Goal: Task Accomplishment & Management: Manage account settings

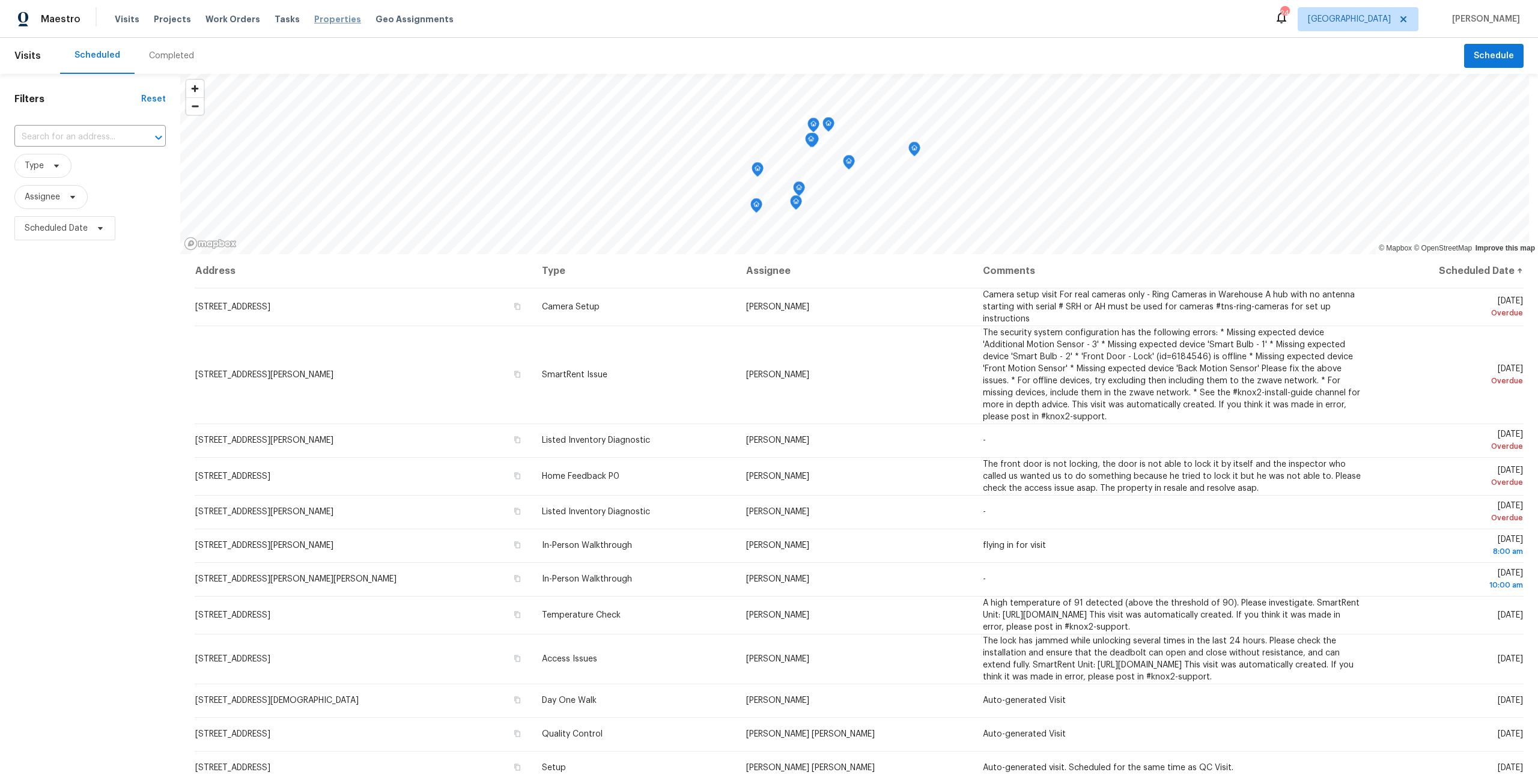
click at [338, 20] on span "Properties" at bounding box center [338, 19] width 47 height 12
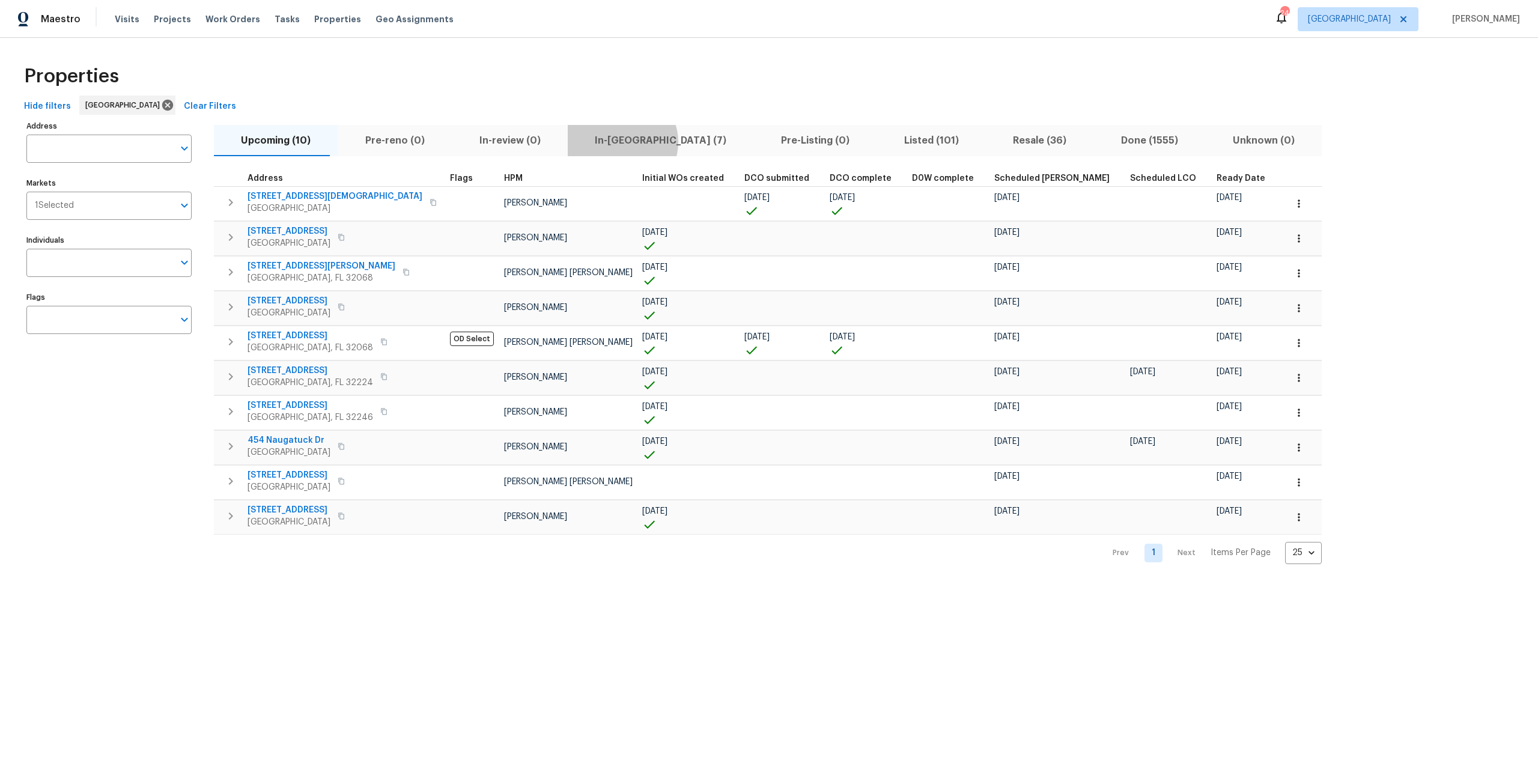
click at [595, 142] on span "In-reno (7)" at bounding box center [660, 141] width 172 height 17
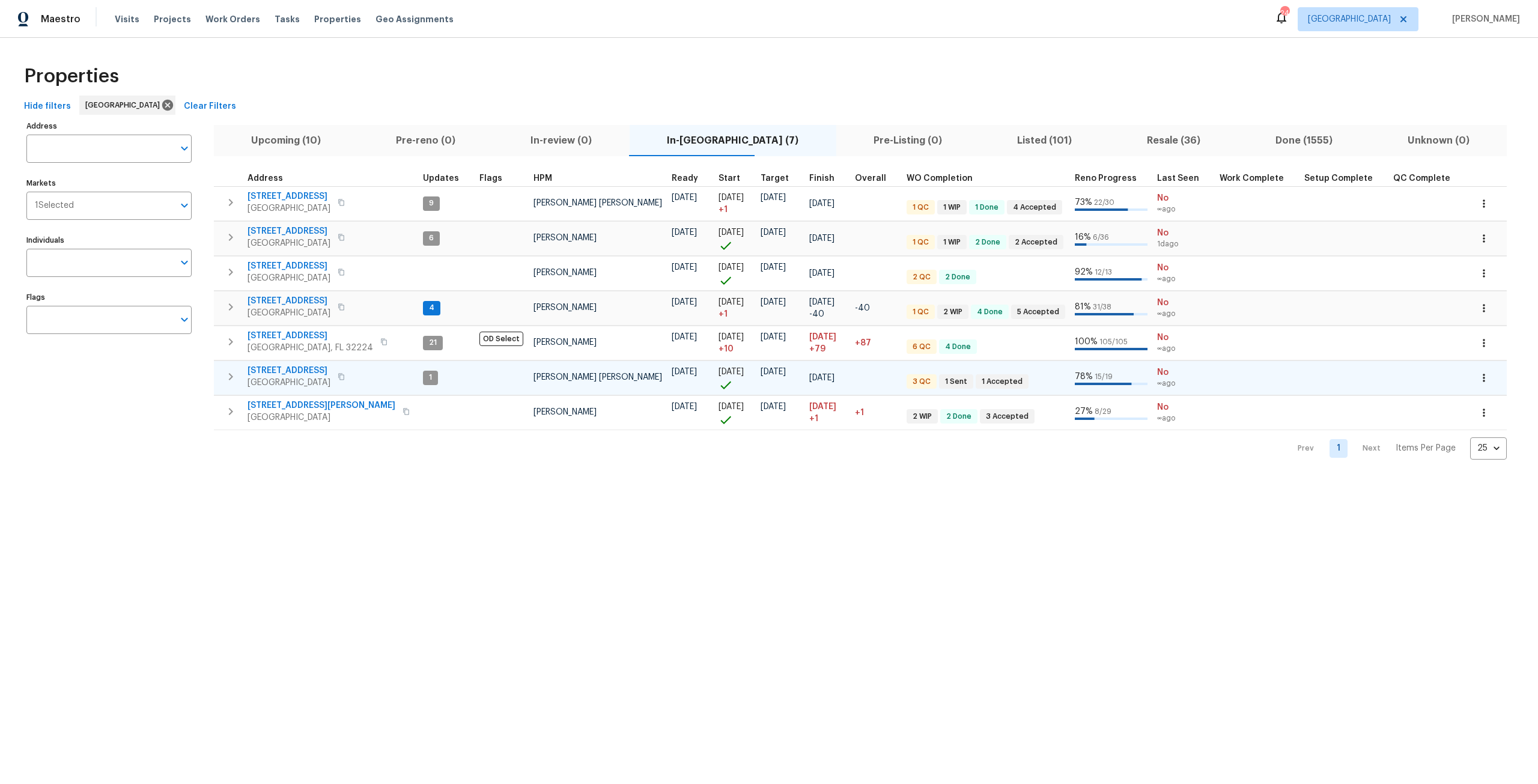
click at [1478, 373] on icon "button" at bounding box center [1484, 377] width 12 height 12
click at [1395, 462] on p "Admin: Renovation" at bounding box center [1382, 465] width 73 height 13
click at [1410, 234] on div at bounding box center [769, 392] width 1538 height 784
click at [1410, 234] on div "Mark as unseen Create Utility Ticket Admin Admin: Renovation Admin: Listing Adm…" at bounding box center [769, 392] width 1538 height 784
click at [1478, 234] on icon "button" at bounding box center [1484, 238] width 12 height 12
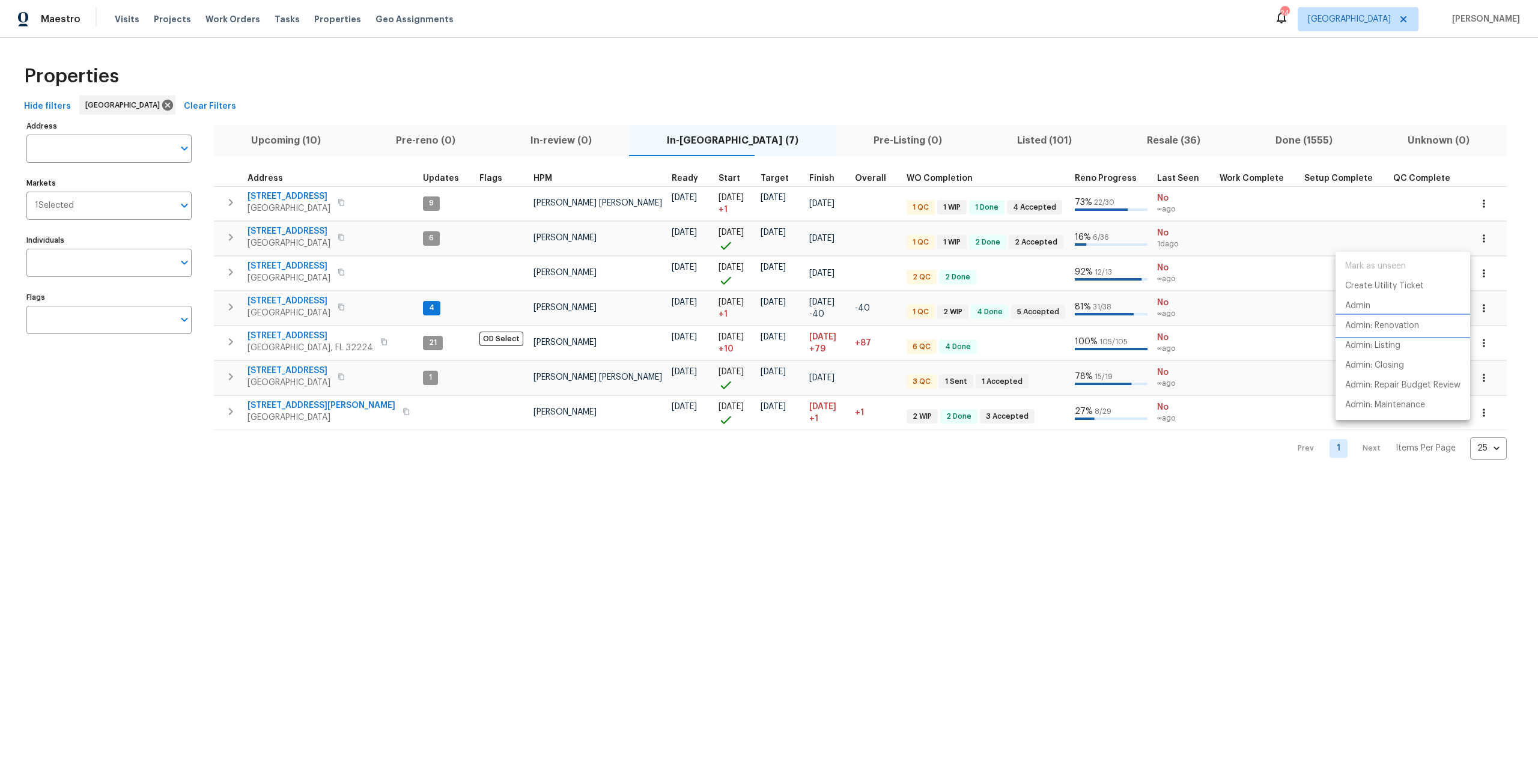
click at [1406, 329] on p "Admin: Renovation" at bounding box center [1382, 325] width 73 height 13
click at [301, 132] on div at bounding box center [769, 392] width 1538 height 784
click at [301, 141] on span "Upcoming (10)" at bounding box center [286, 141] width 131 height 17
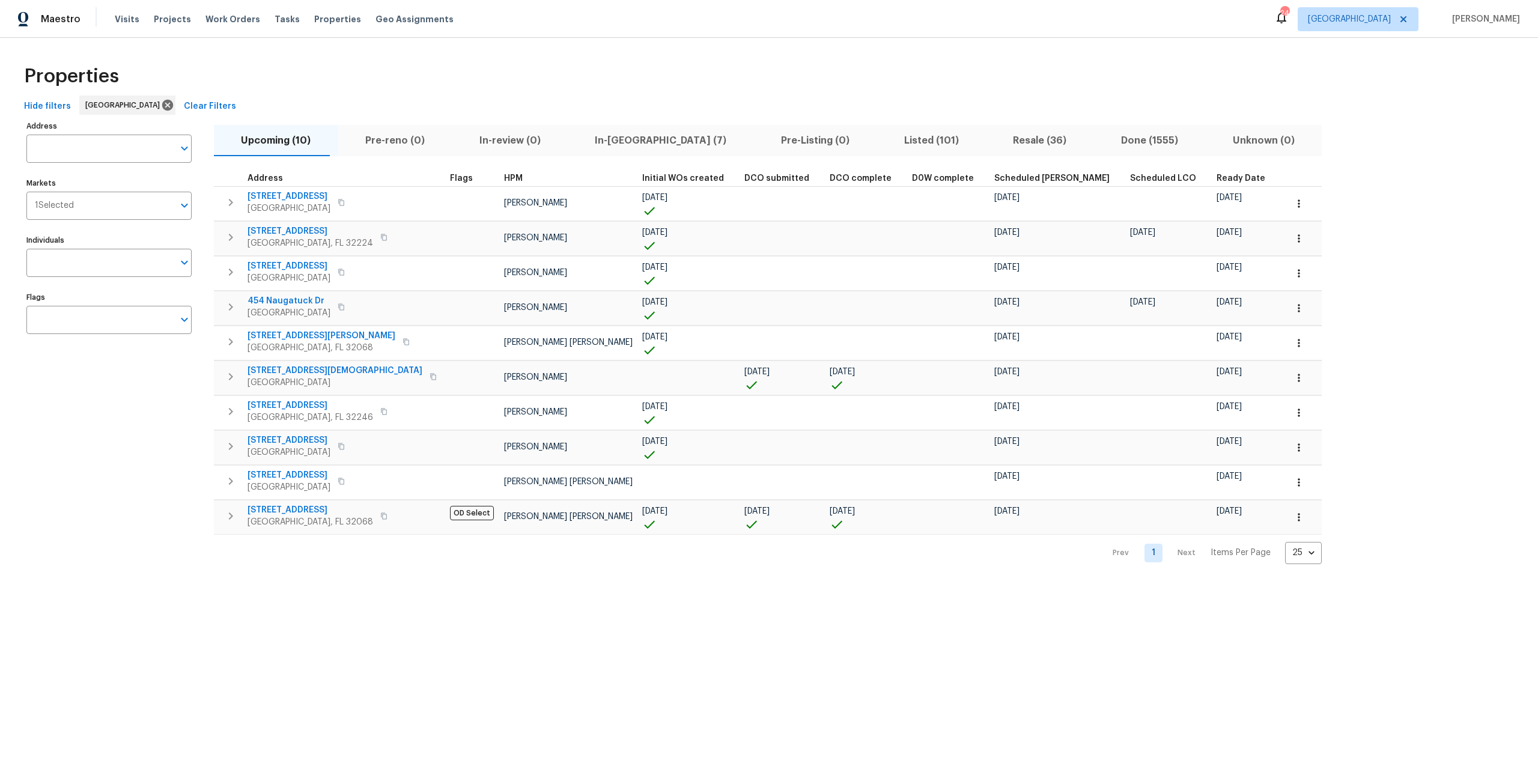
click at [1212, 184] on th "Ready Date" at bounding box center [1246, 178] width 69 height 16
click at [1217, 181] on span "Ready Date" at bounding box center [1241, 178] width 49 height 9
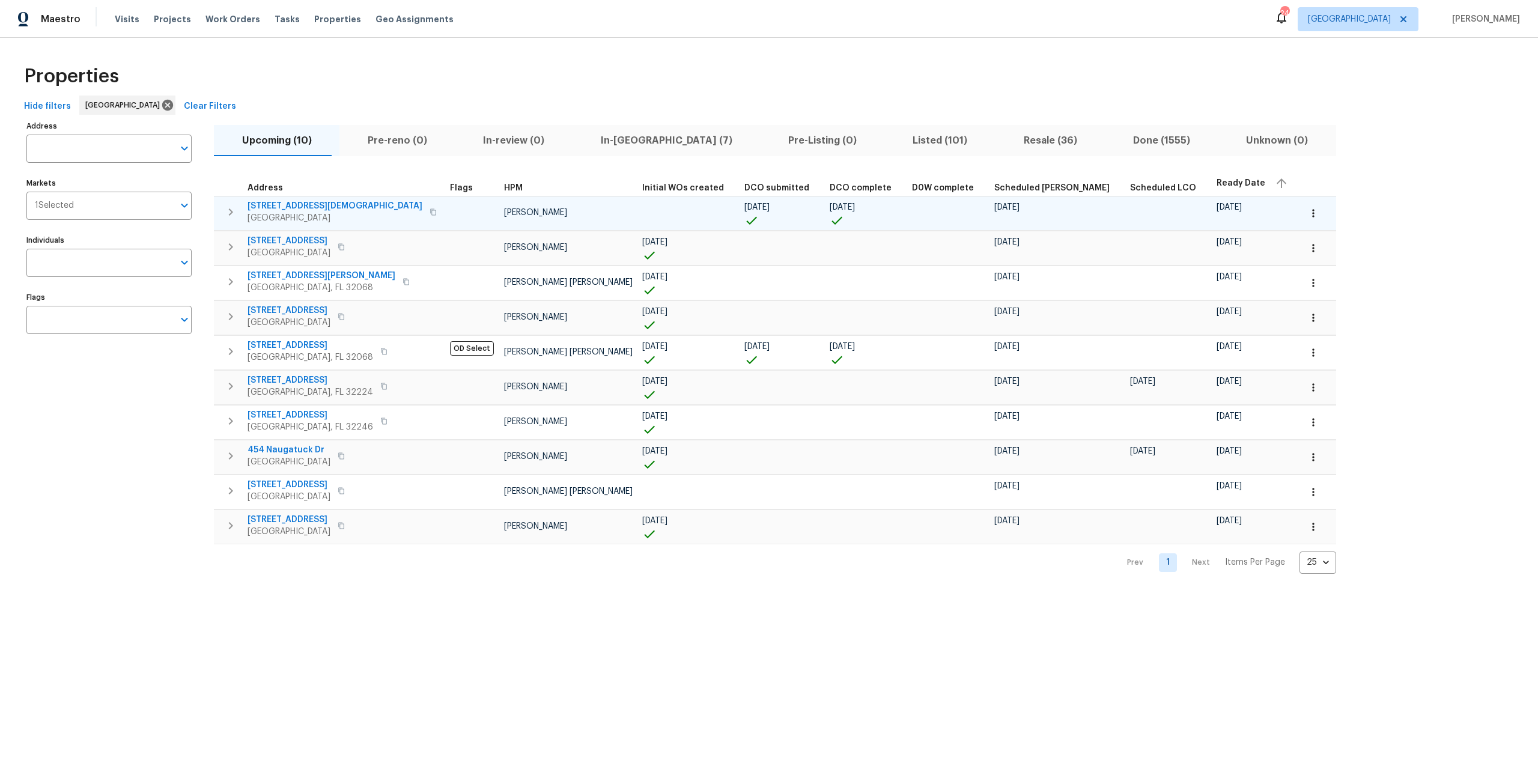
click at [313, 208] on span "680 Lady Lake Rd W" at bounding box center [335, 206] width 175 height 12
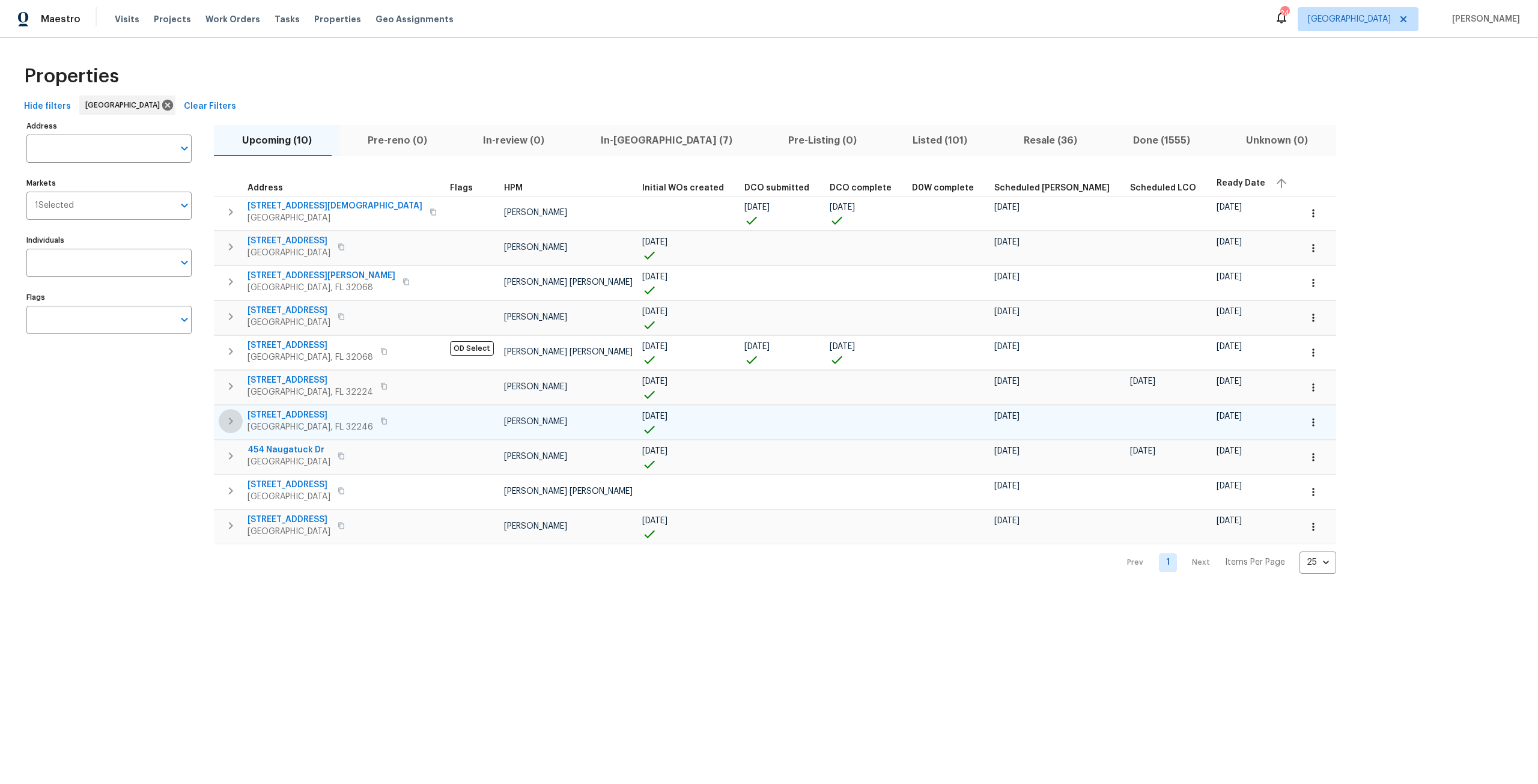
click at [236, 422] on icon "button" at bounding box center [231, 420] width 15 height 15
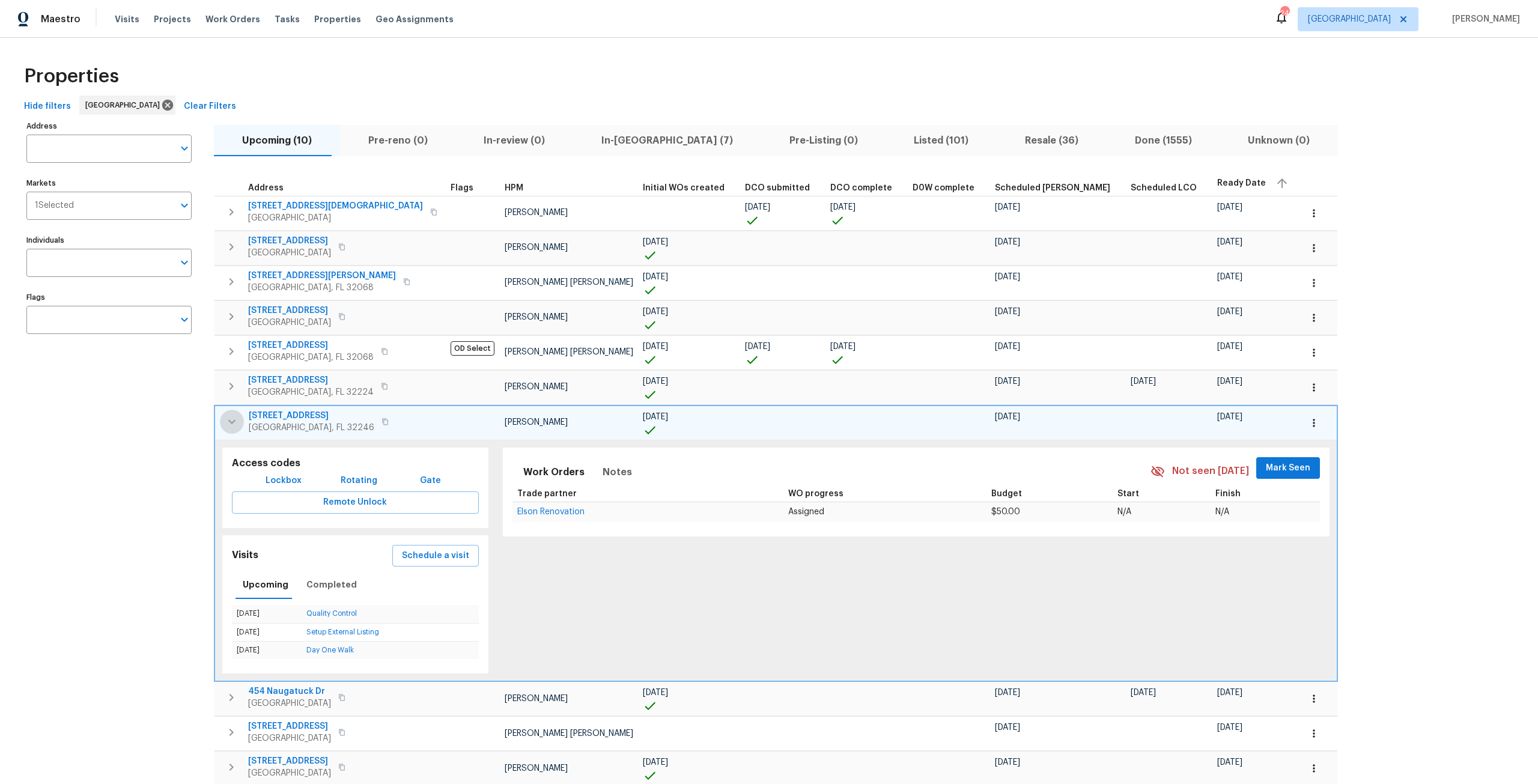
click at [227, 429] on button "button" at bounding box center [232, 422] width 24 height 24
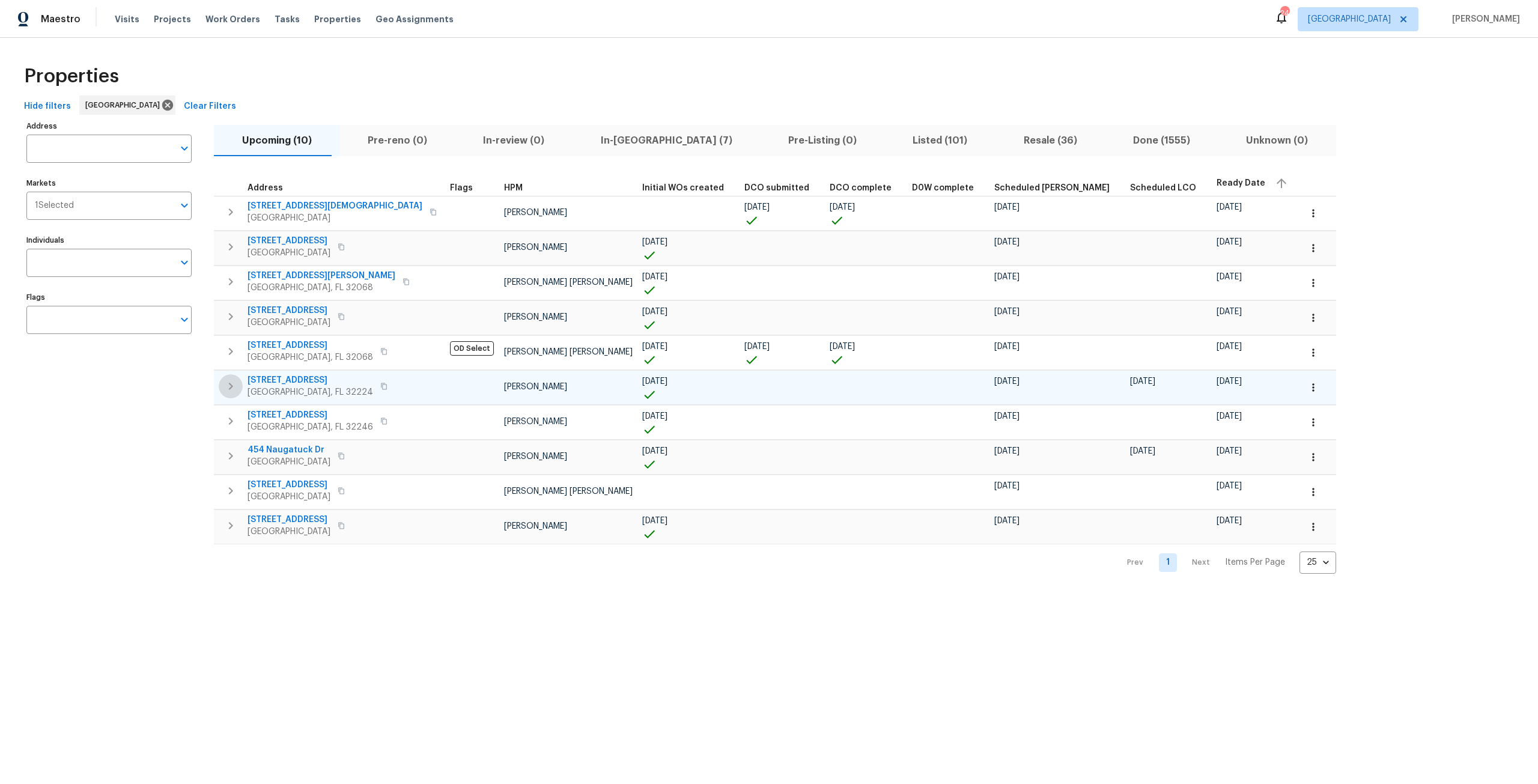
click at [223, 386] on button "button" at bounding box center [231, 386] width 24 height 24
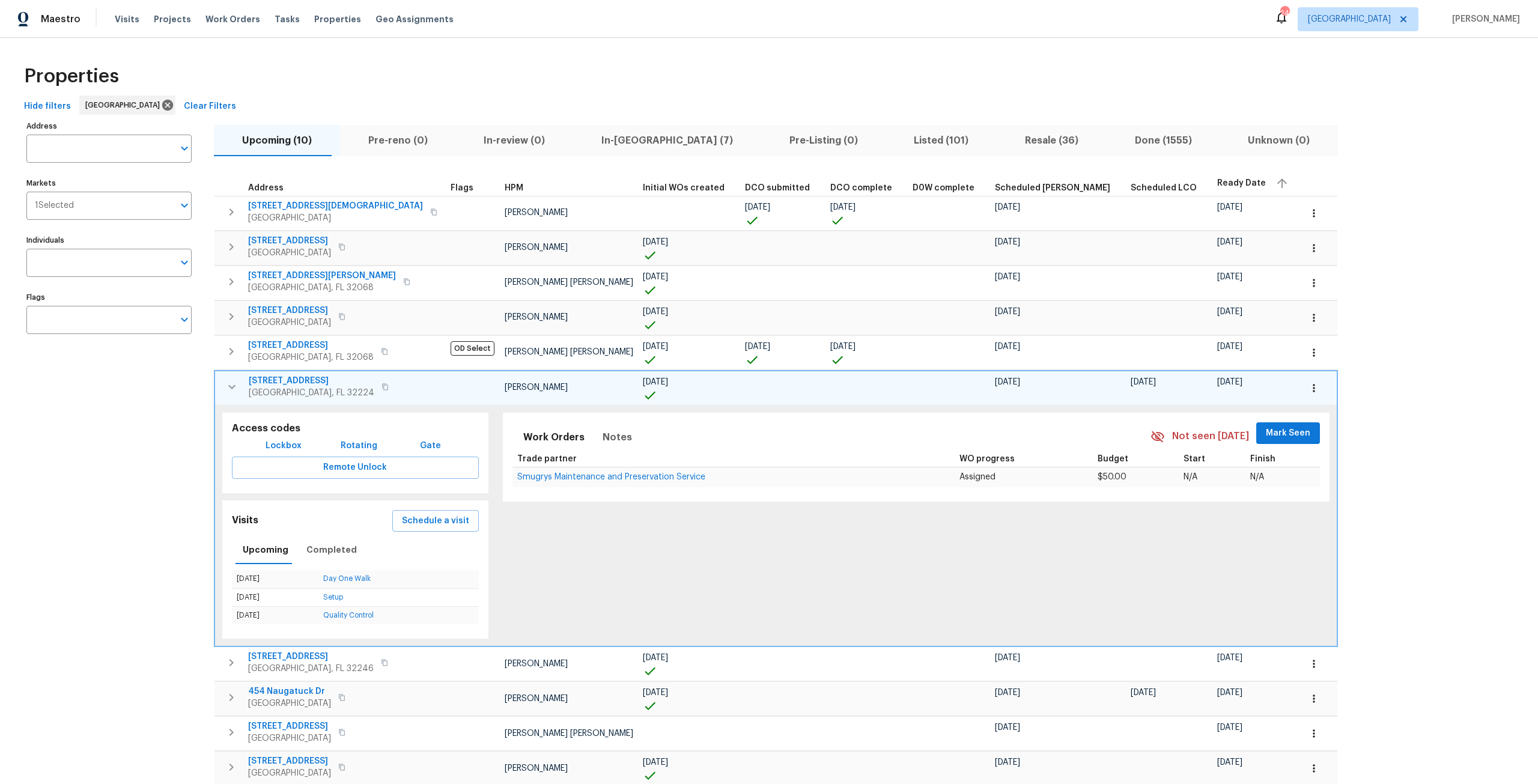
drag, startPoint x: 1373, startPoint y: 398, endPoint x: 1372, endPoint y: 385, distance: 13.0
click at [1374, 397] on div "Address Address Markets 1 Selected Markets Individuals Individuals Flags Flags …" at bounding box center [769, 466] width 1500 height 697
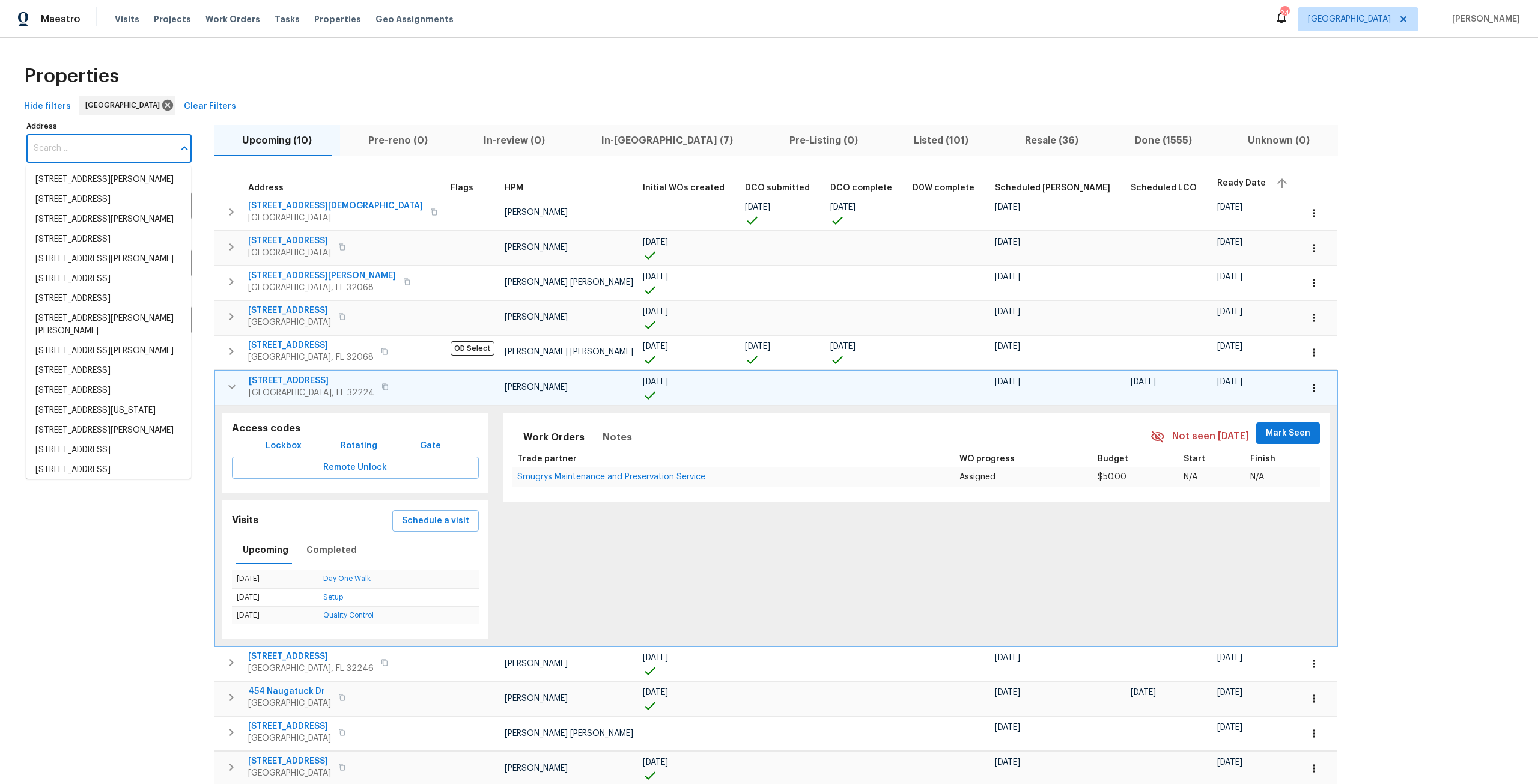
click at [90, 161] on input "Address" at bounding box center [100, 149] width 147 height 28
click at [134, 150] on input "Address" at bounding box center [100, 149] width 147 height 28
drag, startPoint x: 102, startPoint y: 149, endPoint x: 5, endPoint y: 140, distance: 97.4
click at [5, 140] on div "Properties Hide filters Jacksonville Clear Filters Address oak ridge Address Ma…" at bounding box center [769, 436] width 1538 height 796
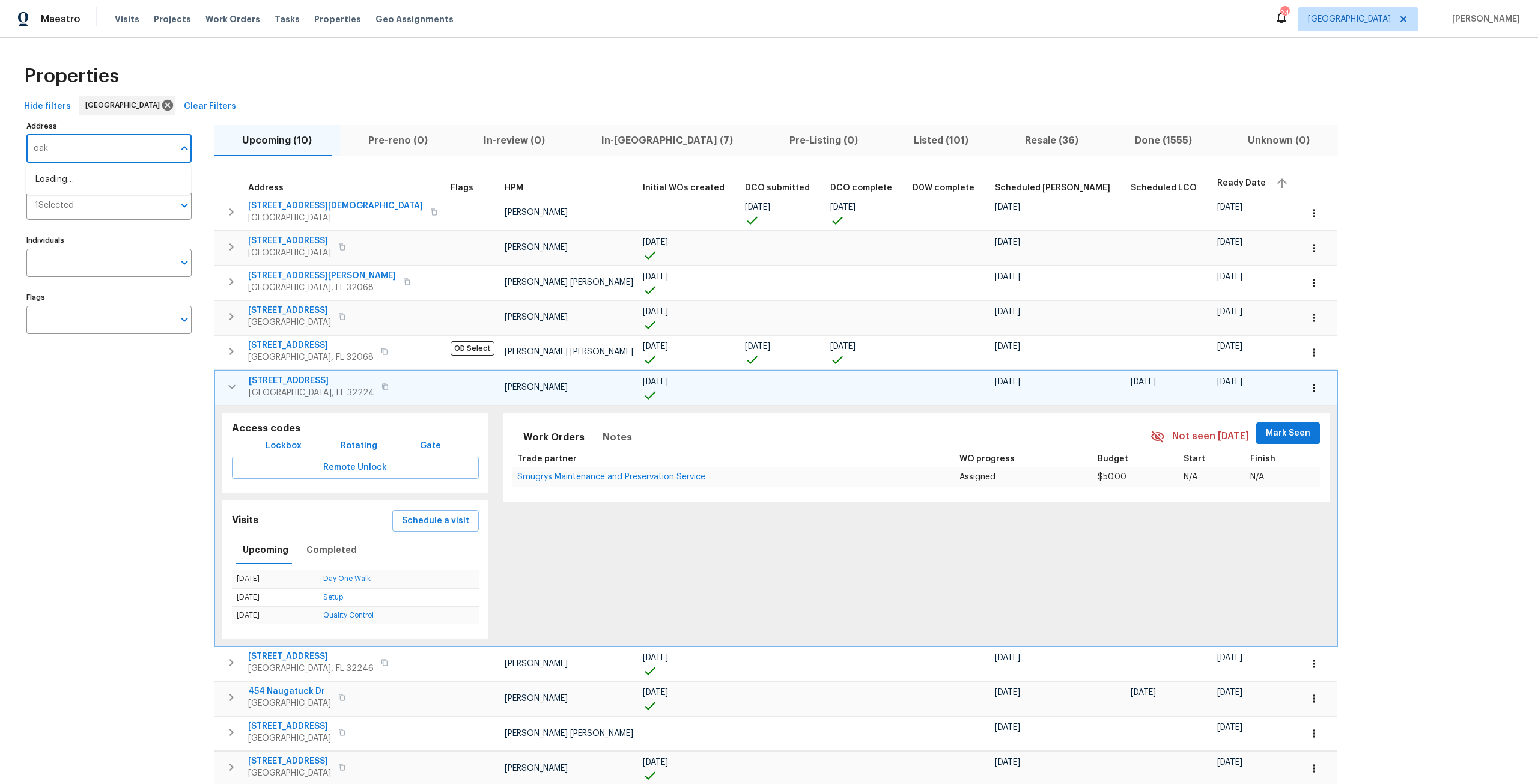
type input "oak"
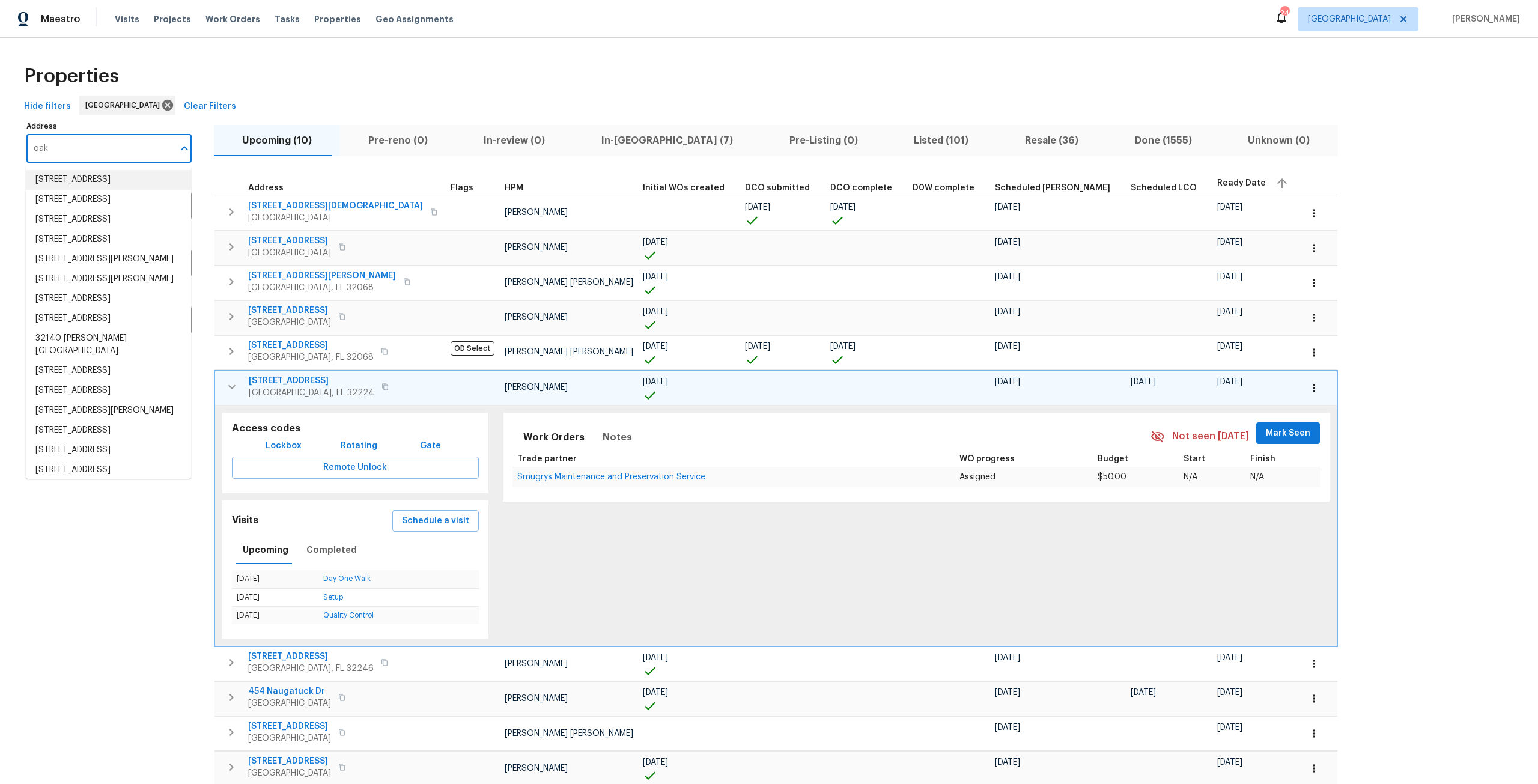
drag, startPoint x: 85, startPoint y: 150, endPoint x: 9, endPoint y: 155, distance: 76.2
click at [9, 155] on div "Properties Hide filters Jacksonville Clear Filters Address oak Address Markets …" at bounding box center [769, 436] width 1538 height 796
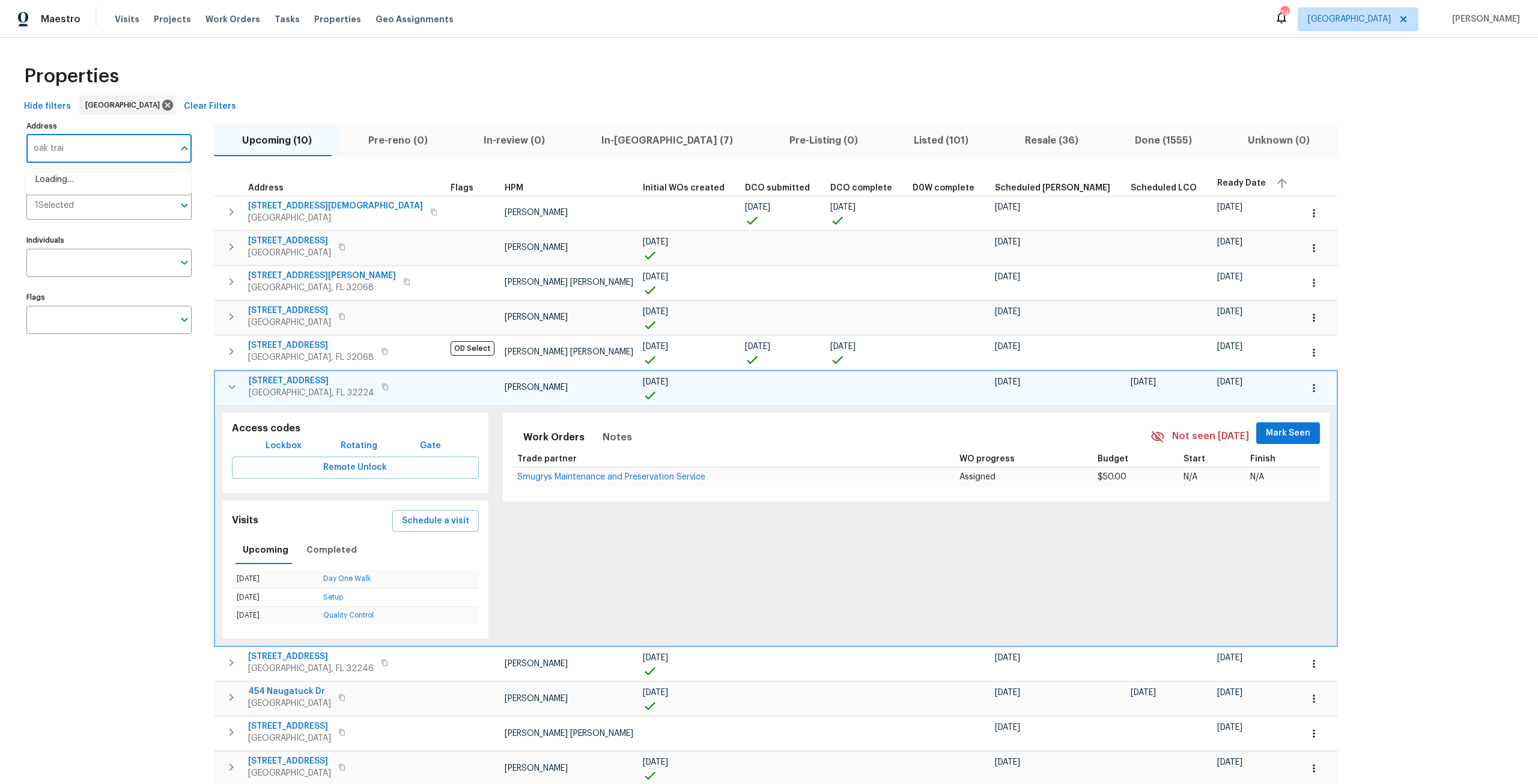
type input "oak trail"
click at [151, 206] on li "5301 Oak Trail Ln Jacksonville FL 32209" at bounding box center [108, 212] width 165 height 20
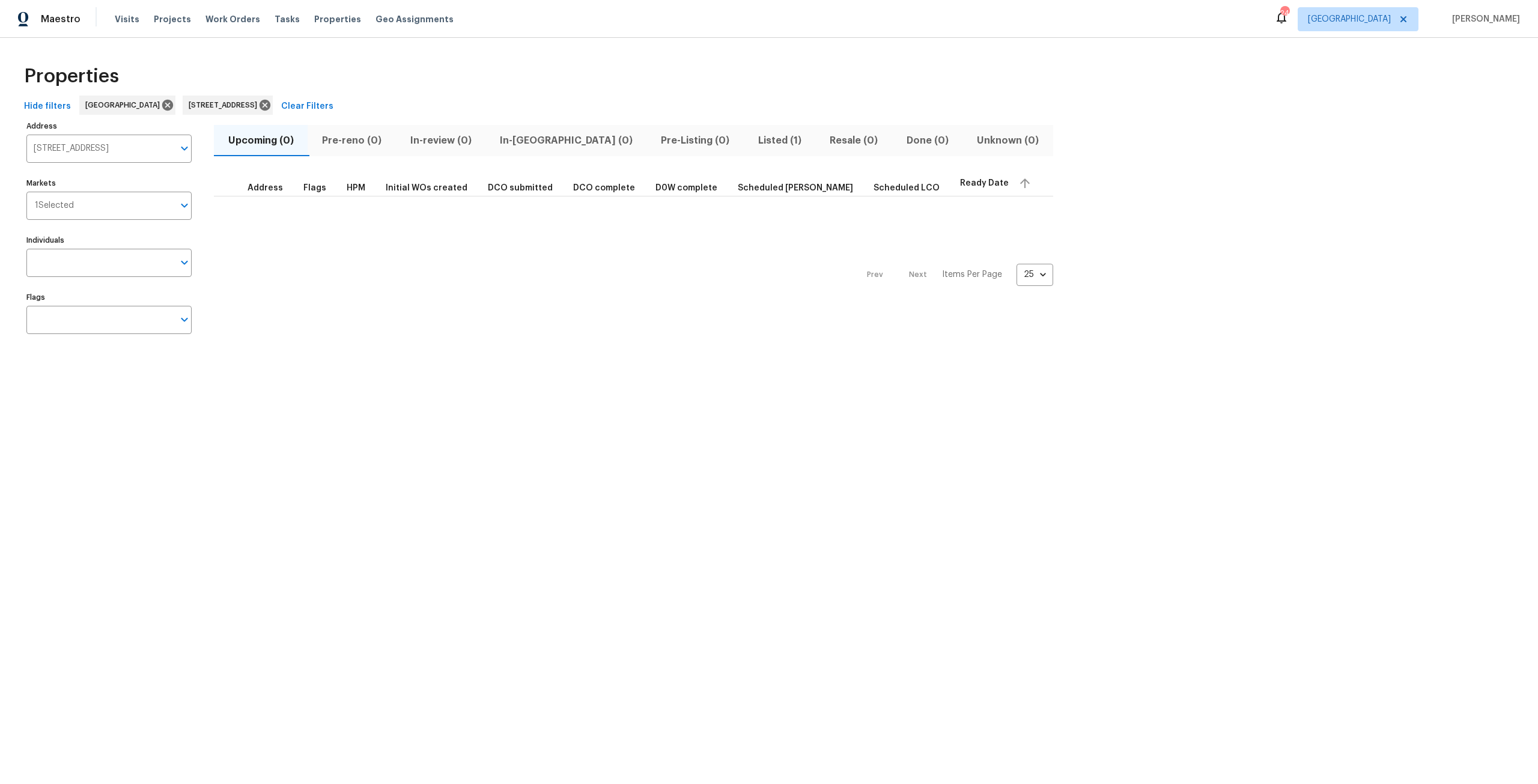
click at [751, 137] on span "Listed (1)" at bounding box center [779, 141] width 57 height 17
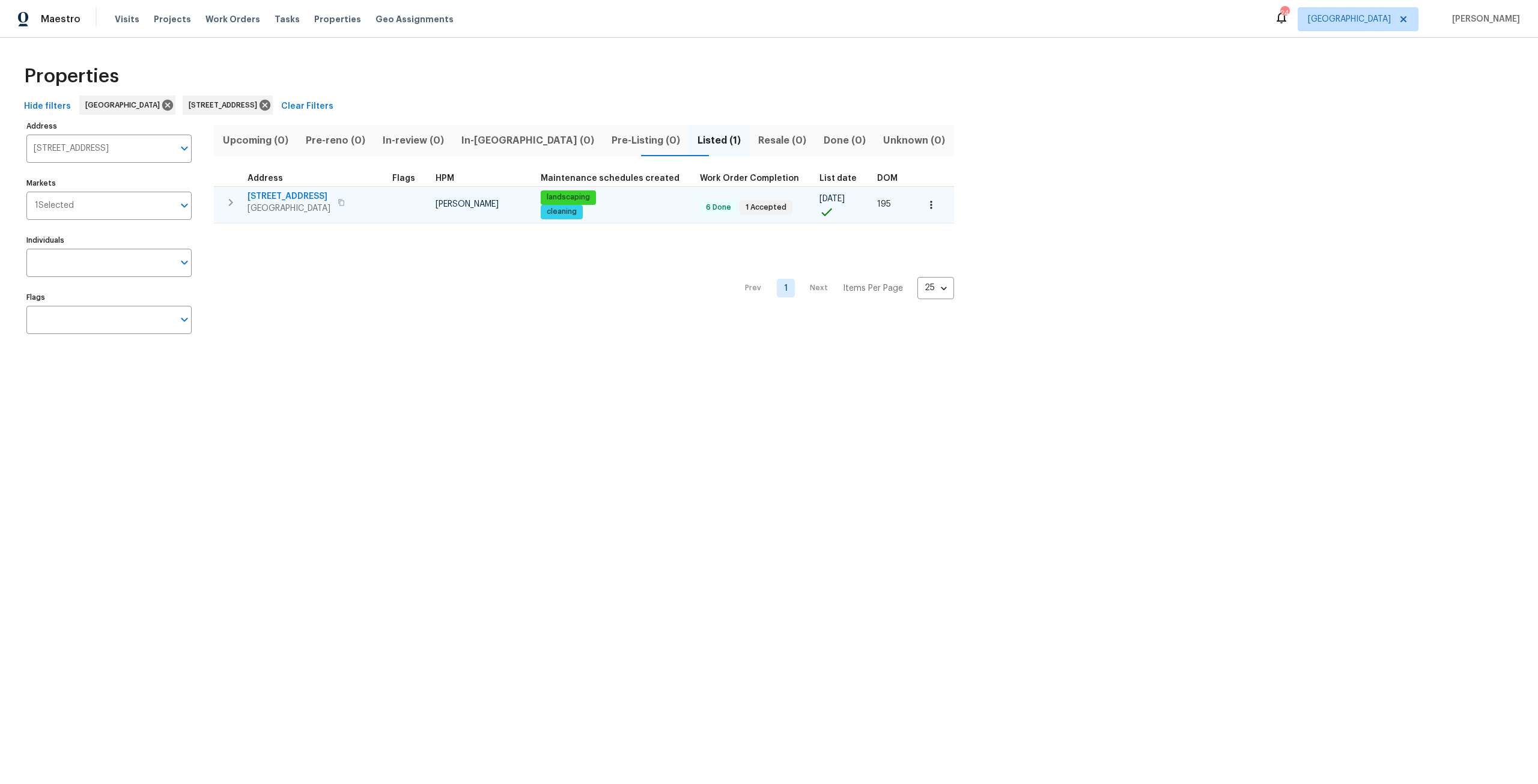
click at [314, 190] on span "[STREET_ADDRESS]" at bounding box center [289, 196] width 83 height 12
click at [279, 197] on span "[STREET_ADDRESS]" at bounding box center [289, 196] width 83 height 12
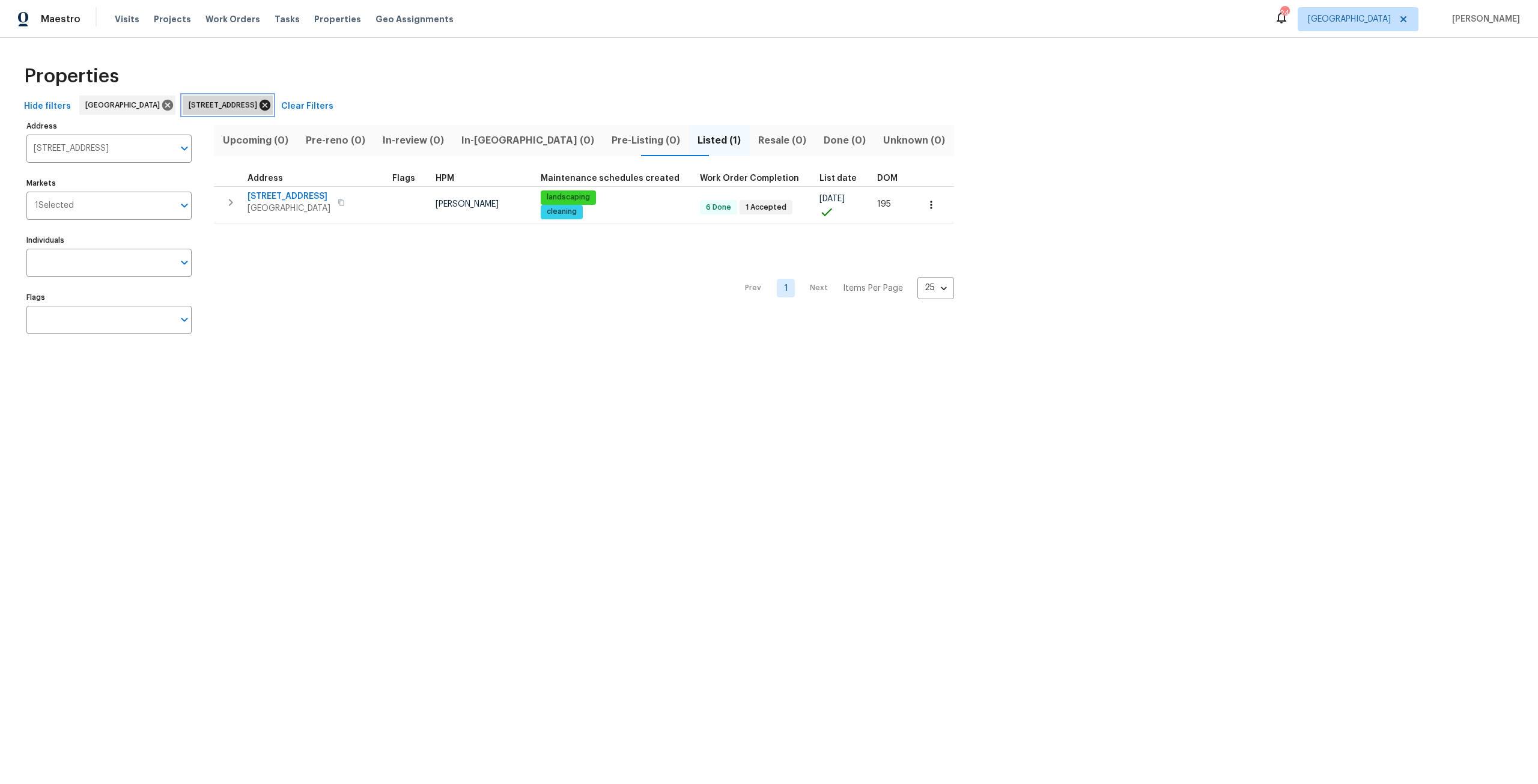
click at [272, 102] on icon at bounding box center [264, 104] width 13 height 13
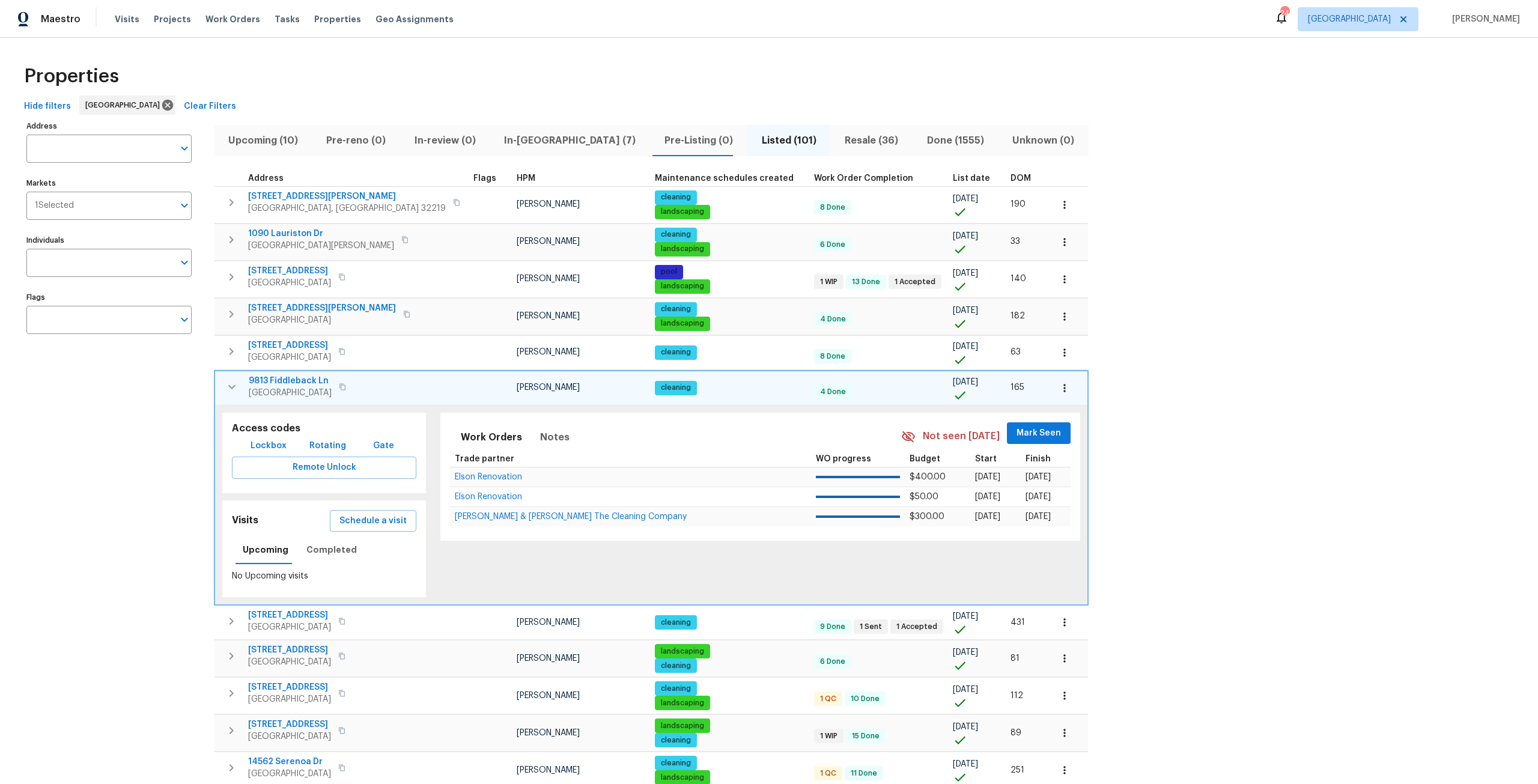
click at [518, 143] on span "In-reno (7)" at bounding box center [570, 141] width 146 height 17
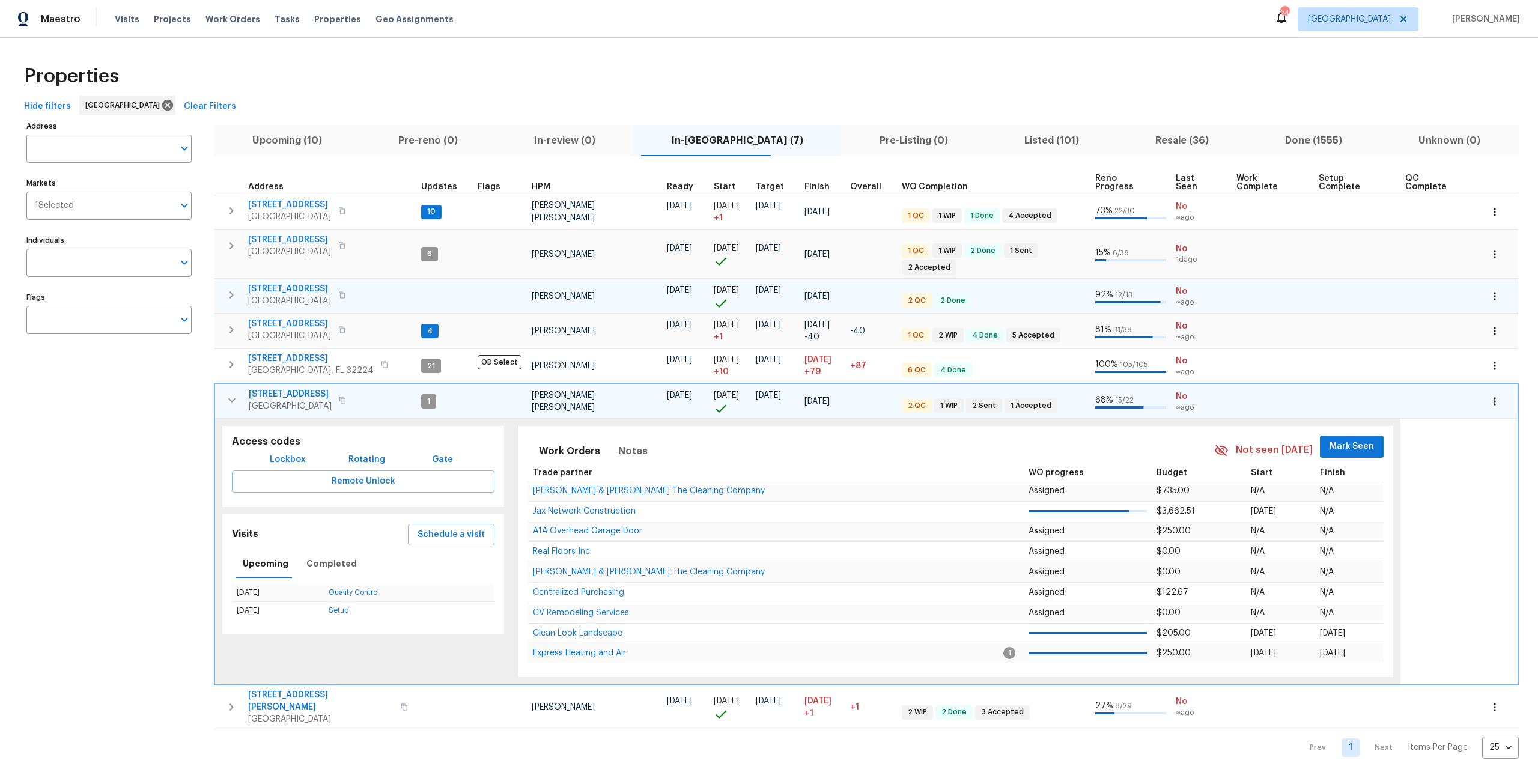
click at [301, 283] on span "8549 Star Leaf Rd N" at bounding box center [289, 289] width 83 height 12
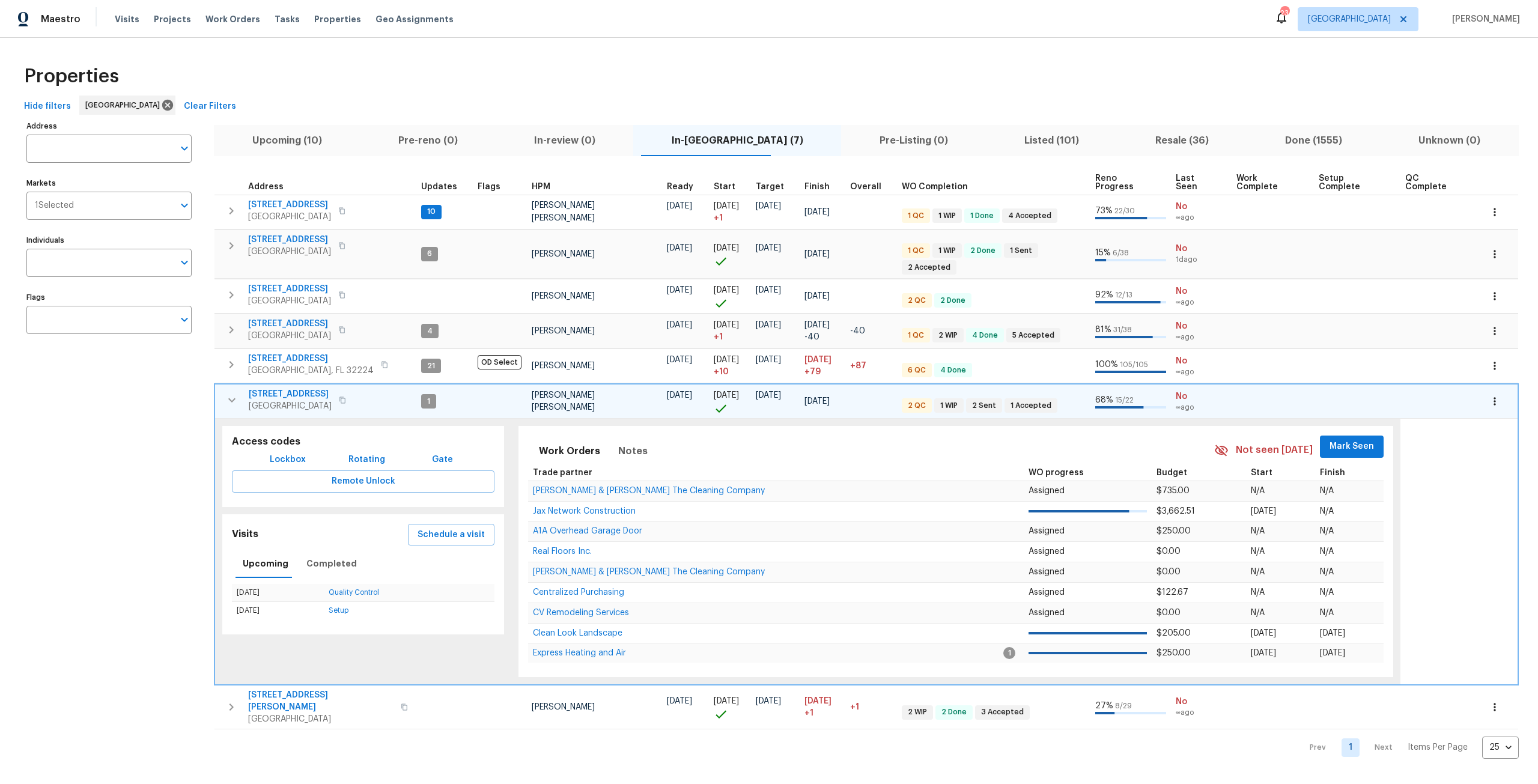
drag, startPoint x: 224, startPoint y: 384, endPoint x: 249, endPoint y: 360, distance: 34.7
click at [224, 388] on button "button" at bounding box center [232, 400] width 24 height 24
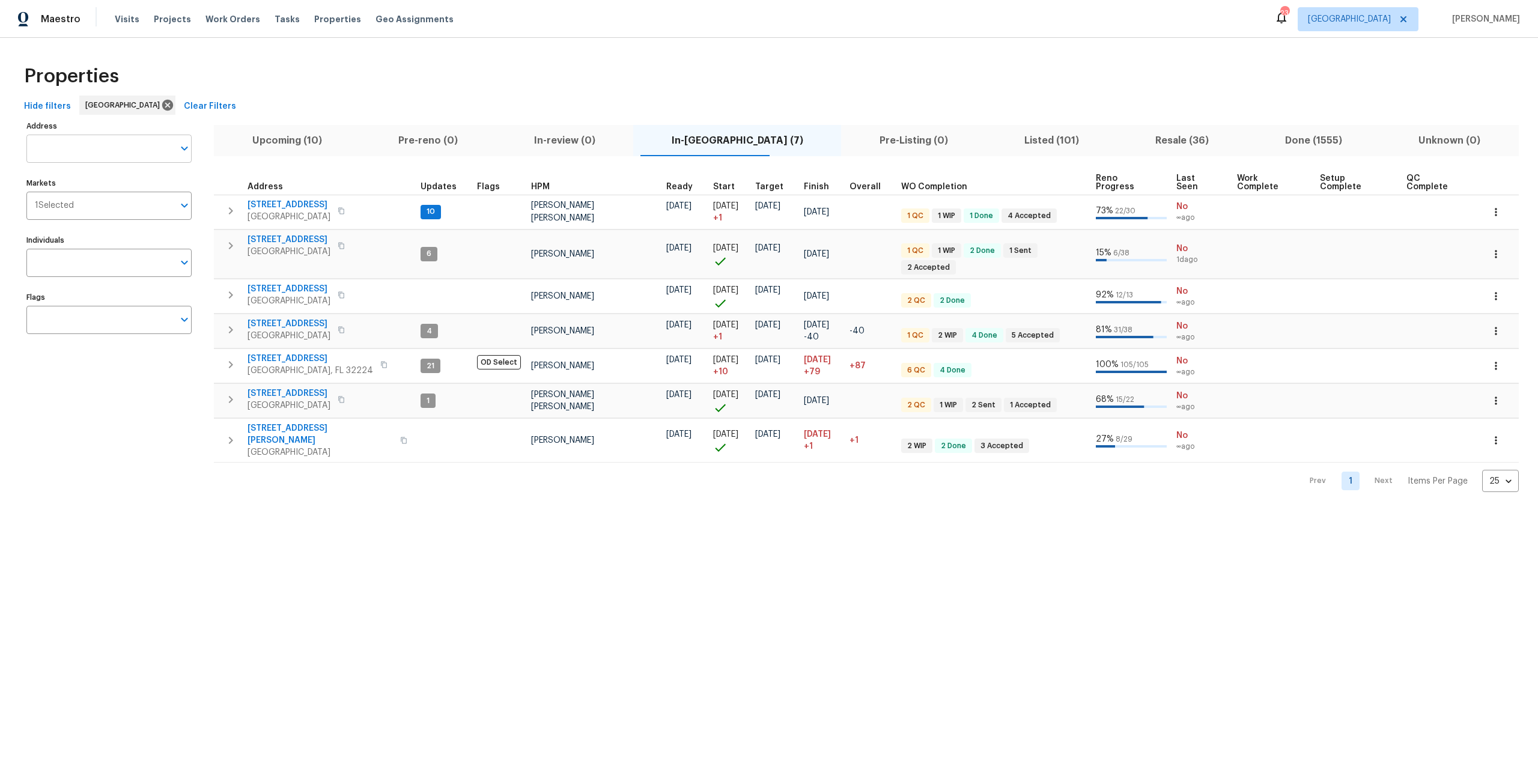
click at [109, 141] on input "Address" at bounding box center [100, 149] width 147 height 28
type input "4503"
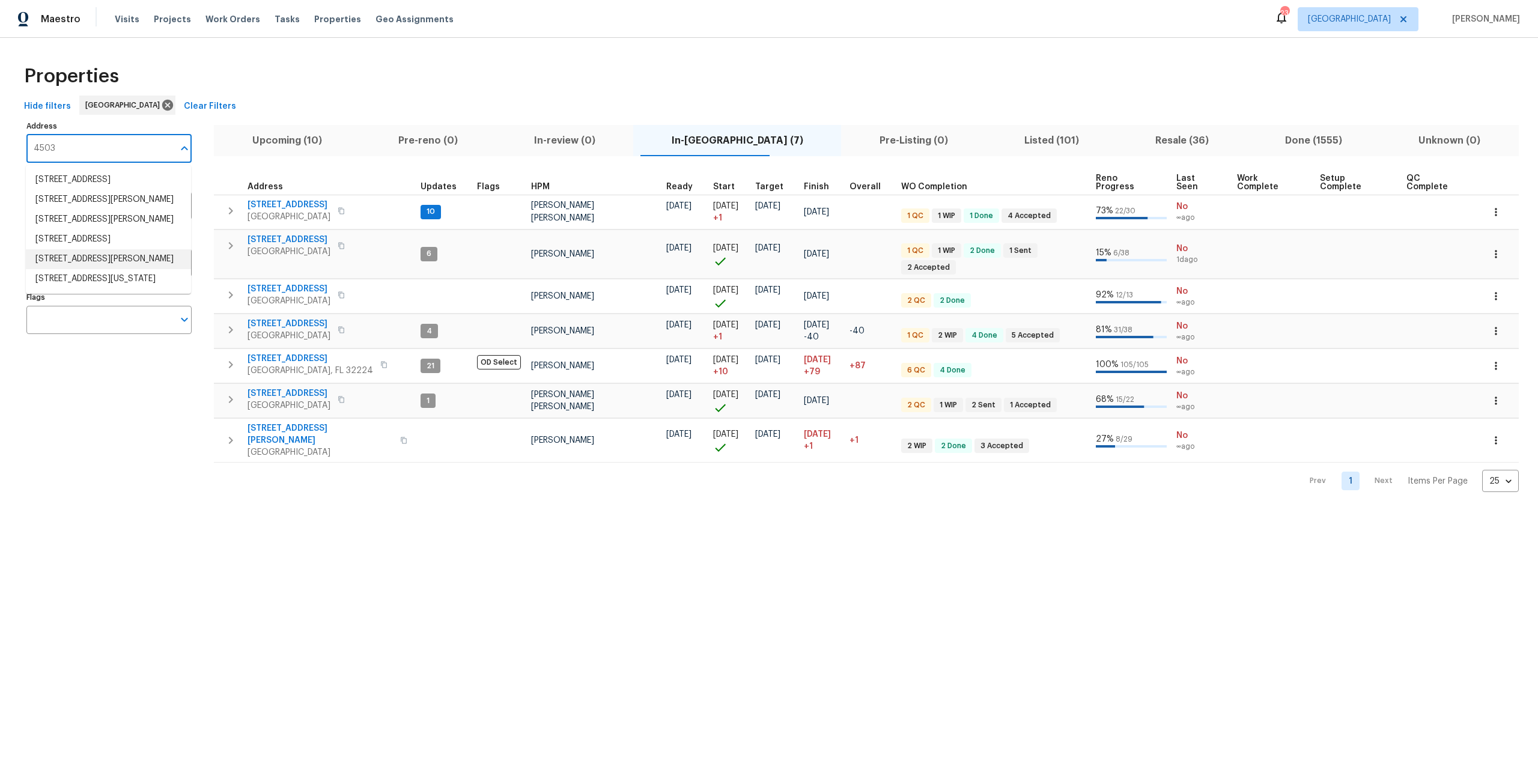
click at [109, 269] on li "4503 Morris Rd Jacksonville FL 32225" at bounding box center [108, 259] width 165 height 20
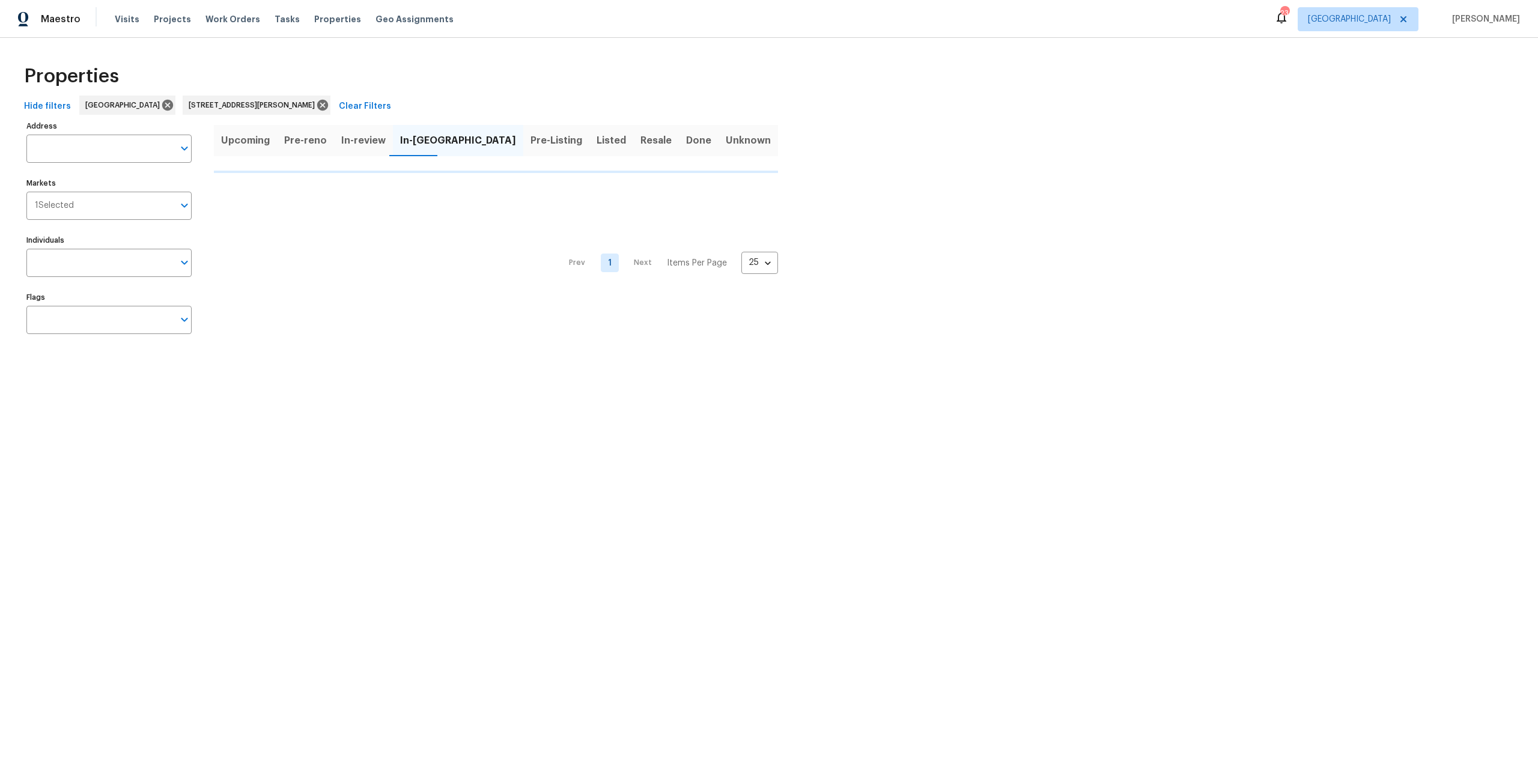
type input "4503 Morris Rd Jacksonville FL 32225"
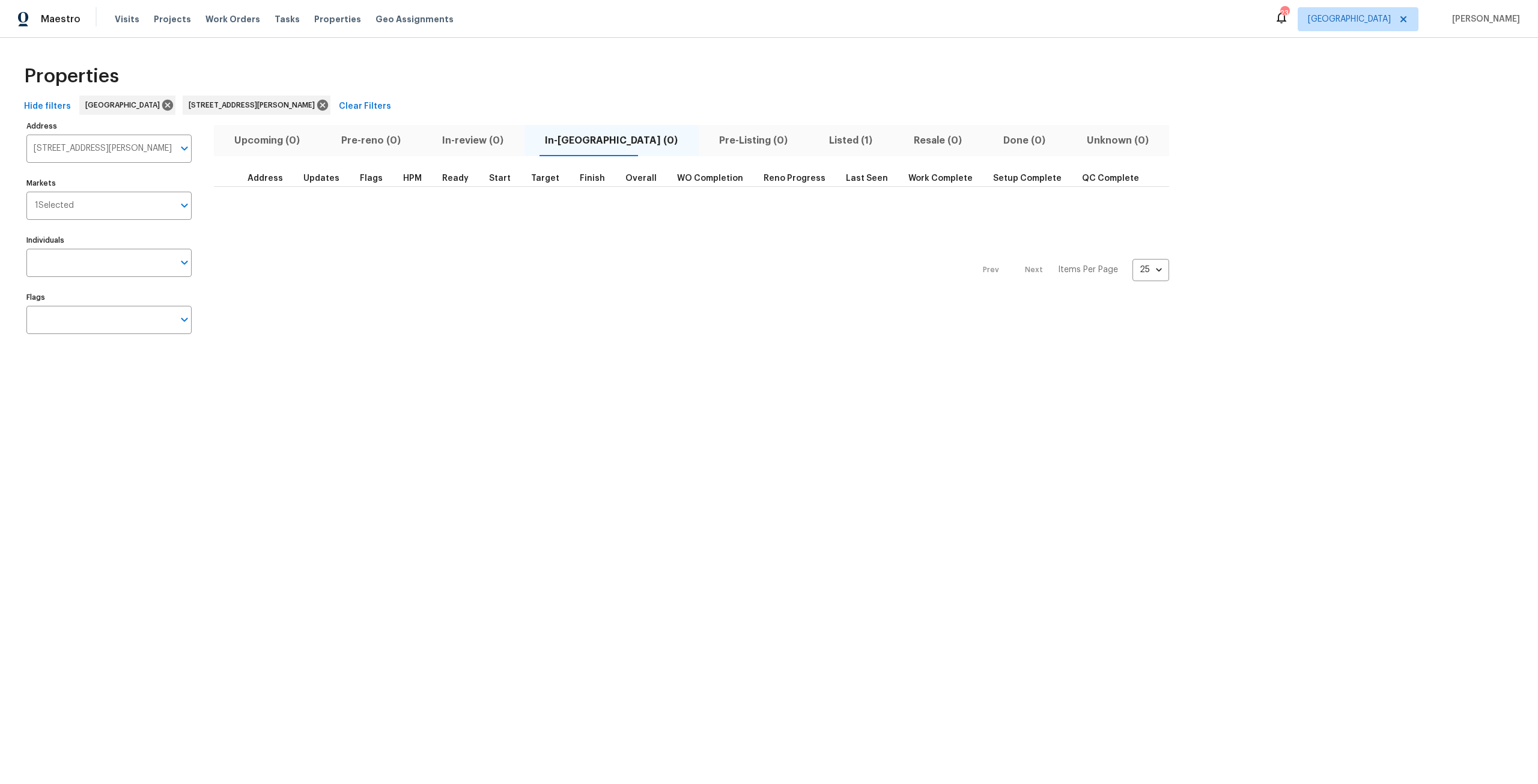
click at [815, 143] on span "Listed (1)" at bounding box center [850, 141] width 70 height 17
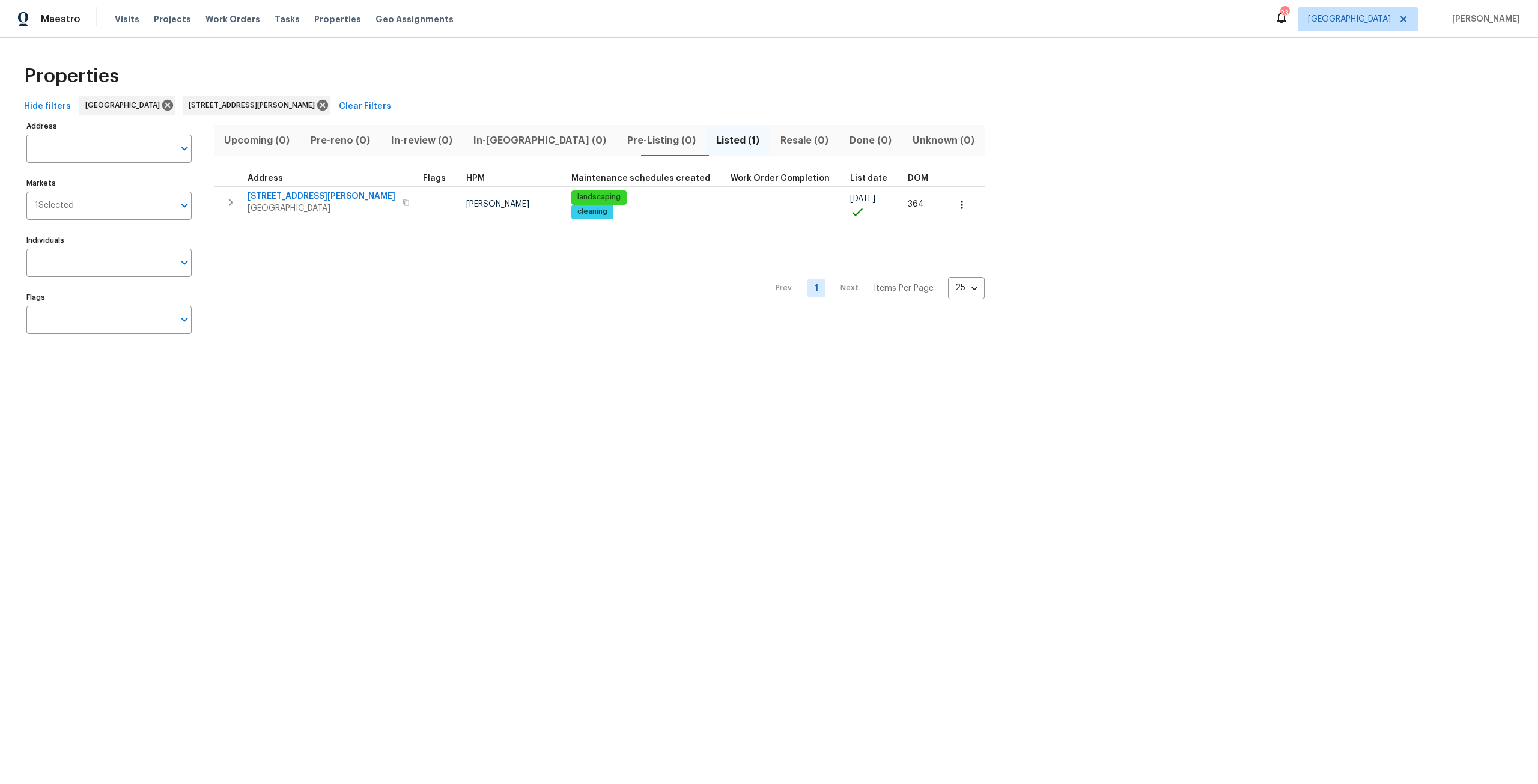
type input "4503 Morris Rd Jacksonville FL 32225"
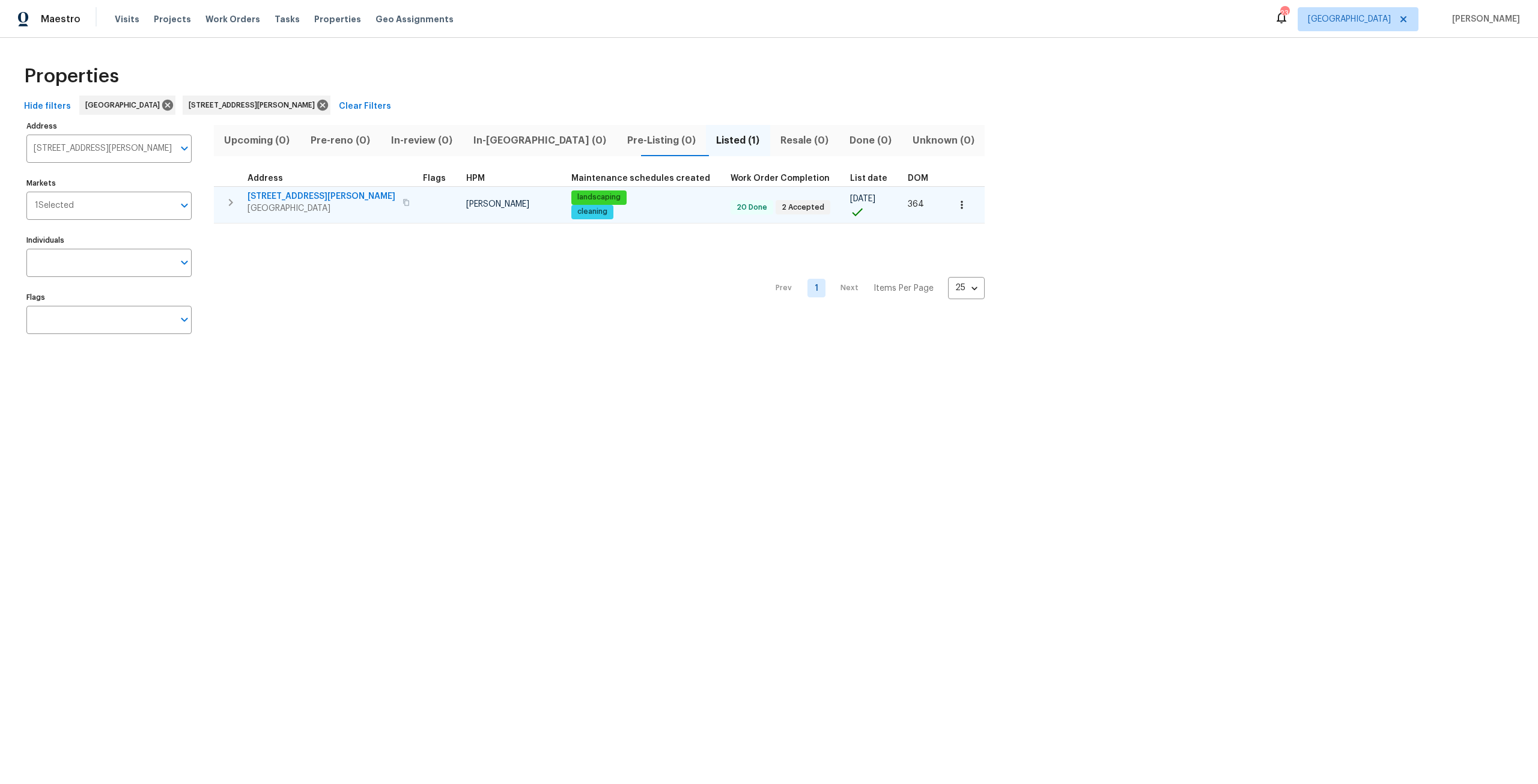
click at [948, 212] on button "button" at bounding box center [961, 204] width 26 height 26
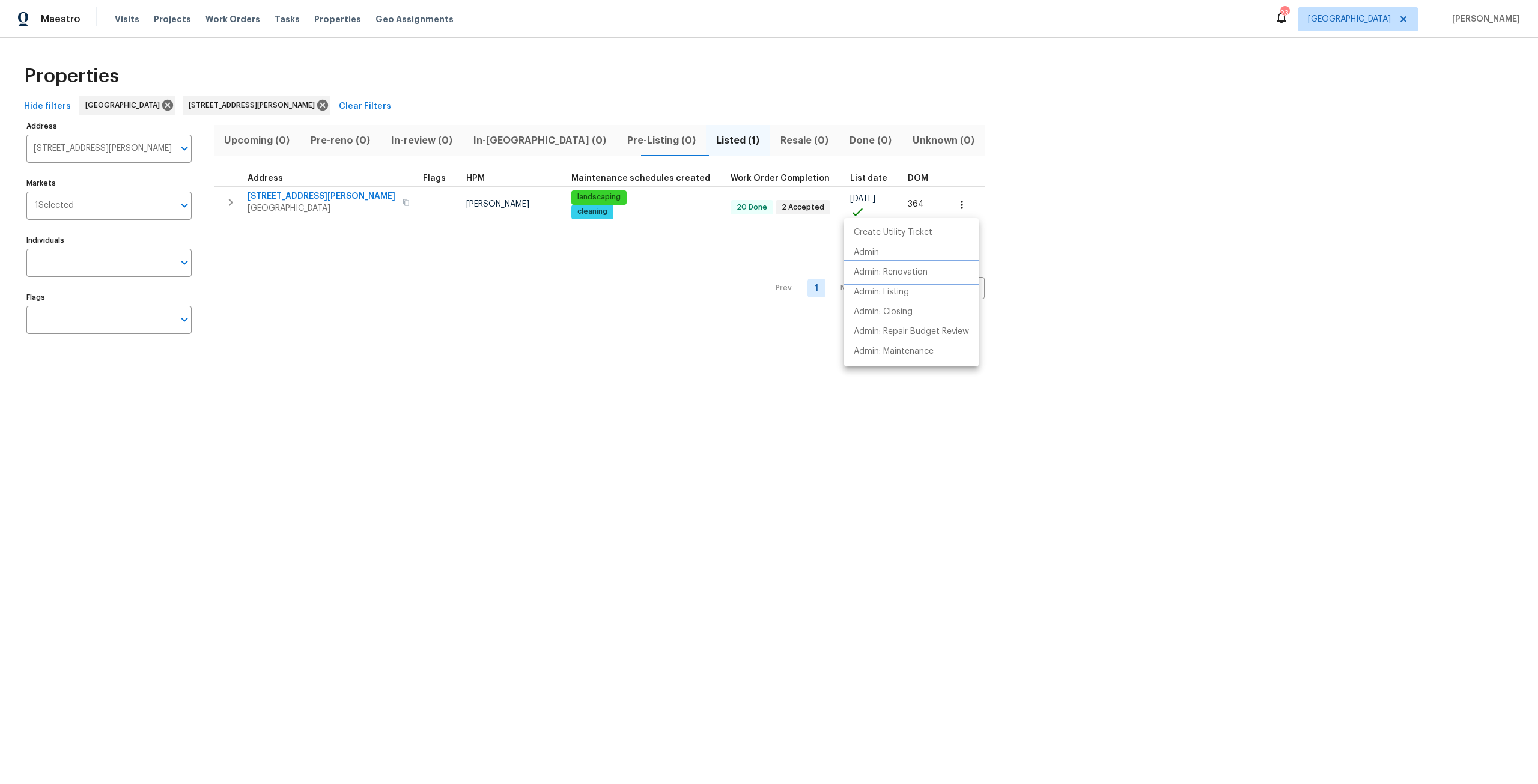
click at [923, 267] on p "Admin: Renovation" at bounding box center [890, 272] width 73 height 13
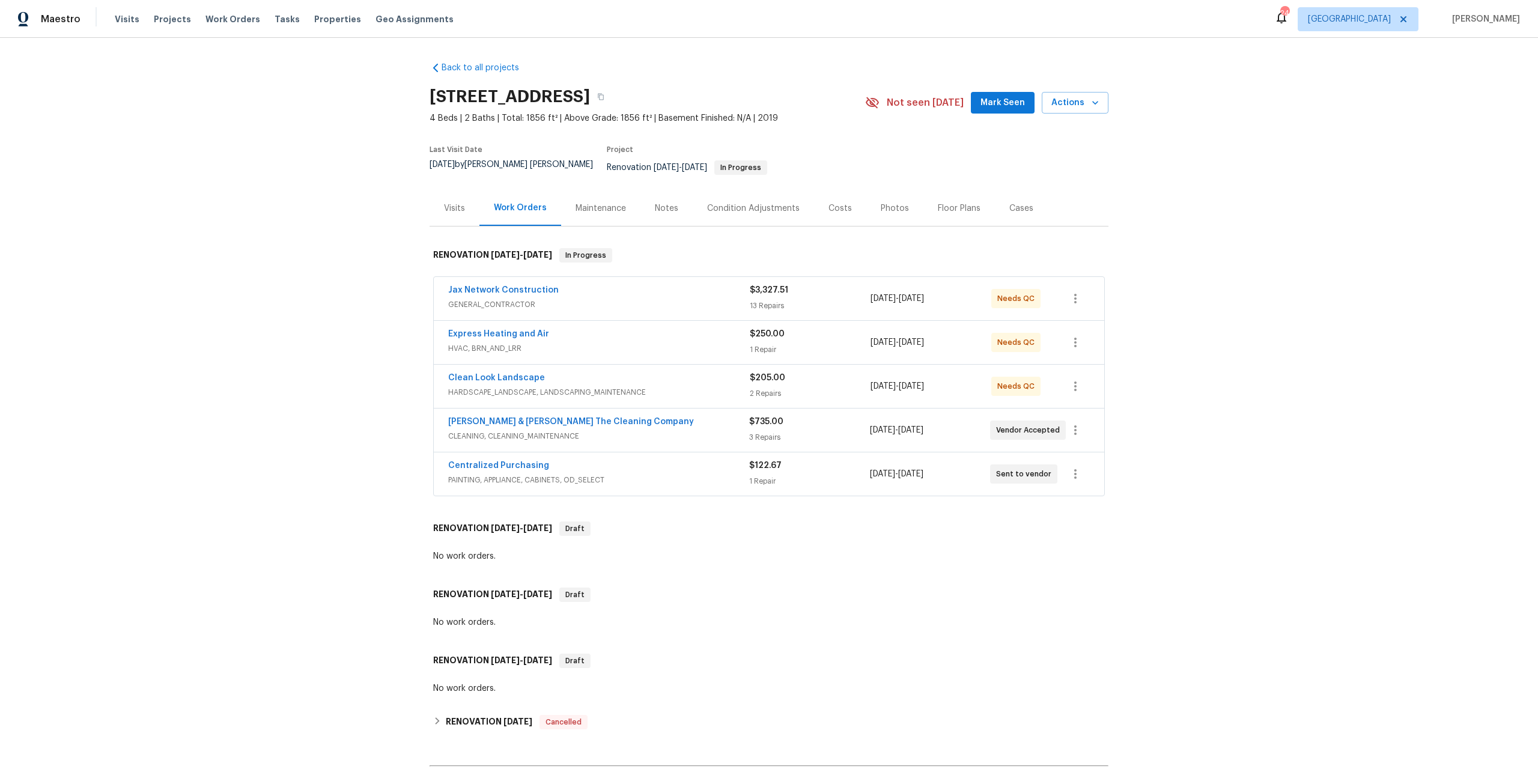
click at [834, 202] on div "Costs" at bounding box center [840, 208] width 23 height 12
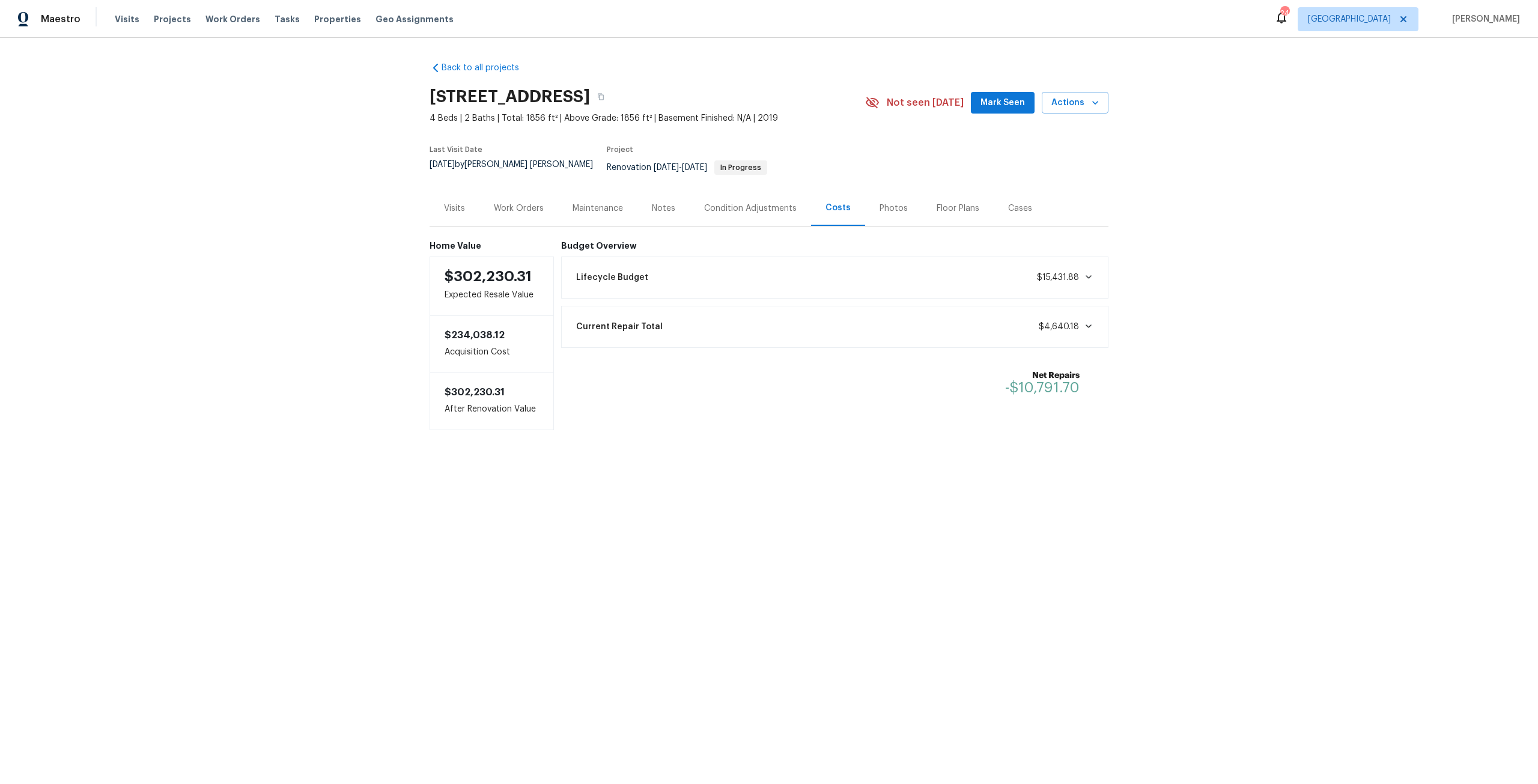
click at [493, 214] on div "Work Orders" at bounding box center [519, 208] width 79 height 35
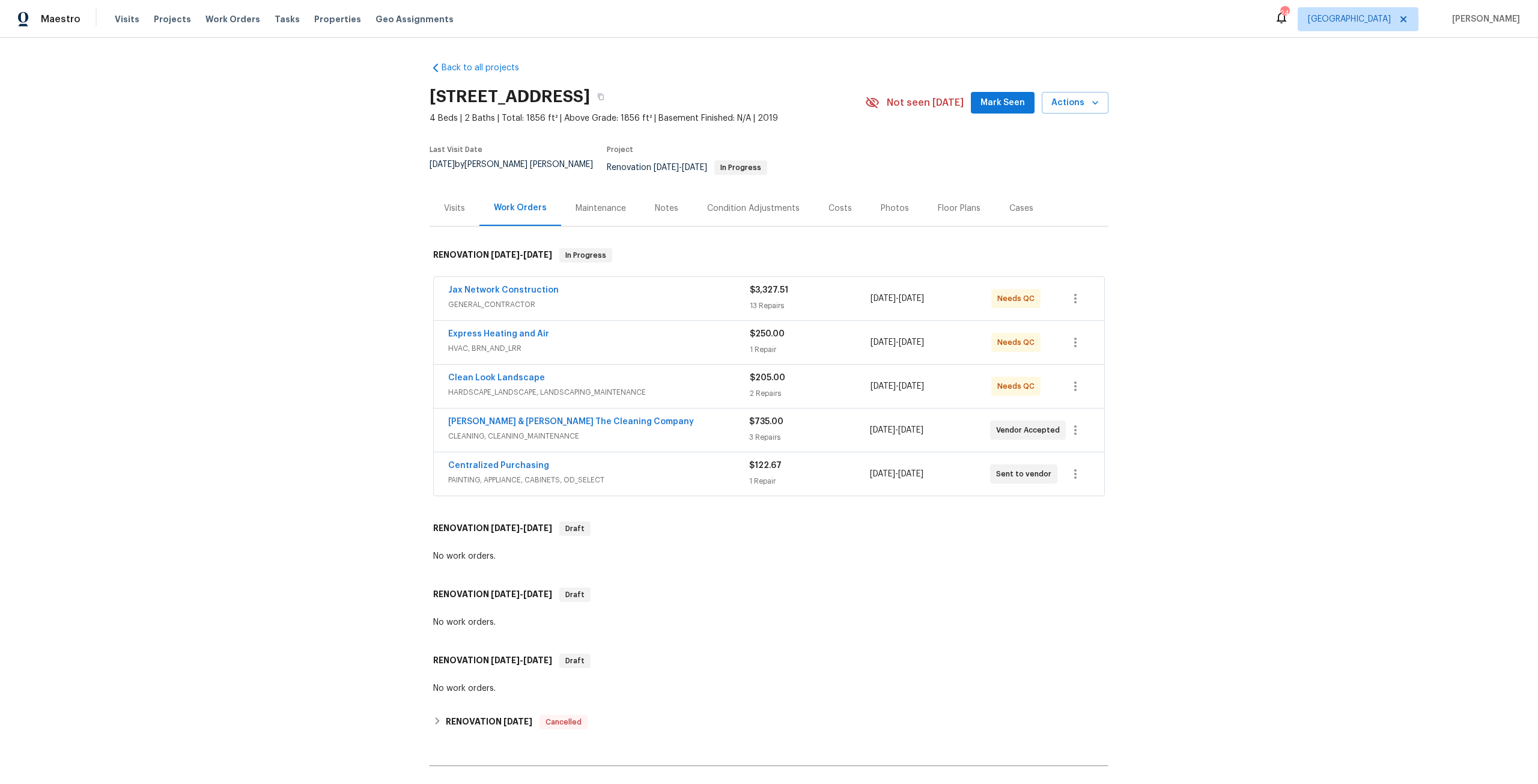
click at [735, 202] on div "Condition Adjustments" at bounding box center [754, 208] width 92 height 12
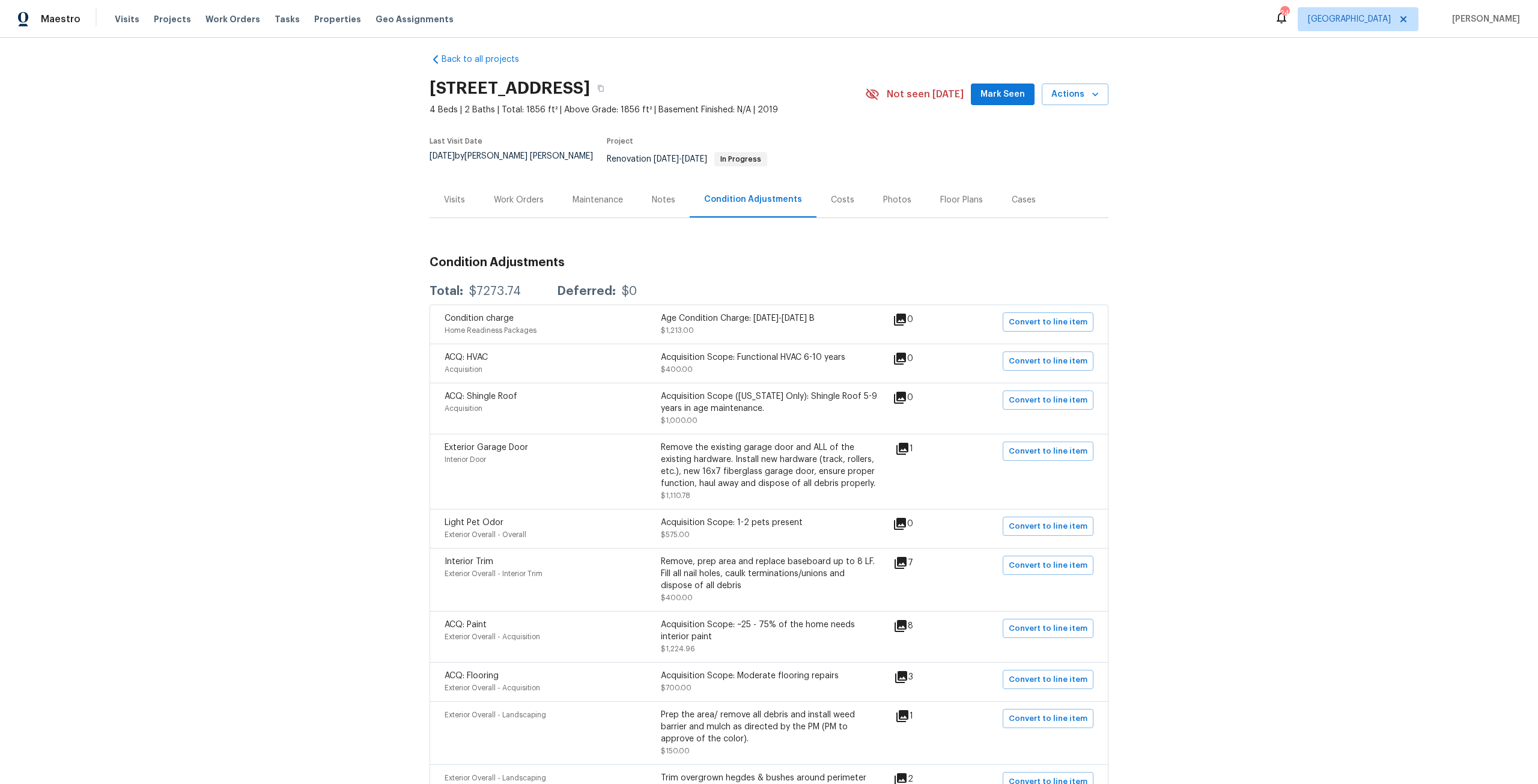
scroll to position [8, 0]
click at [836, 183] on div "Costs" at bounding box center [842, 200] width 52 height 35
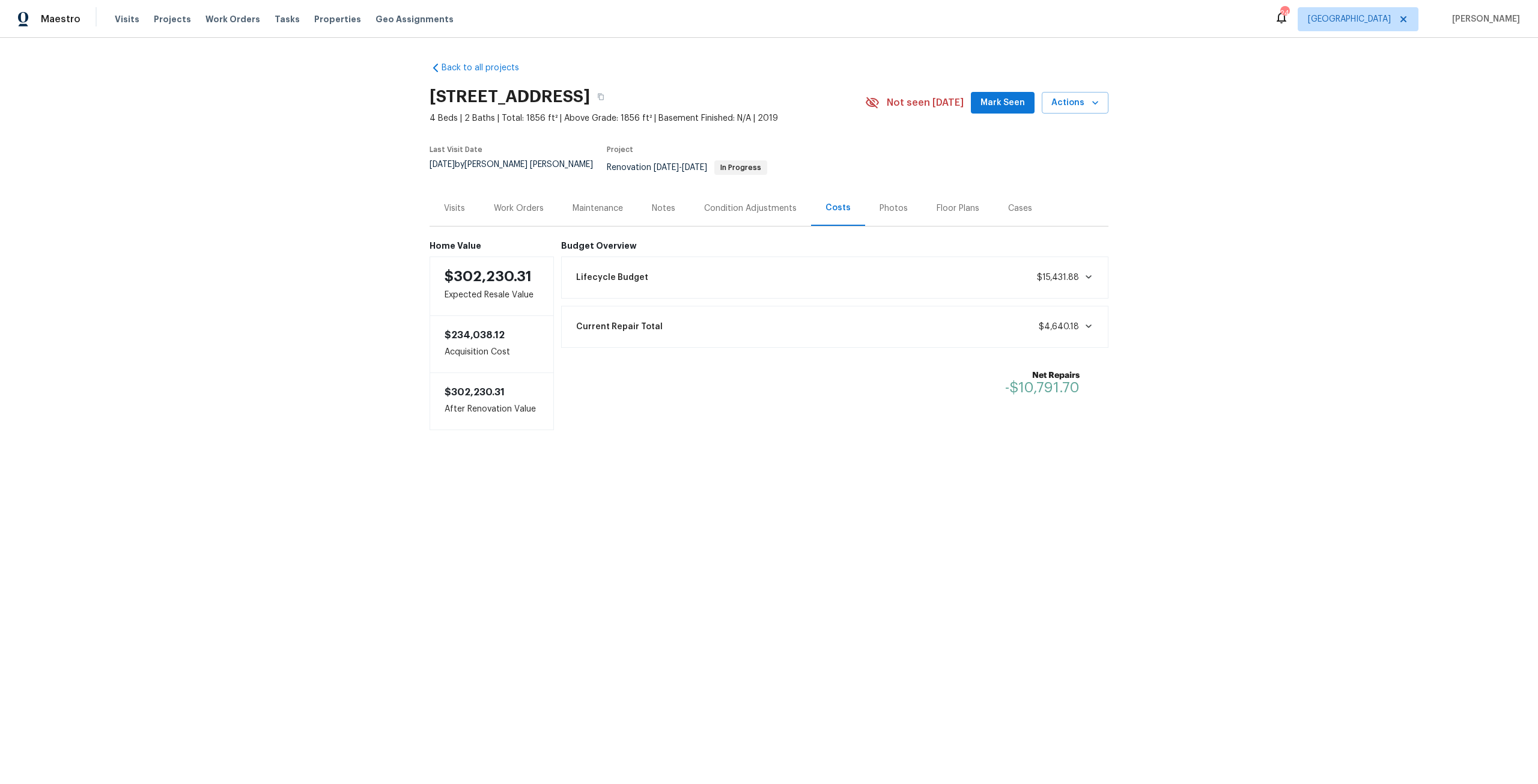
click at [749, 202] on div "Condition Adjustments" at bounding box center [750, 208] width 92 height 12
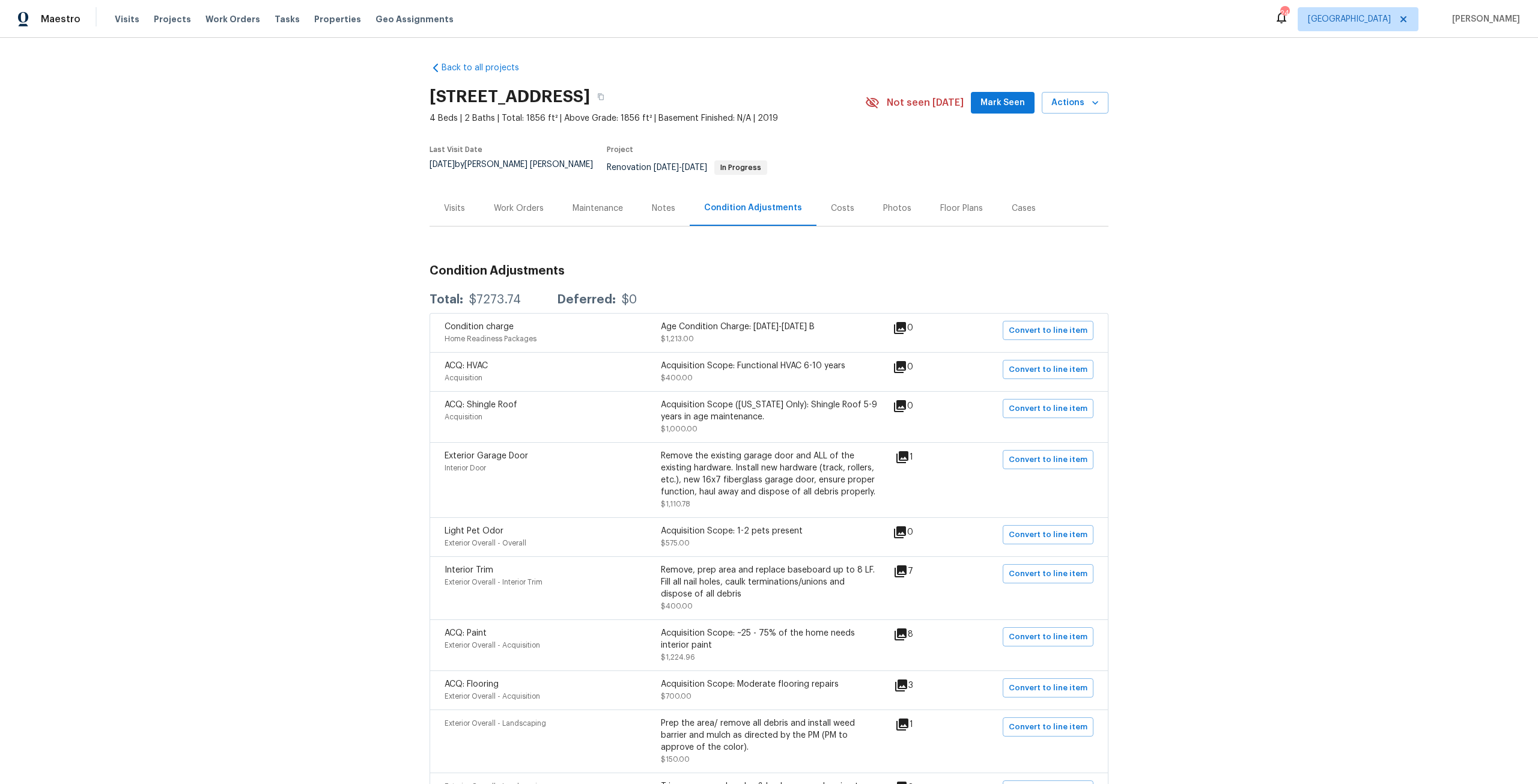
click at [522, 202] on div "Work Orders" at bounding box center [519, 208] width 50 height 12
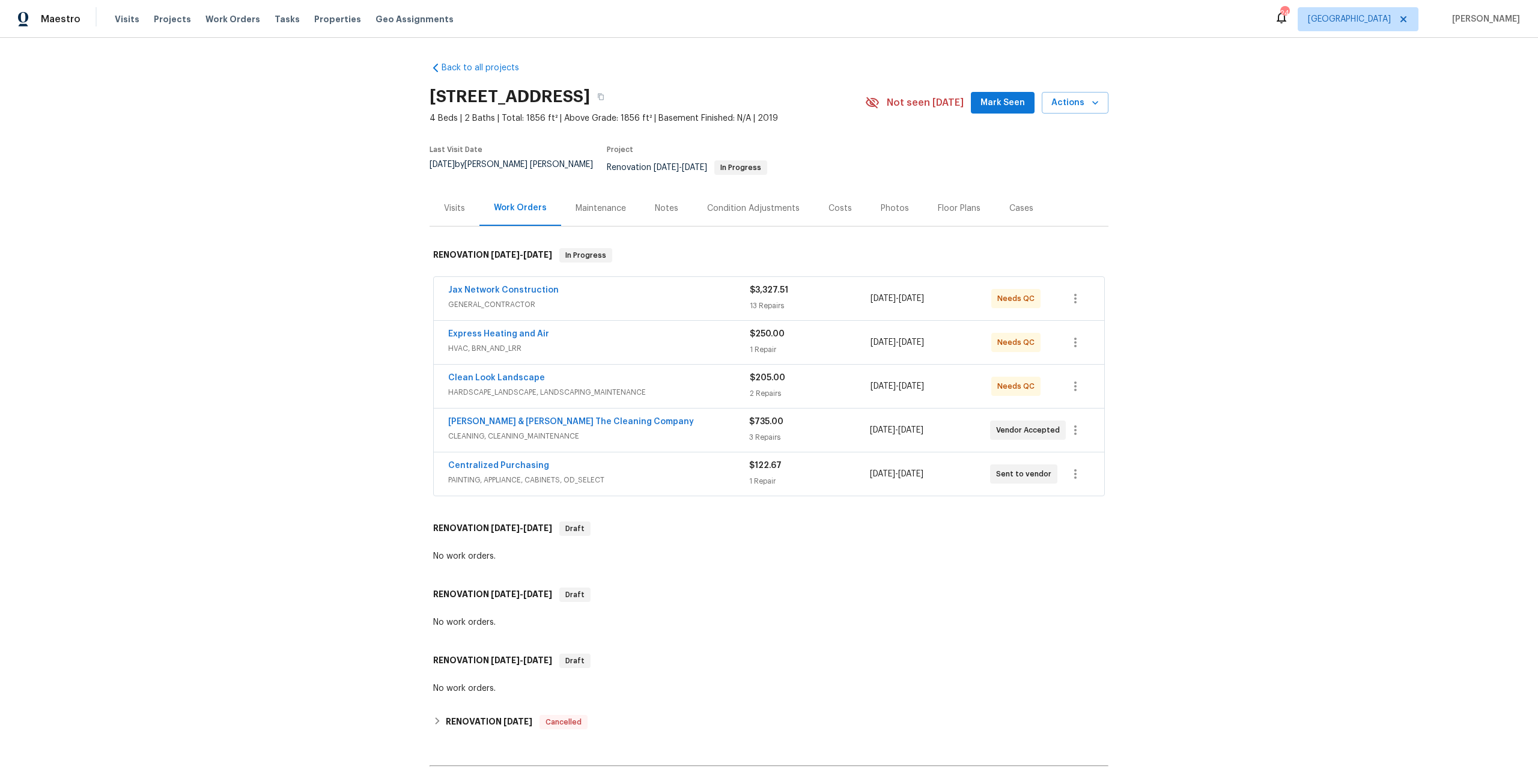
click at [440, 202] on div "Visits" at bounding box center [455, 208] width 50 height 35
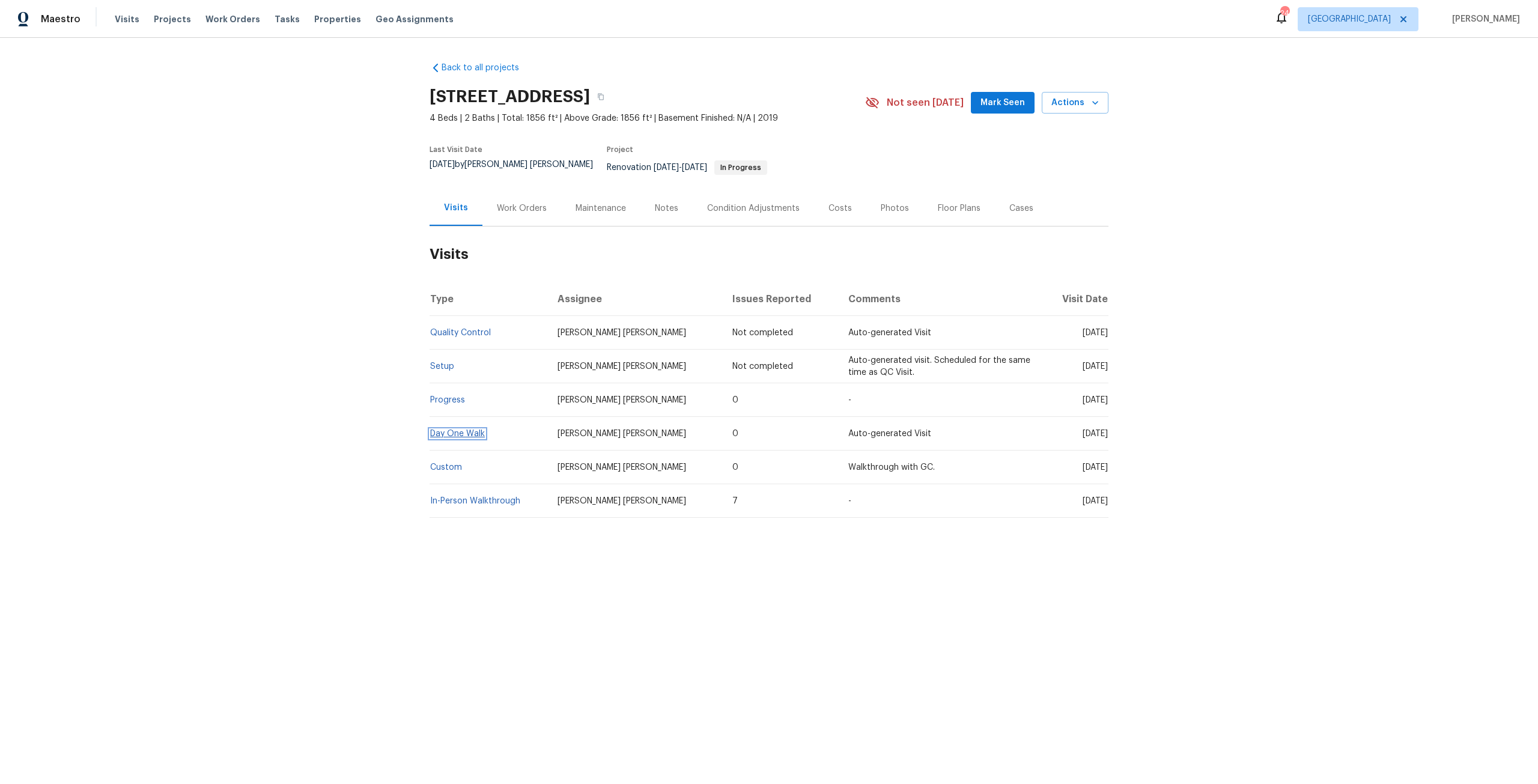
click at [458, 430] on link "Day One Walk" at bounding box center [457, 434] width 55 height 9
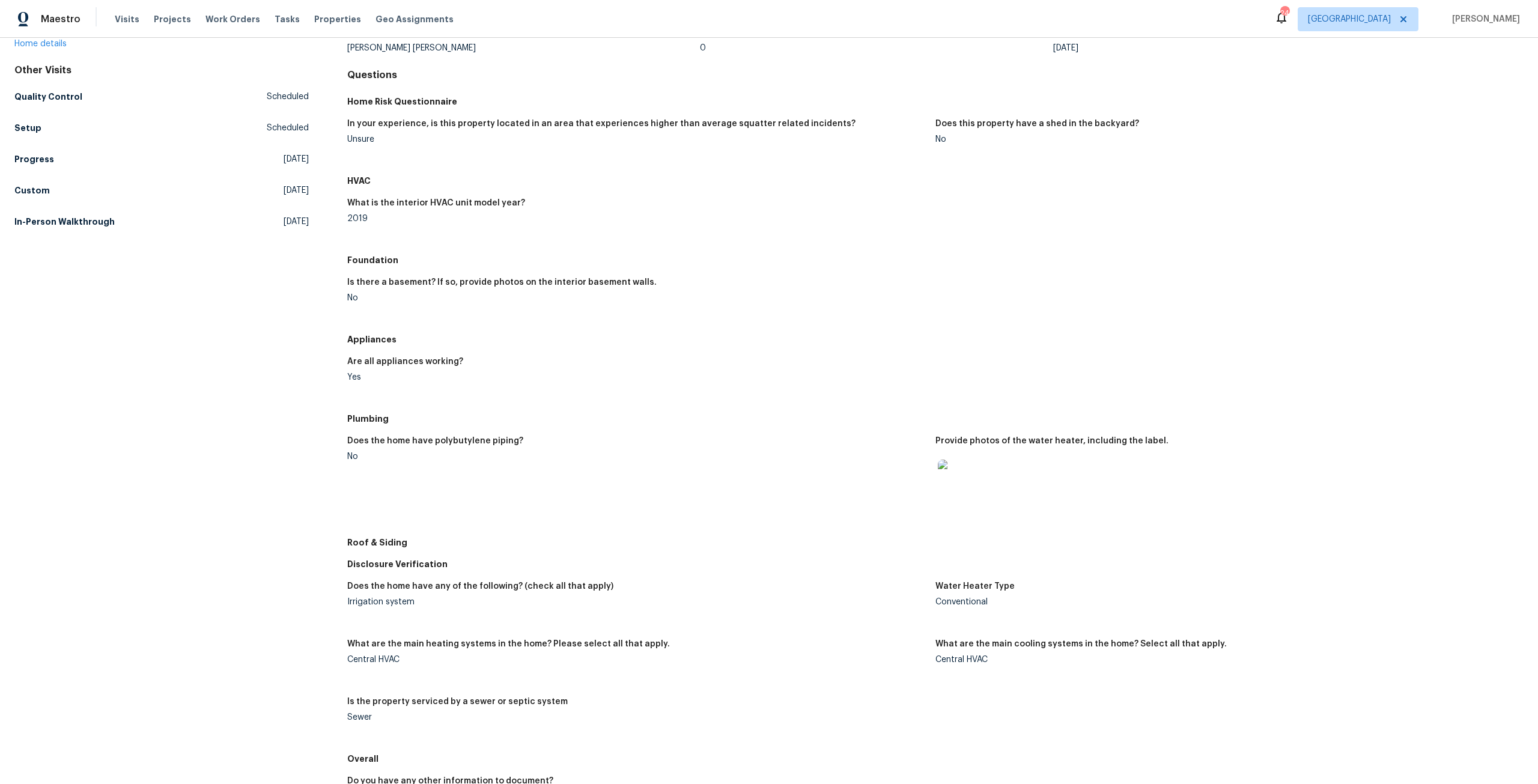
scroll to position [120, 0]
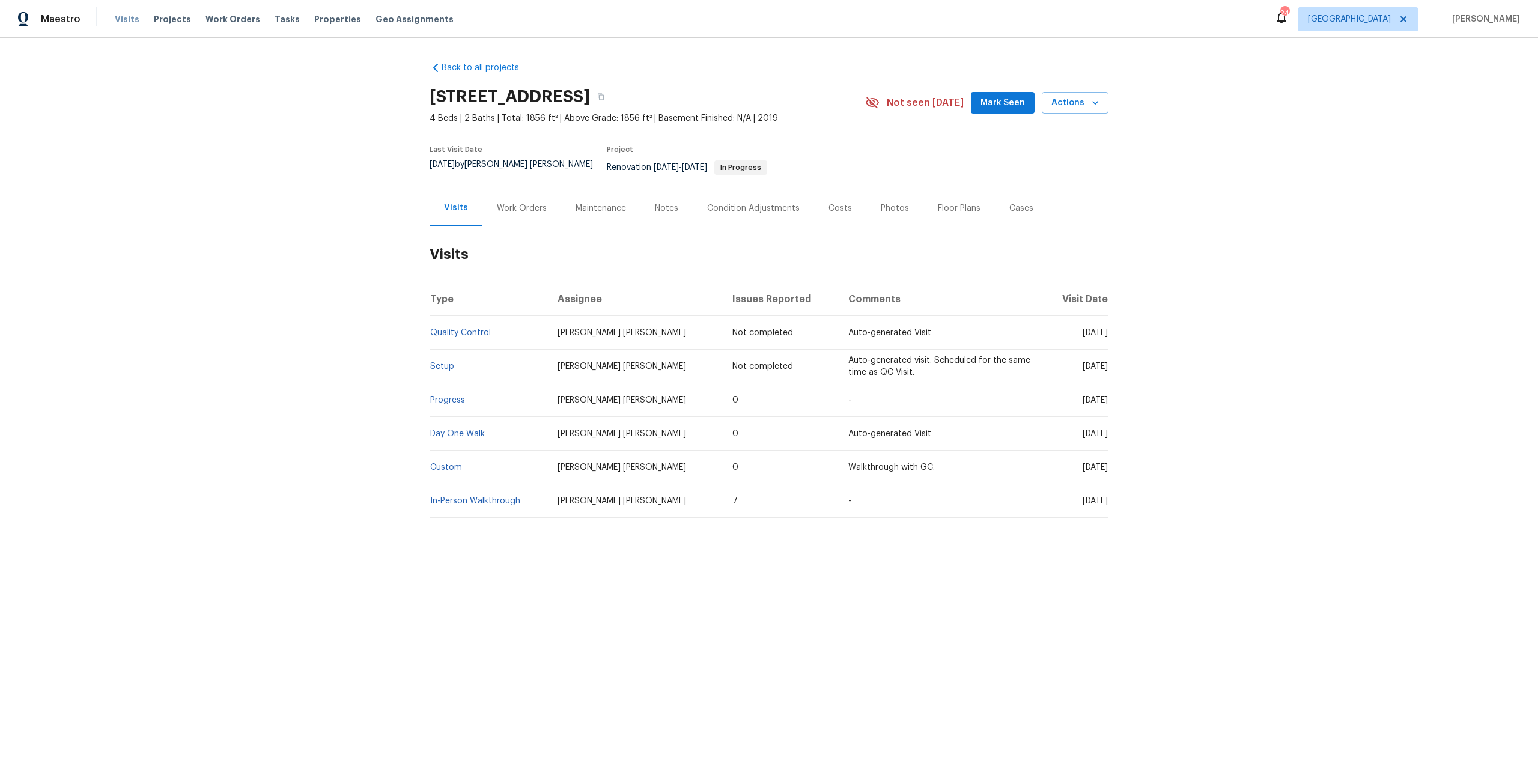
click at [125, 20] on span "Visits" at bounding box center [126, 19] width 25 height 12
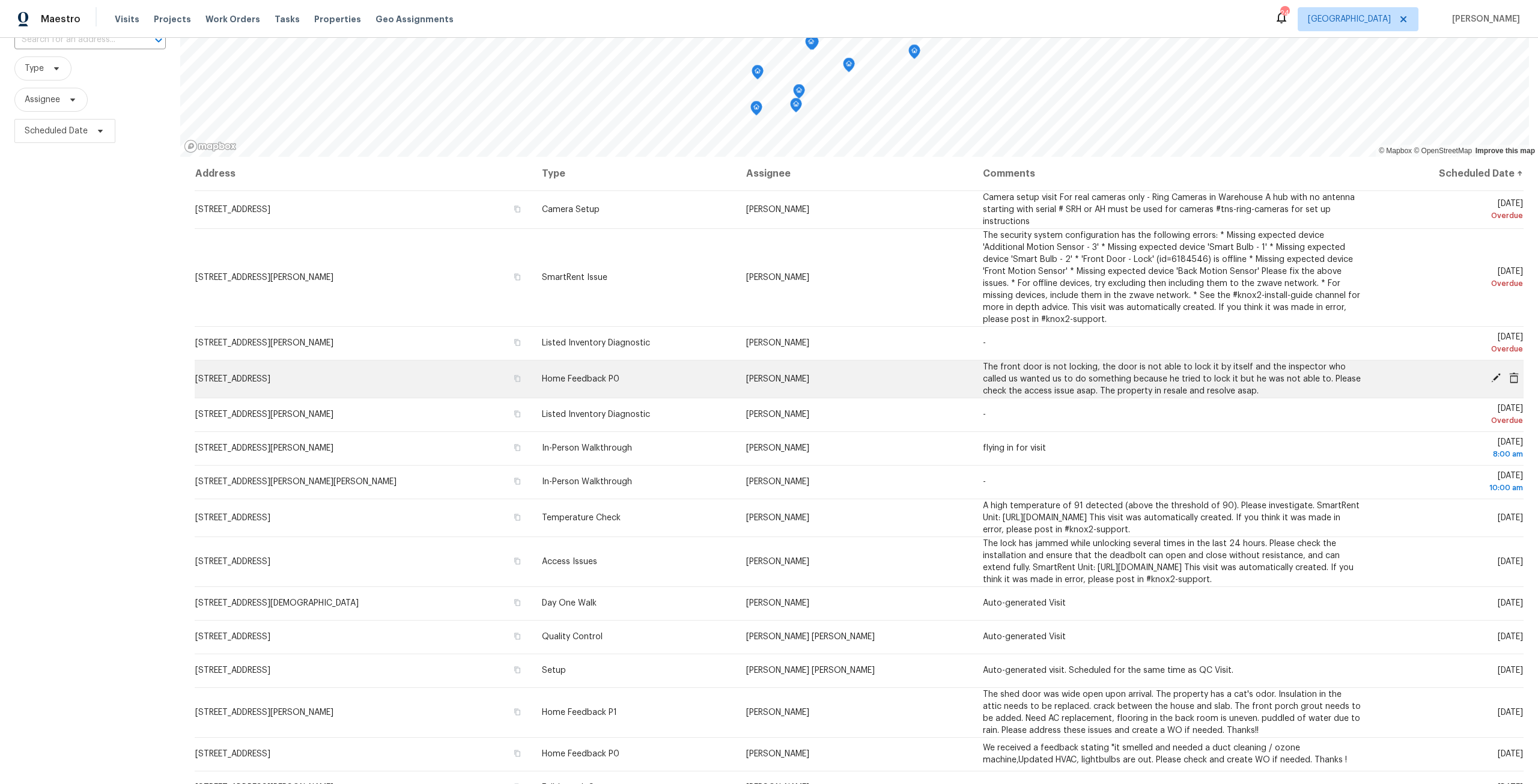
scroll to position [233, 0]
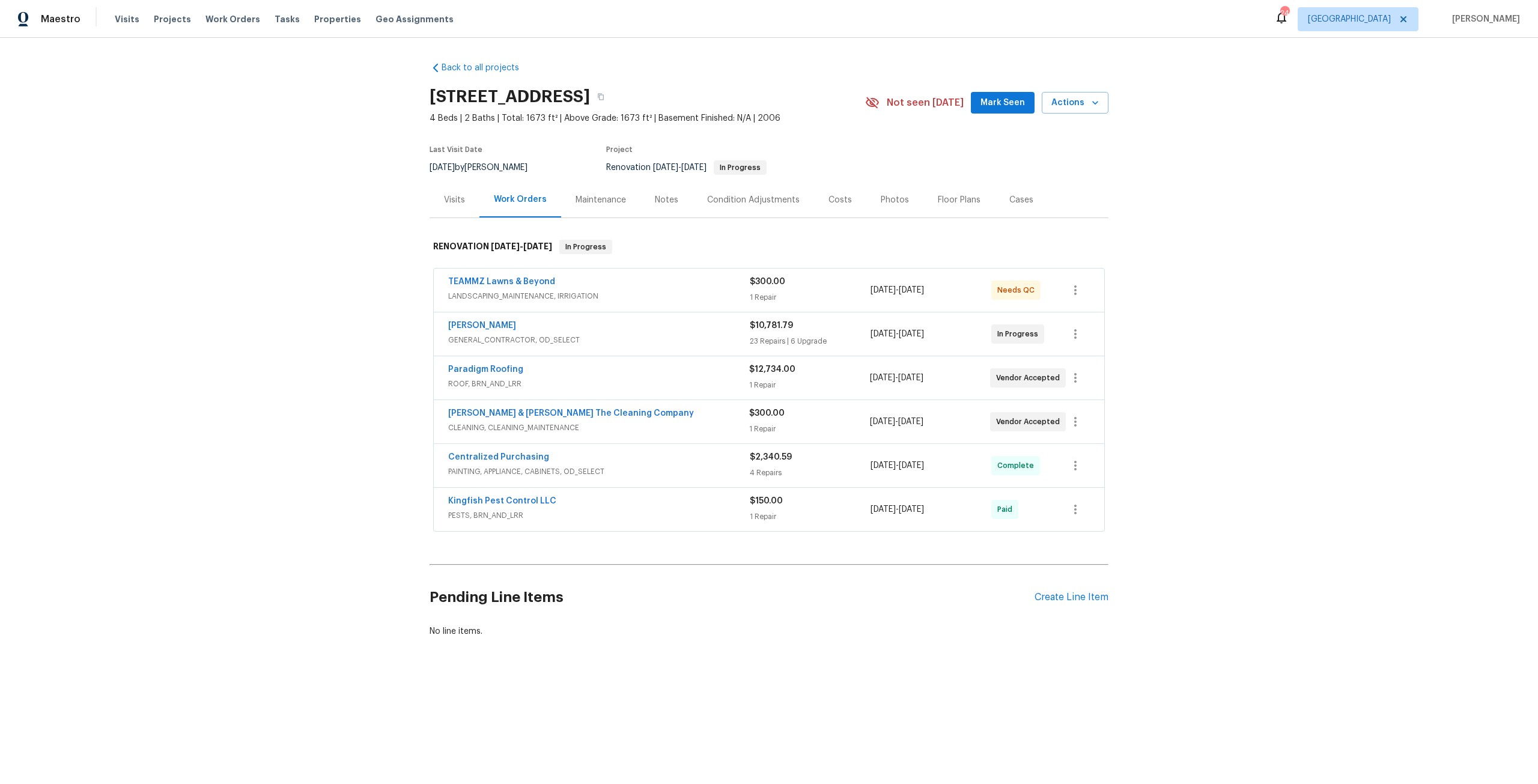
click at [829, 200] on div "Costs" at bounding box center [840, 200] width 23 height 12
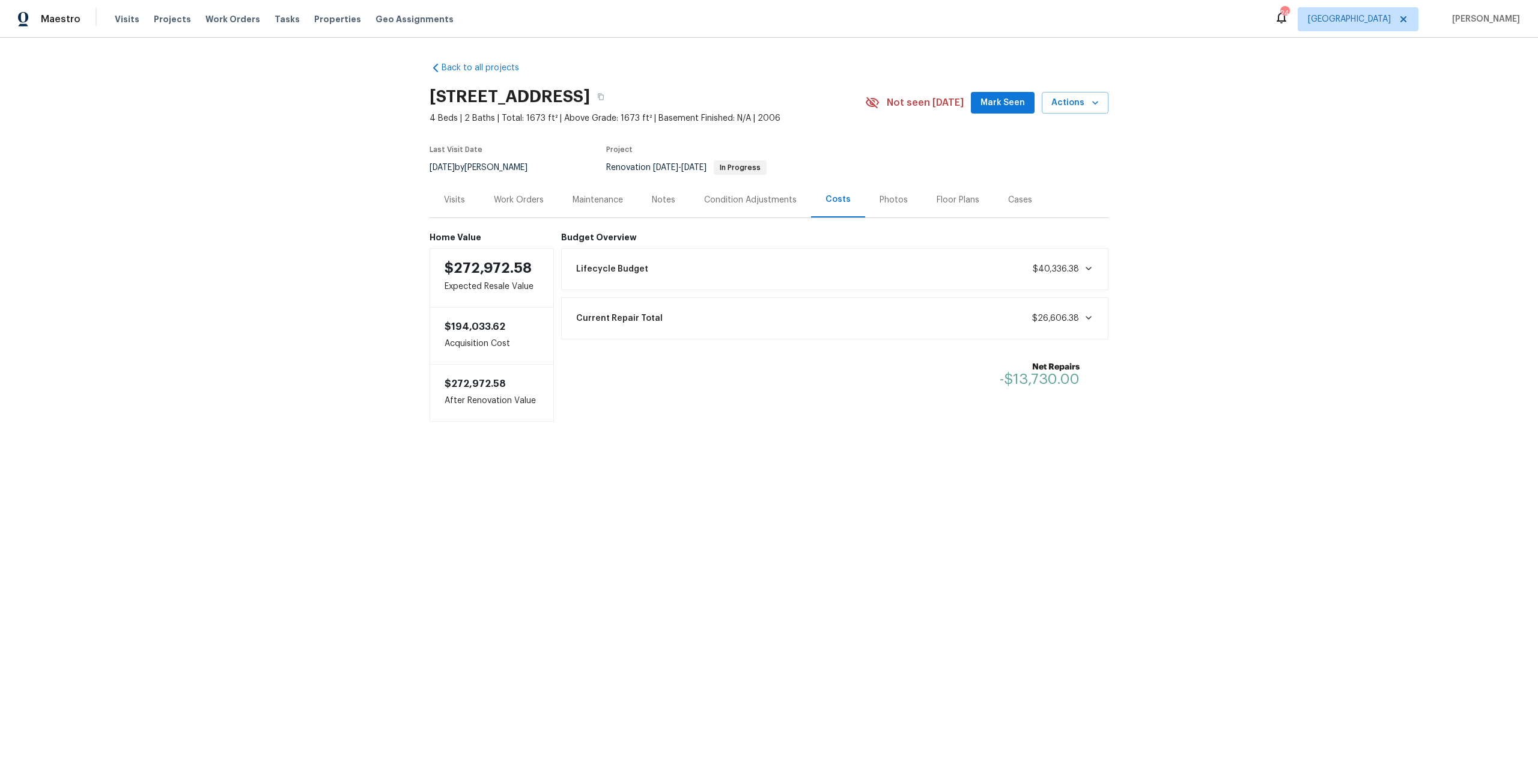
click at [518, 205] on div "Work Orders" at bounding box center [519, 200] width 50 height 12
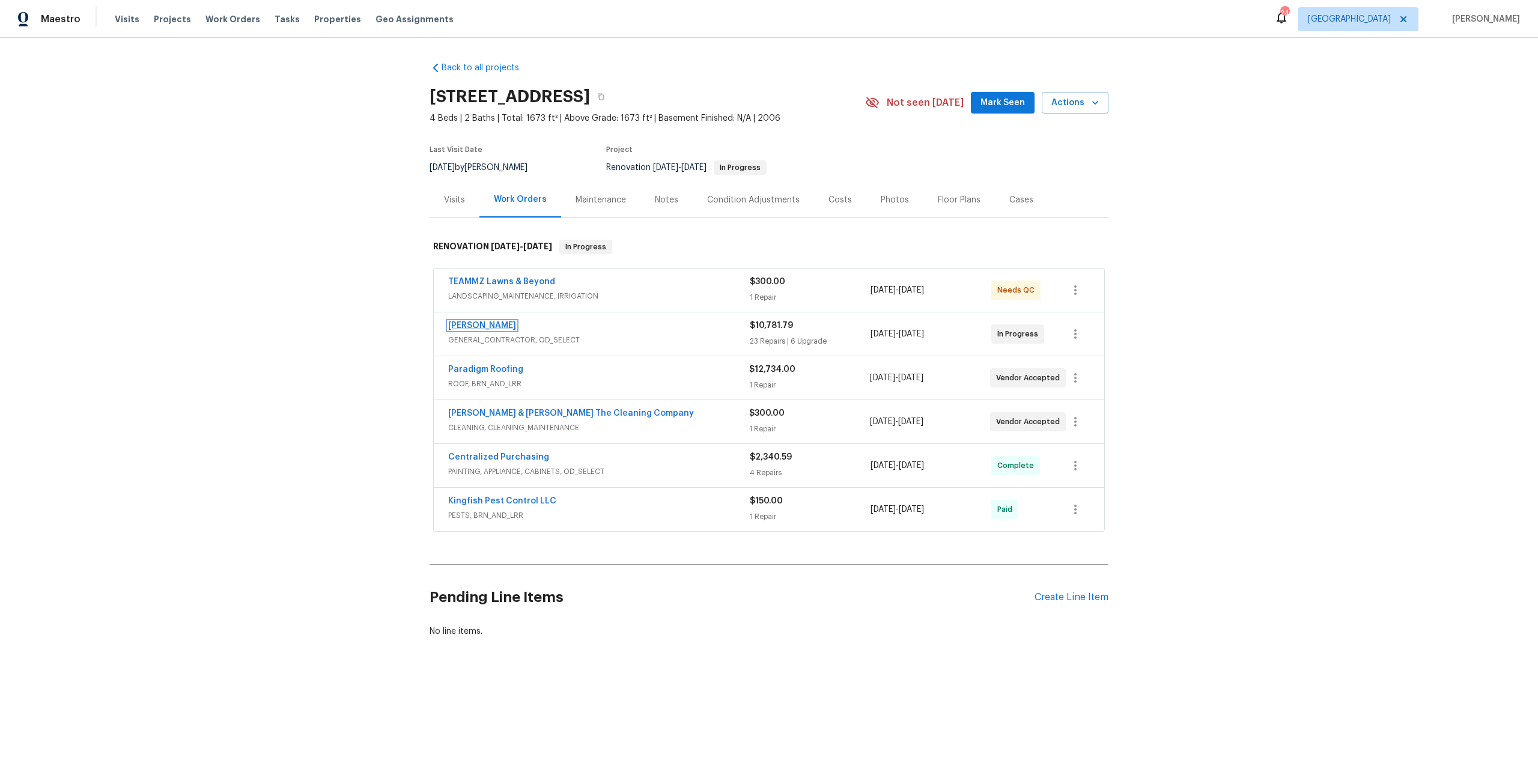
click at [481, 326] on link "[PERSON_NAME]" at bounding box center [482, 325] width 68 height 9
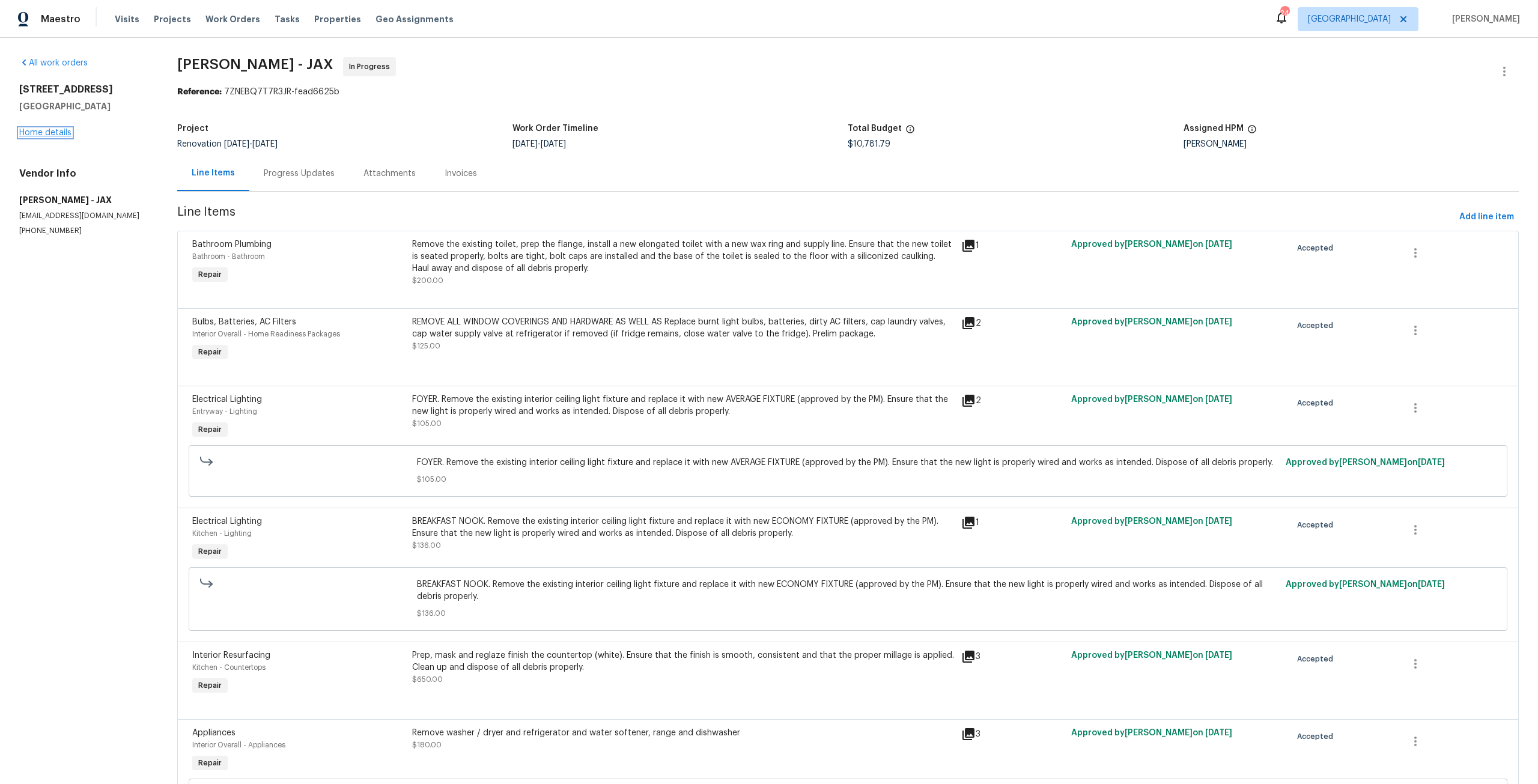
click at [32, 129] on link "Home details" at bounding box center [45, 132] width 52 height 9
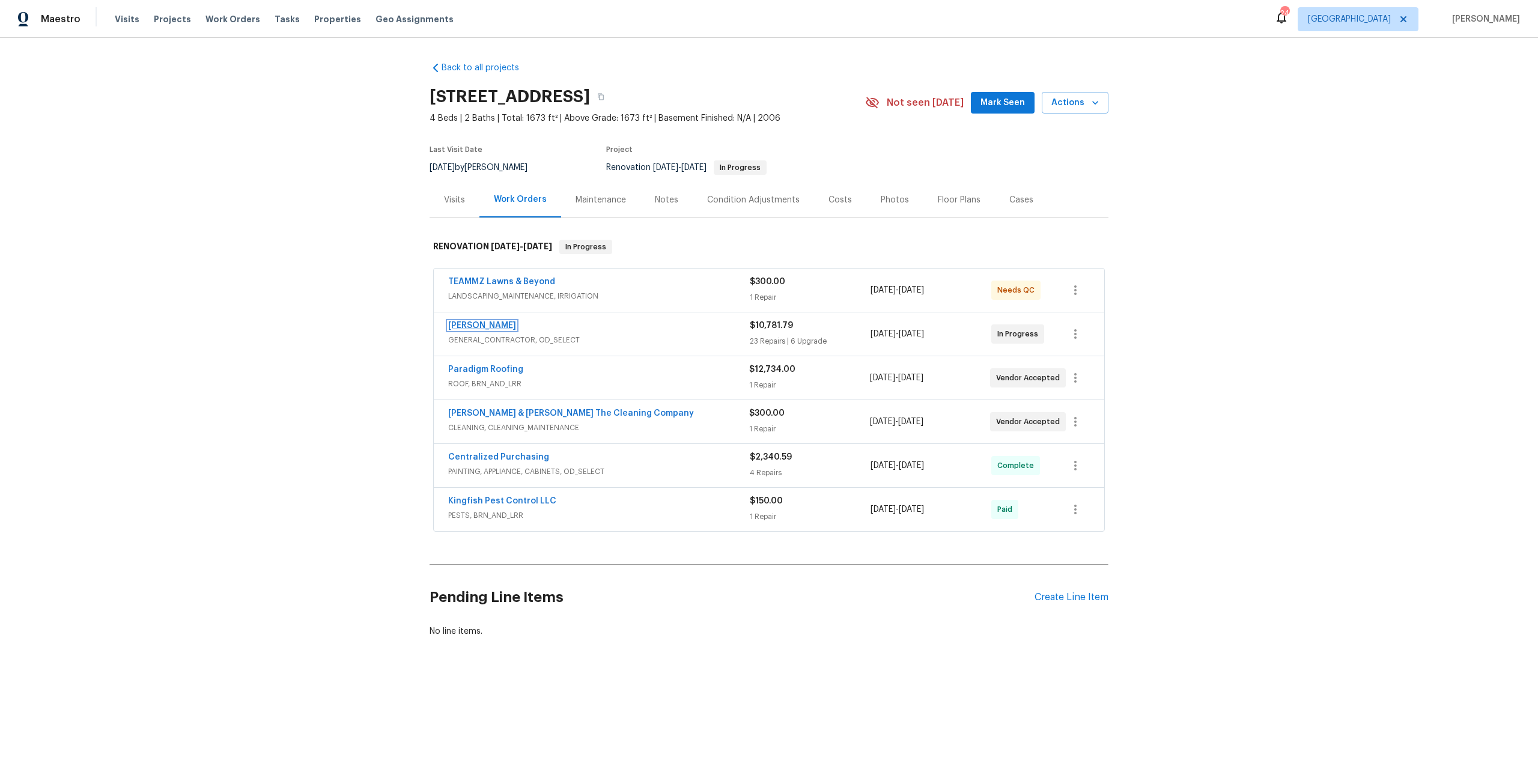
click at [489, 328] on link "Eric Hernandez" at bounding box center [482, 325] width 68 height 9
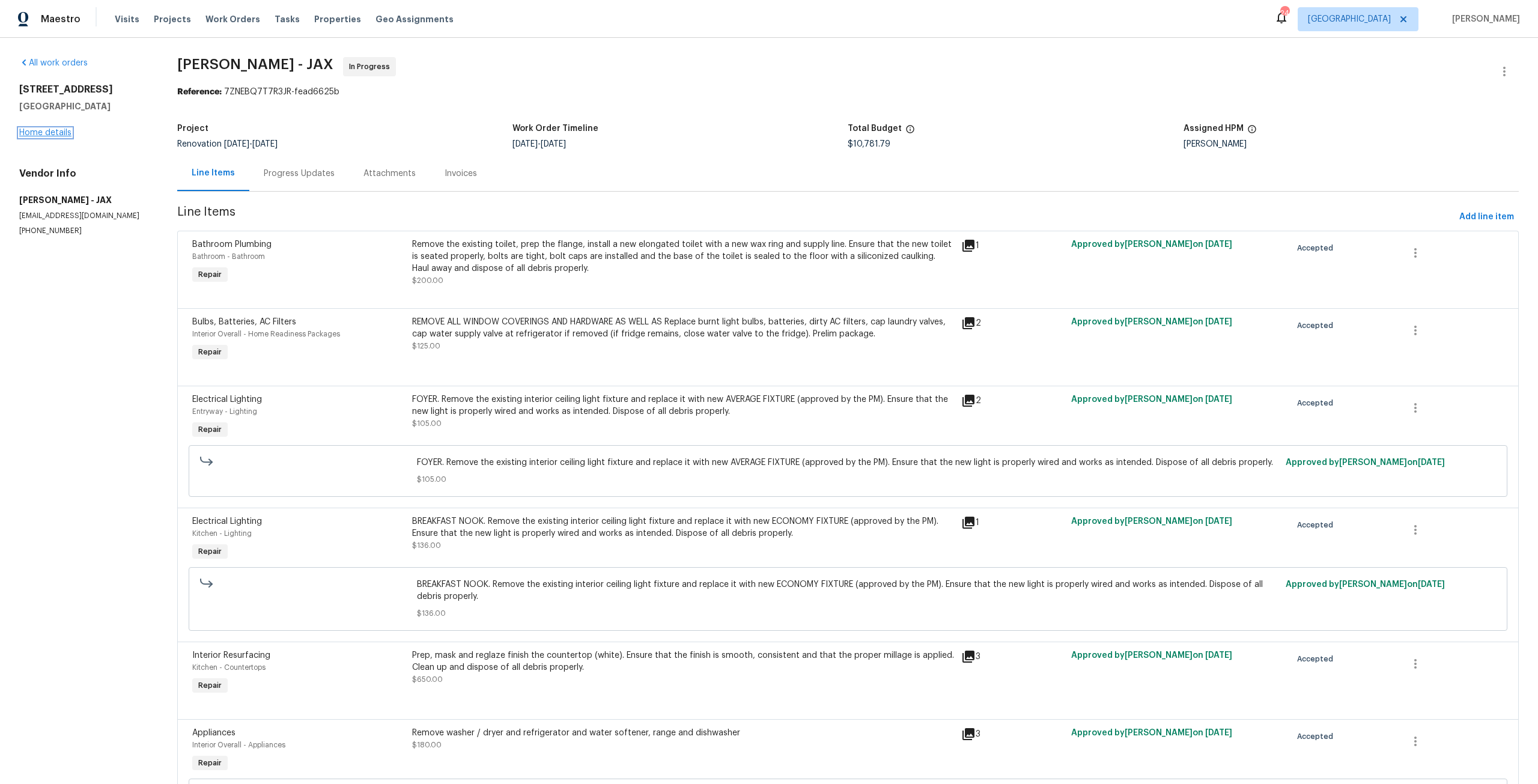
click at [68, 134] on link "Home details" at bounding box center [45, 132] width 52 height 9
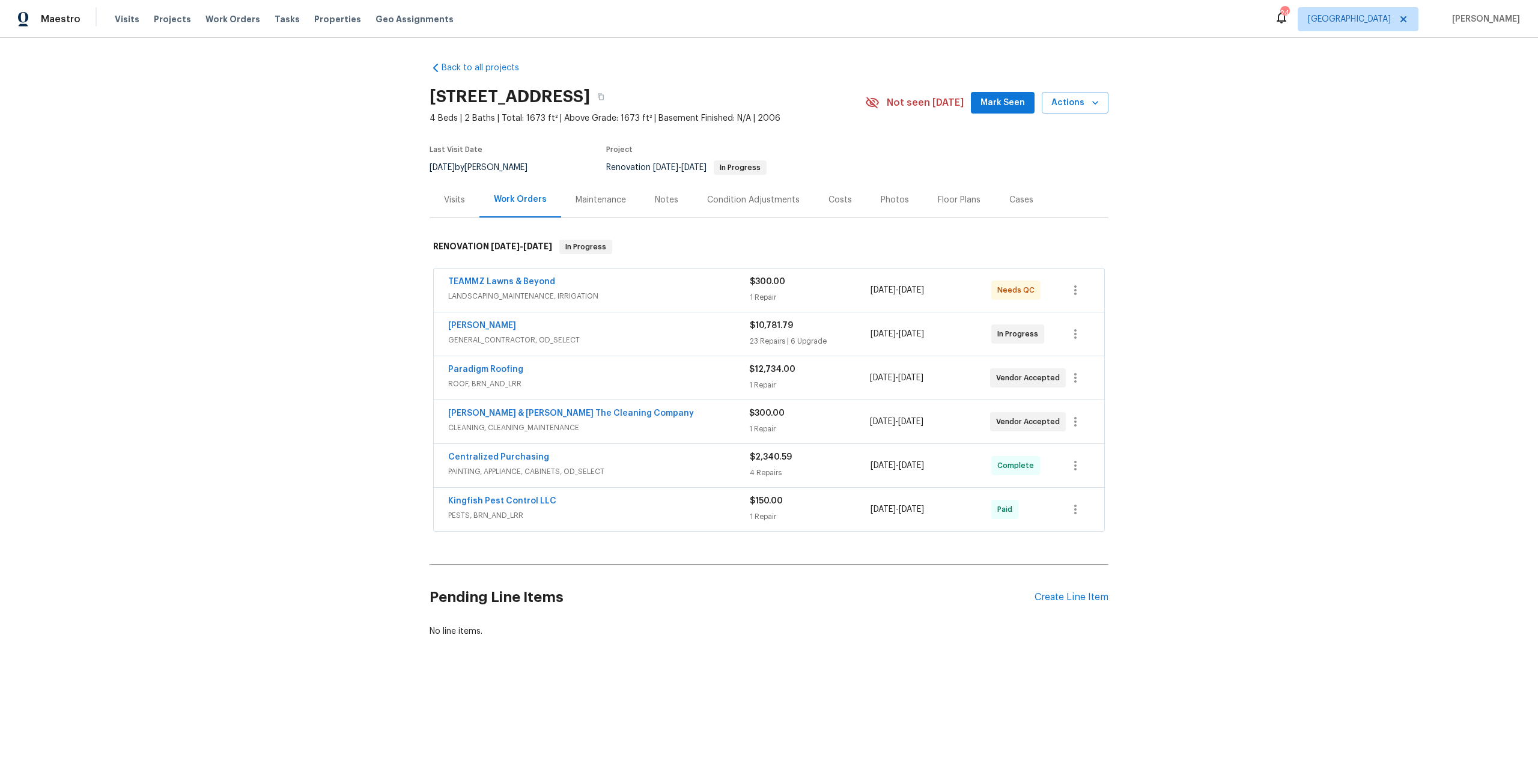
click at [1079, 589] on div "Pending Line Items Create Line Item" at bounding box center [769, 597] width 679 height 56
click at [1083, 596] on div "Create Line Item" at bounding box center [1071, 597] width 73 height 11
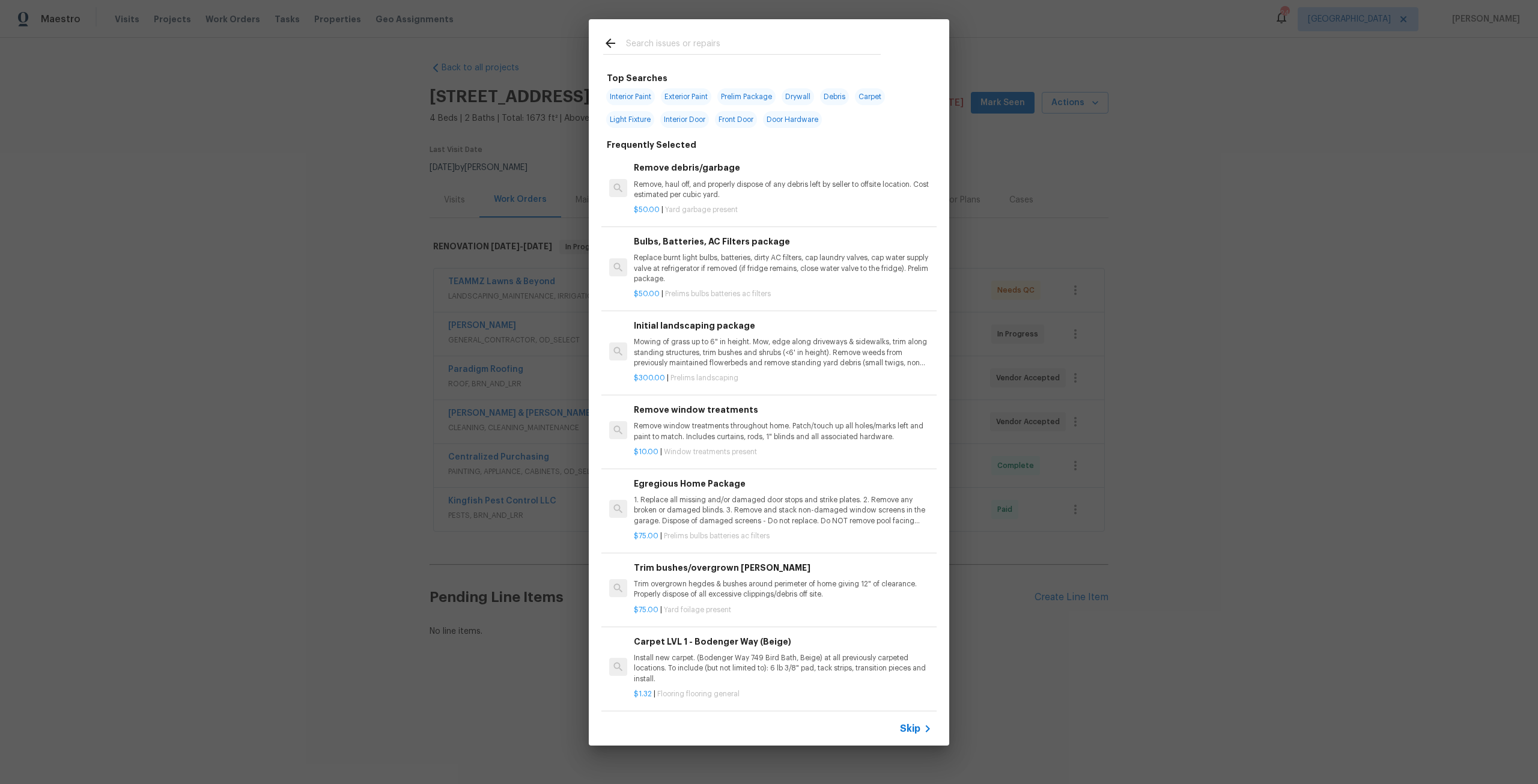
click at [715, 43] on input "text" at bounding box center [754, 44] width 255 height 18
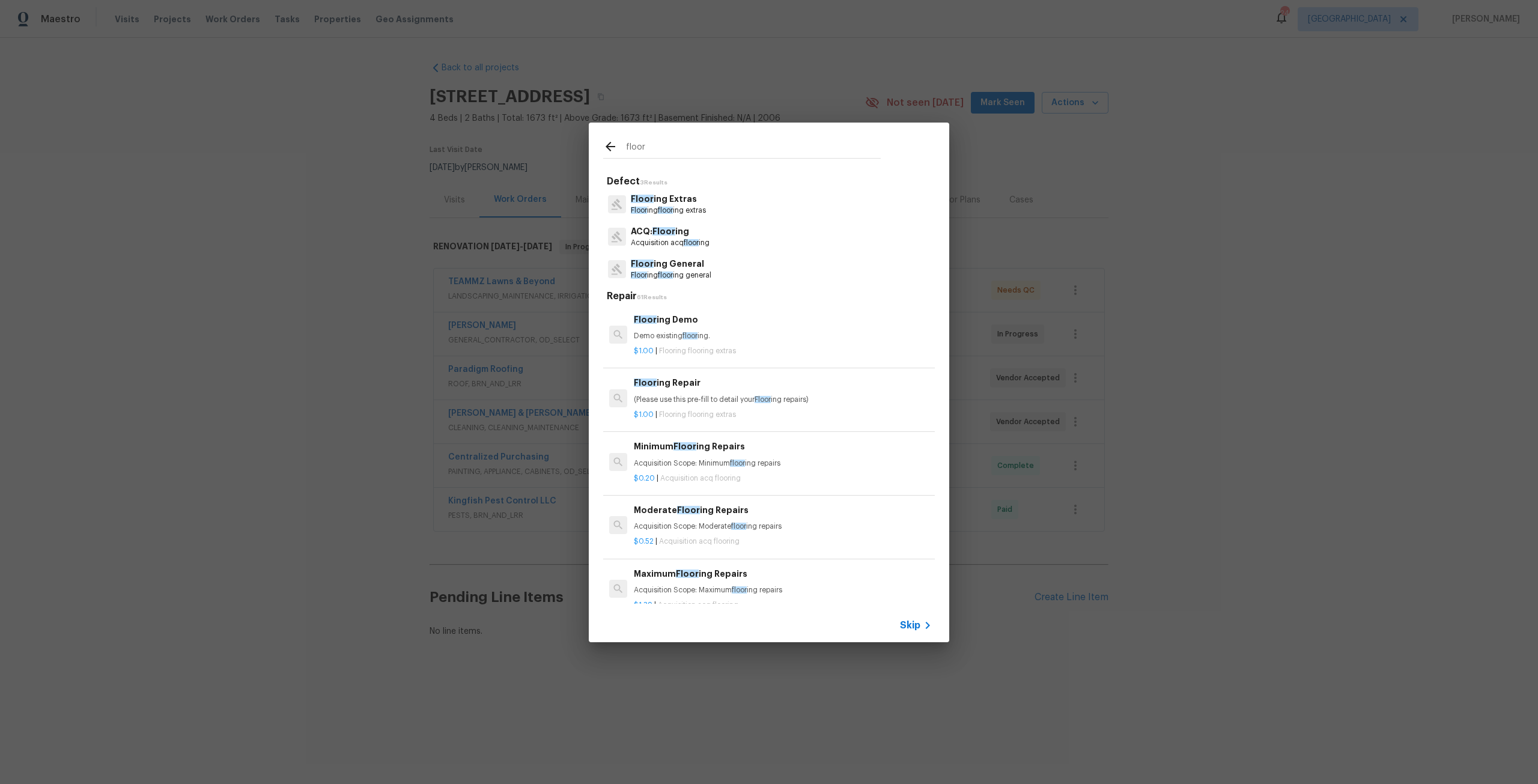
type input "floor"
click at [1244, 352] on div "floor Defect 3 Results Floor ing Extras Floor ing floor ing extras ACQ: Floor i…" at bounding box center [769, 382] width 1538 height 764
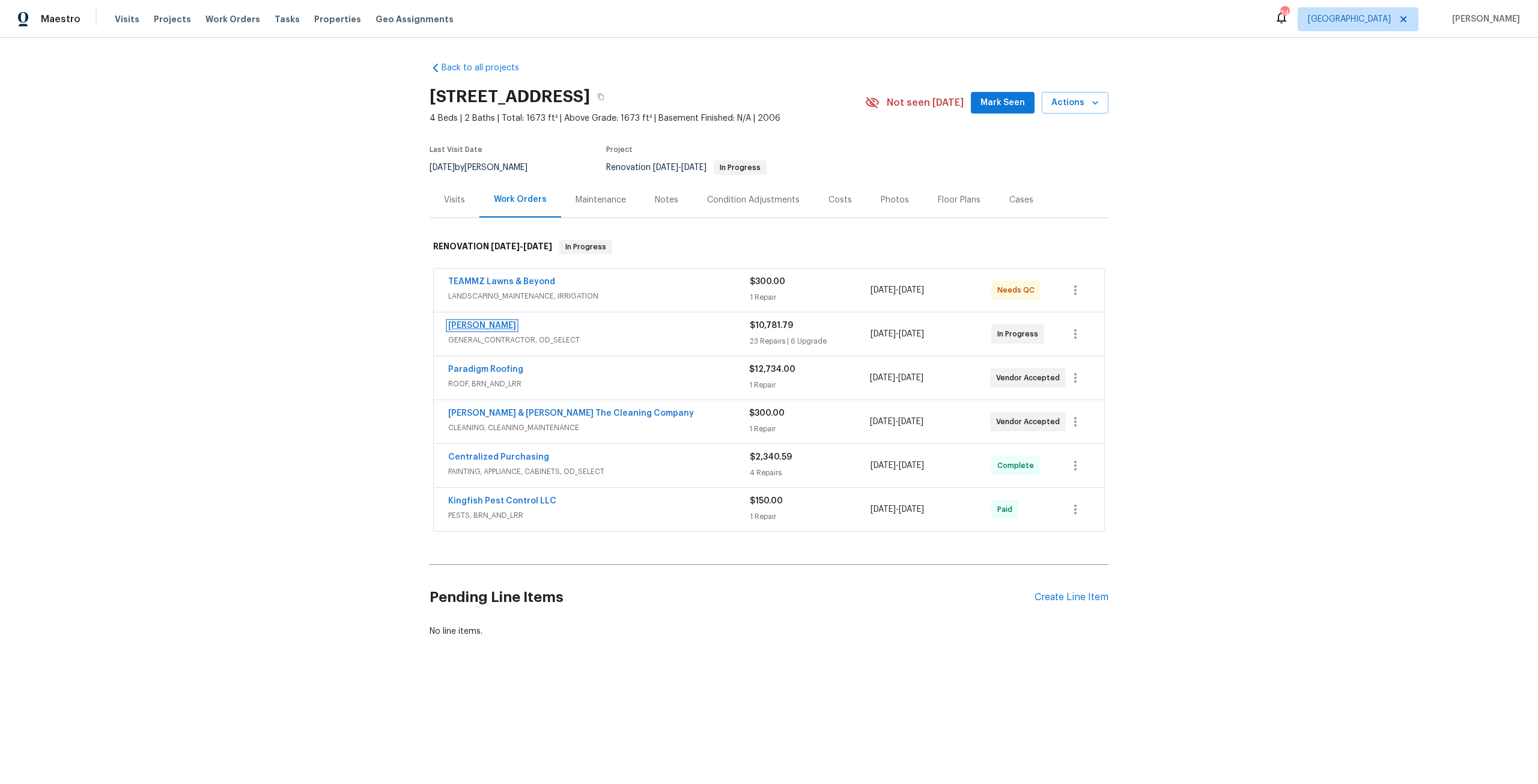
click at [484, 325] on link "Eric Hernandez" at bounding box center [482, 325] width 68 height 9
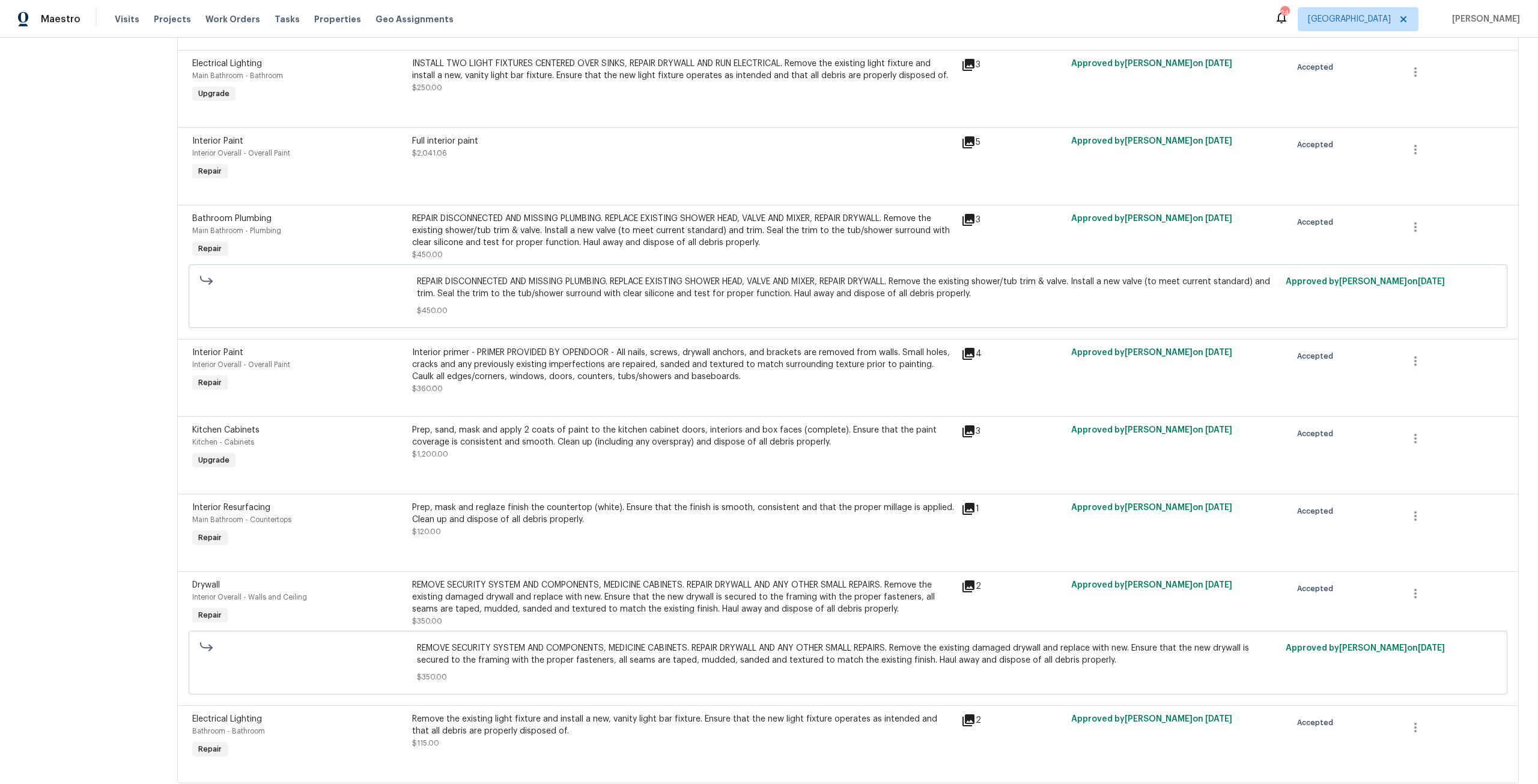
scroll to position [2042, 0]
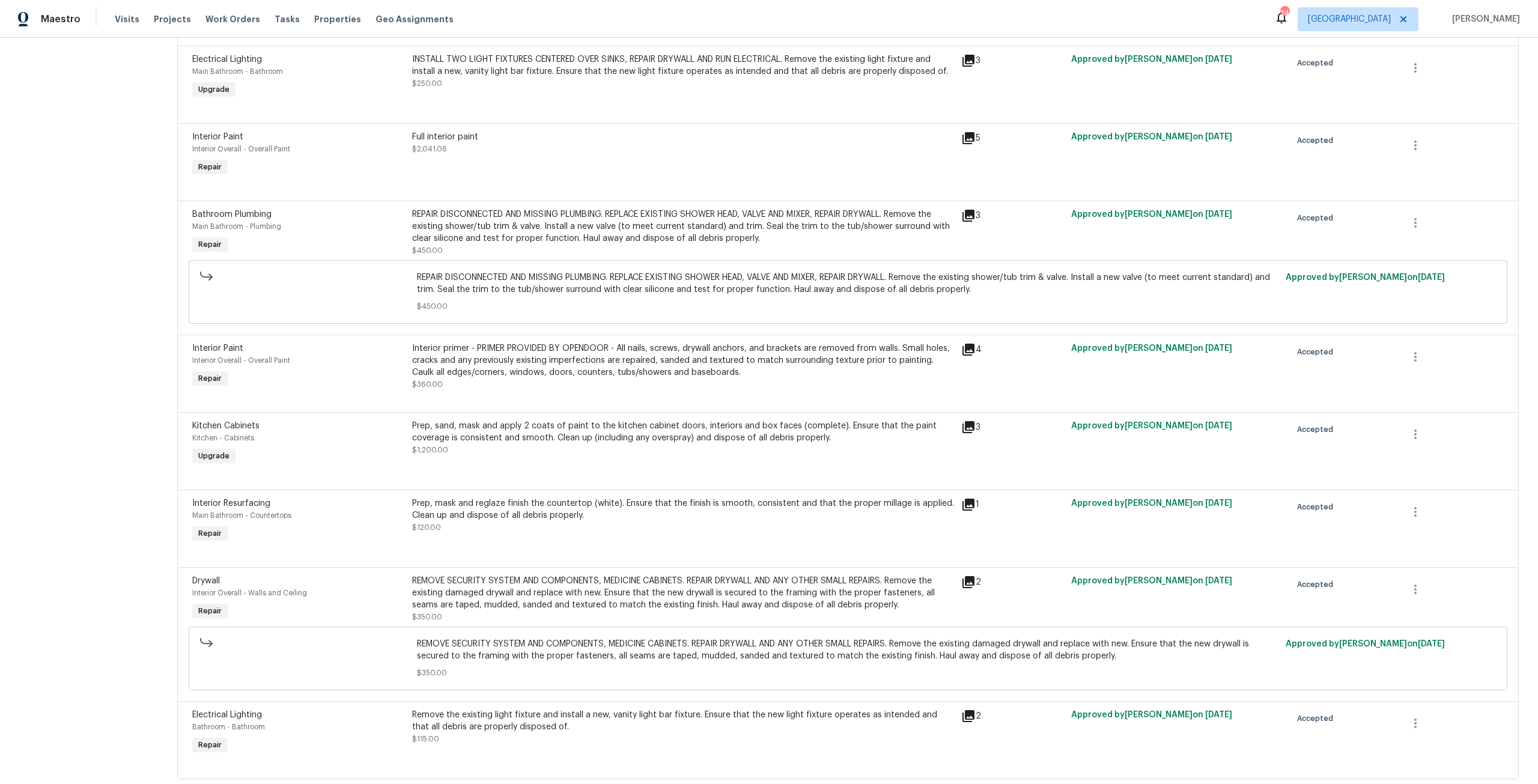
click at [961, 421] on icon at bounding box center [968, 426] width 15 height 15
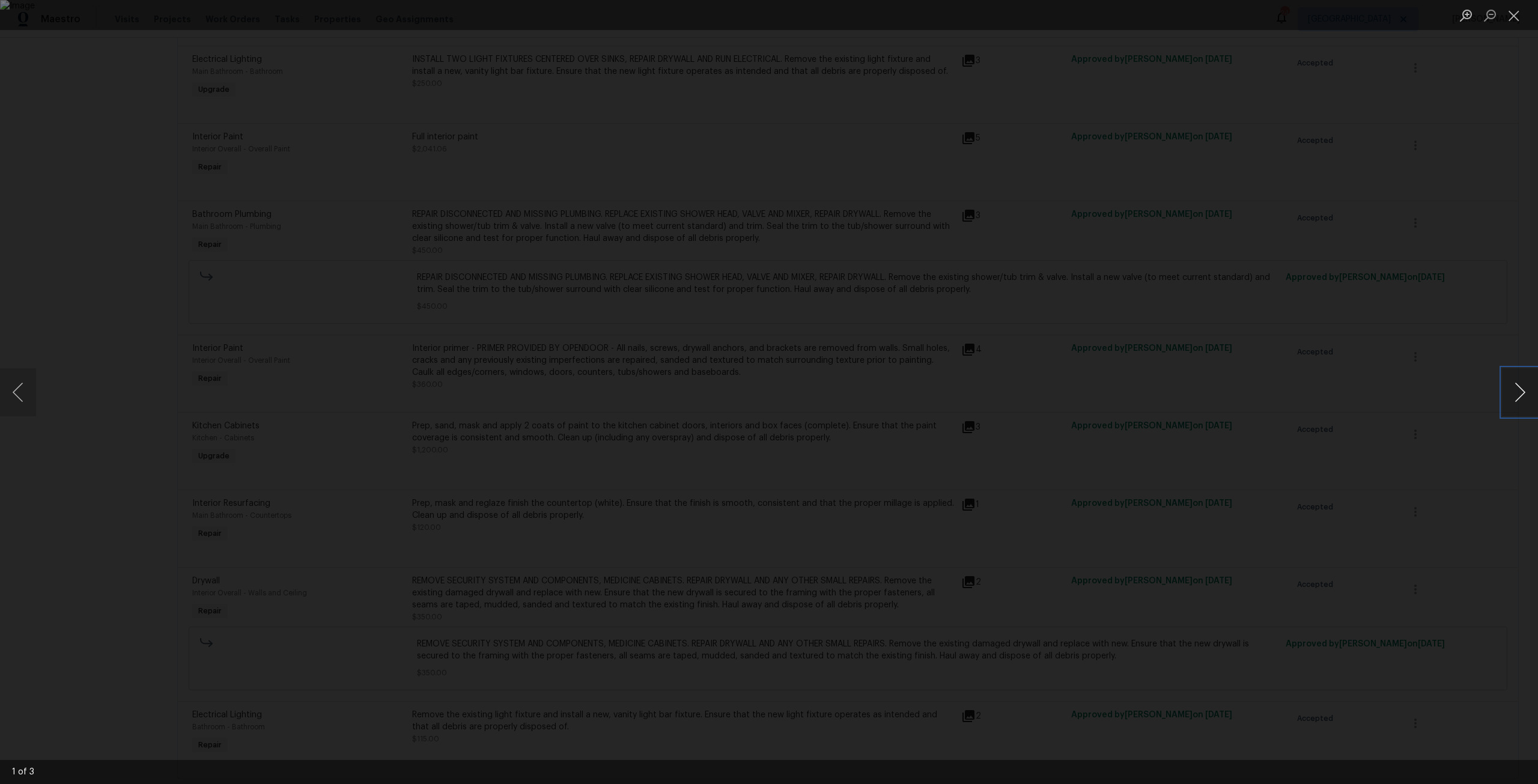
click at [1511, 394] on button "Next image" at bounding box center [1520, 392] width 36 height 48
click at [1400, 356] on div "Lightbox" at bounding box center [769, 392] width 1538 height 784
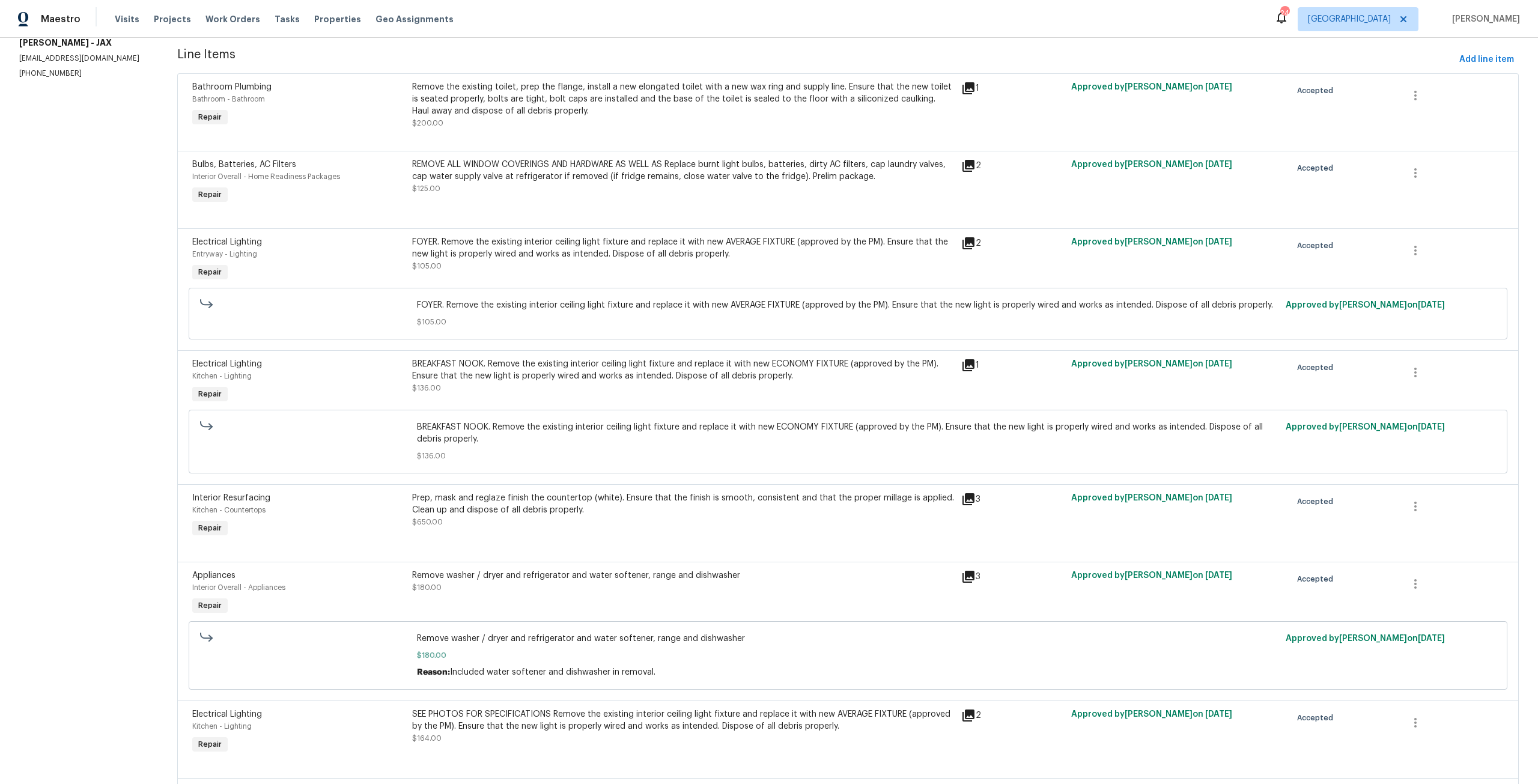
scroll to position [38, 0]
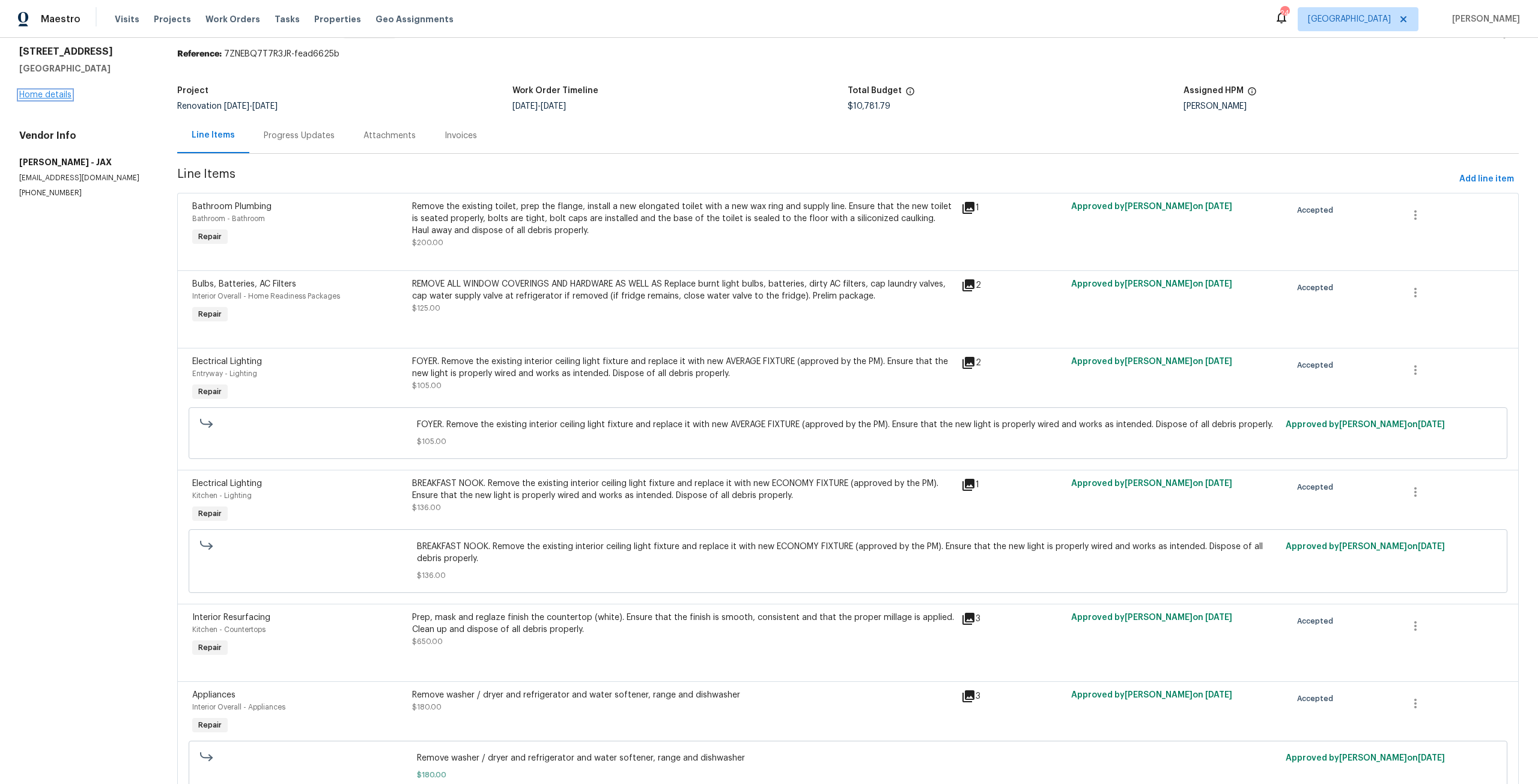
click at [56, 91] on link "Home details" at bounding box center [45, 95] width 52 height 9
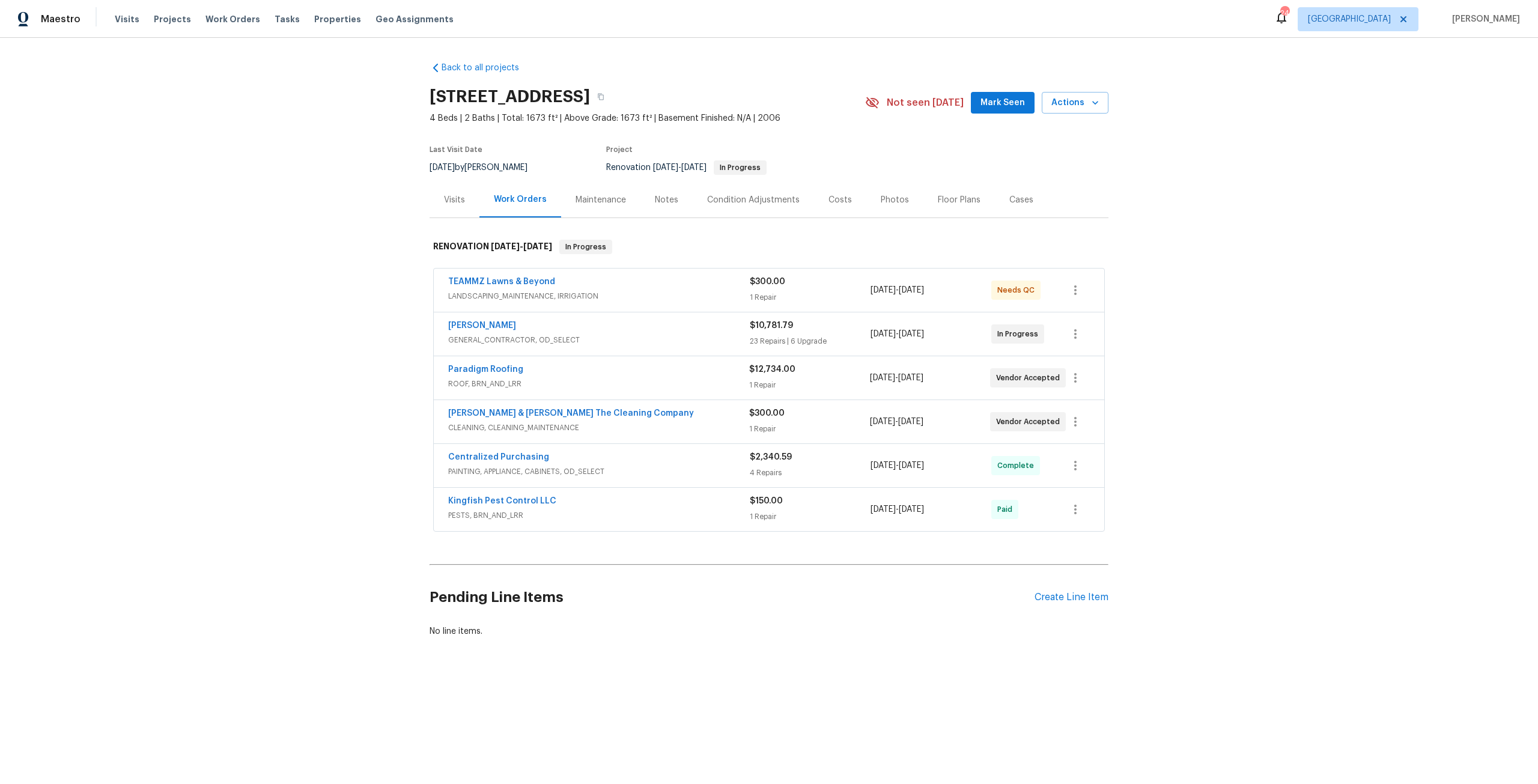
click at [829, 201] on div "Costs" at bounding box center [840, 200] width 23 height 12
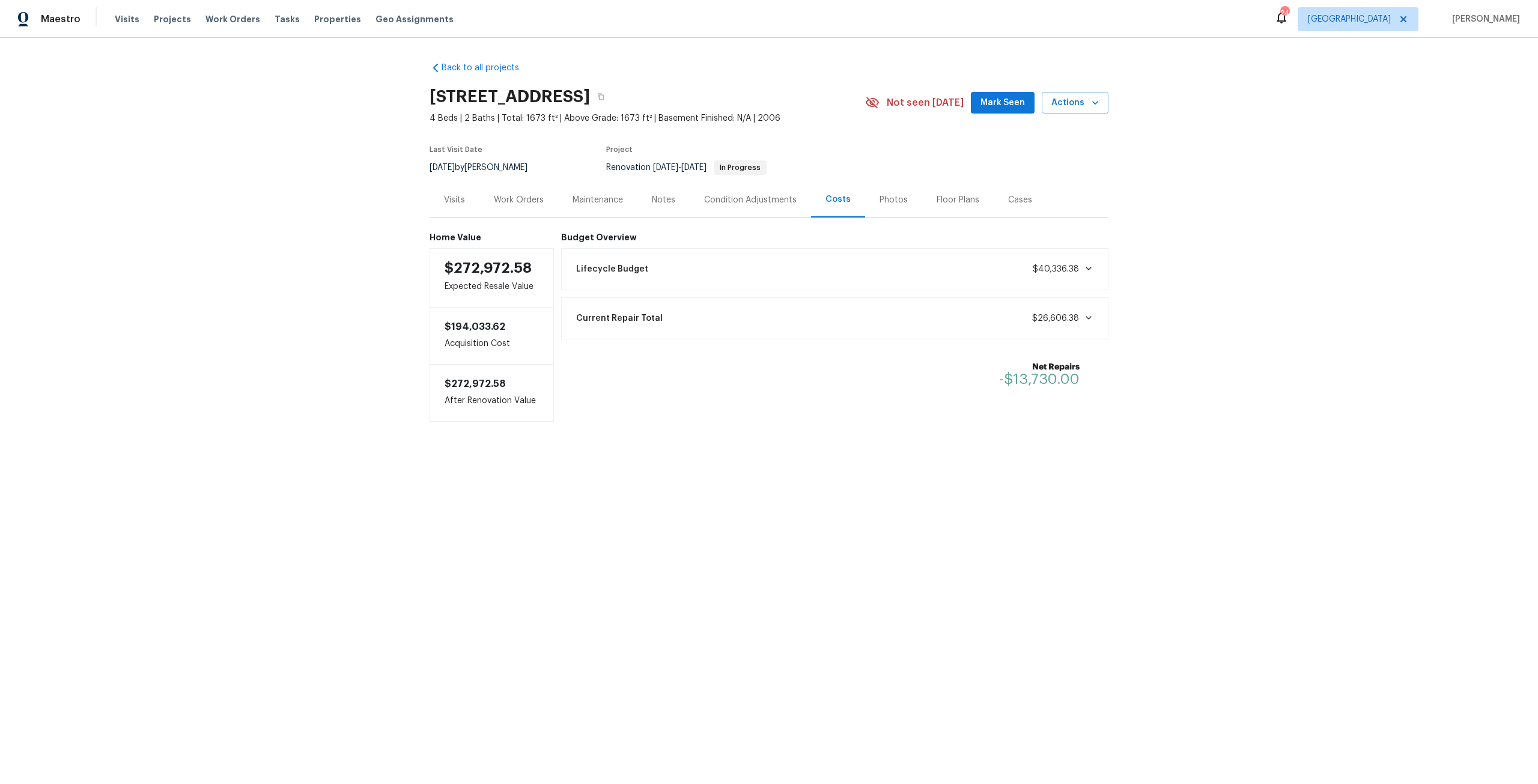
click at [529, 205] on div "Work Orders" at bounding box center [519, 200] width 50 height 12
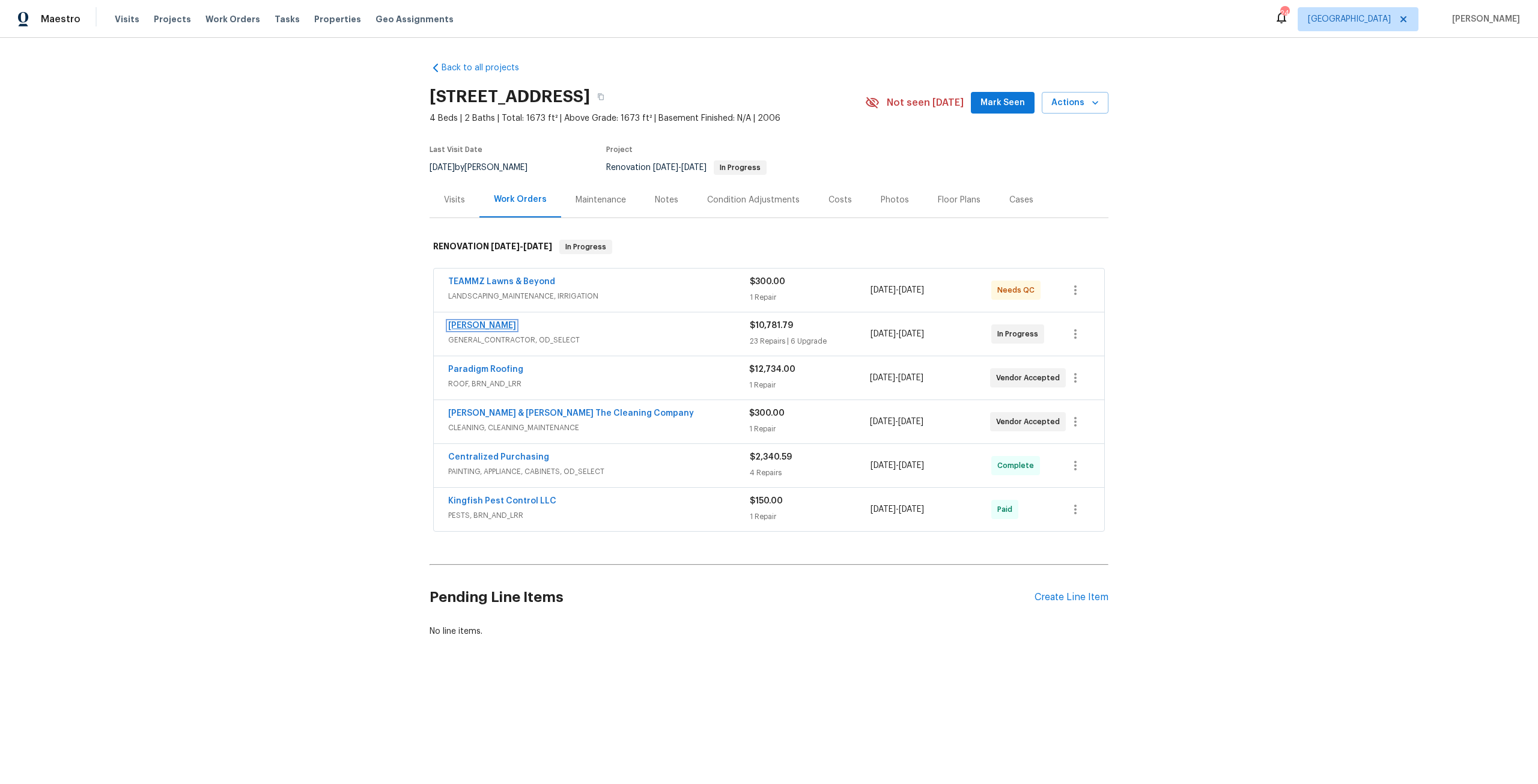
click at [496, 322] on link "Eric Hernandez" at bounding box center [482, 325] width 68 height 9
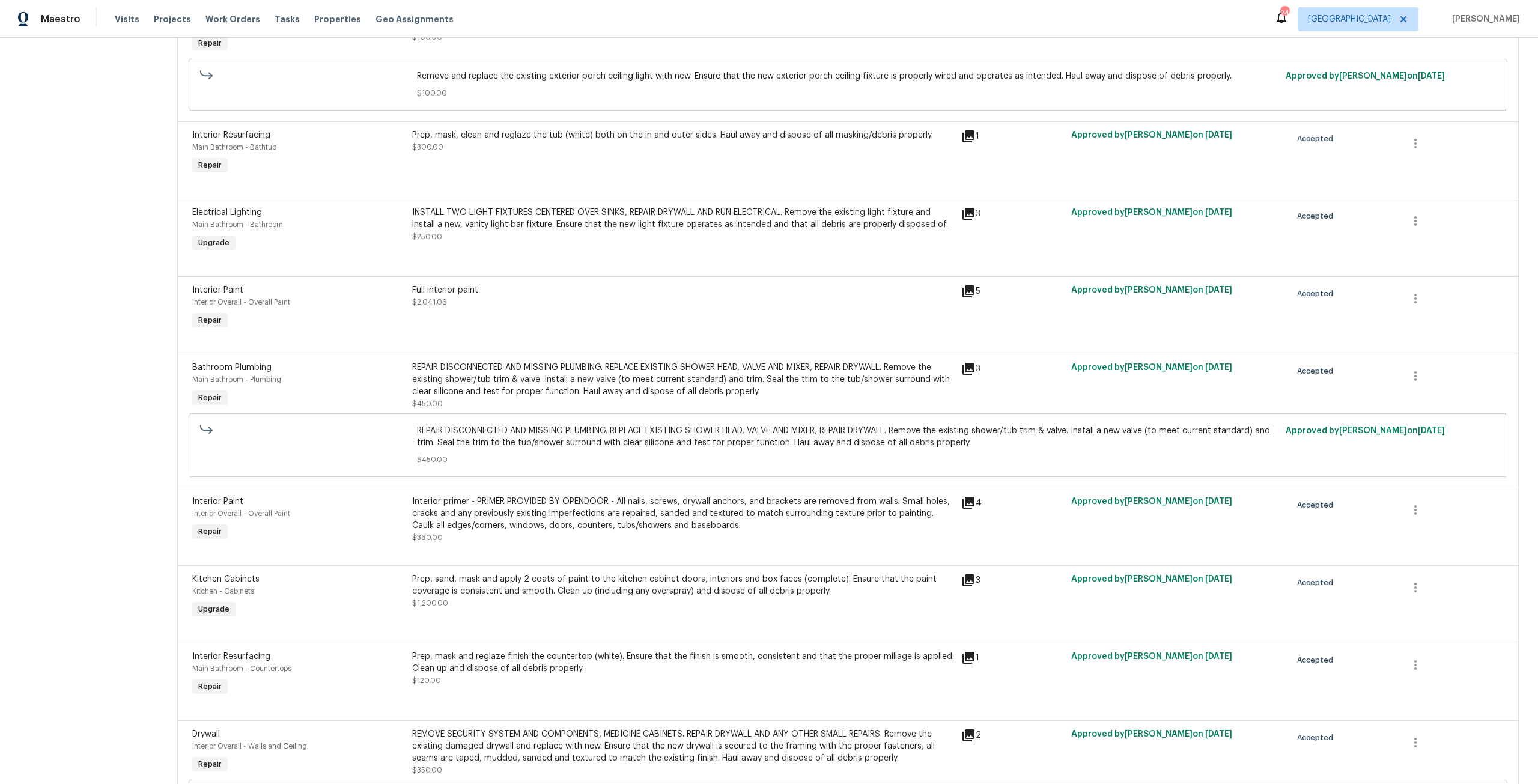
scroll to position [1922, 0]
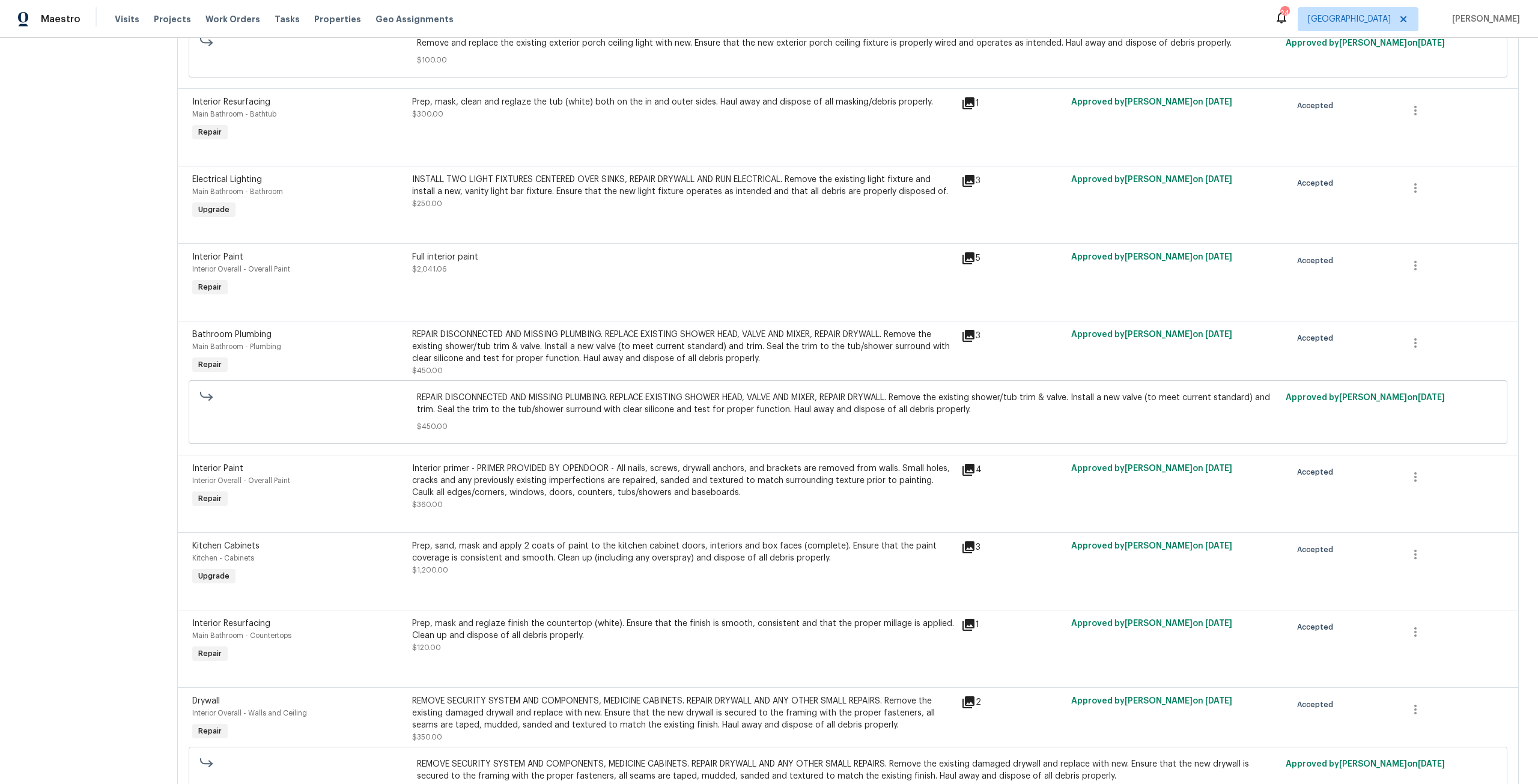
click at [481, 565] on div "Prep, sand, mask and apply 2 coats of paint to the kitchen cabinet doors, inter…" at bounding box center [683, 558] width 543 height 36
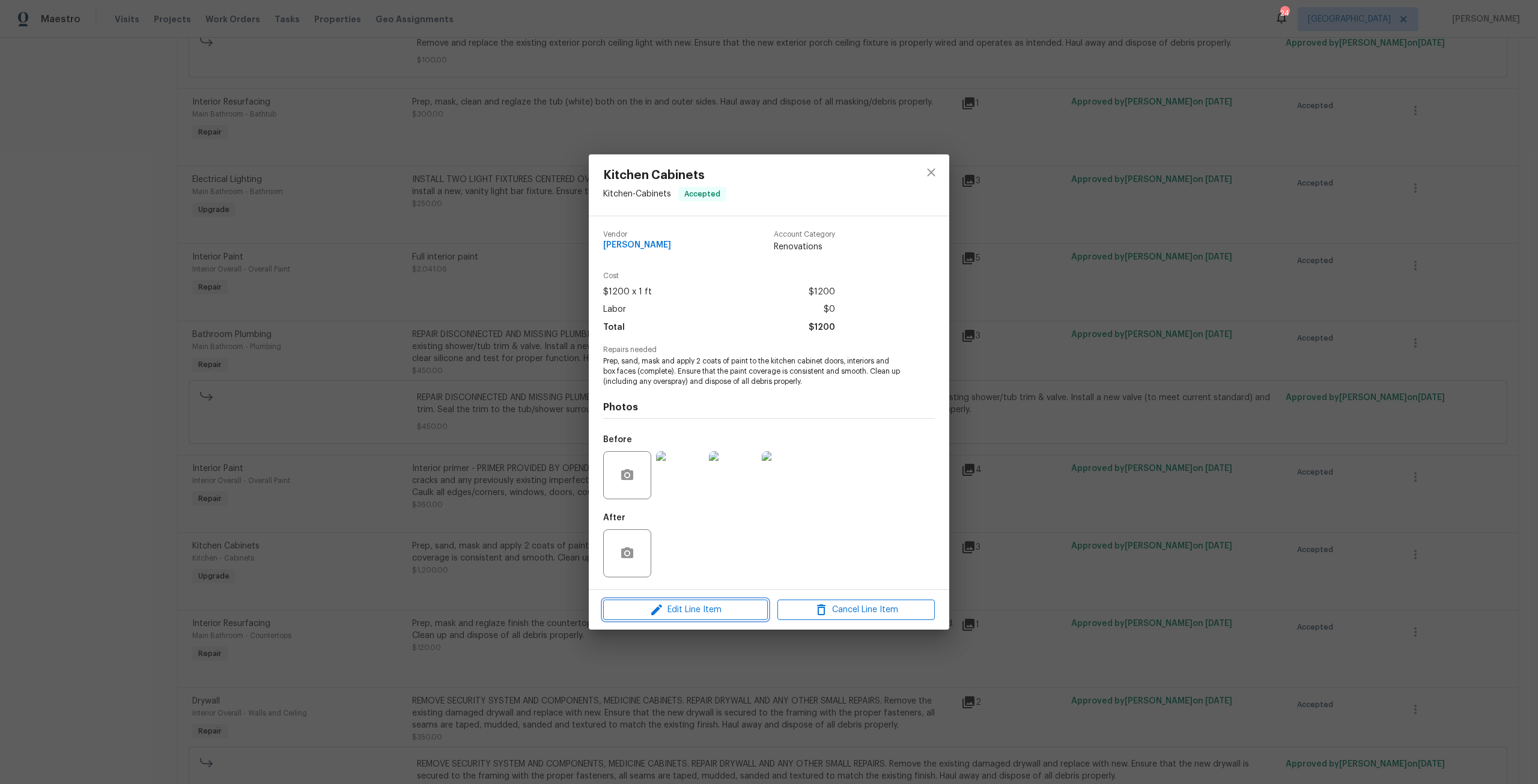
click at [714, 616] on span "Edit Line Item" at bounding box center [685, 610] width 157 height 15
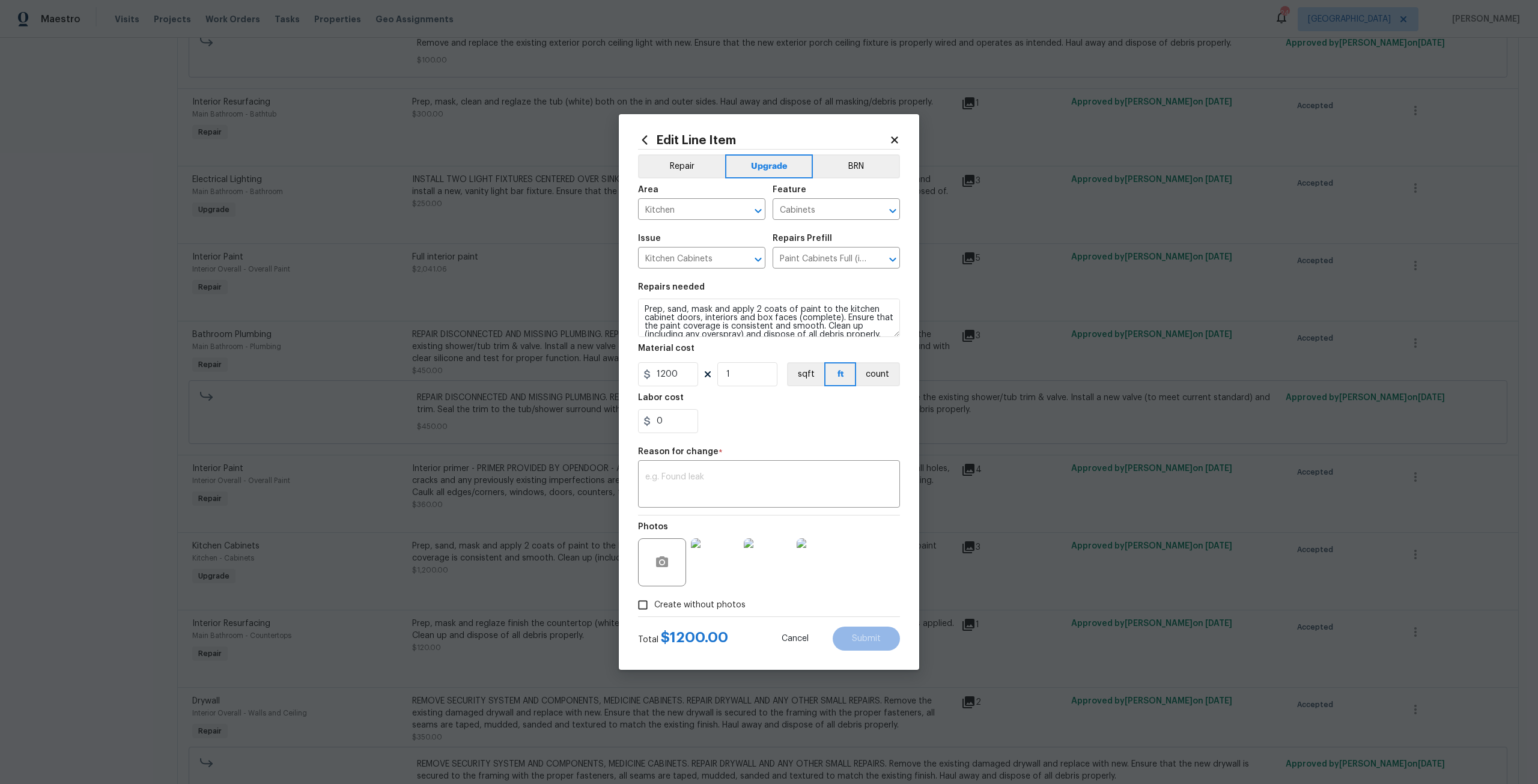
click at [894, 143] on icon at bounding box center [895, 140] width 7 height 7
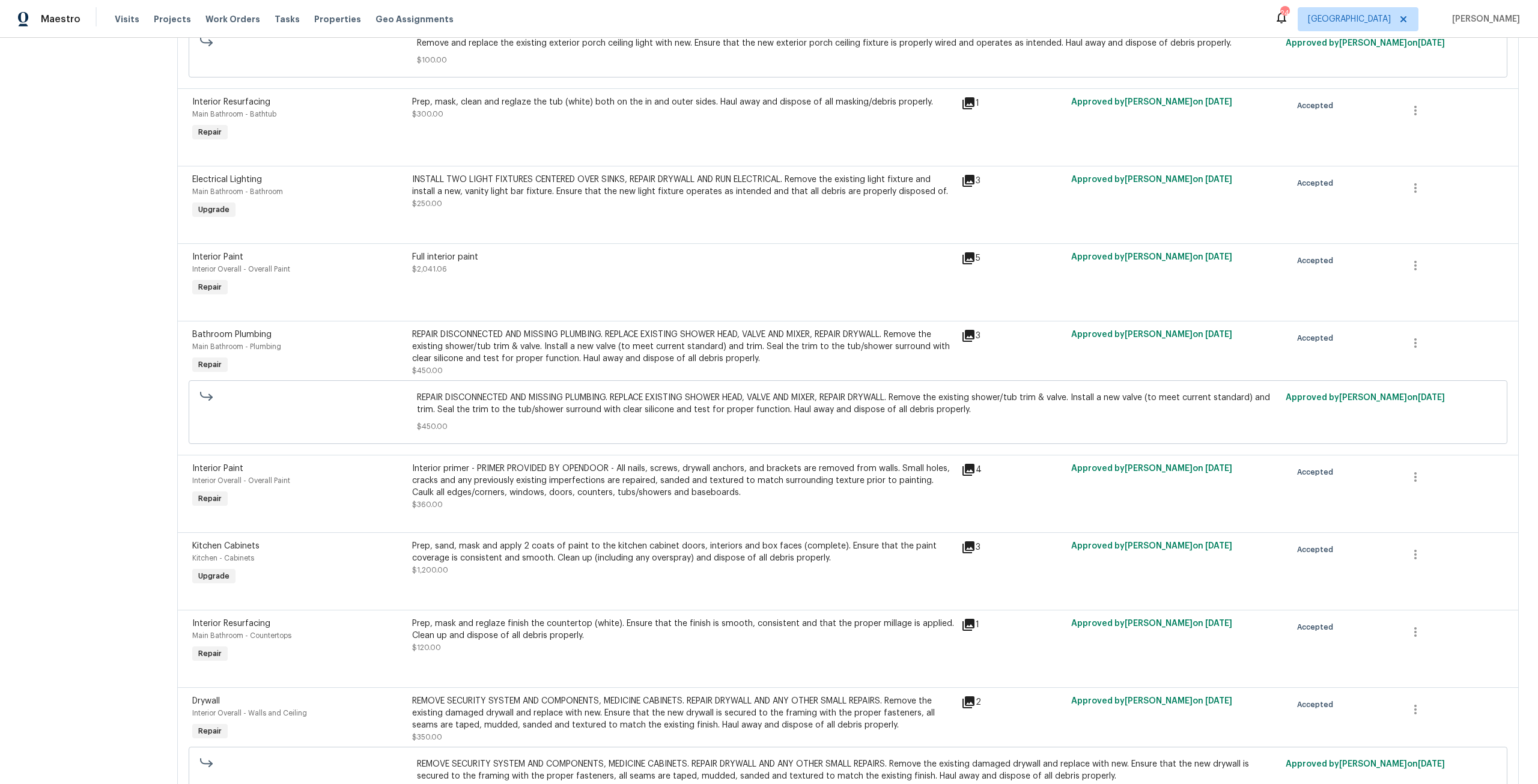
click at [471, 553] on div "Prep, sand, mask and apply 2 coats of paint to the kitchen cabinet doors, inter…" at bounding box center [683, 552] width 543 height 24
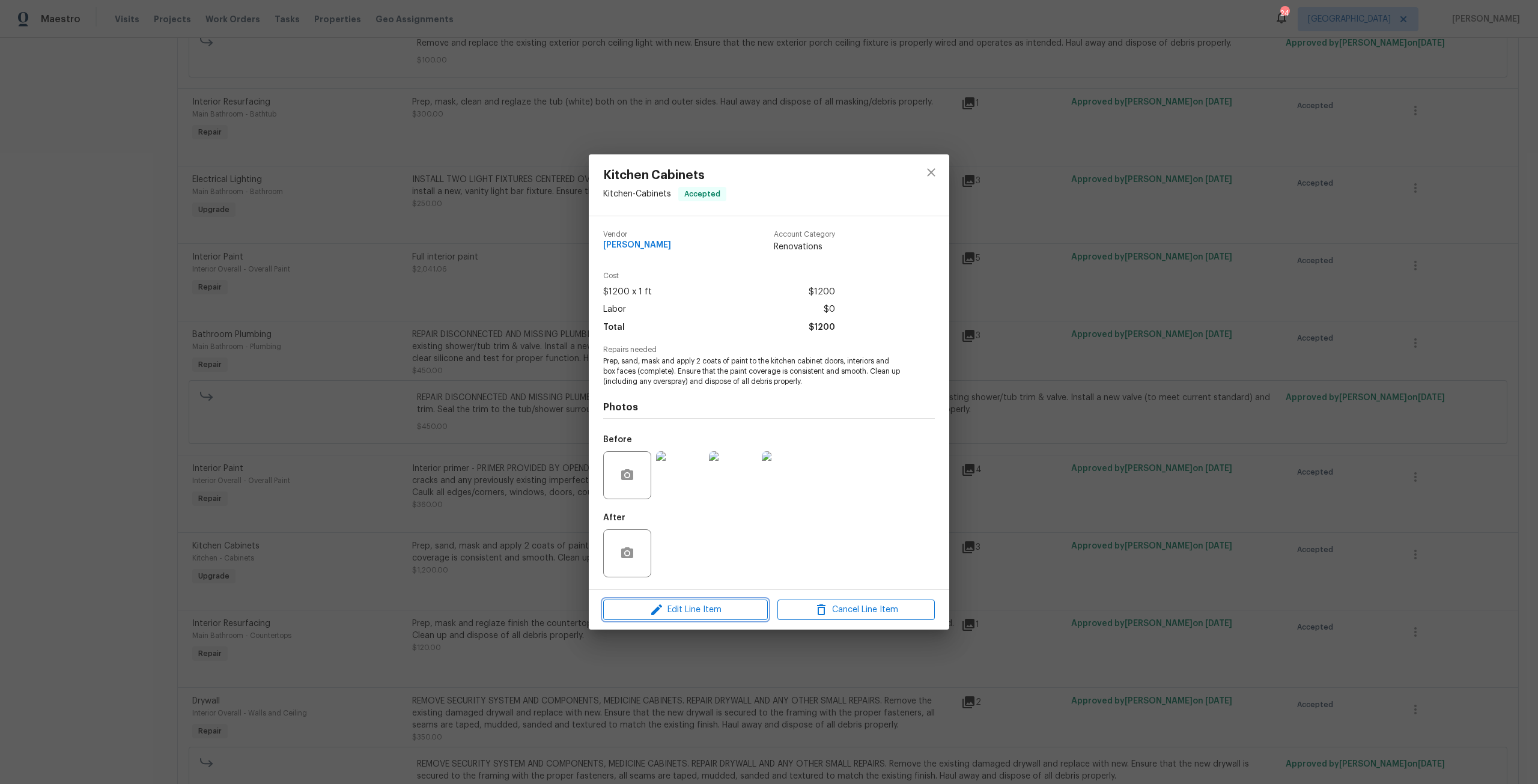
click at [727, 601] on button "Edit Line Item" at bounding box center [685, 610] width 165 height 21
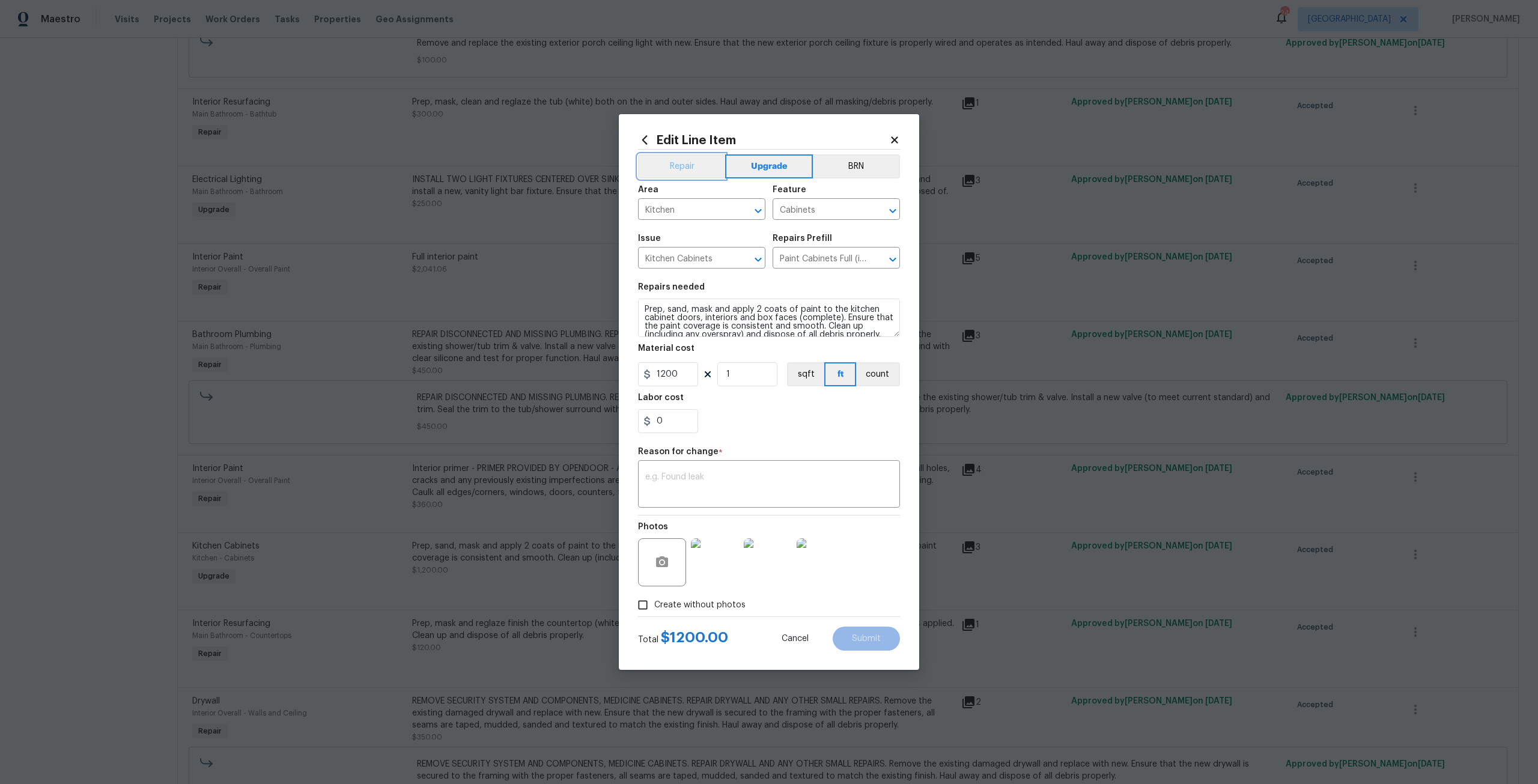
click at [679, 167] on button "Repair" at bounding box center [682, 167] width 87 height 24
click at [762, 478] on textarea at bounding box center [769, 485] width 248 height 26
type textarea "A repair"
click at [867, 630] on button "Submit" at bounding box center [866, 638] width 68 height 24
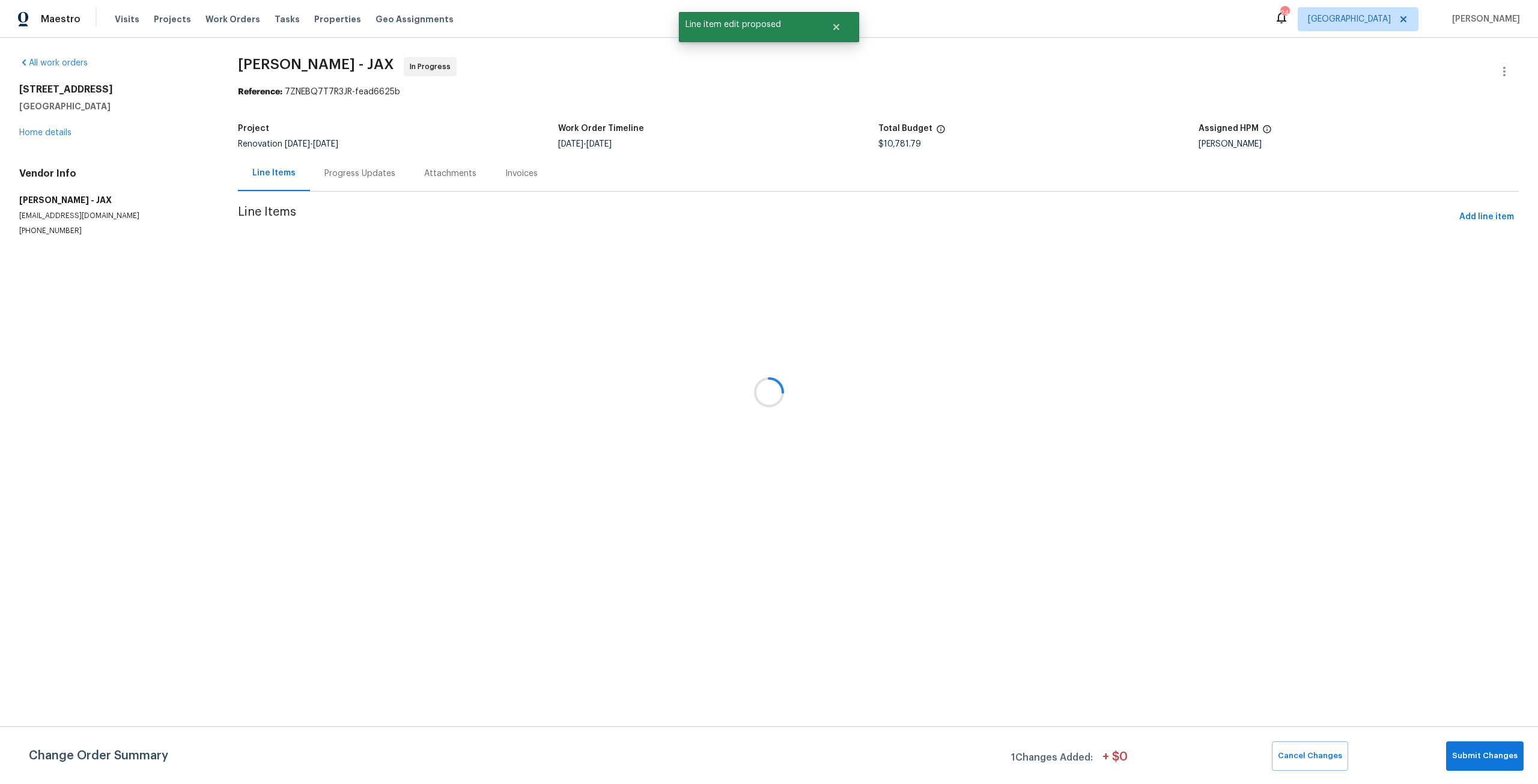
scroll to position [0, 0]
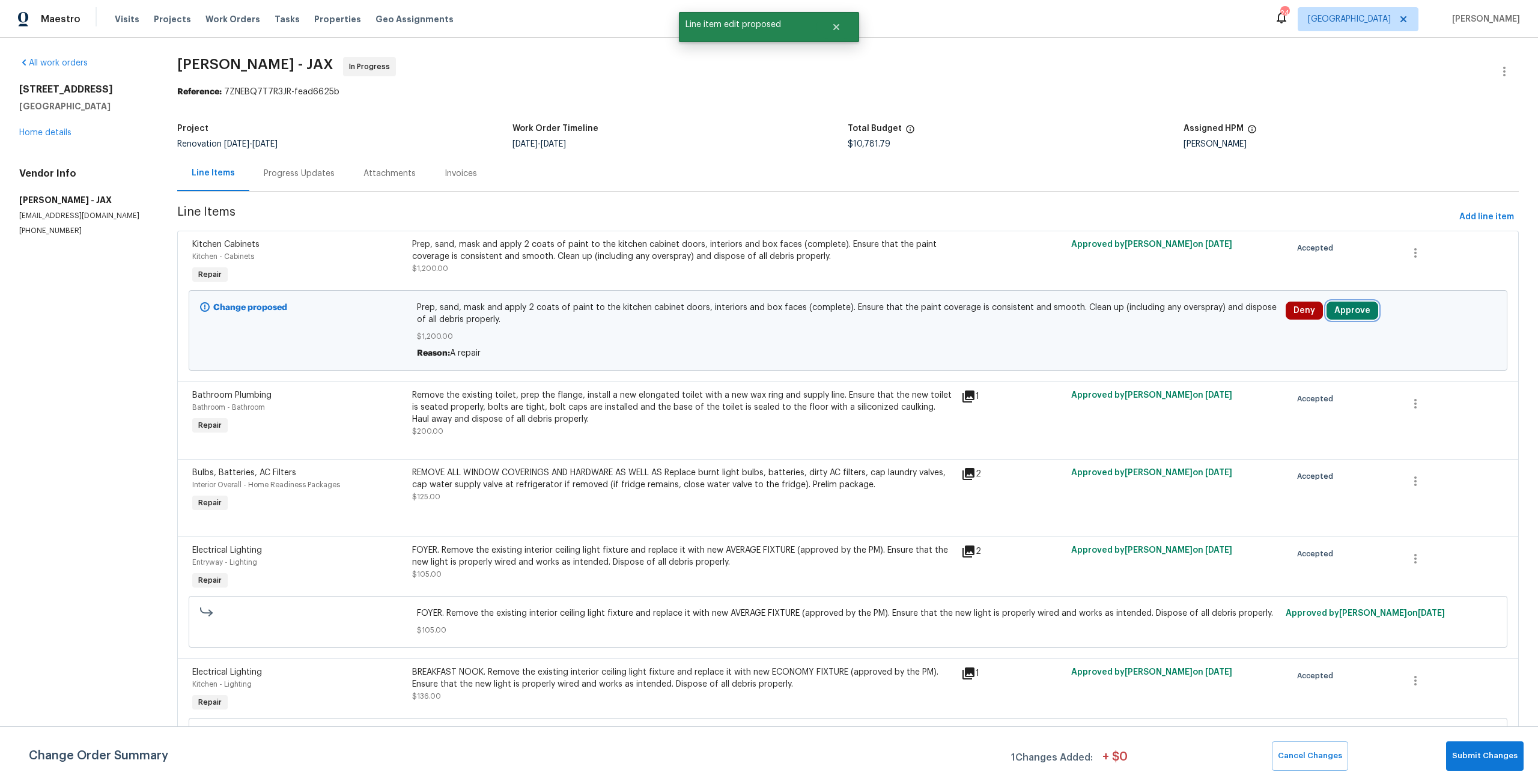
click at [1344, 314] on button "Approve" at bounding box center [1353, 310] width 51 height 18
click at [1193, 322] on button "Approve" at bounding box center [1172, 321] width 72 height 24
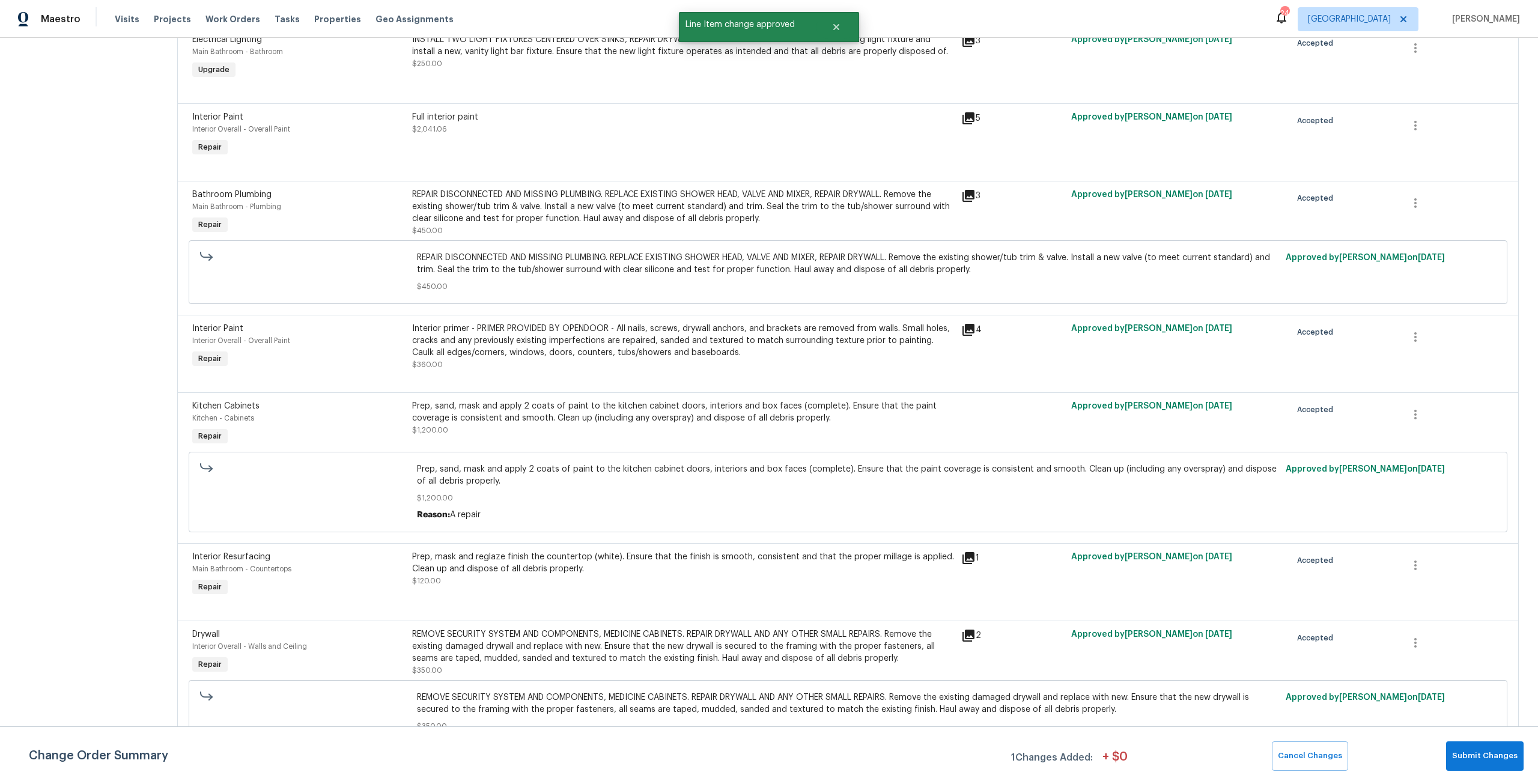
scroll to position [2153, 0]
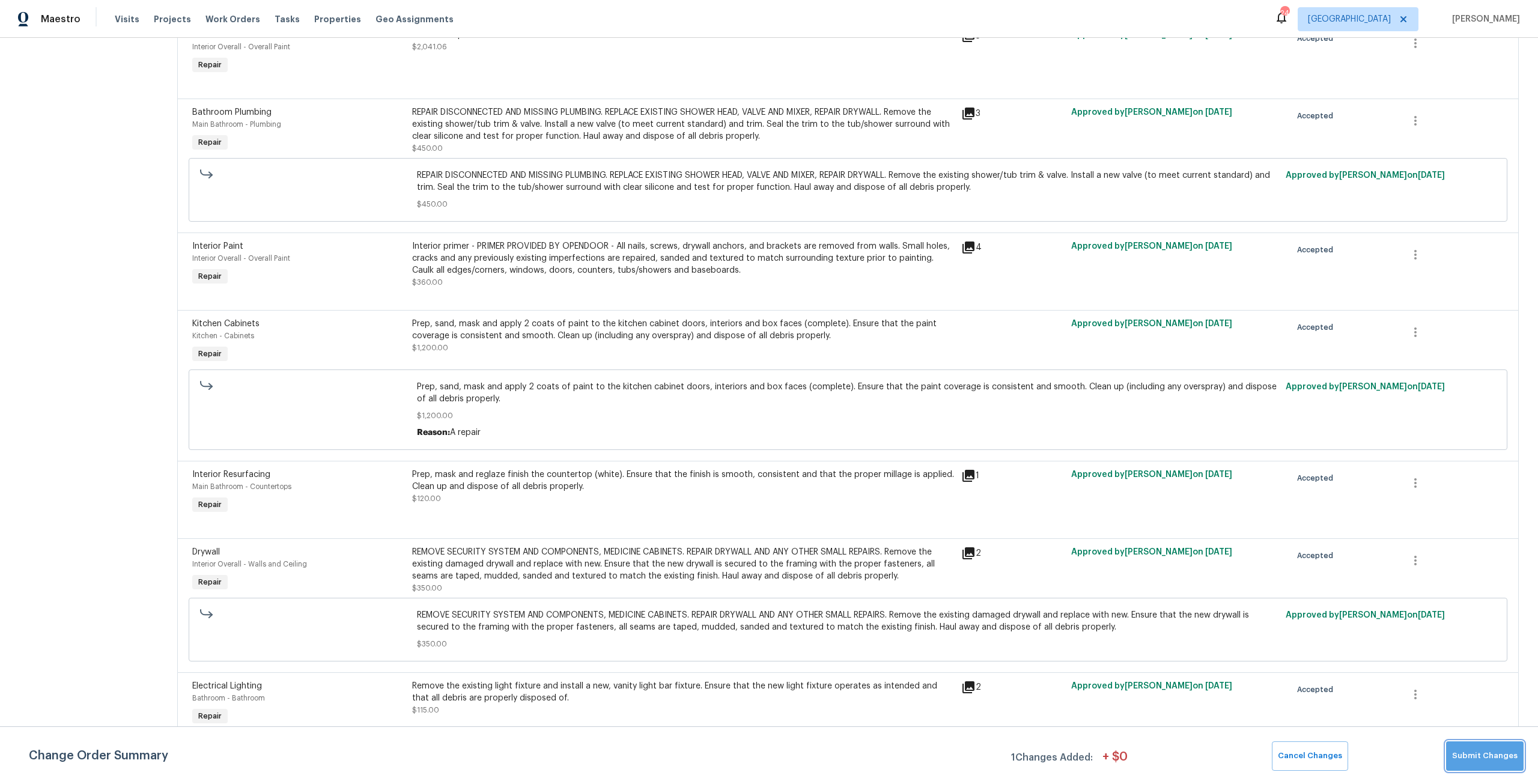
click at [1516, 765] on button "Submit Changes" at bounding box center [1484, 756] width 78 height 29
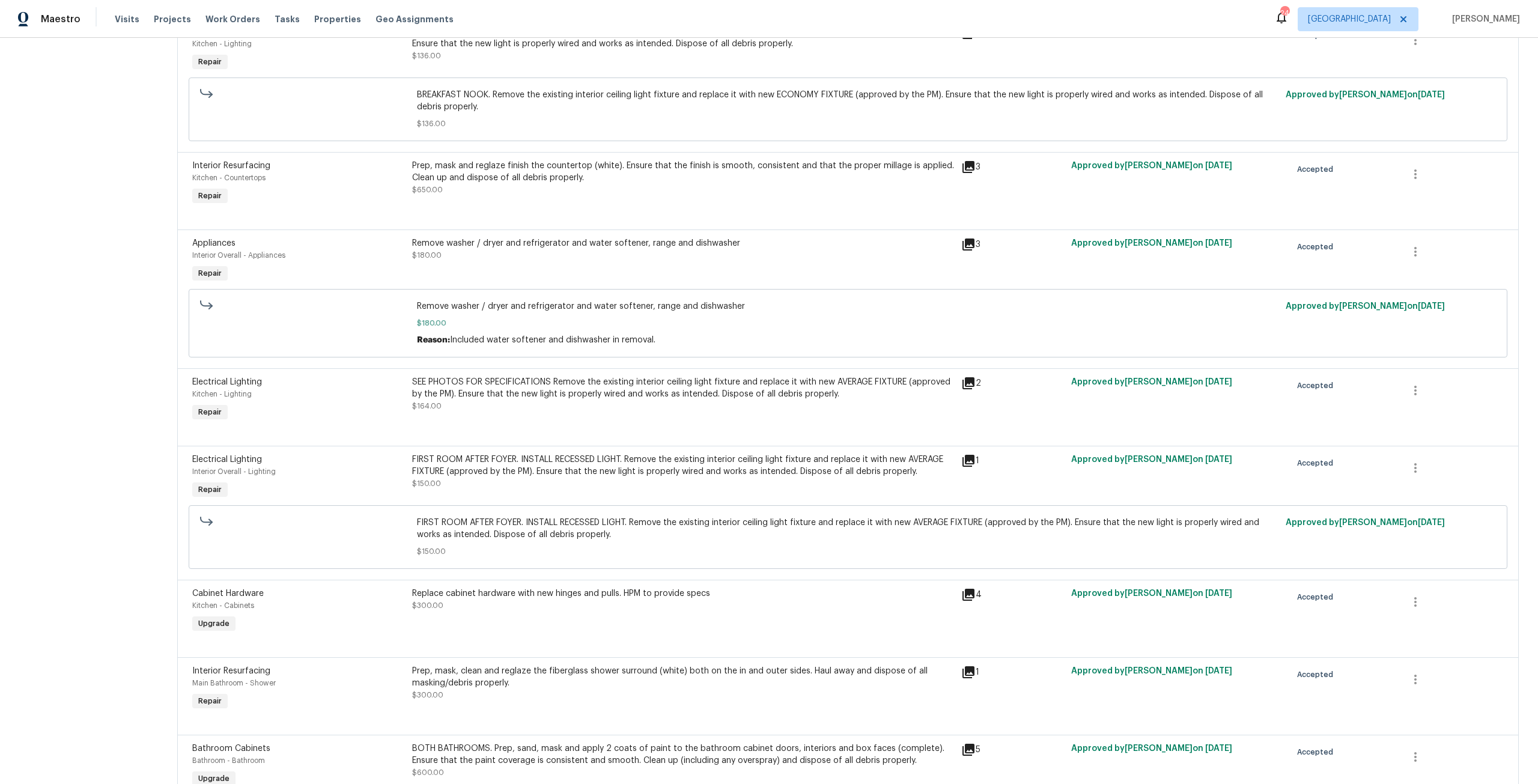
scroll to position [231, 0]
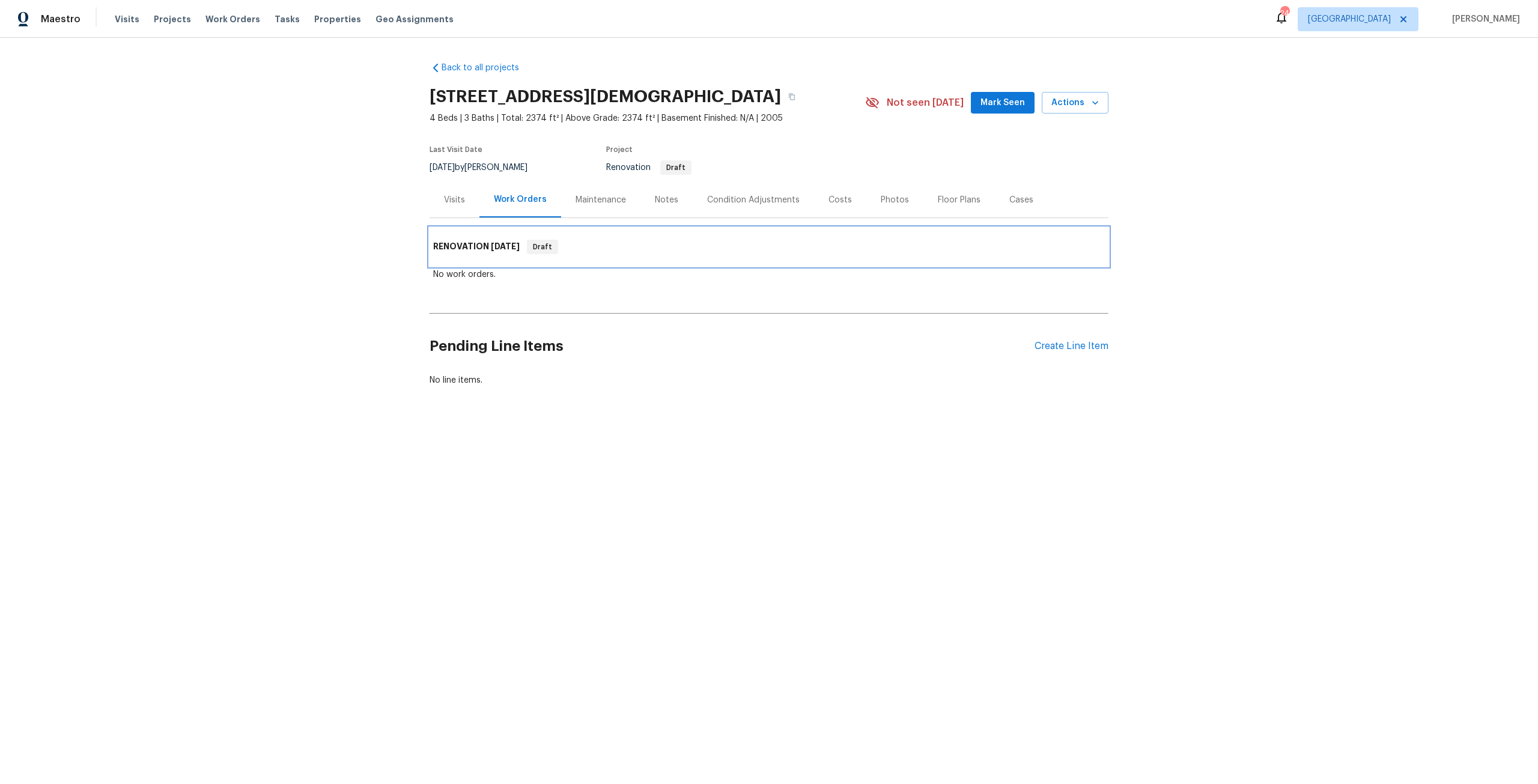
click at [496, 255] on div "RENOVATION [DATE] Draft" at bounding box center [769, 246] width 679 height 38
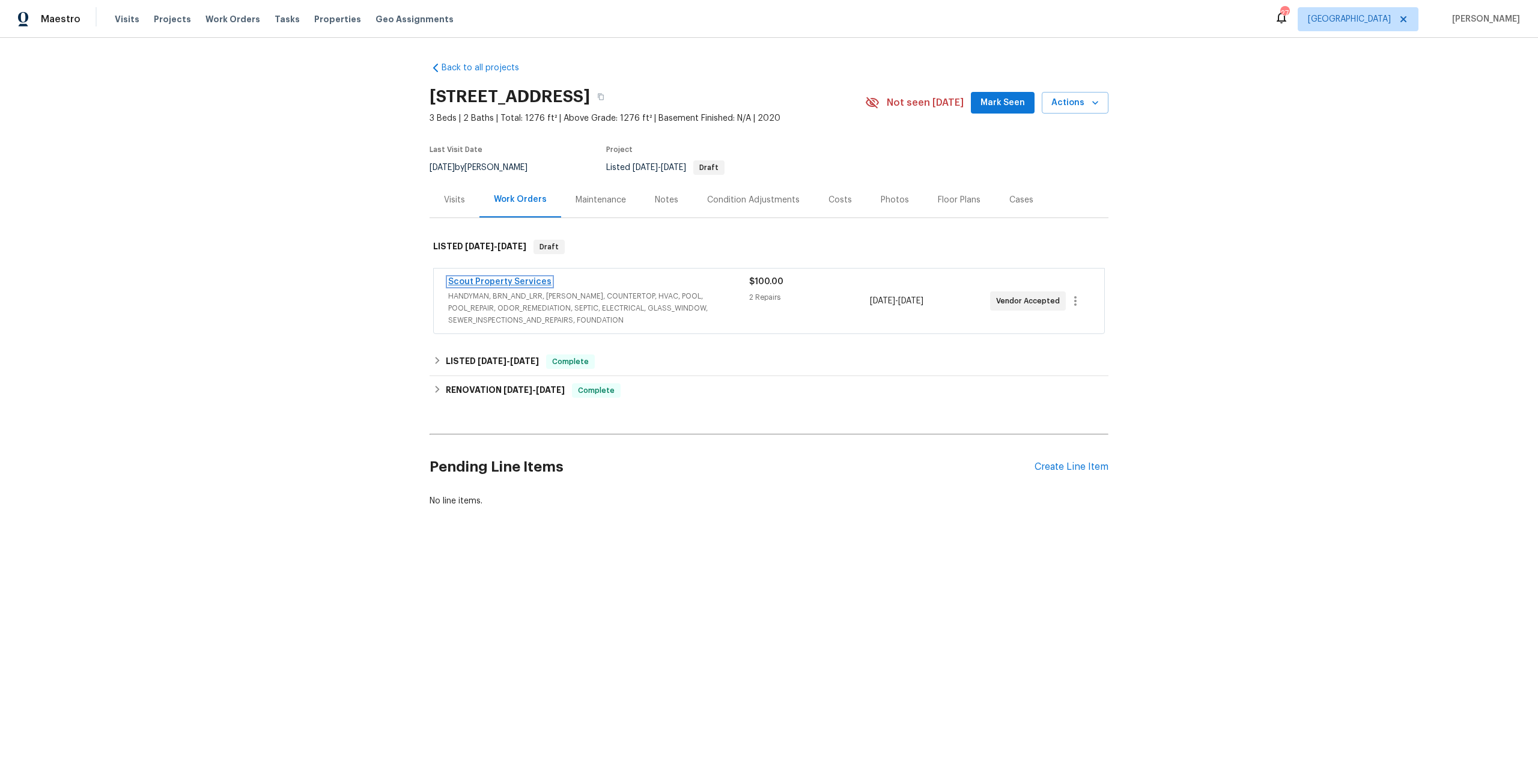
click at [527, 278] on link "Scout Property Services" at bounding box center [500, 282] width 103 height 9
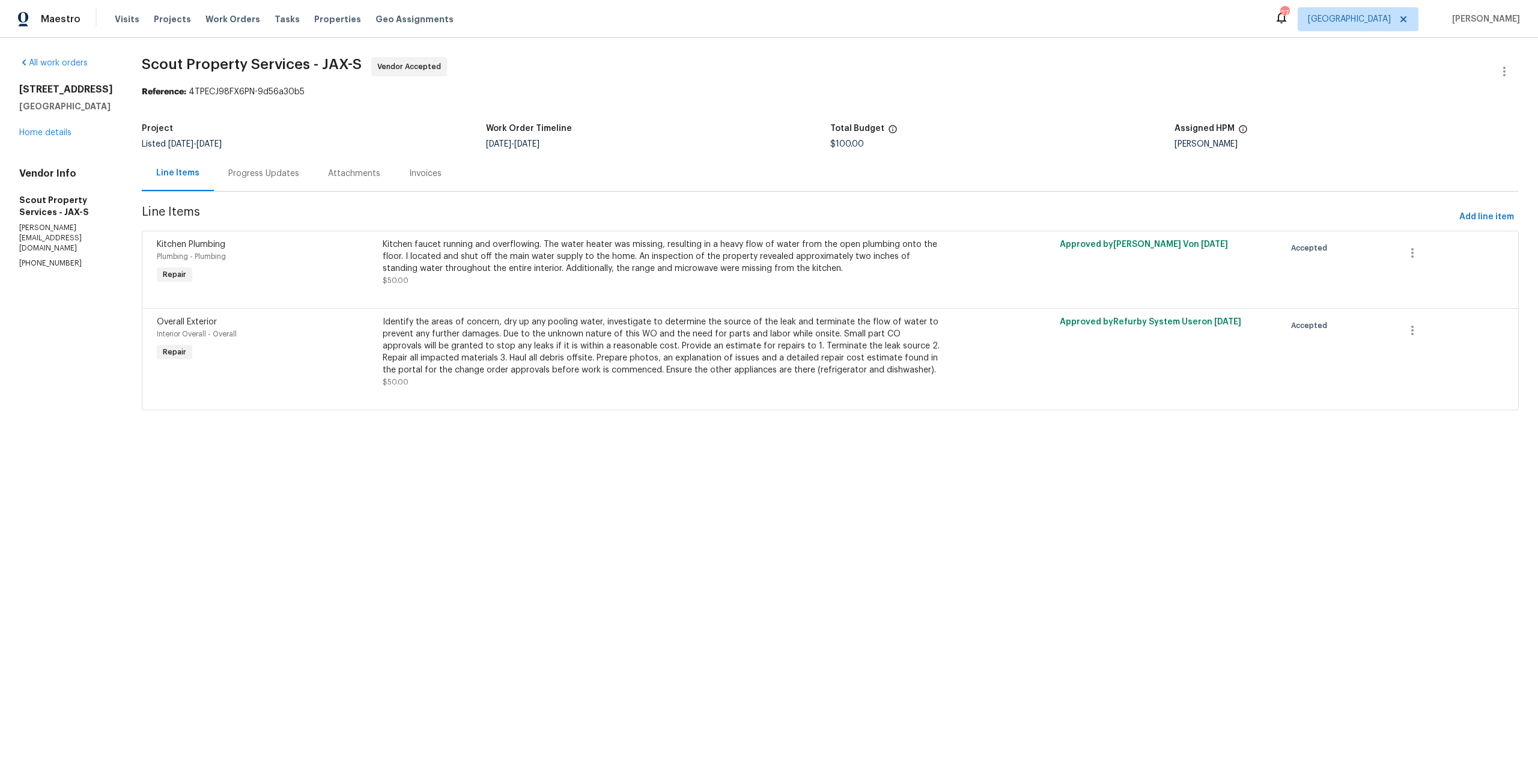
click at [683, 251] on div "Kitchen faucet running and overflowing. The water heater was missing, resulting…" at bounding box center [661, 256] width 557 height 36
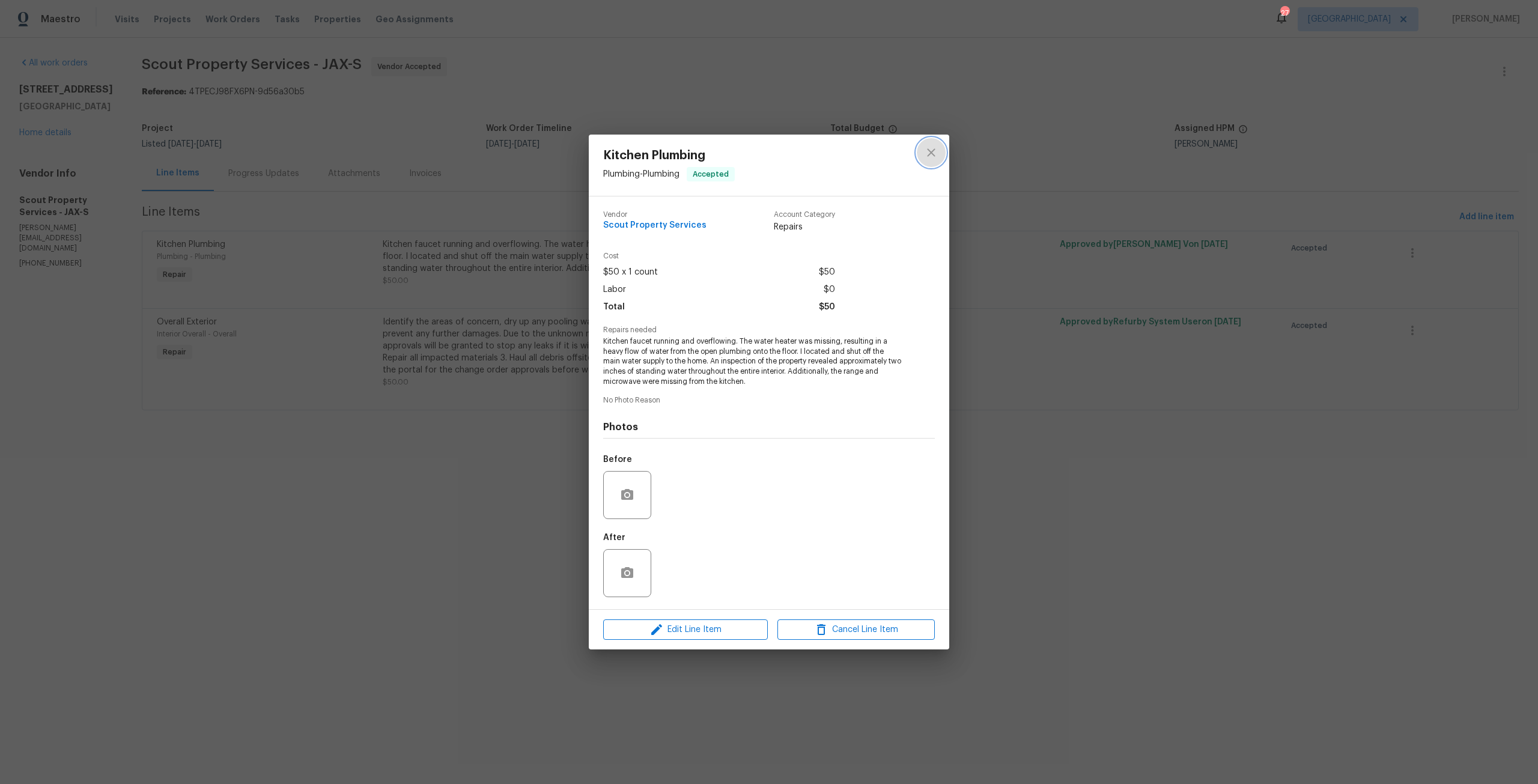
click at [921, 159] on button "close" at bounding box center [931, 153] width 29 height 29
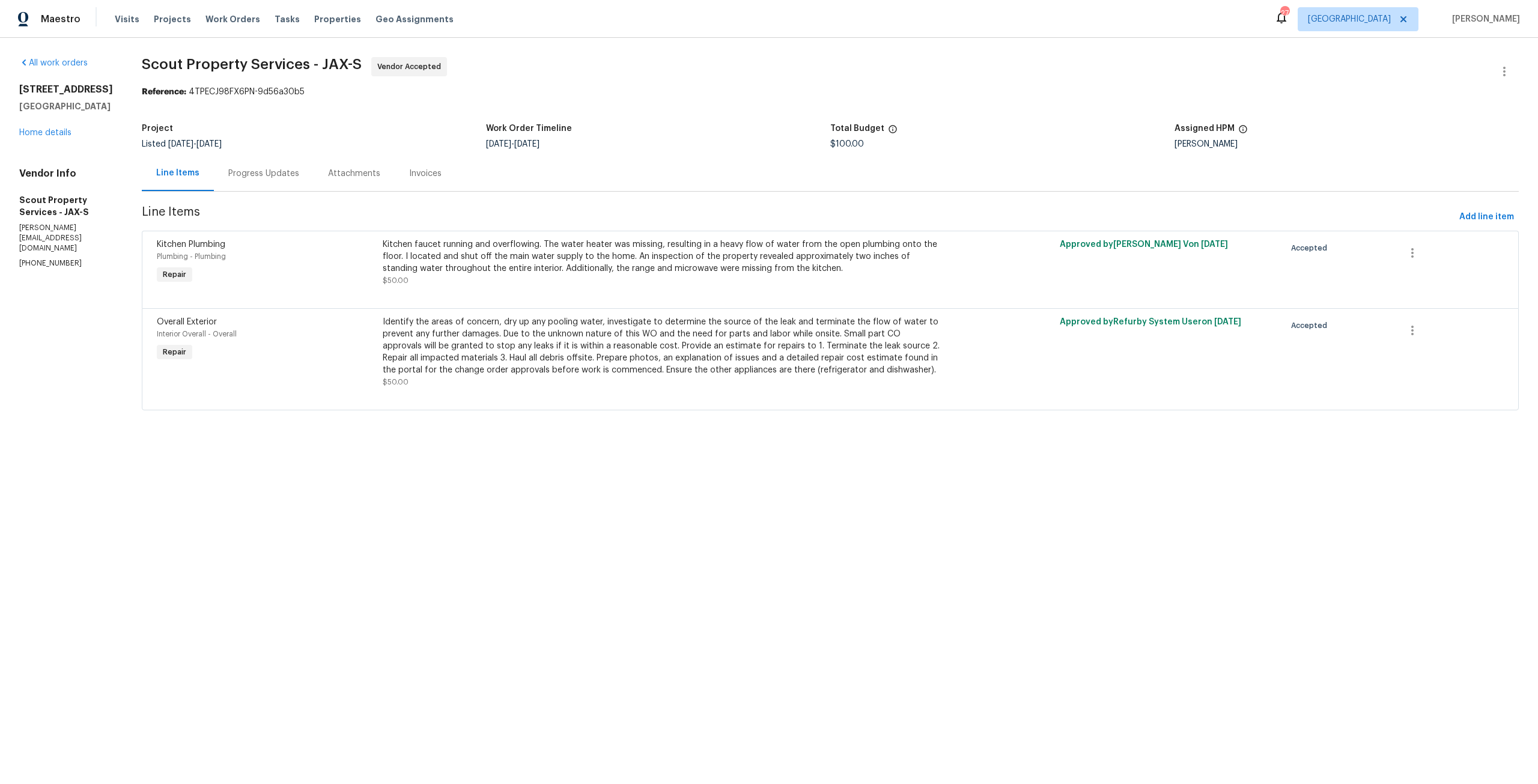
click at [602, 332] on div "Identify the areas of concern, dry up any pooling water, investigate to determi…" at bounding box center [661, 346] width 557 height 60
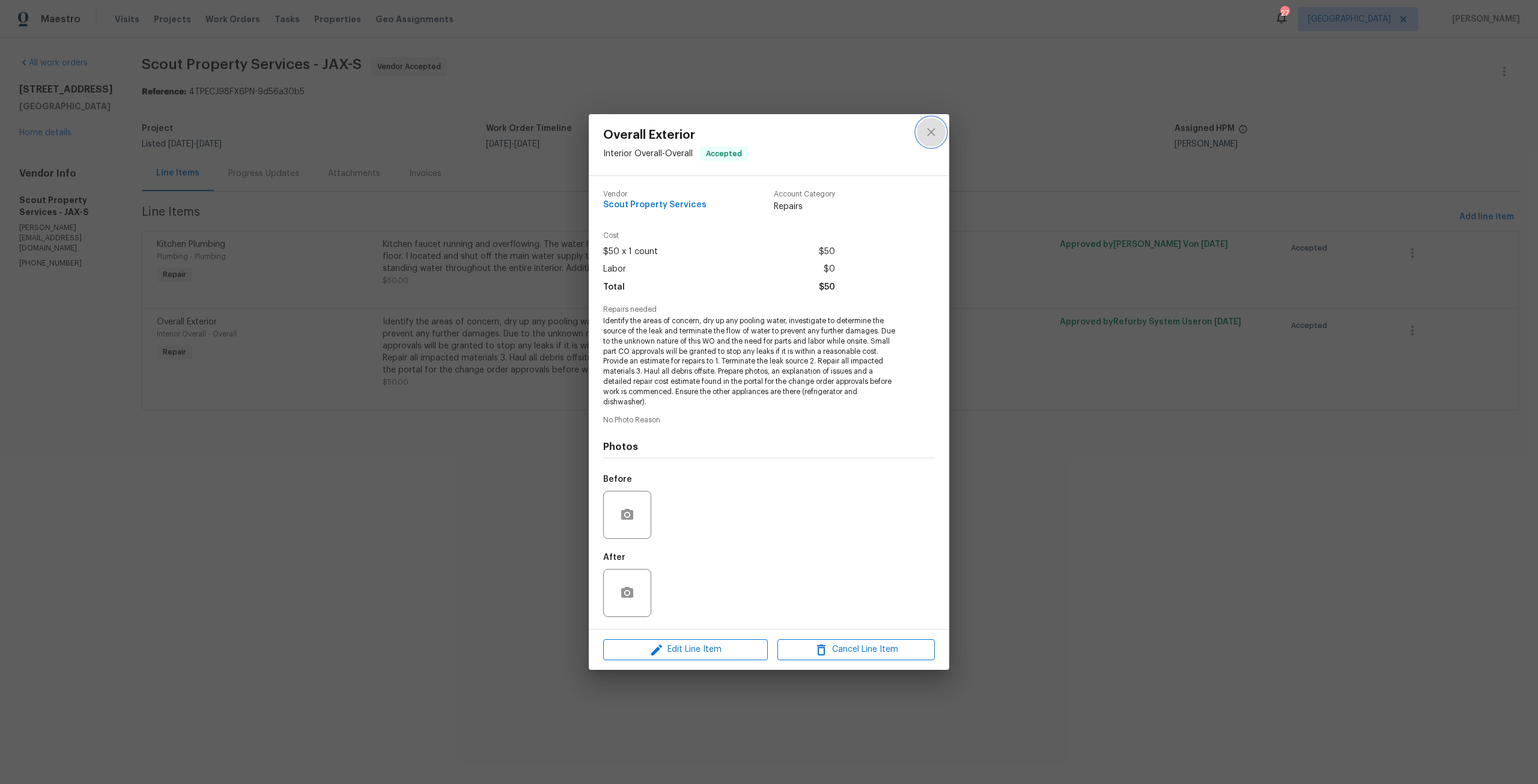
click at [925, 133] on icon "close" at bounding box center [930, 132] width 15 height 15
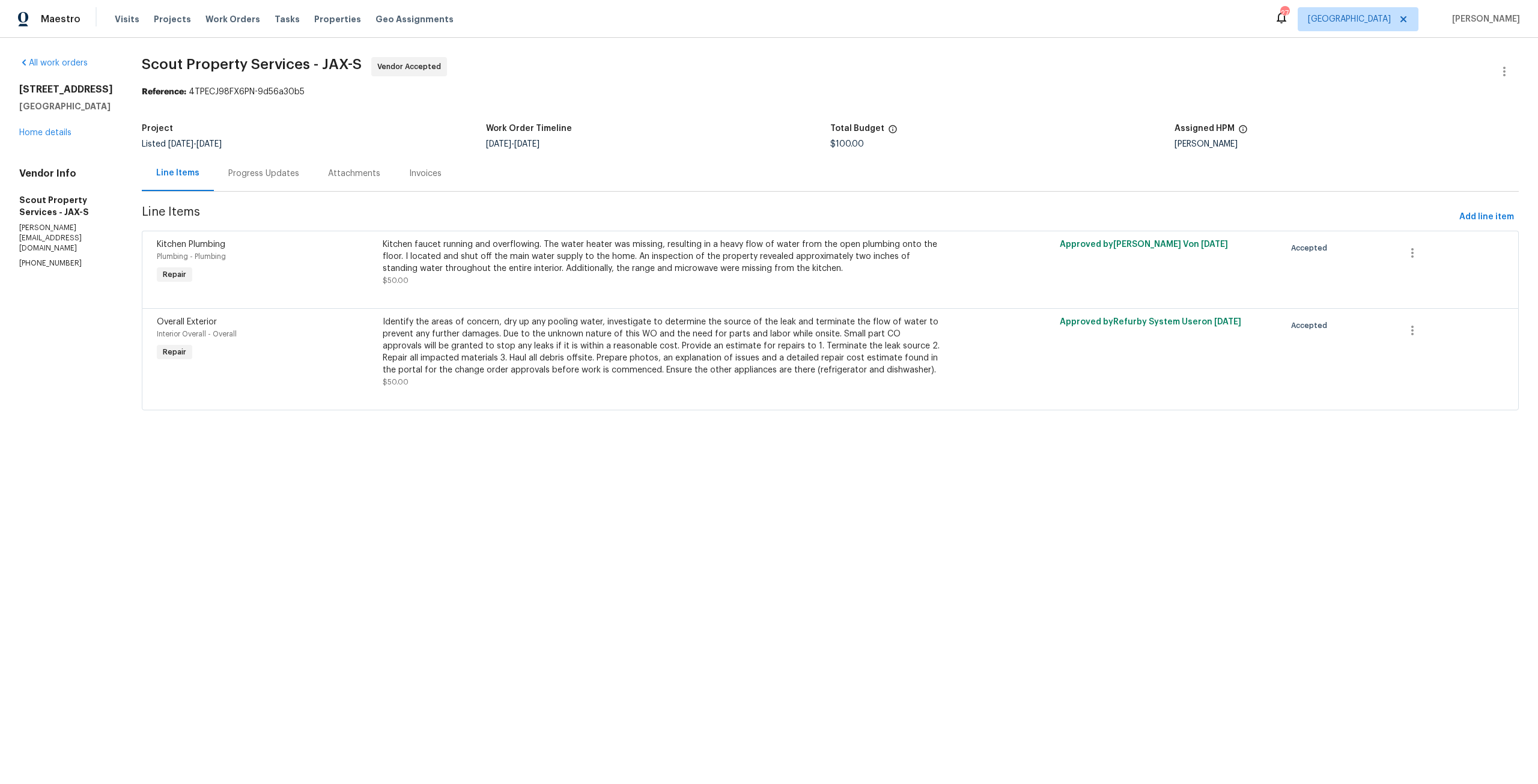
click at [232, 174] on div "Progress Updates" at bounding box center [263, 173] width 71 height 12
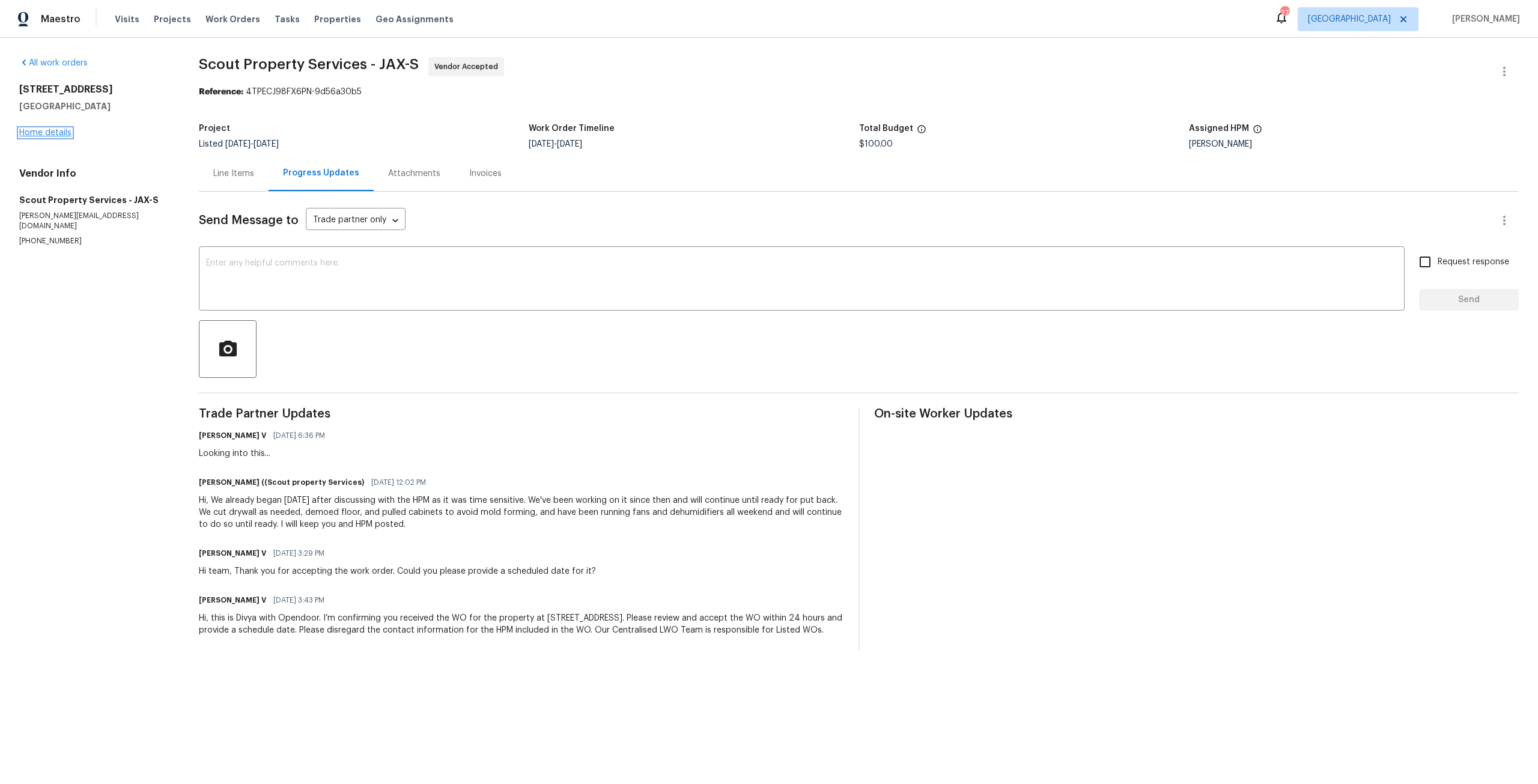
click at [45, 137] on link "Home details" at bounding box center [45, 132] width 52 height 9
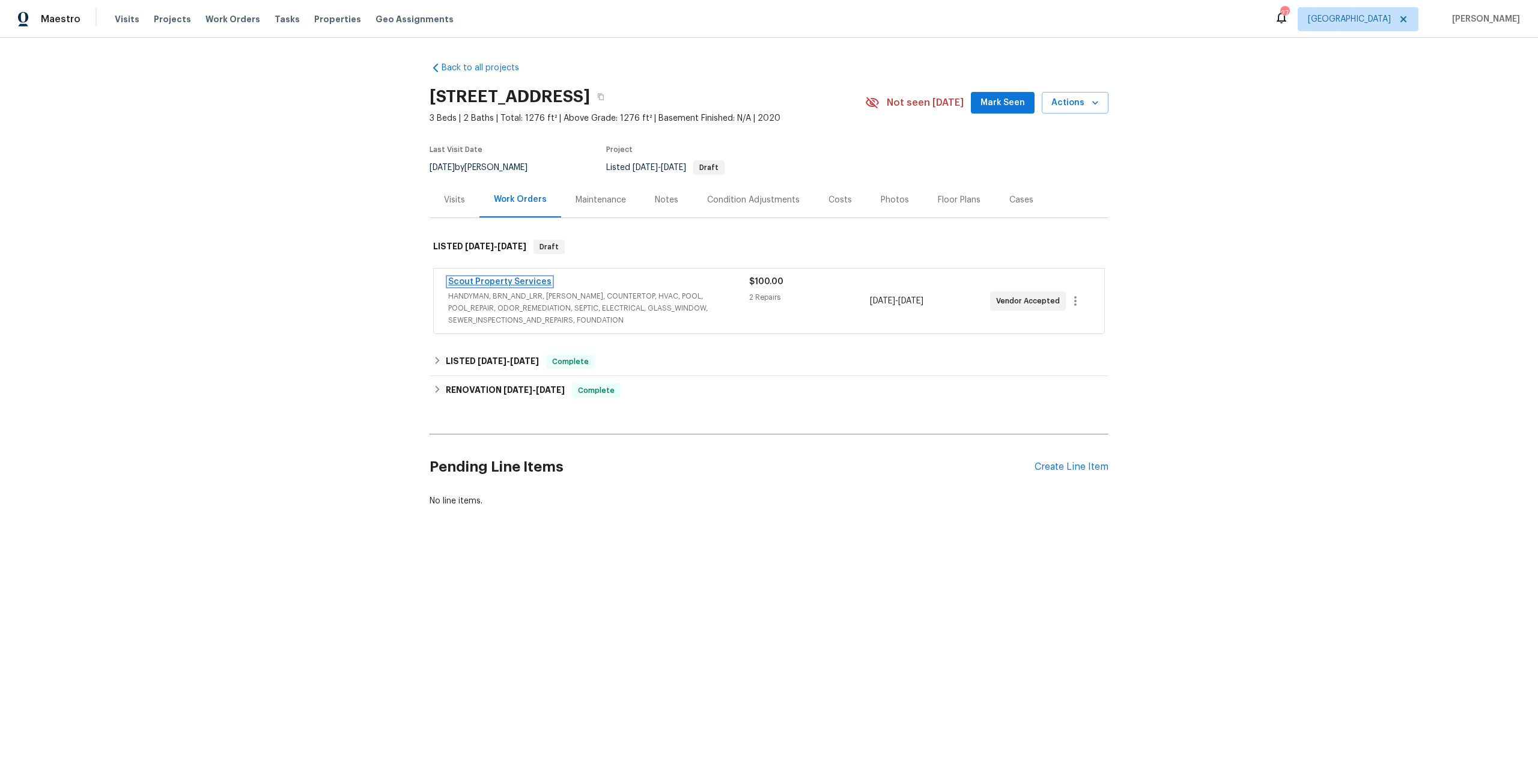
click at [501, 282] on link "Scout Property Services" at bounding box center [500, 282] width 103 height 9
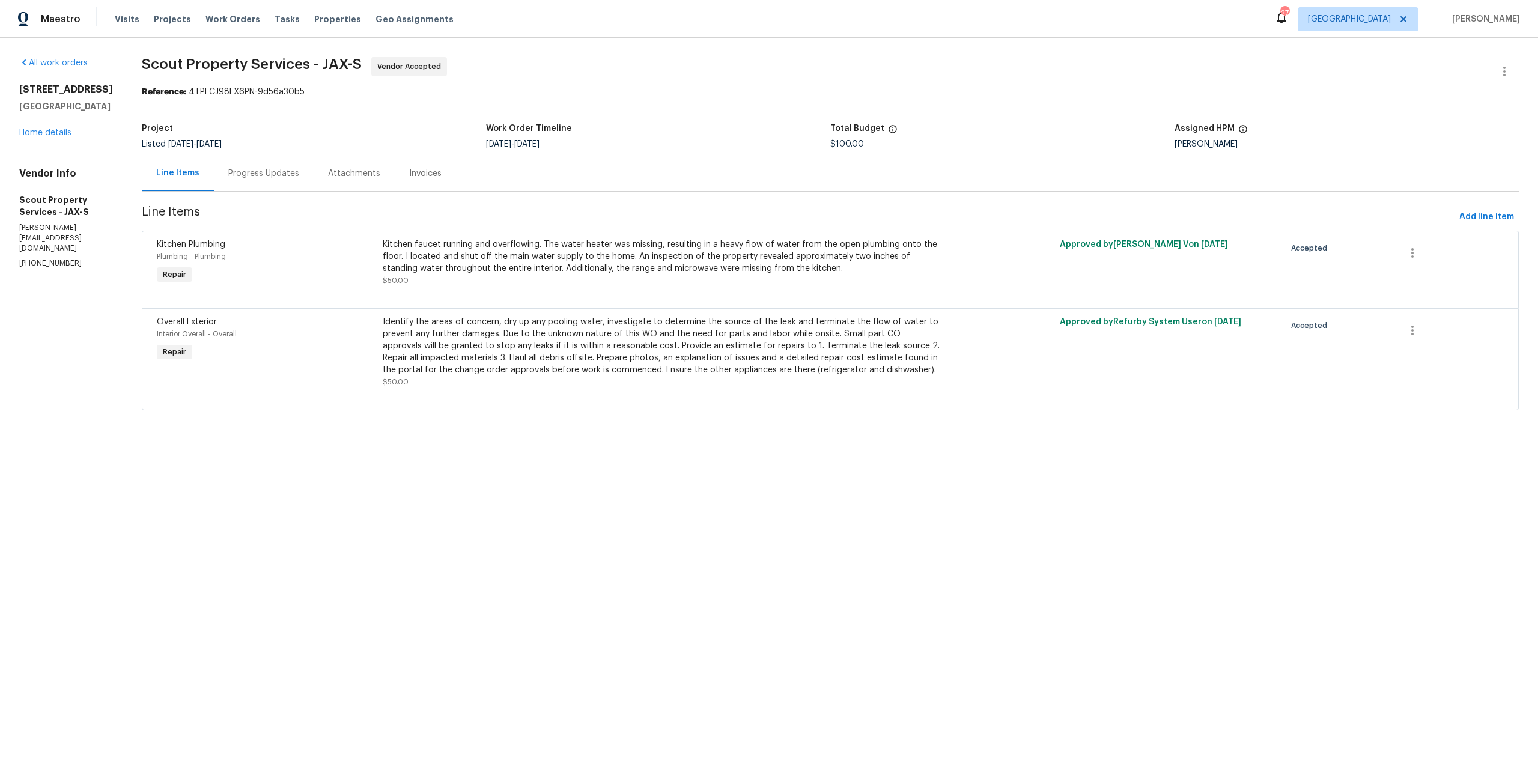
click at [508, 266] on div "Kitchen faucet running and overflowing. The water heater was missing, resulting…" at bounding box center [661, 256] width 557 height 36
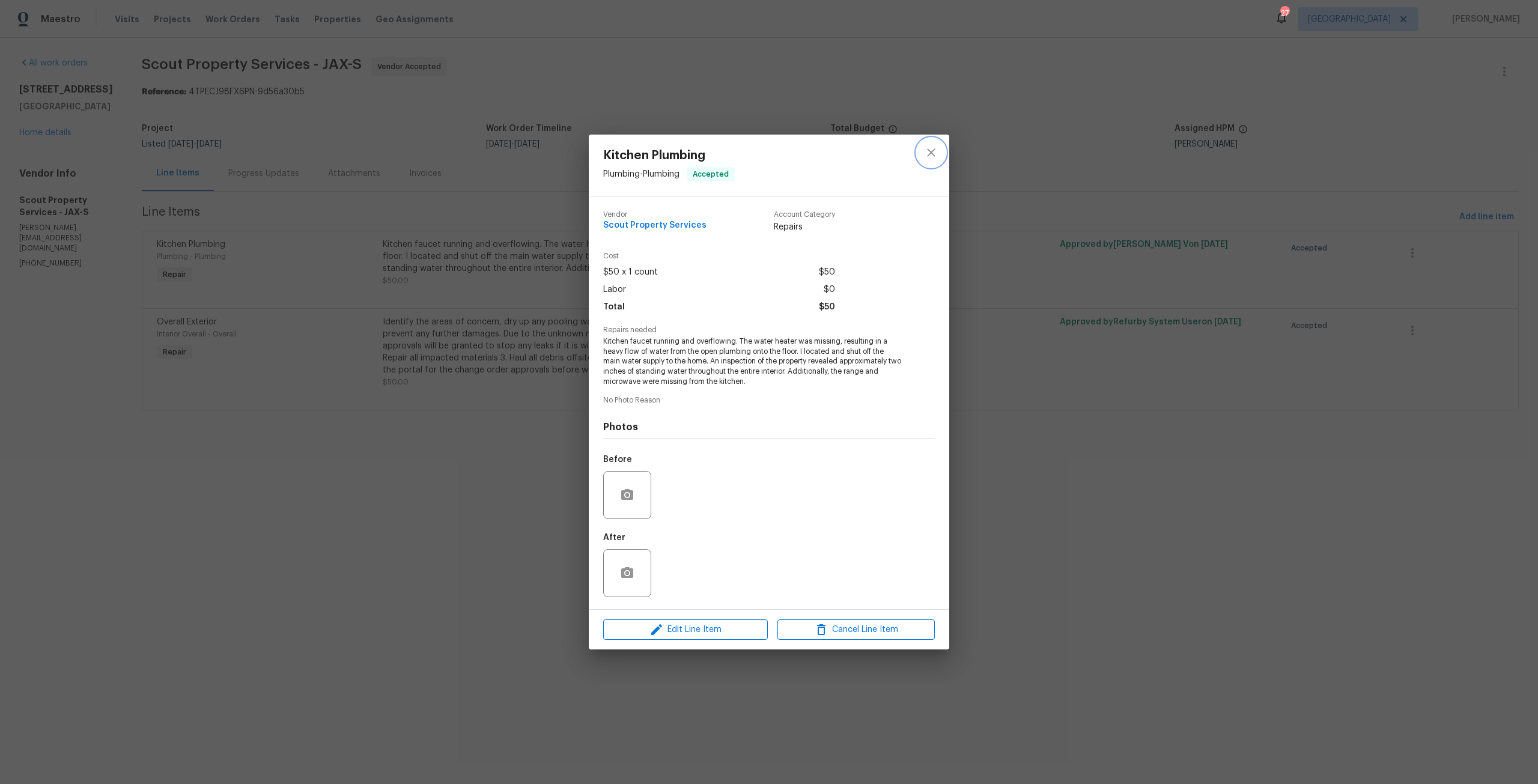
click at [929, 157] on icon "close" at bounding box center [930, 152] width 15 height 15
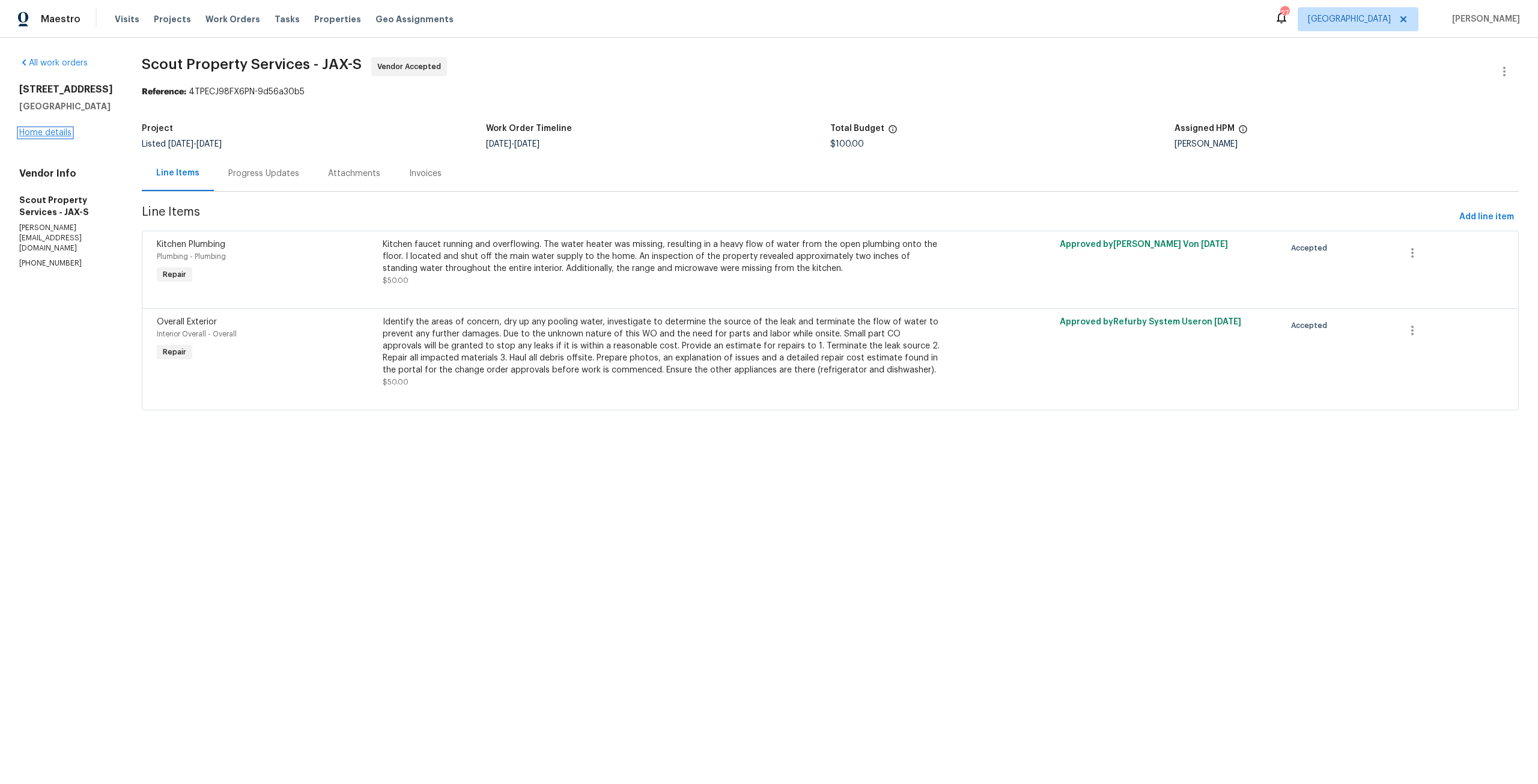
click at [56, 137] on link "Home details" at bounding box center [45, 132] width 52 height 9
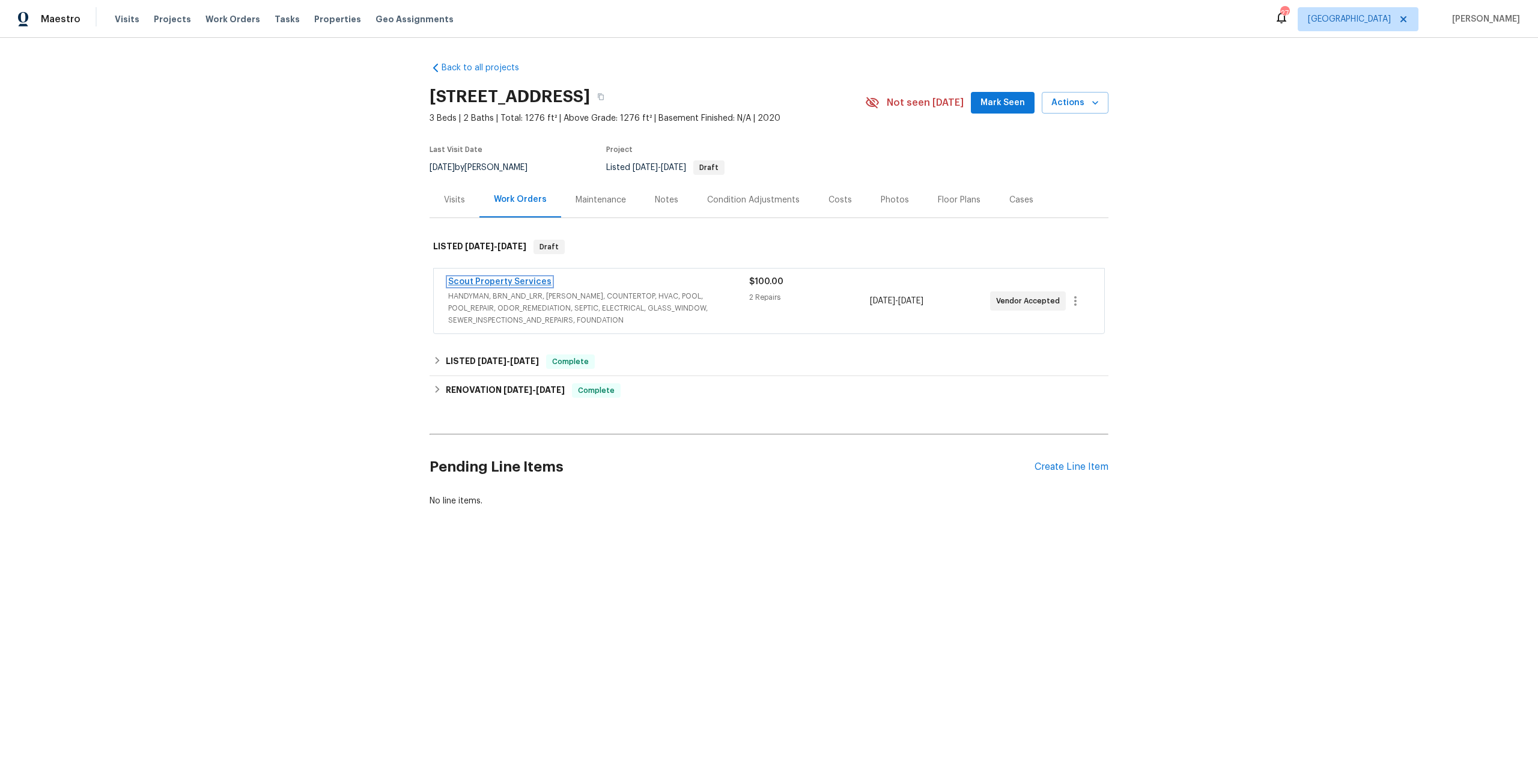
click at [505, 283] on link "Scout Property Services" at bounding box center [500, 282] width 103 height 9
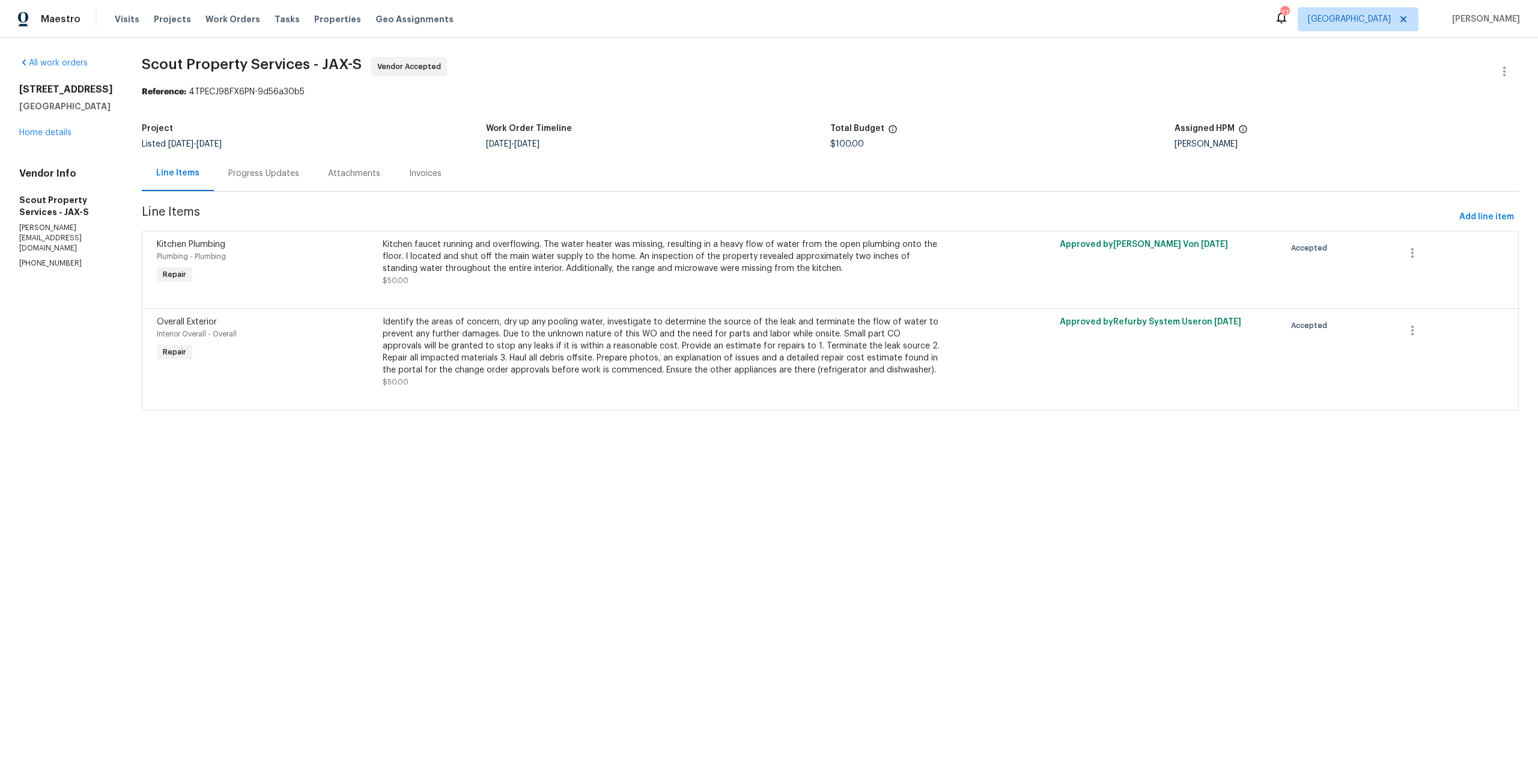
click at [555, 251] on div "Kitchen faucet running and overflowing. The water heater was missing, resulting…" at bounding box center [661, 256] width 557 height 36
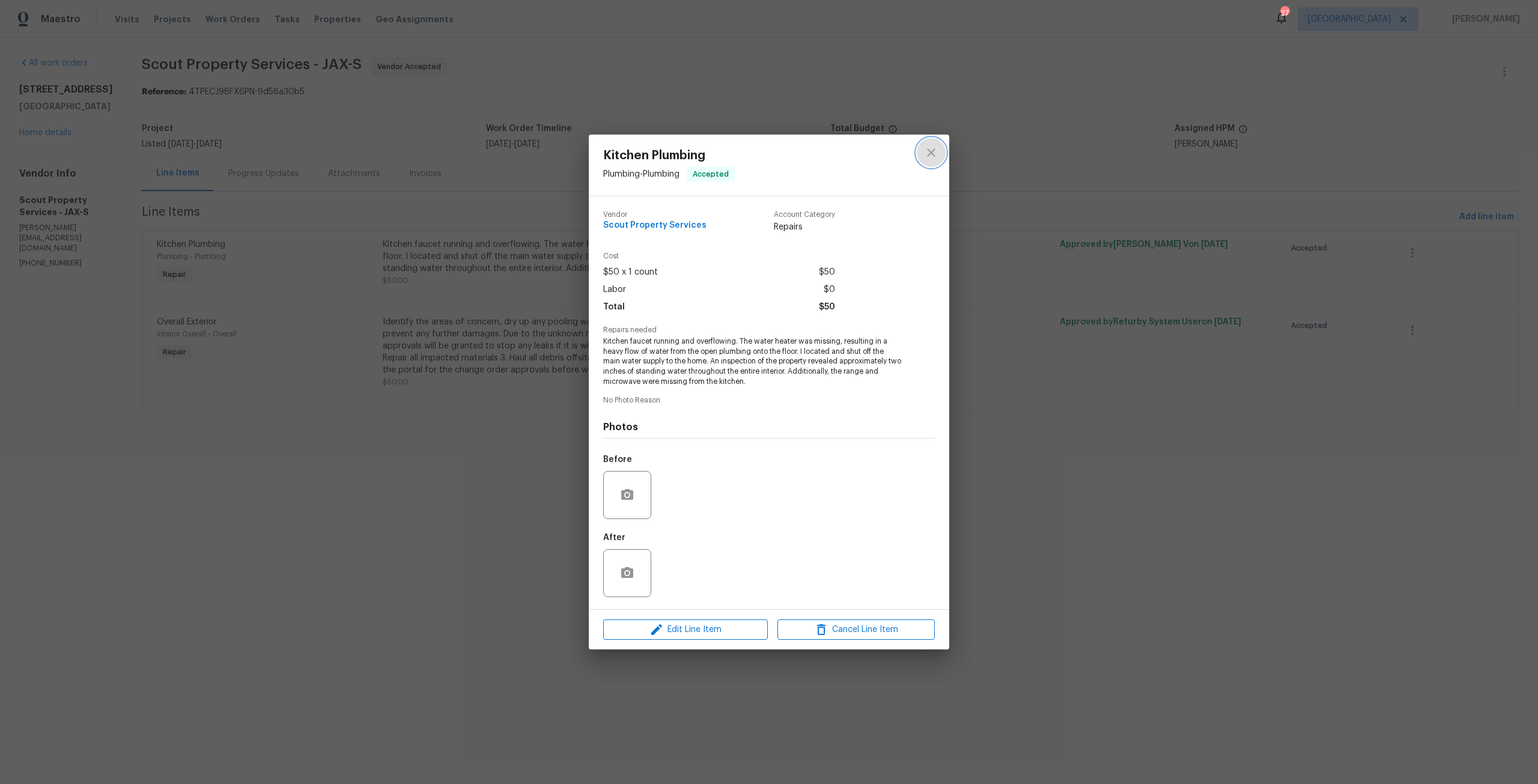
click at [936, 149] on icon "close" at bounding box center [930, 152] width 15 height 15
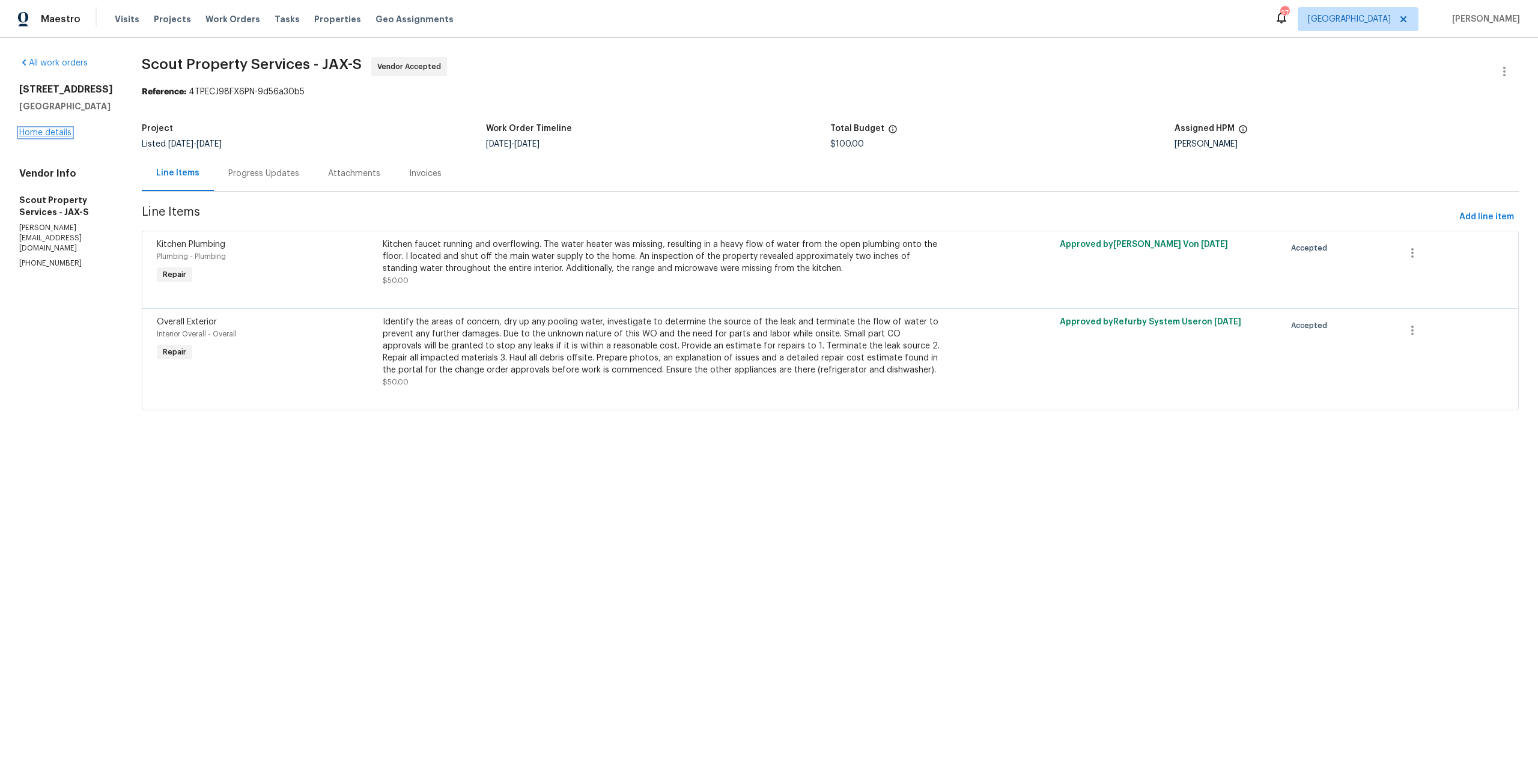
click at [69, 137] on link "Home details" at bounding box center [45, 132] width 52 height 9
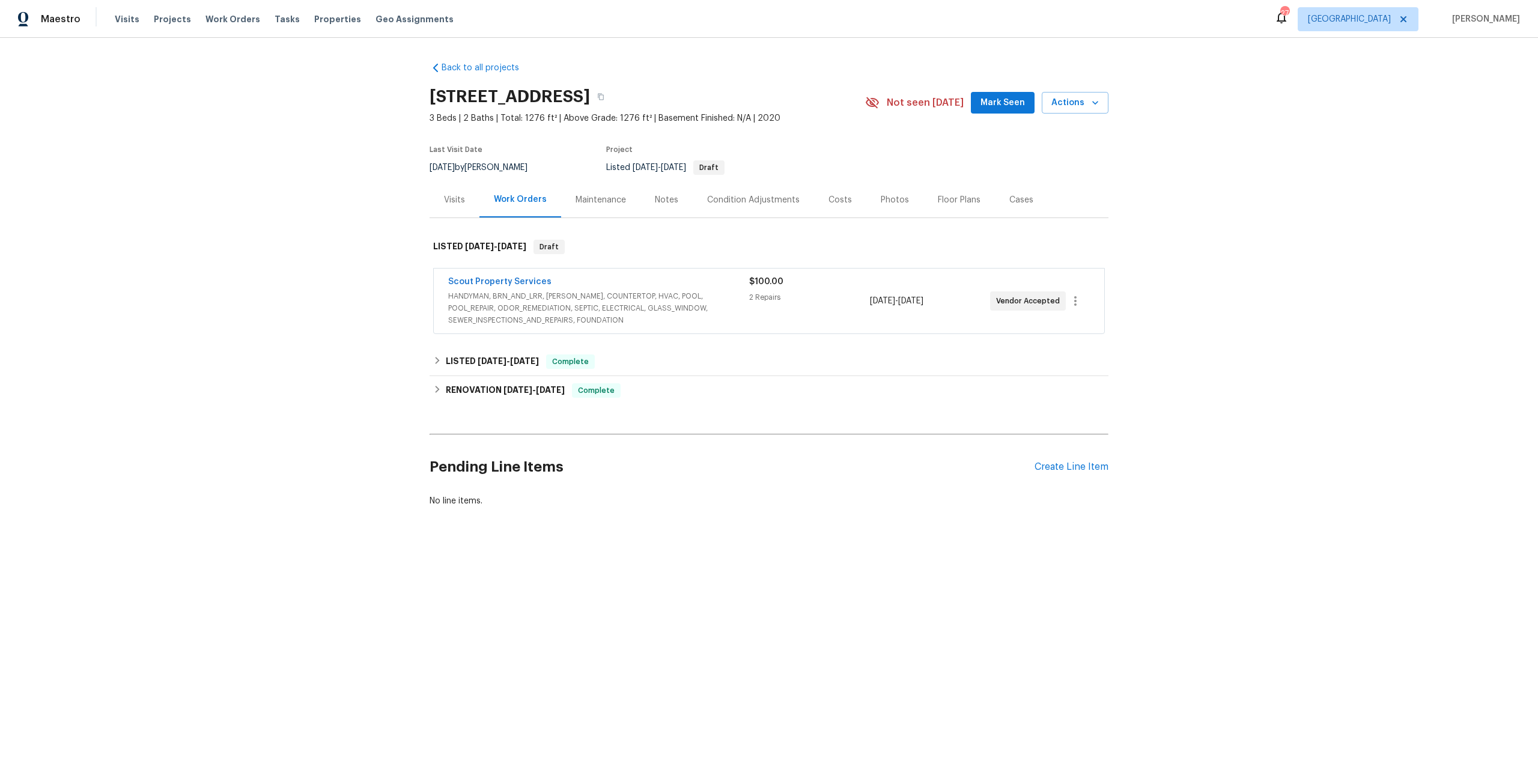
click at [882, 199] on div "Photos" at bounding box center [895, 200] width 28 height 12
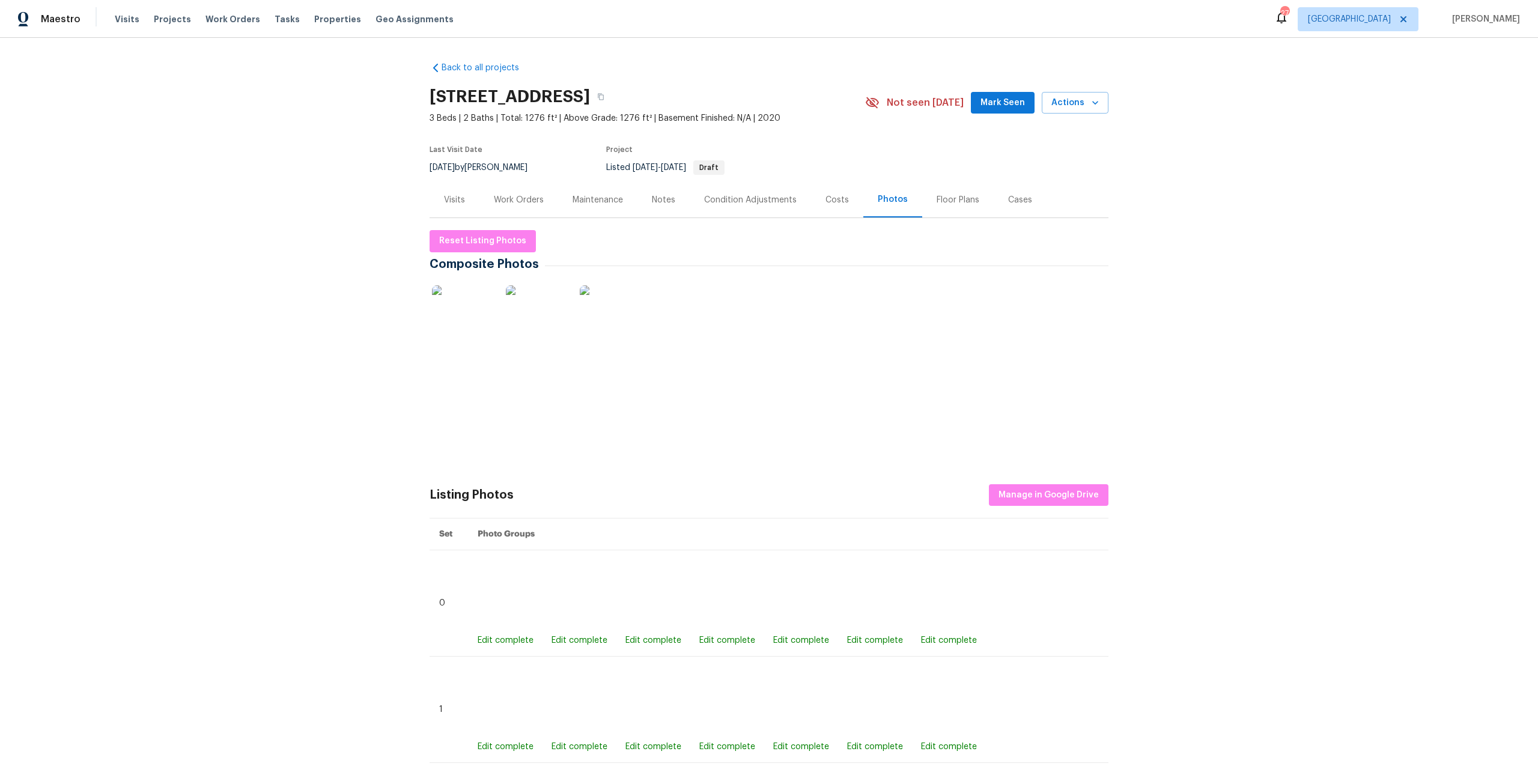
click at [459, 317] on img at bounding box center [462, 315] width 60 height 60
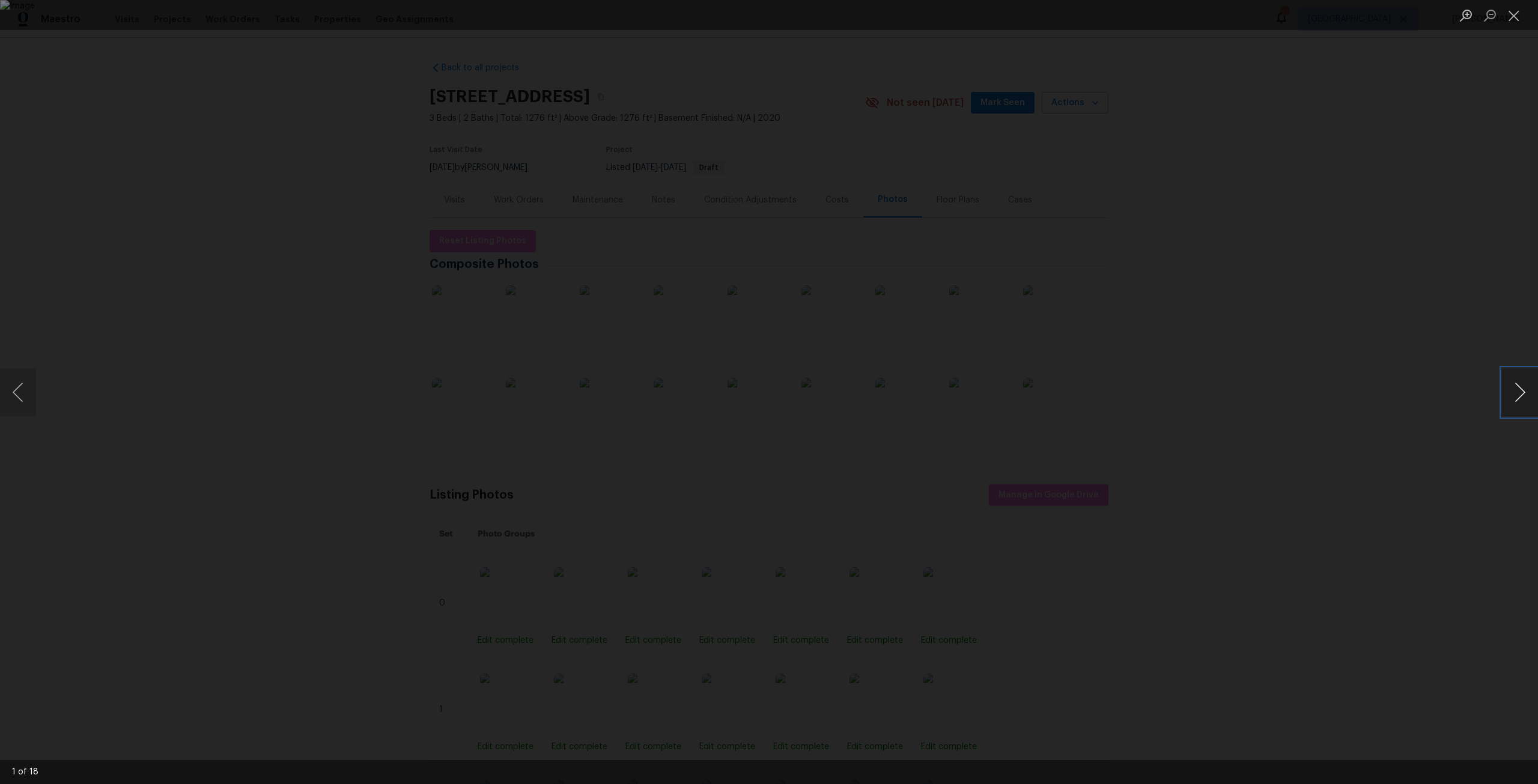
click at [1505, 399] on button "Next image" at bounding box center [1520, 392] width 36 height 48
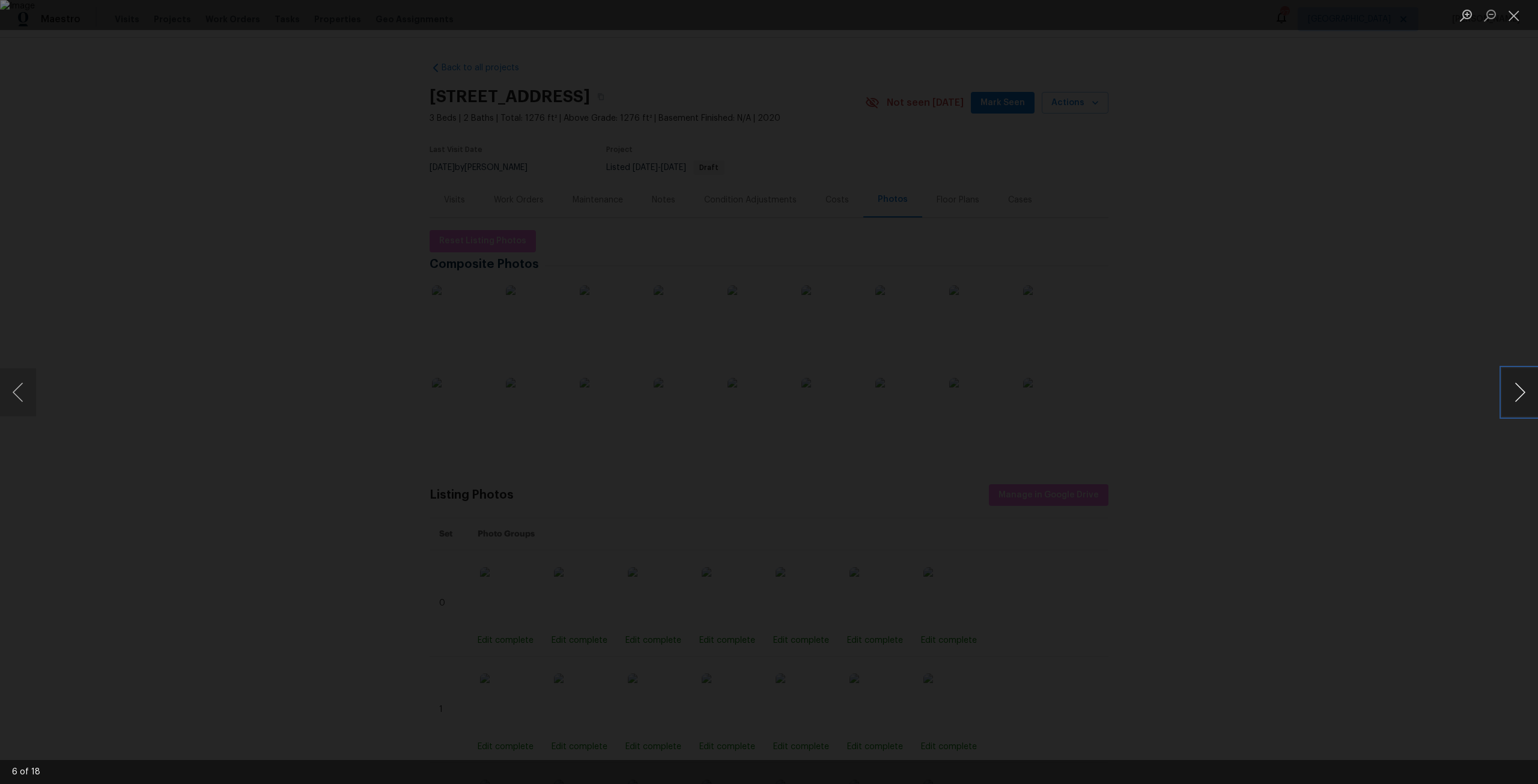
click at [1505, 399] on button "Next image" at bounding box center [1520, 392] width 36 height 48
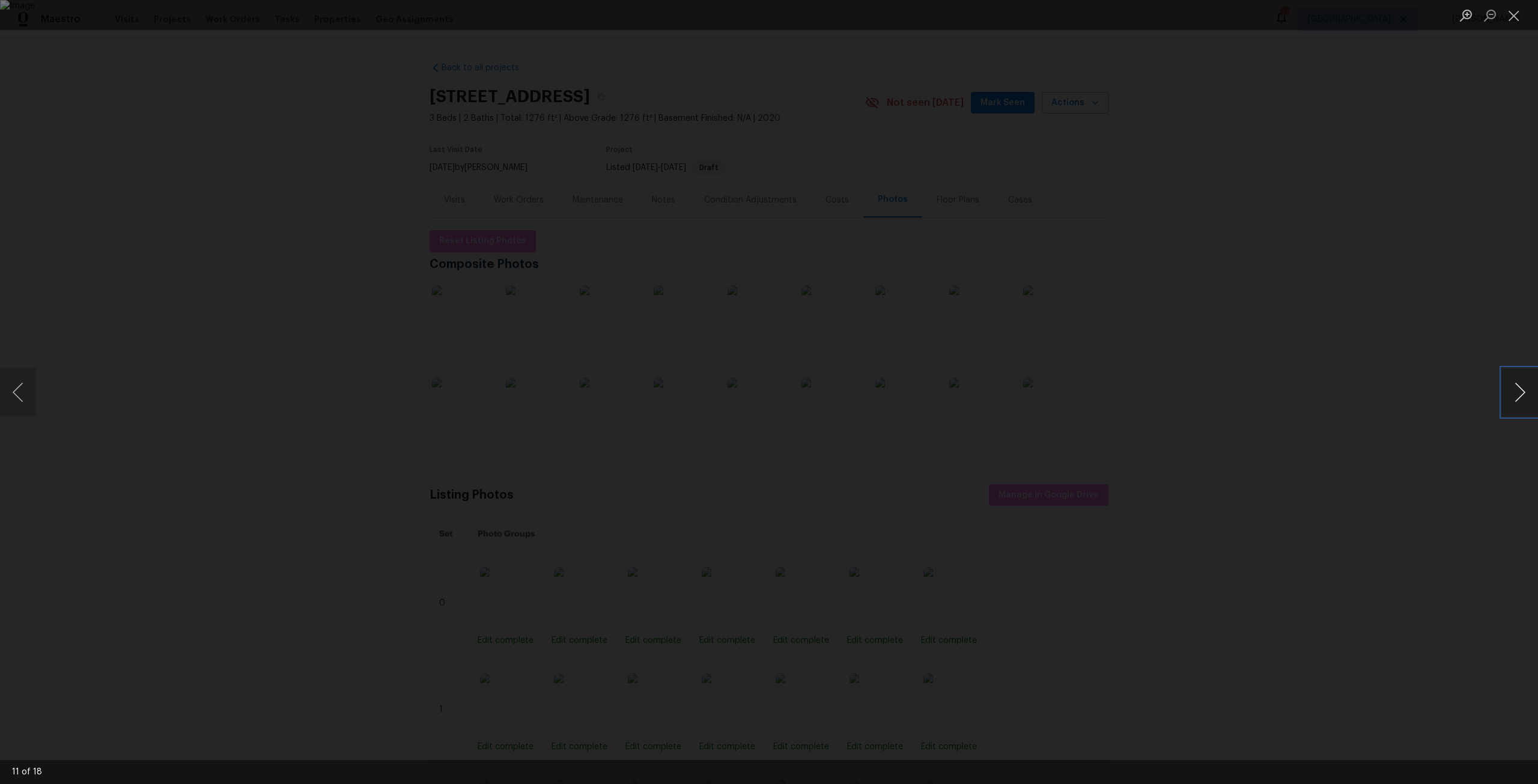
click at [1505, 399] on button "Next image" at bounding box center [1520, 392] width 36 height 48
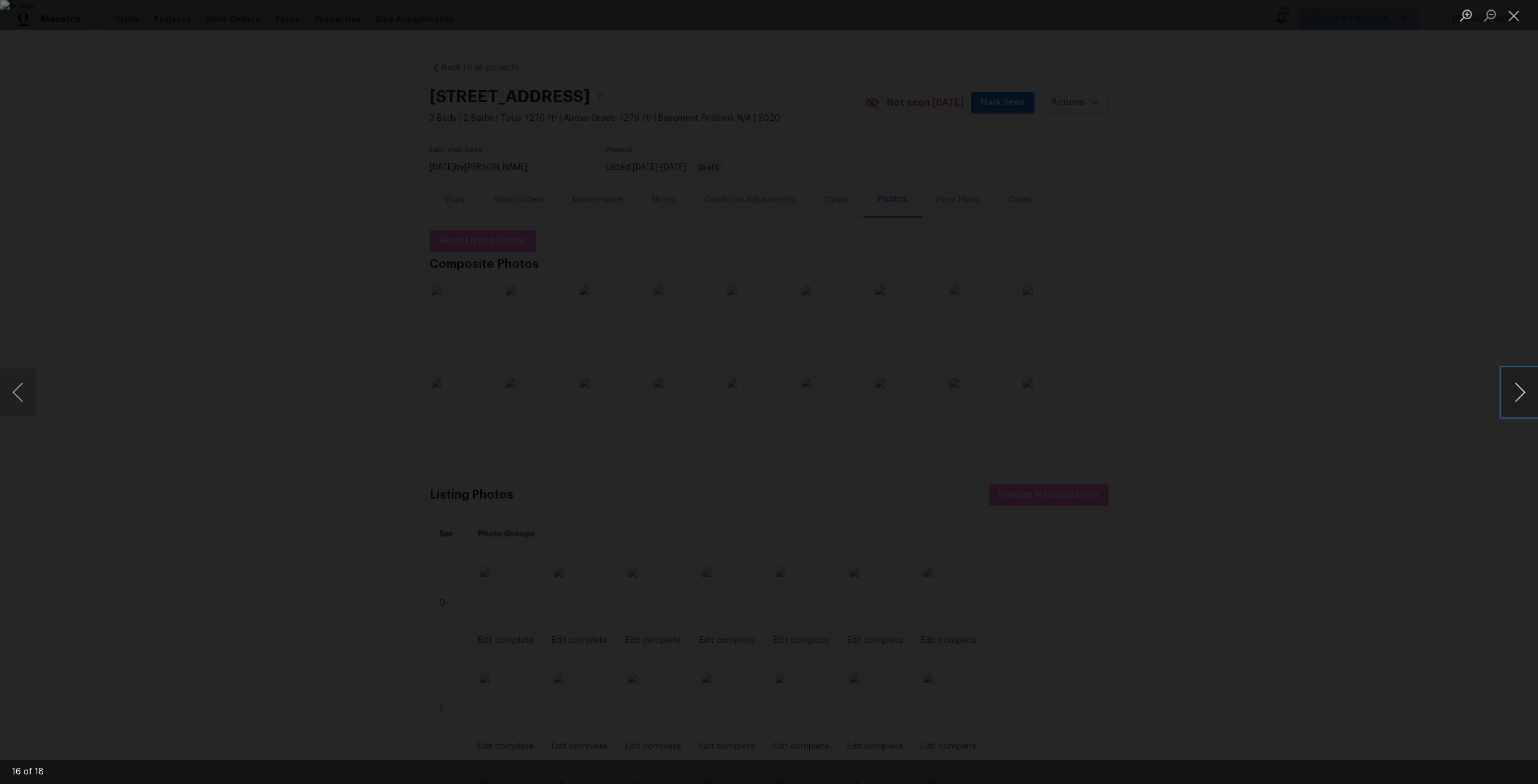
click at [1505, 399] on button "Next image" at bounding box center [1520, 392] width 36 height 48
click at [32, 391] on button "Previous image" at bounding box center [18, 392] width 36 height 48
click at [1517, 391] on button "Next image" at bounding box center [1520, 392] width 36 height 48
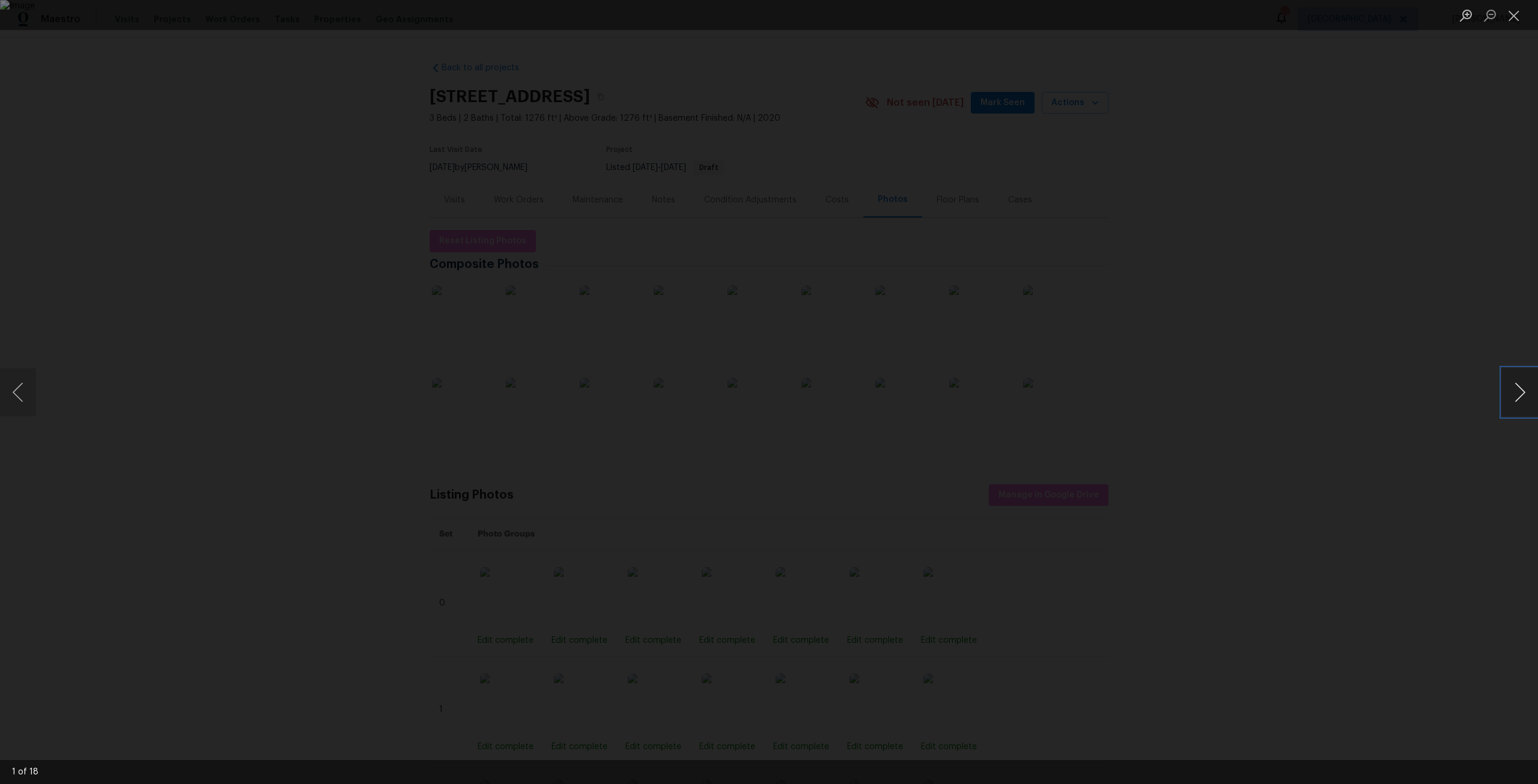
click at [1517, 391] on button "Next image" at bounding box center [1520, 392] width 36 height 48
click at [15, 383] on button "Previous image" at bounding box center [18, 392] width 36 height 48
click at [62, 260] on div "Lightbox" at bounding box center [769, 392] width 1538 height 784
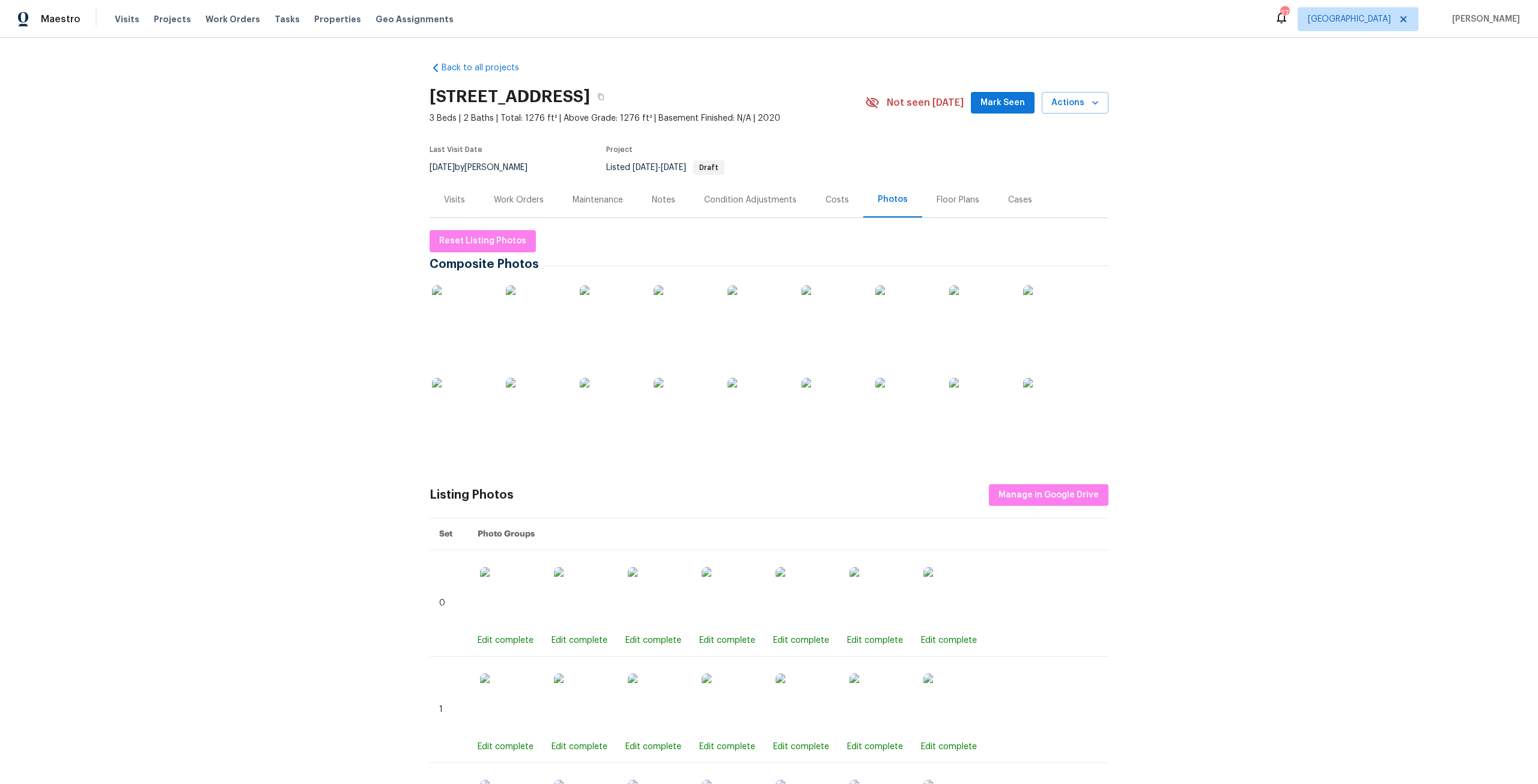
click at [515, 203] on div "Work Orders" at bounding box center [519, 200] width 50 height 12
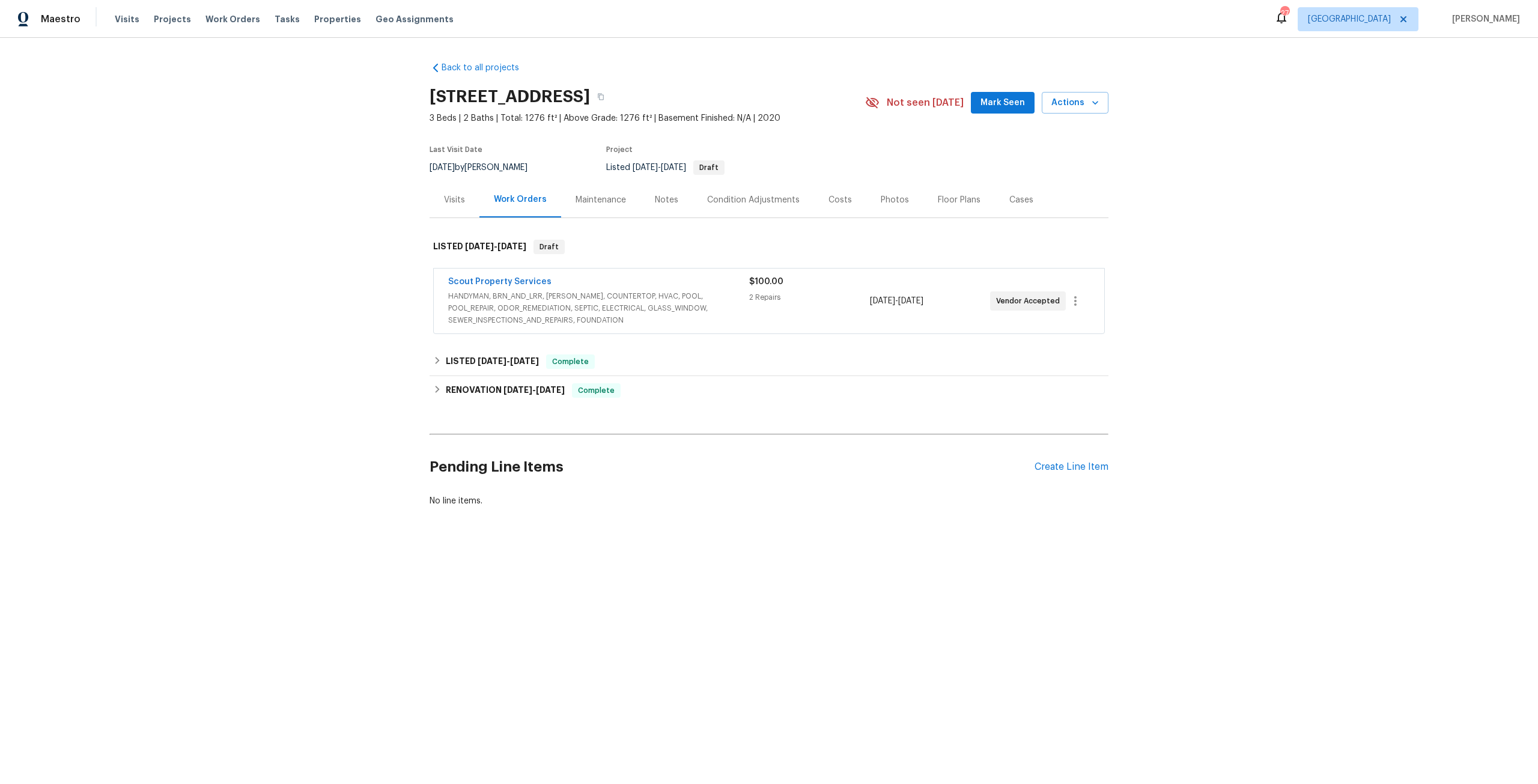
click at [549, 313] on span "HANDYMAN, BRN_AND_LRR, WELLS, COUNTERTOP, HVAC, POOL, POOL_REPAIR, ODOR_REMEDIA…" at bounding box center [599, 308] width 301 height 36
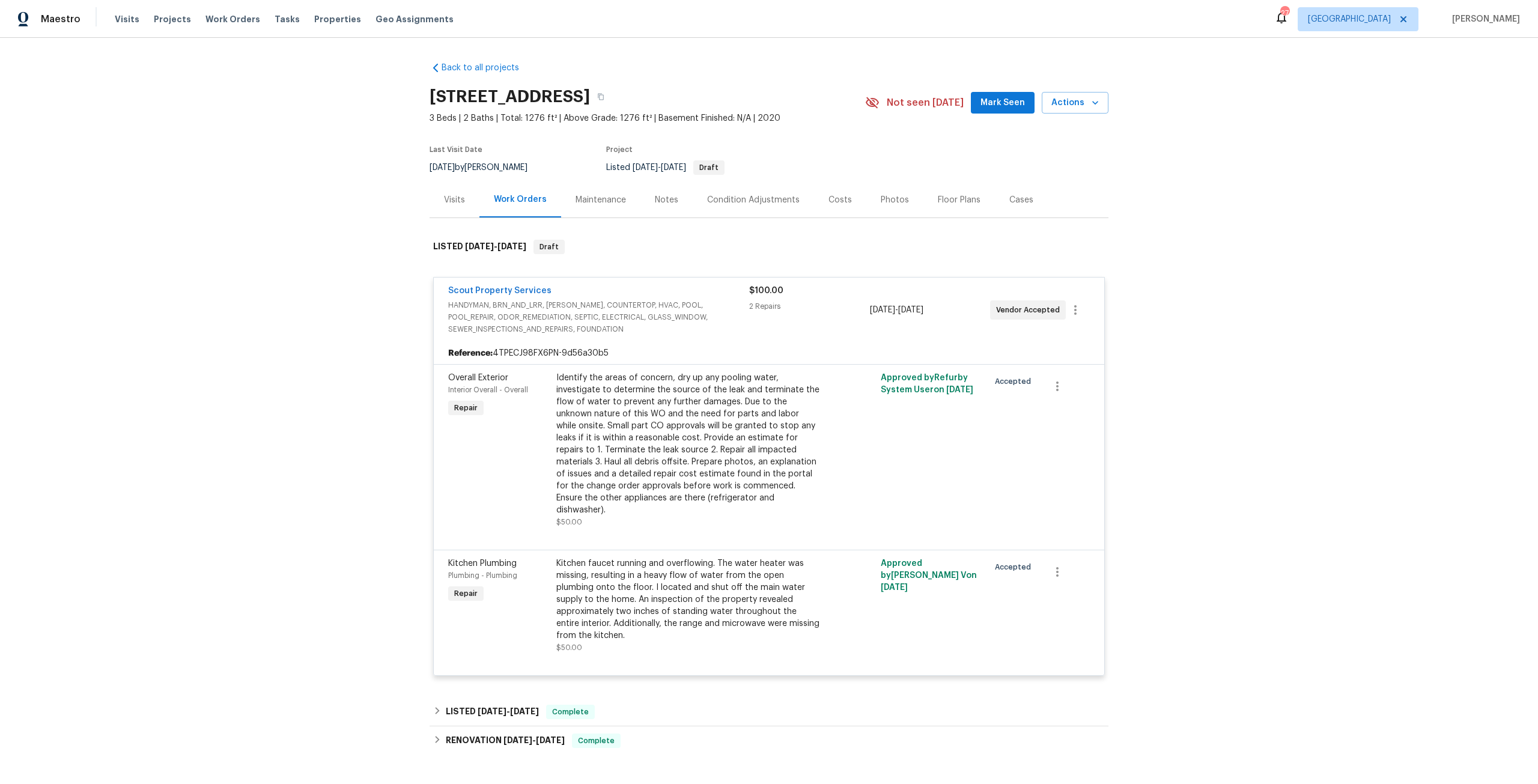
click at [567, 301] on span "HANDYMAN, BRN_AND_LRR, WELLS, COUNTERTOP, HVAC, POOL, POOL_REPAIR, ODOR_REMEDIA…" at bounding box center [599, 317] width 301 height 36
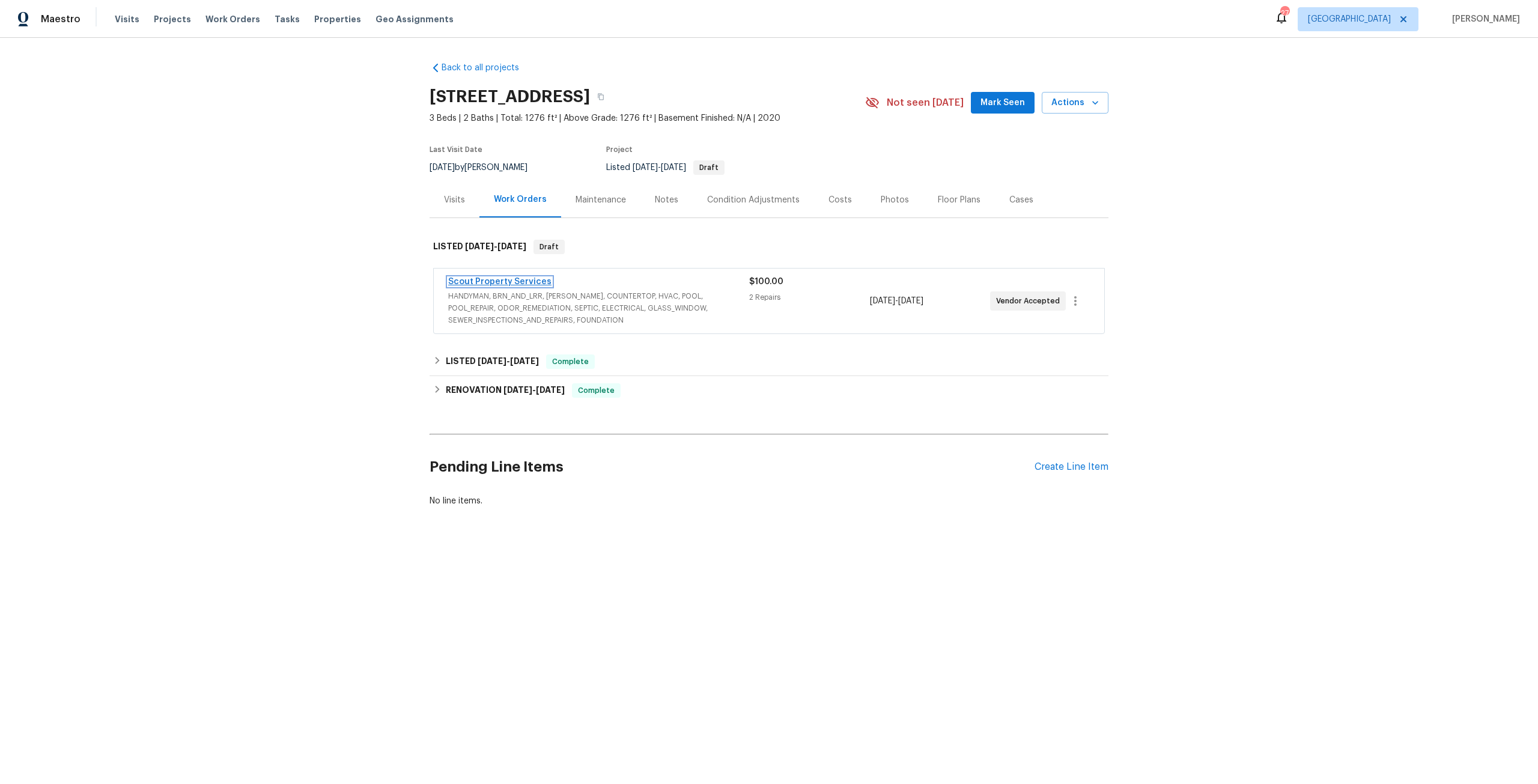
click at [513, 282] on link "Scout Property Services" at bounding box center [500, 282] width 103 height 9
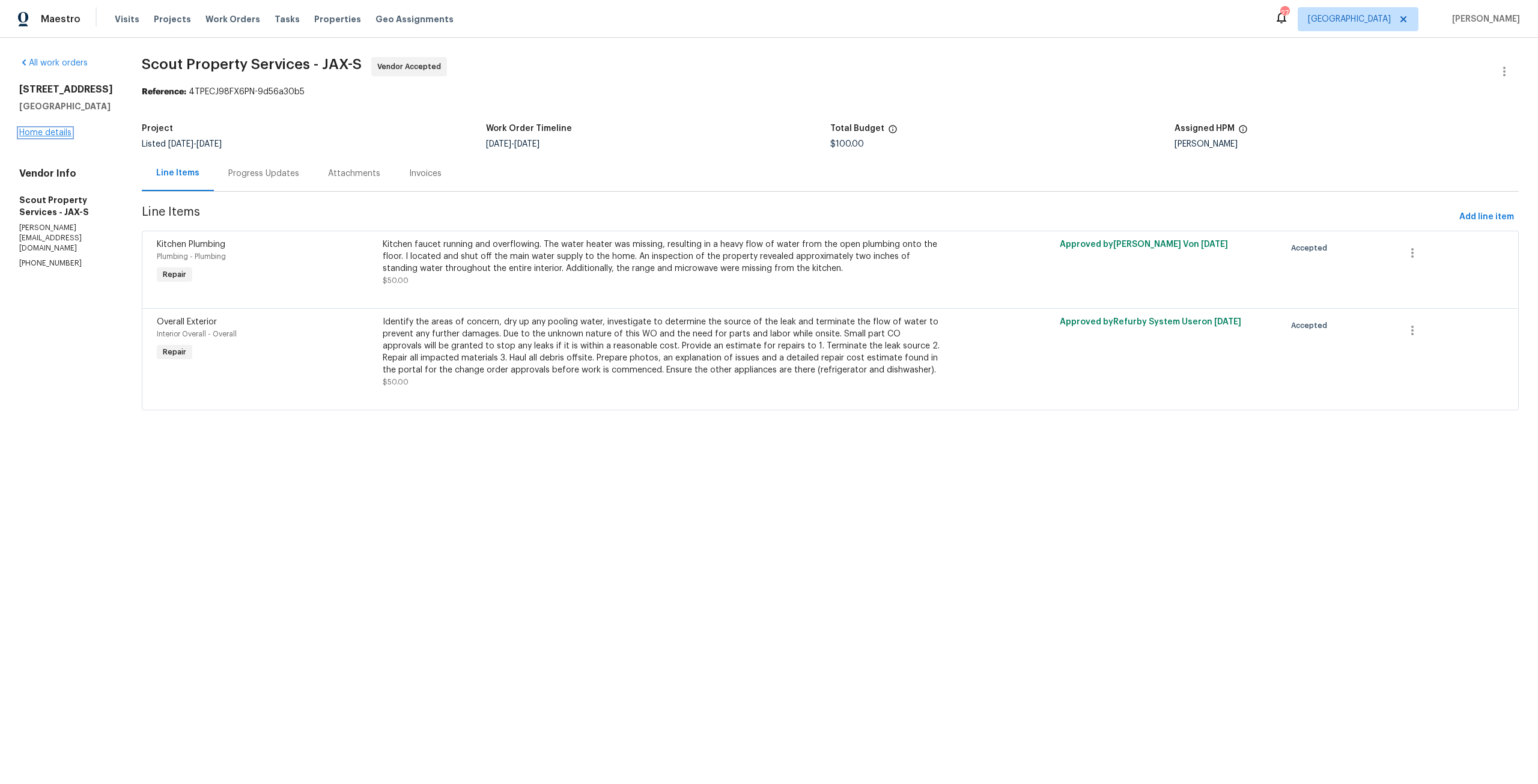
click at [52, 137] on link "Home details" at bounding box center [45, 132] width 52 height 9
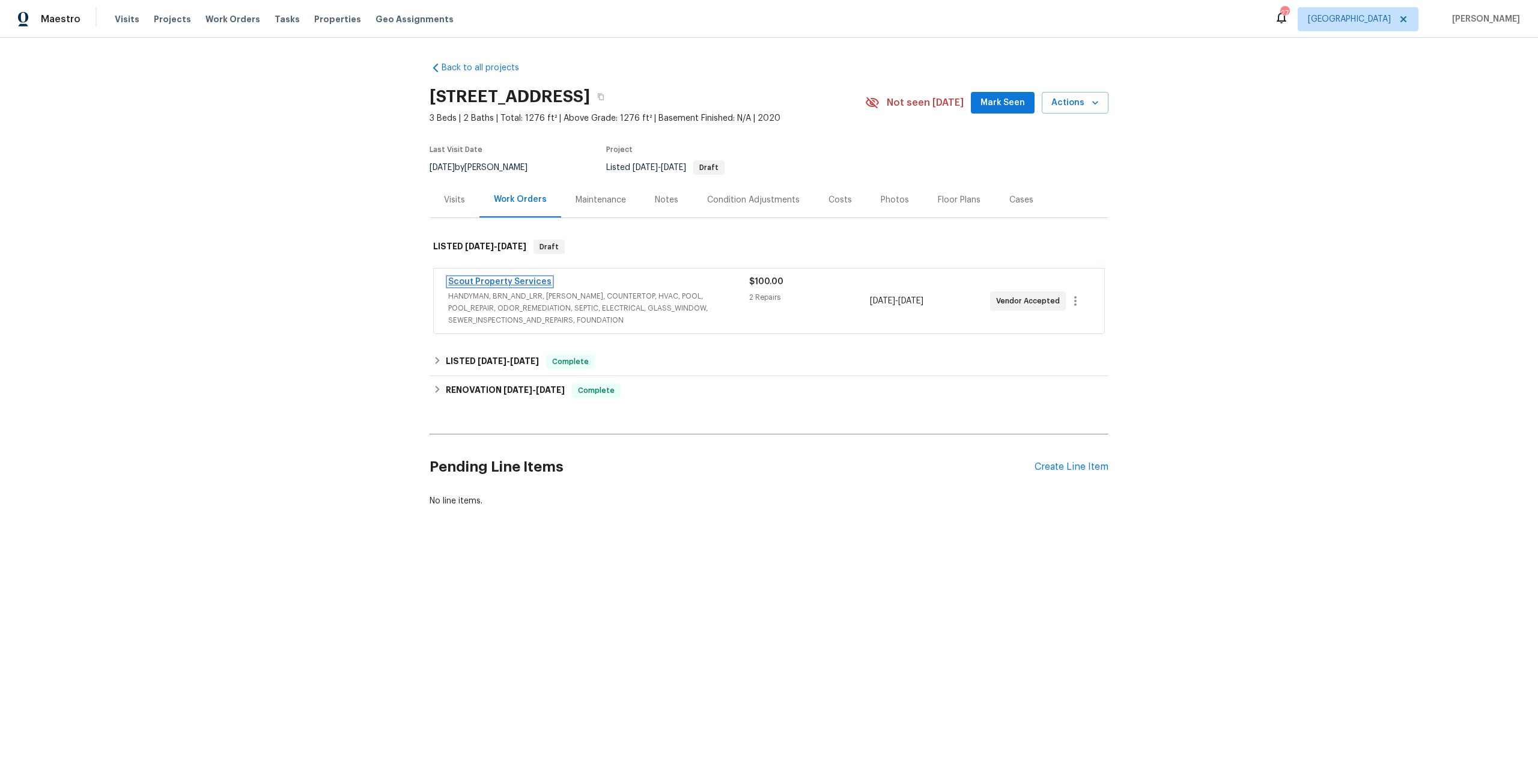
click at [523, 283] on link "Scout Property Services" at bounding box center [500, 282] width 103 height 9
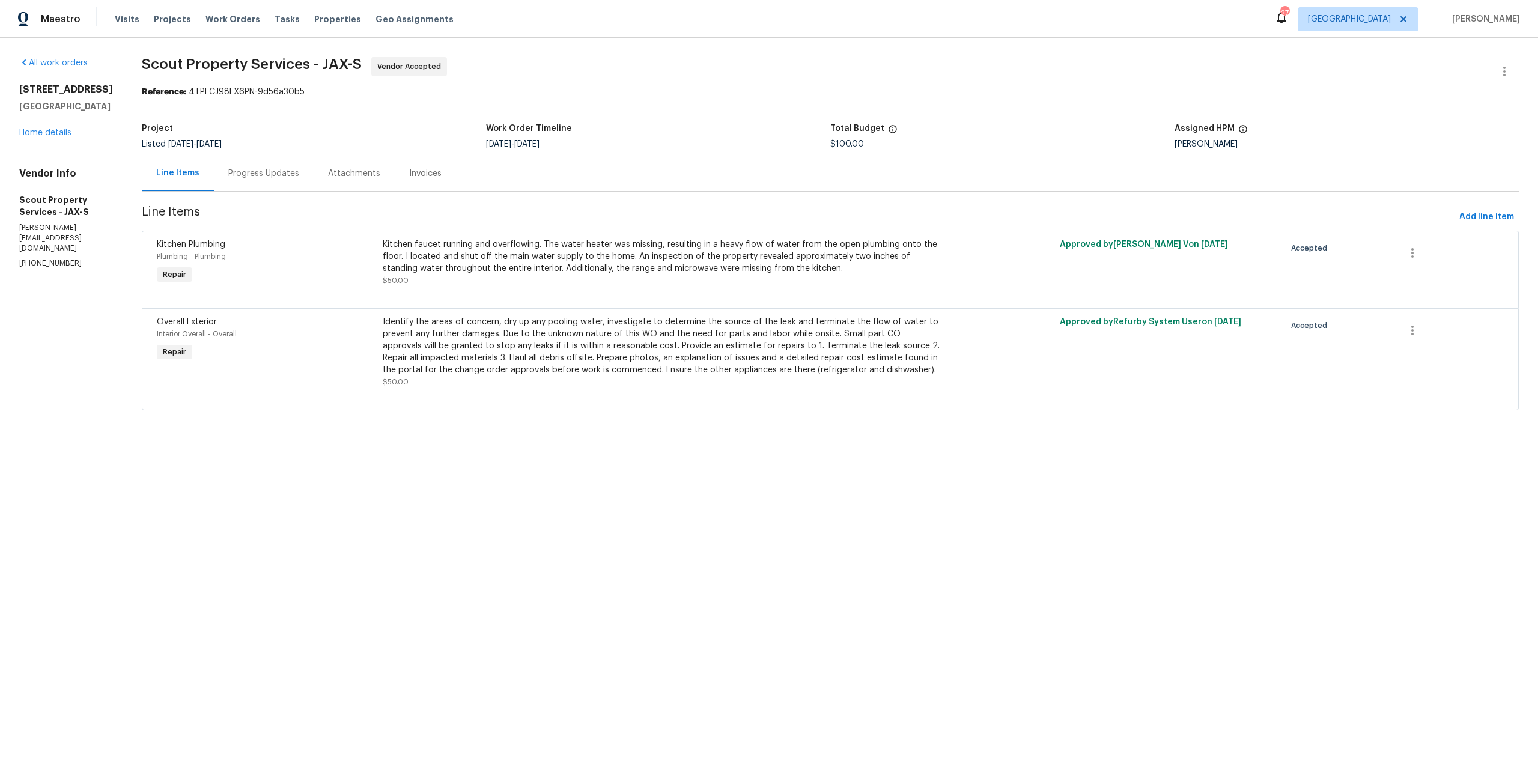
click at [54, 138] on div "5301 Oak Trail Ln Jacksonville, FL 32209 Home details" at bounding box center [67, 111] width 94 height 56
click at [57, 137] on link "Home details" at bounding box center [45, 132] width 52 height 9
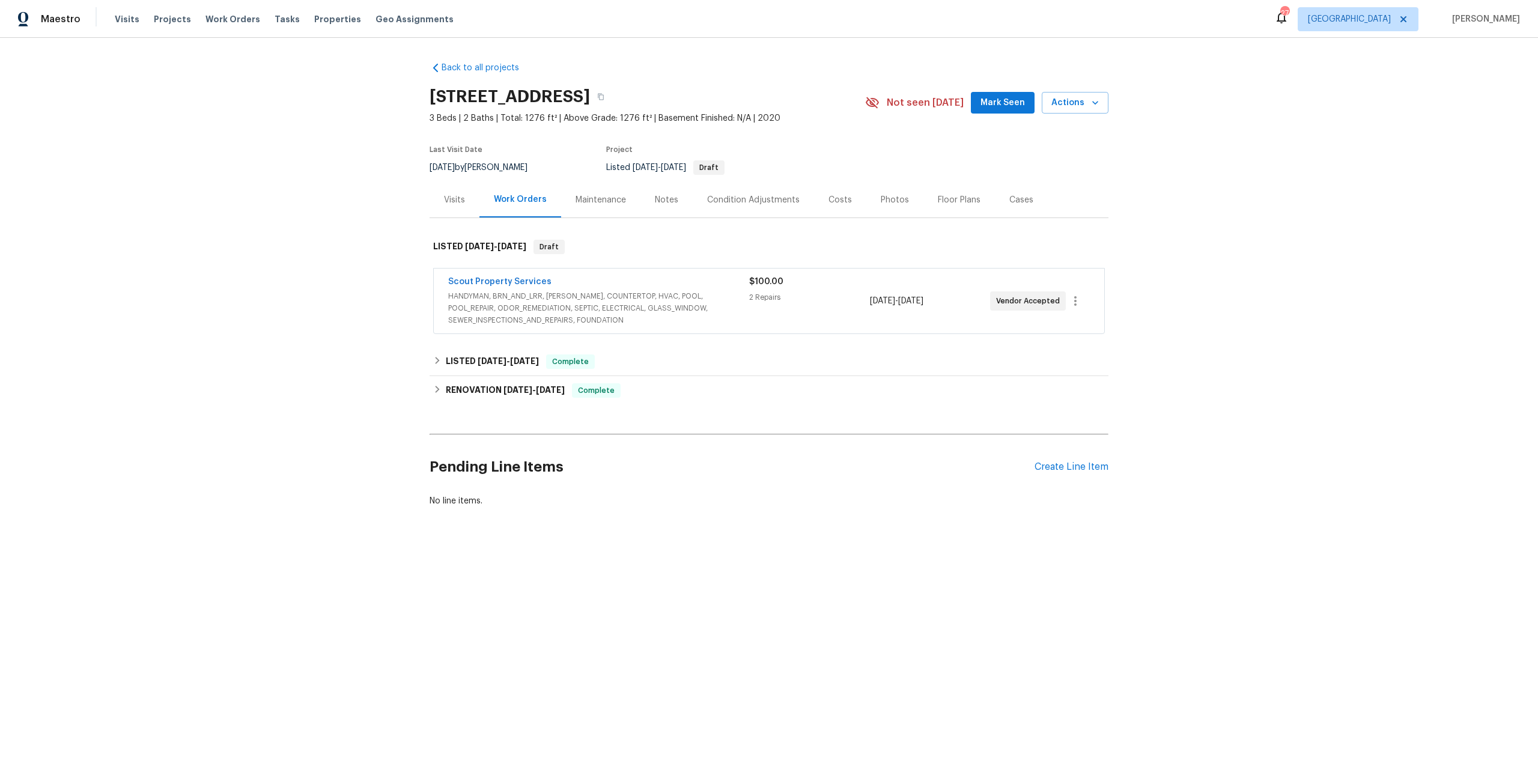
click at [555, 314] on span "HANDYMAN, BRN_AND_LRR, WELLS, COUNTERTOP, HVAC, POOL, POOL_REPAIR, ODOR_REMEDIA…" at bounding box center [599, 308] width 301 height 36
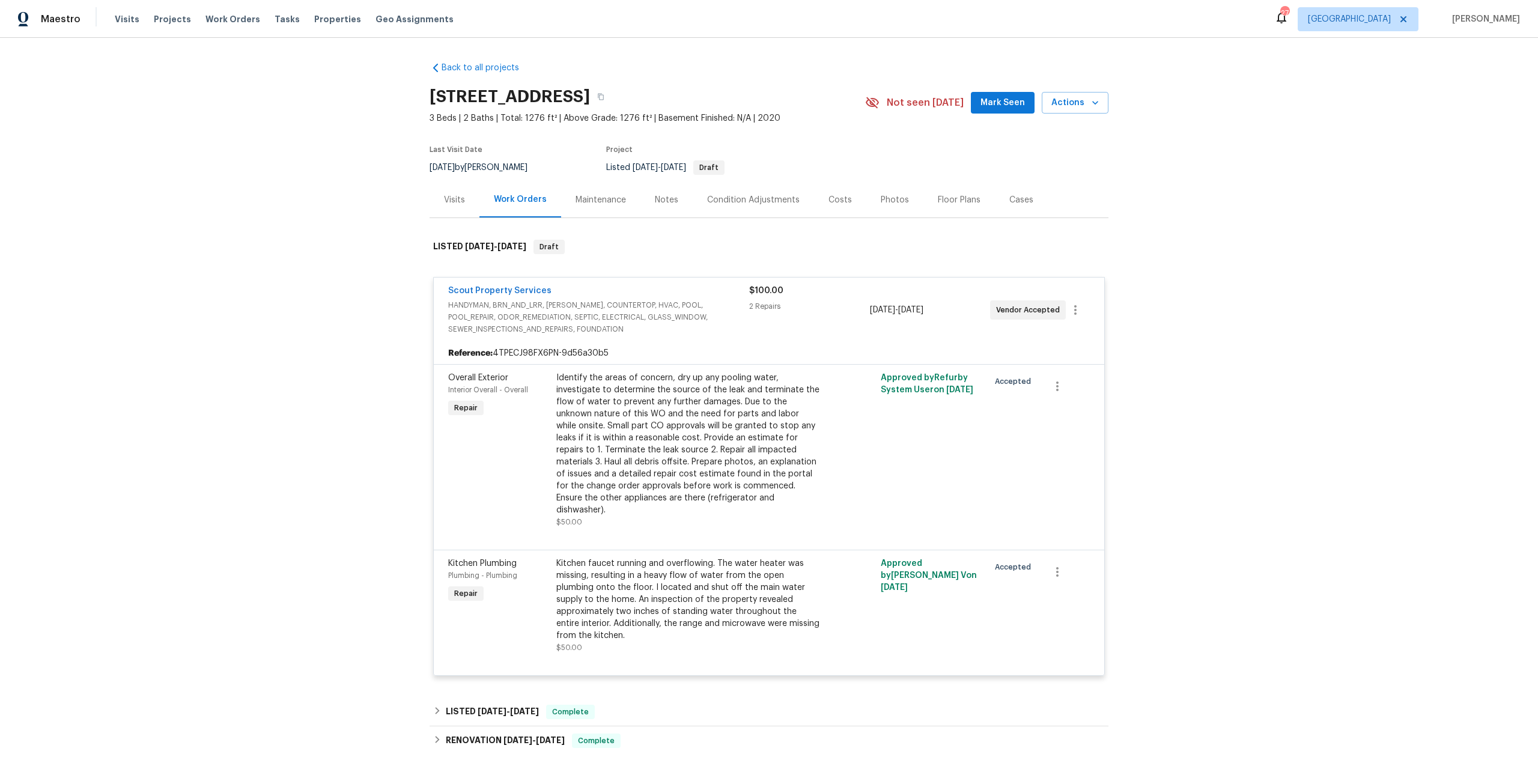
click at [620, 411] on div "Identify the areas of concern, dry up any pooling water, investigate to determi…" at bounding box center [688, 443] width 263 height 144
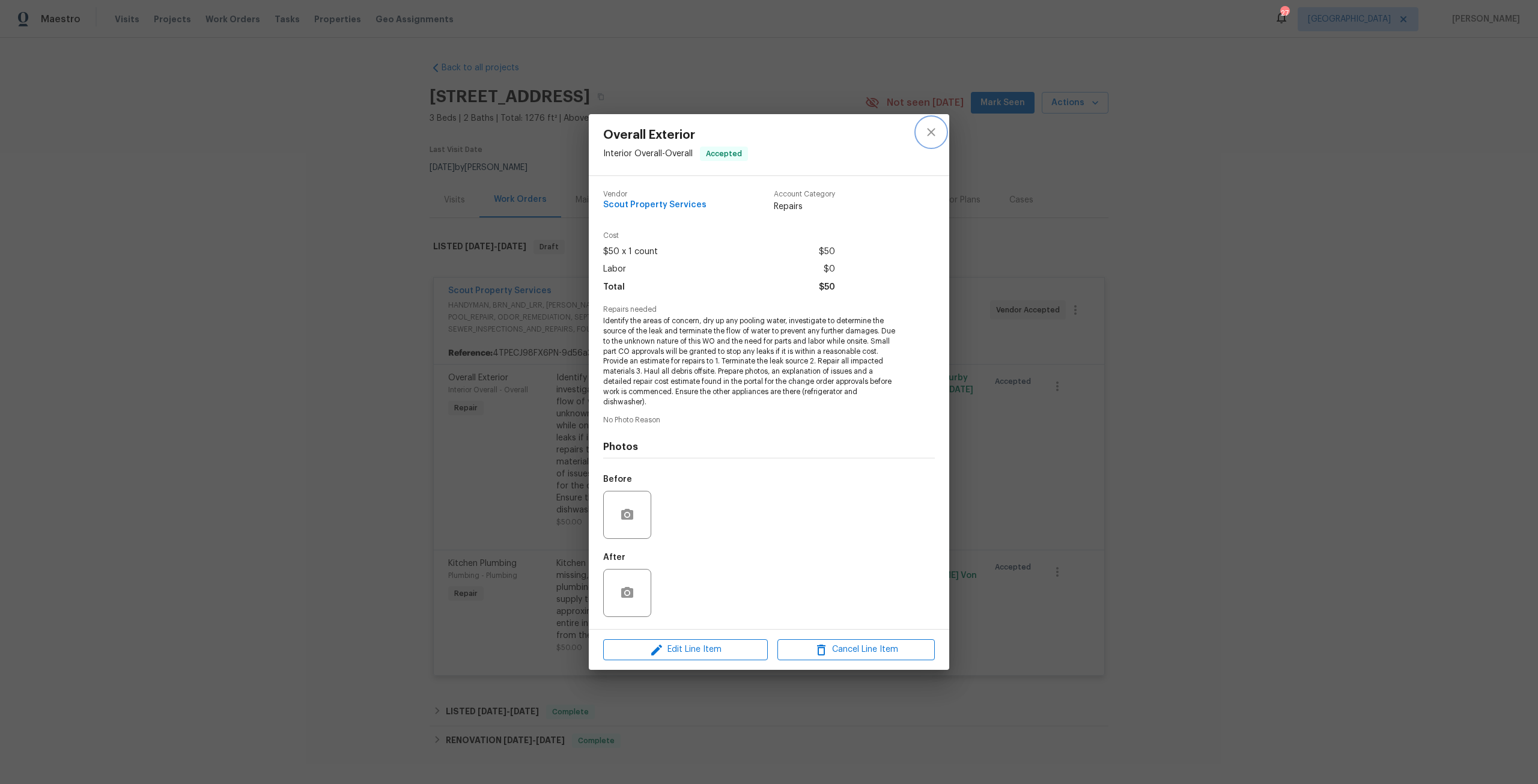
click at [939, 132] on button "close" at bounding box center [931, 132] width 29 height 29
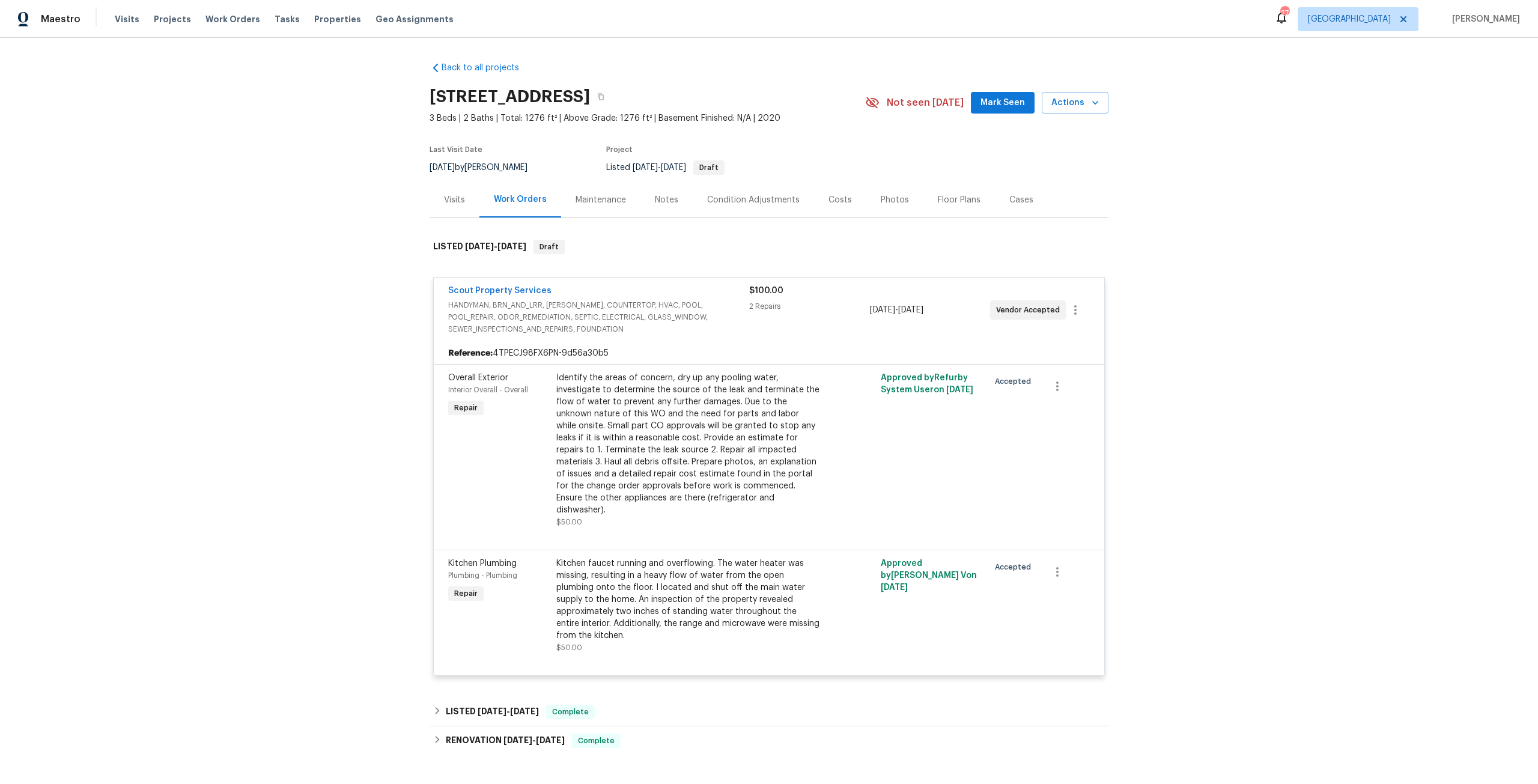
click at [448, 213] on div "Visits" at bounding box center [455, 199] width 50 height 35
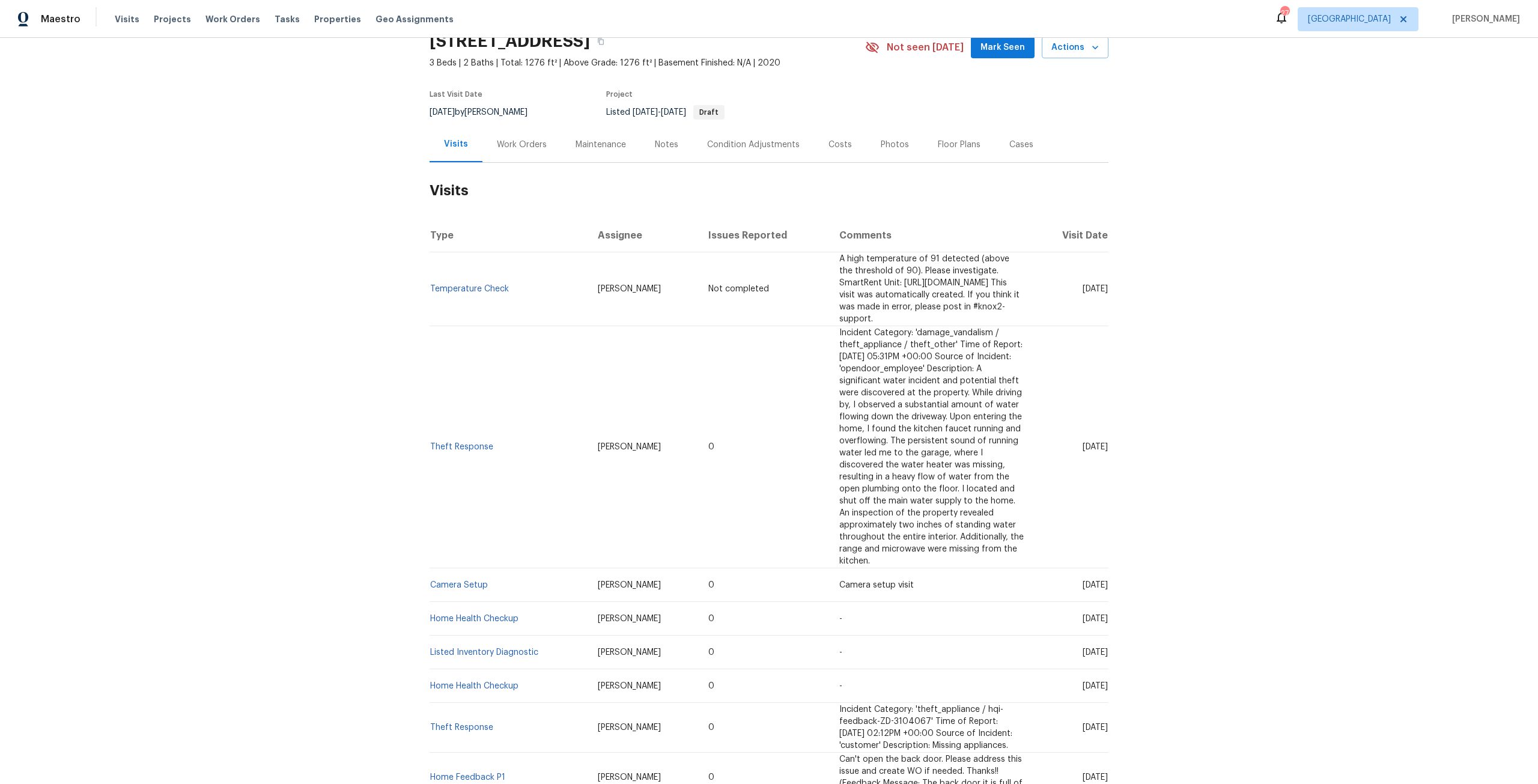
scroll to position [60, 0]
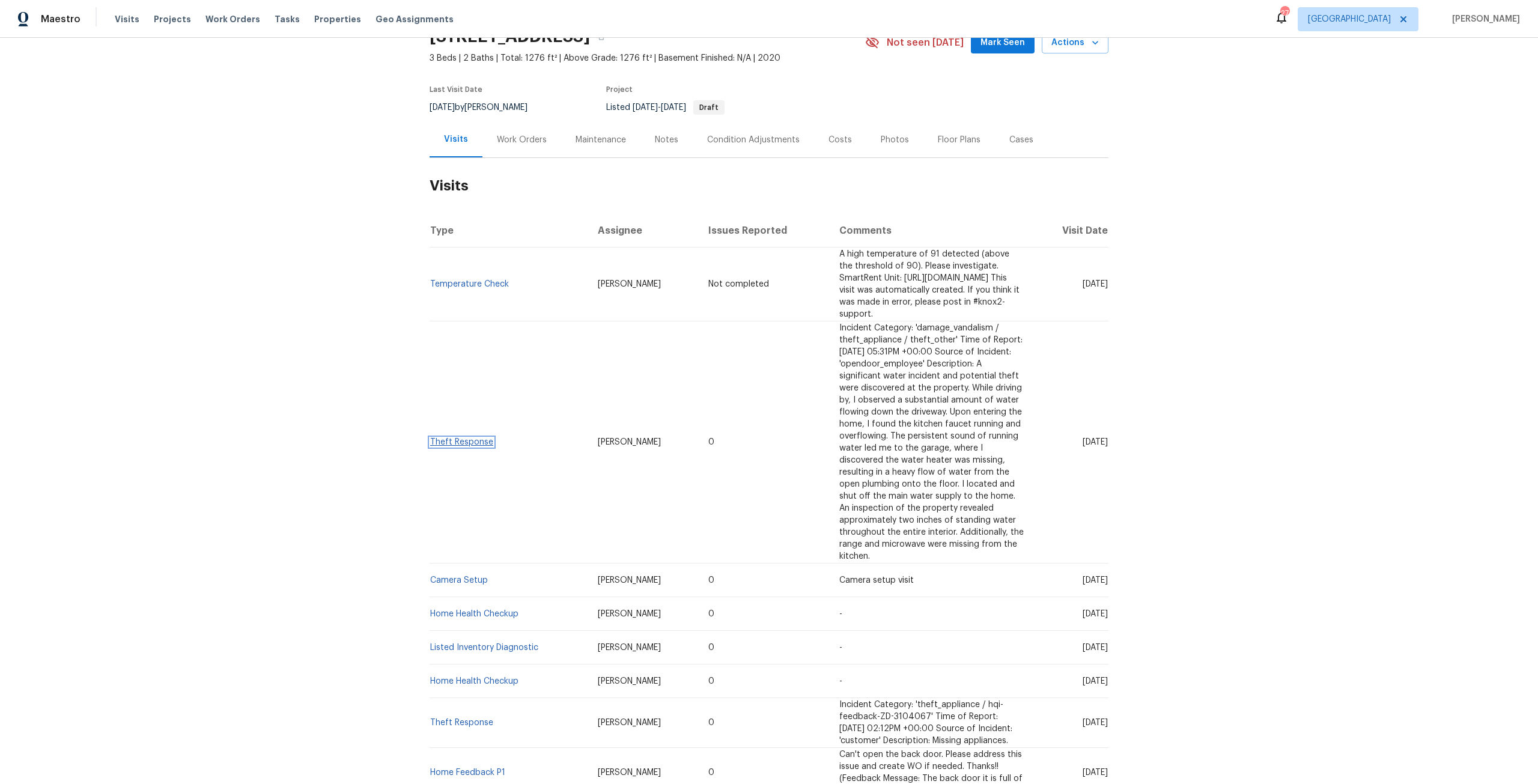
click at [469, 438] on link "Theft Response" at bounding box center [461, 442] width 63 height 9
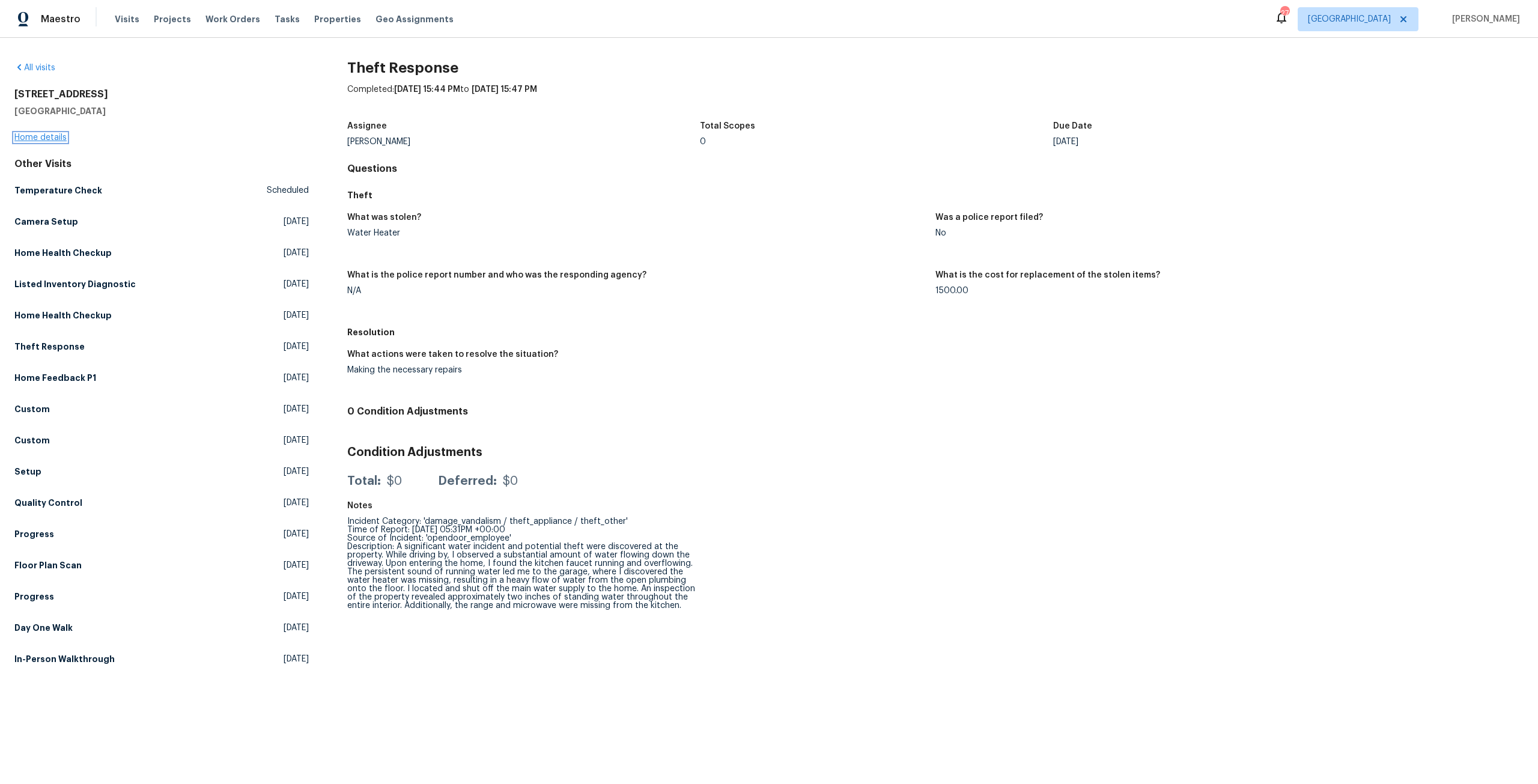
click at [62, 137] on link "Home details" at bounding box center [40, 137] width 52 height 9
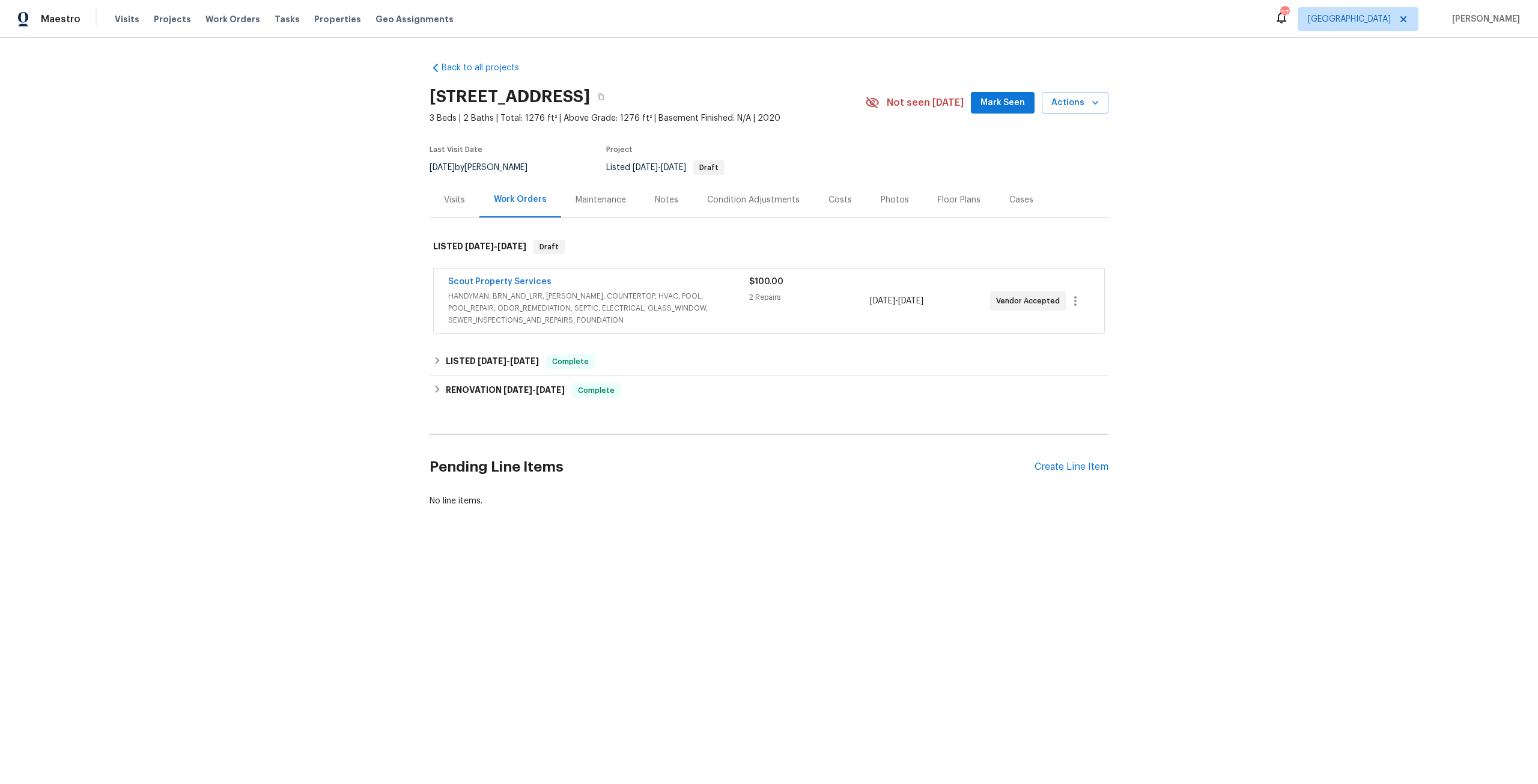
click at [461, 202] on div "Visits" at bounding box center [455, 200] width 21 height 12
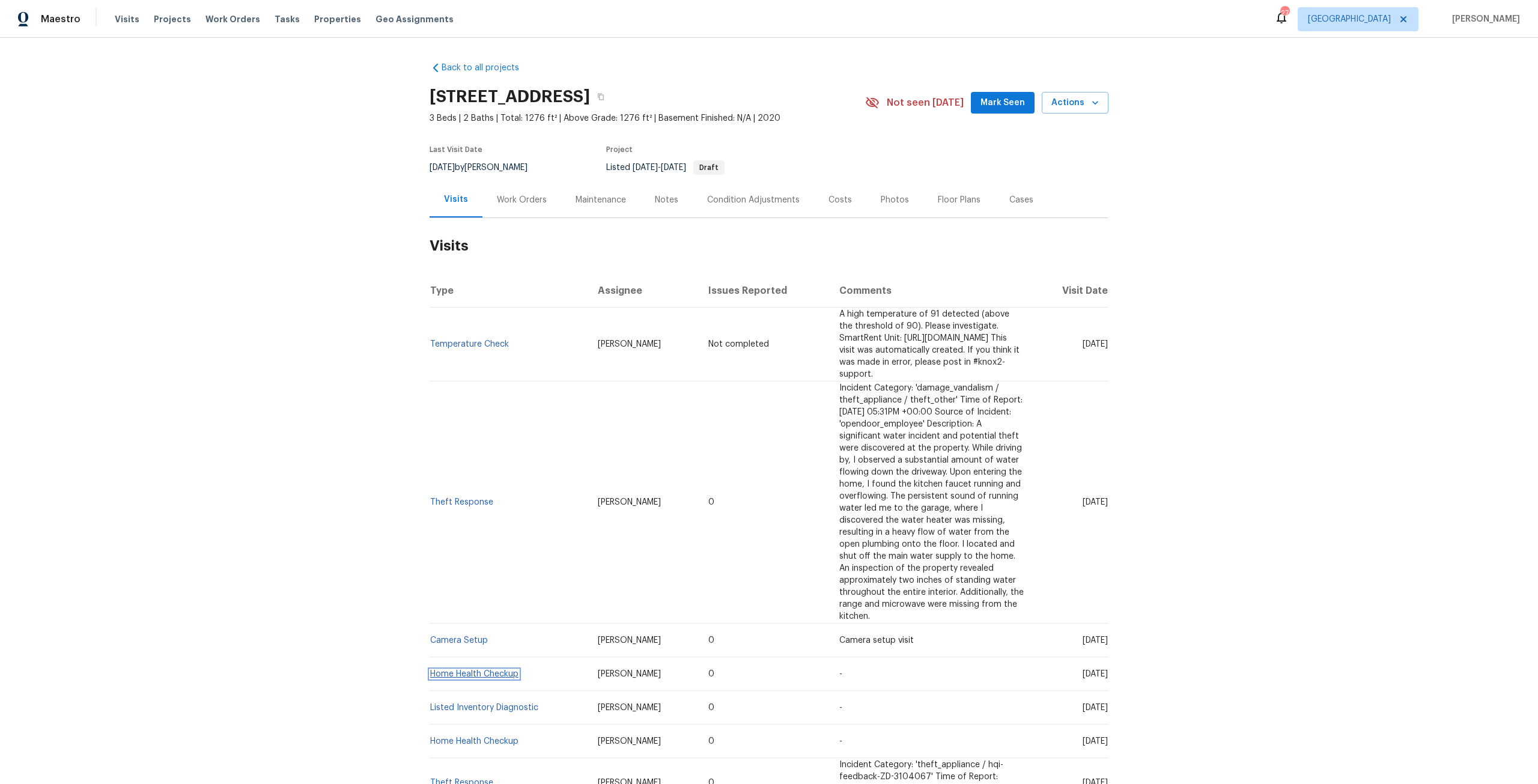
click at [477, 670] on link "Home Health Checkup" at bounding box center [473, 674] width 88 height 9
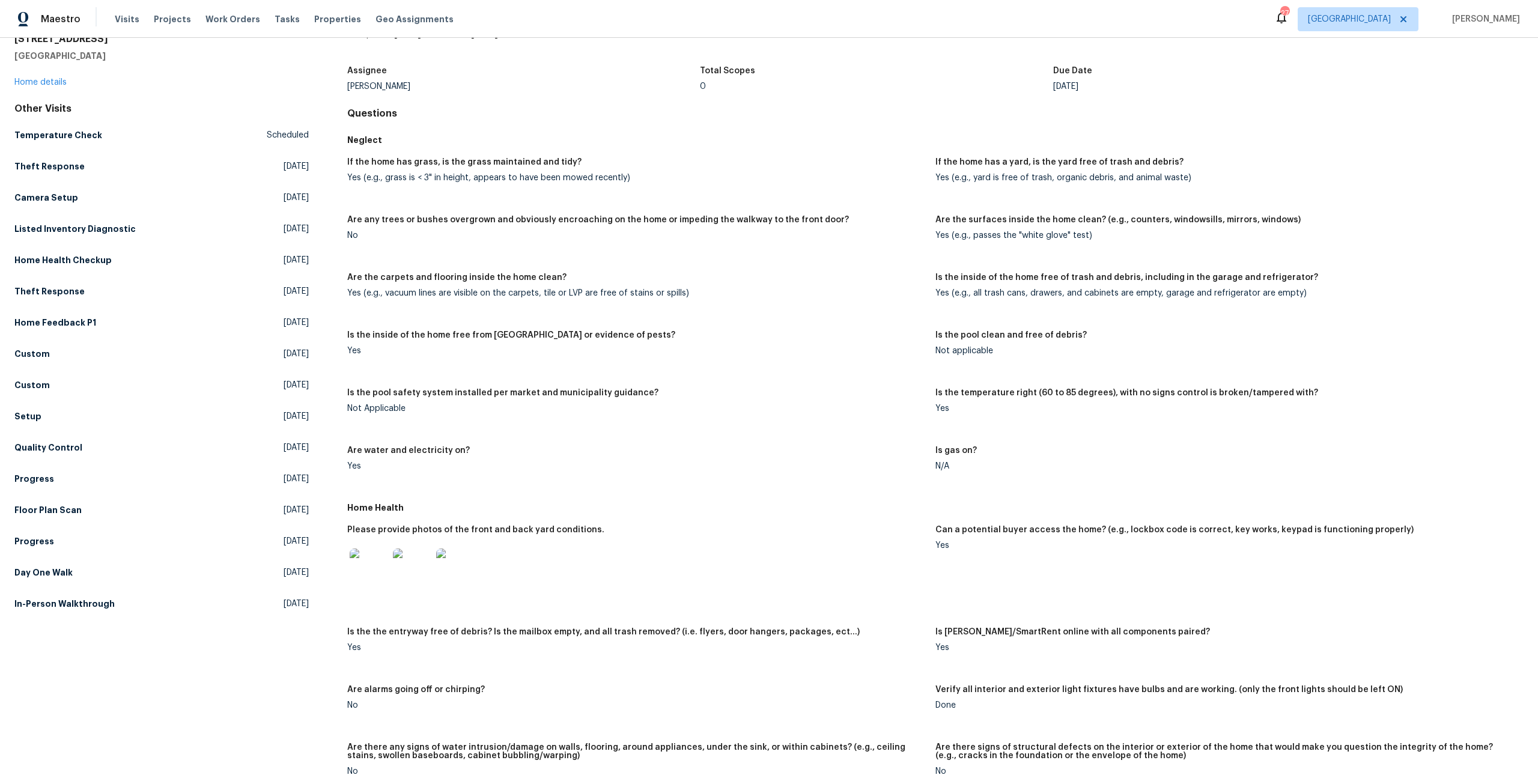
scroll to position [60, 0]
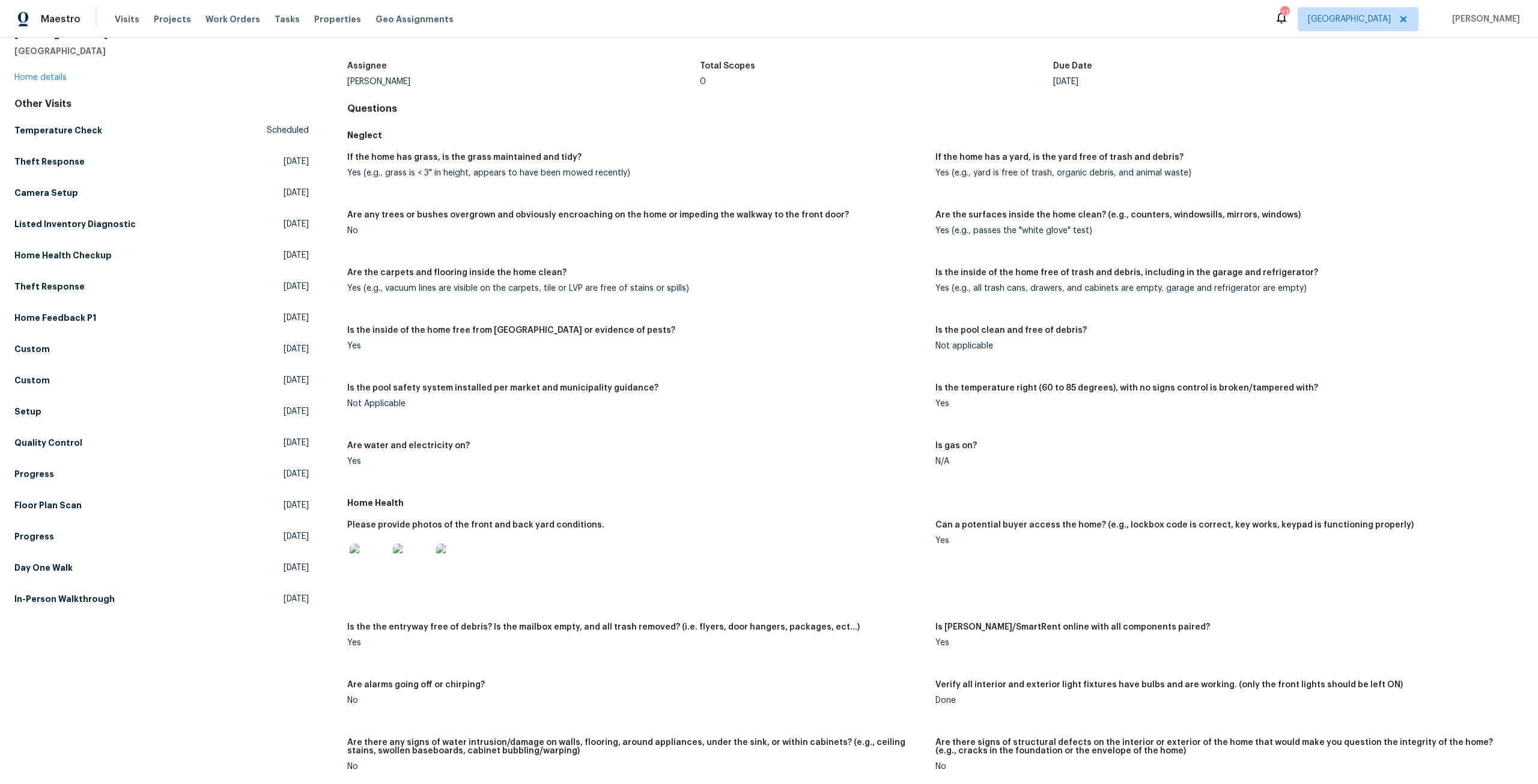
click at [465, 565] on img at bounding box center [455, 562] width 38 height 38
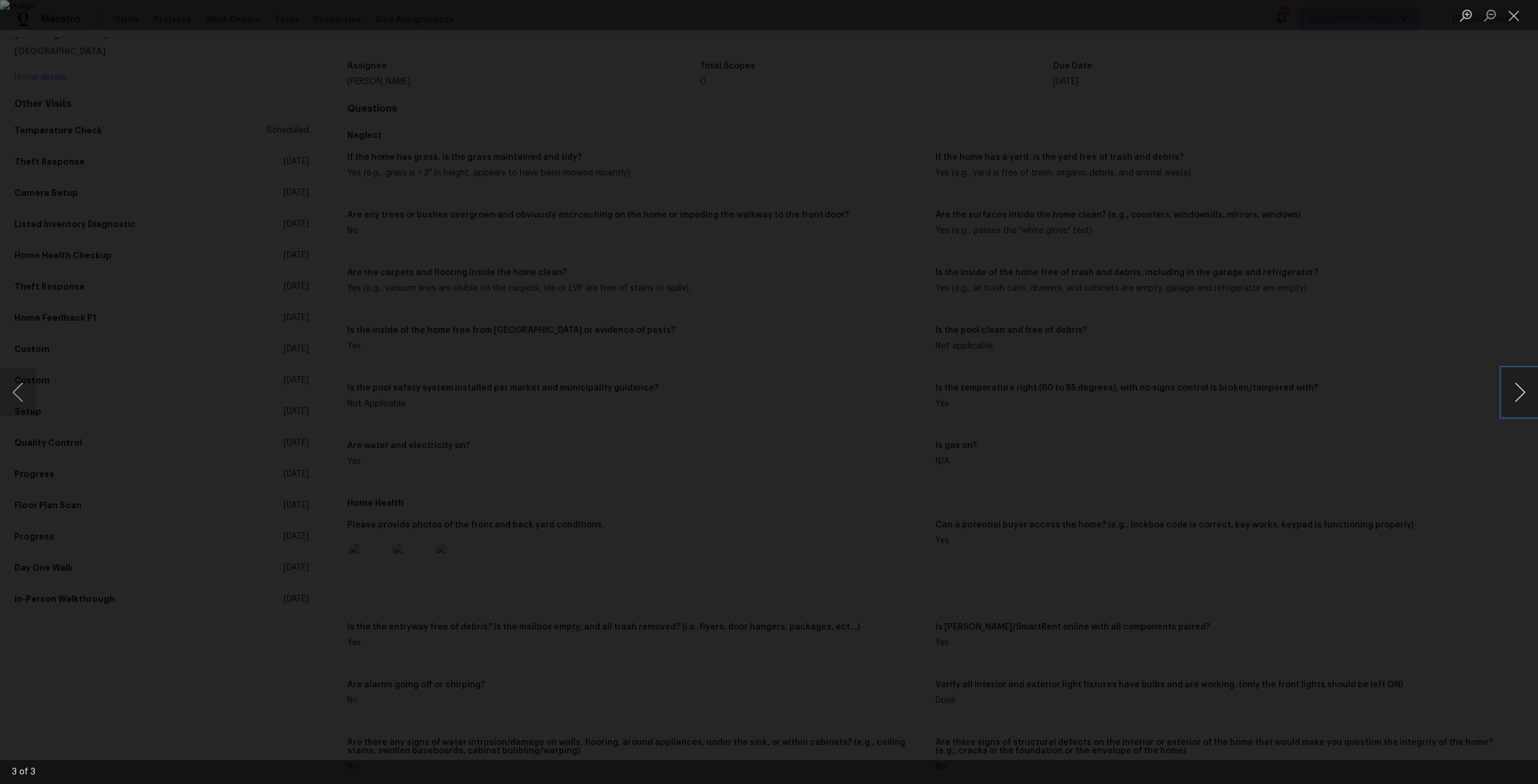
click at [1520, 401] on button "Next image" at bounding box center [1520, 392] width 36 height 48
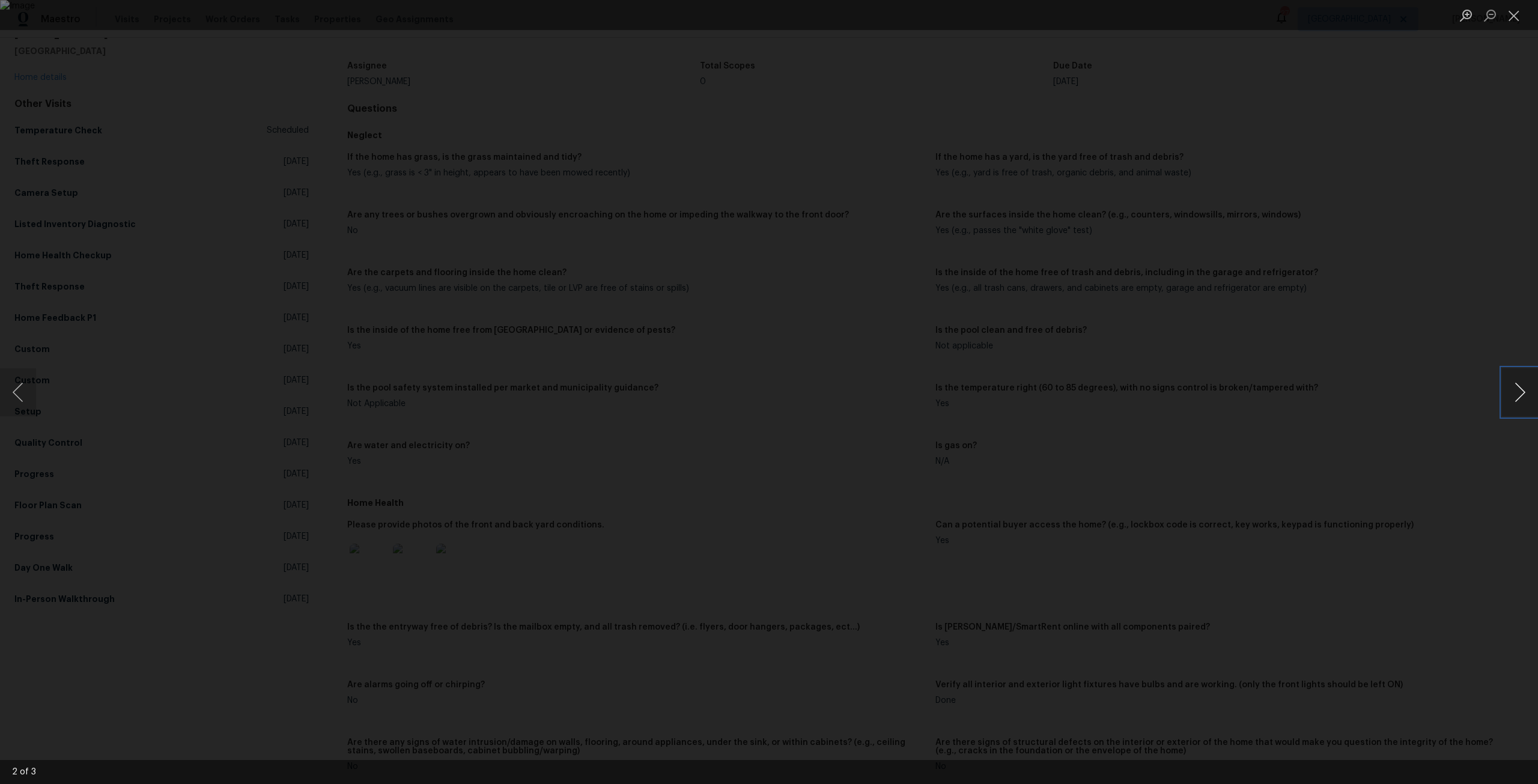
click at [1520, 401] on button "Next image" at bounding box center [1520, 392] width 36 height 48
click at [183, 348] on div "Lightbox" at bounding box center [769, 392] width 1538 height 784
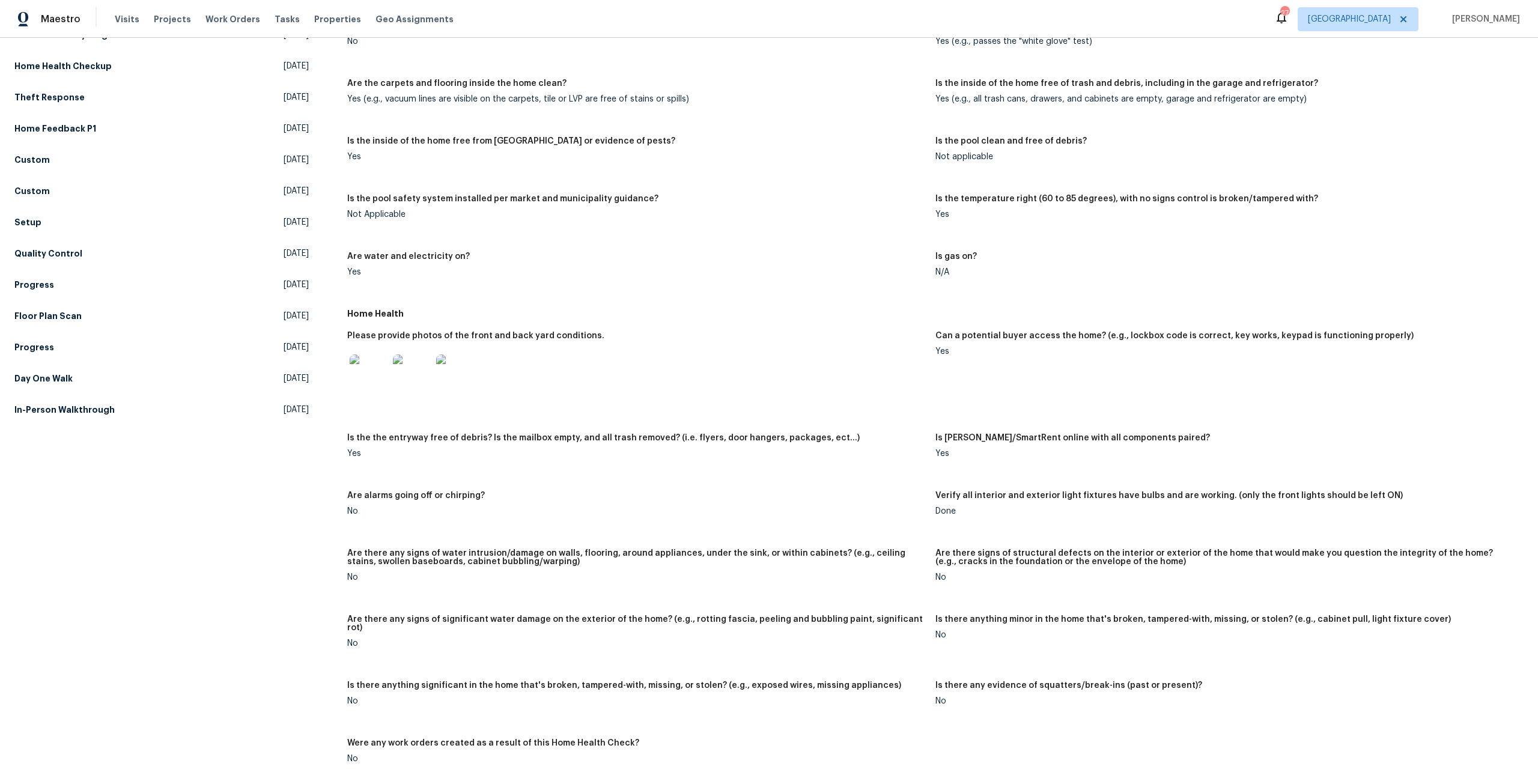
scroll to position [0, 0]
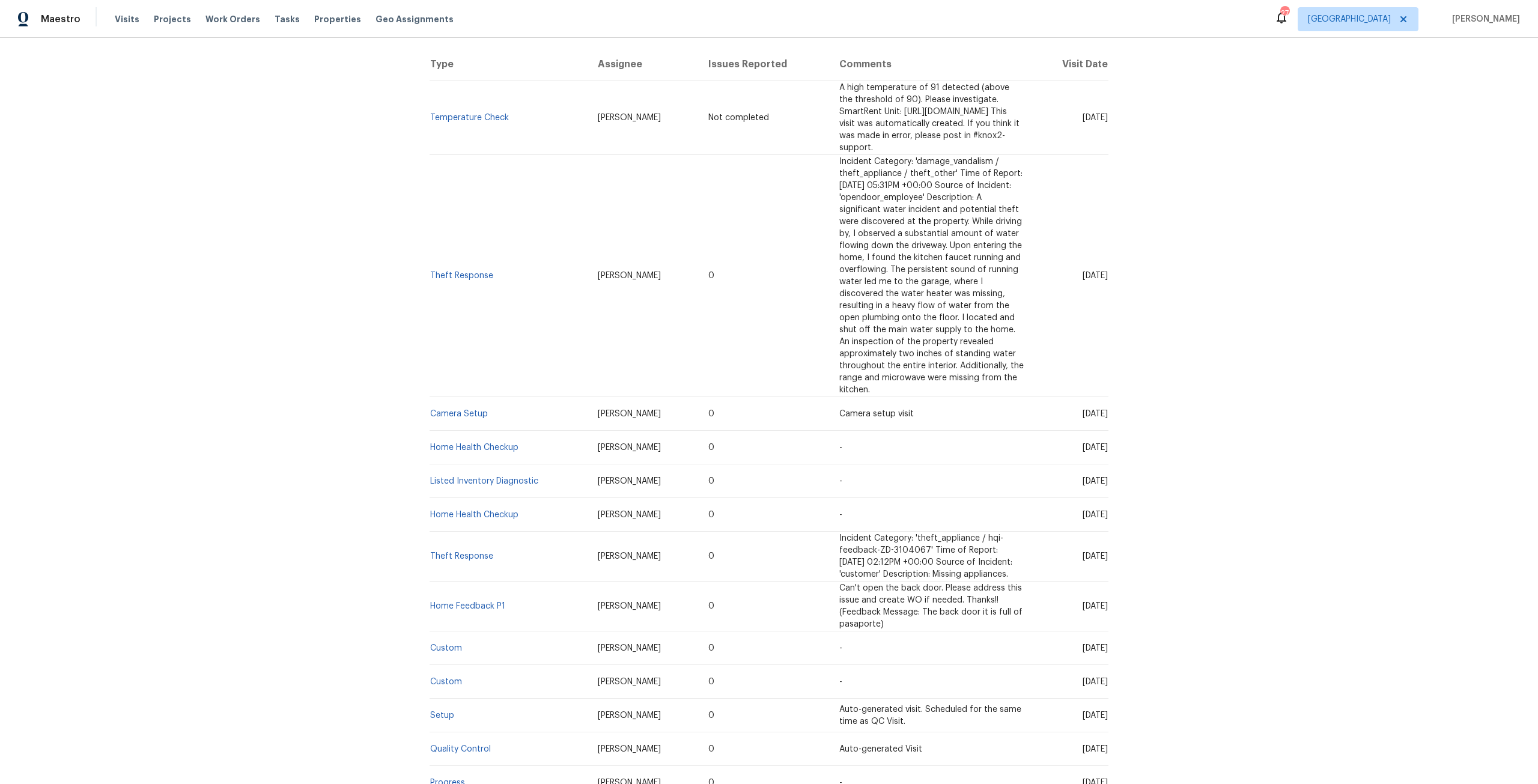
scroll to position [301, 0]
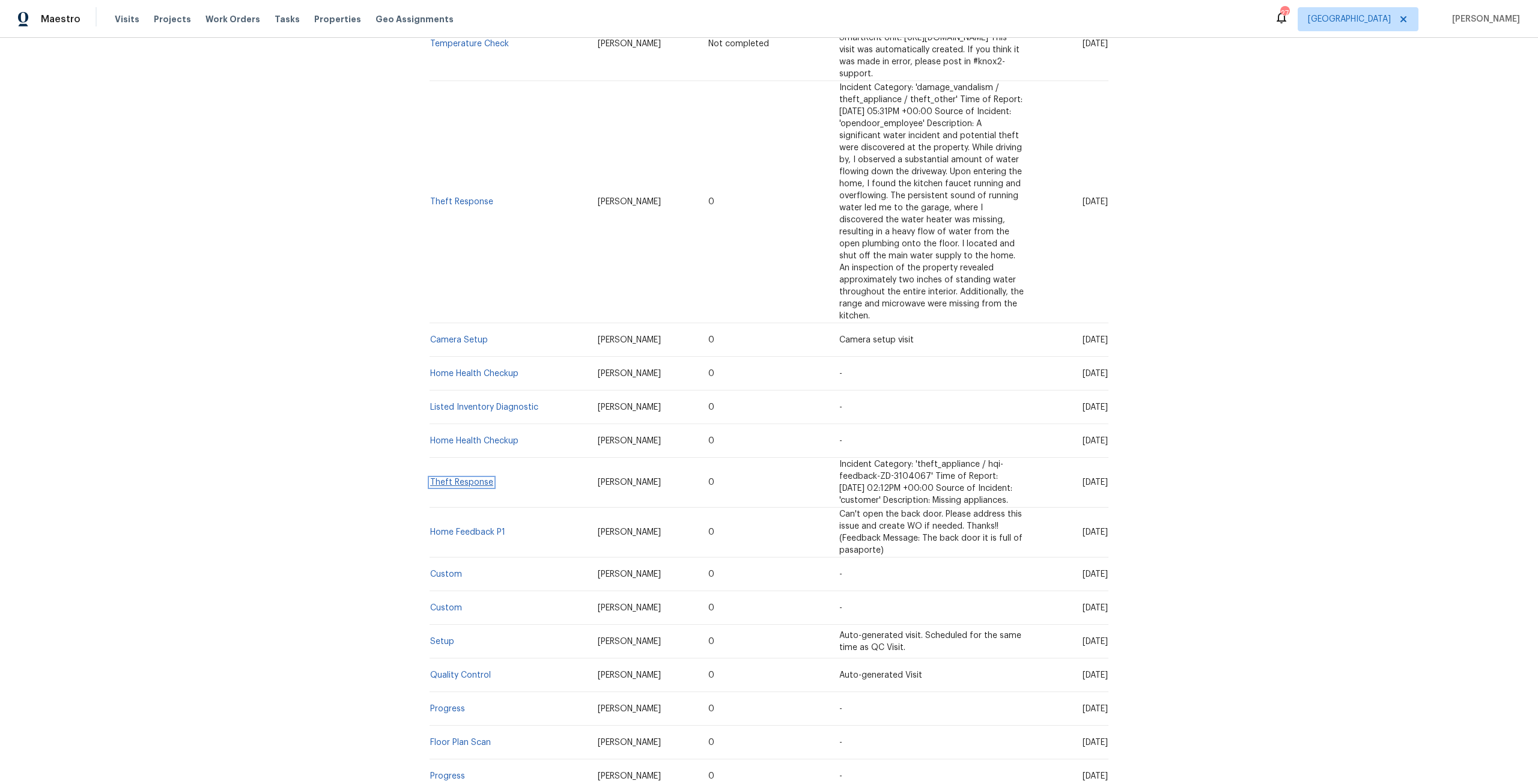
click at [478, 478] on link "Theft Response" at bounding box center [461, 483] width 63 height 9
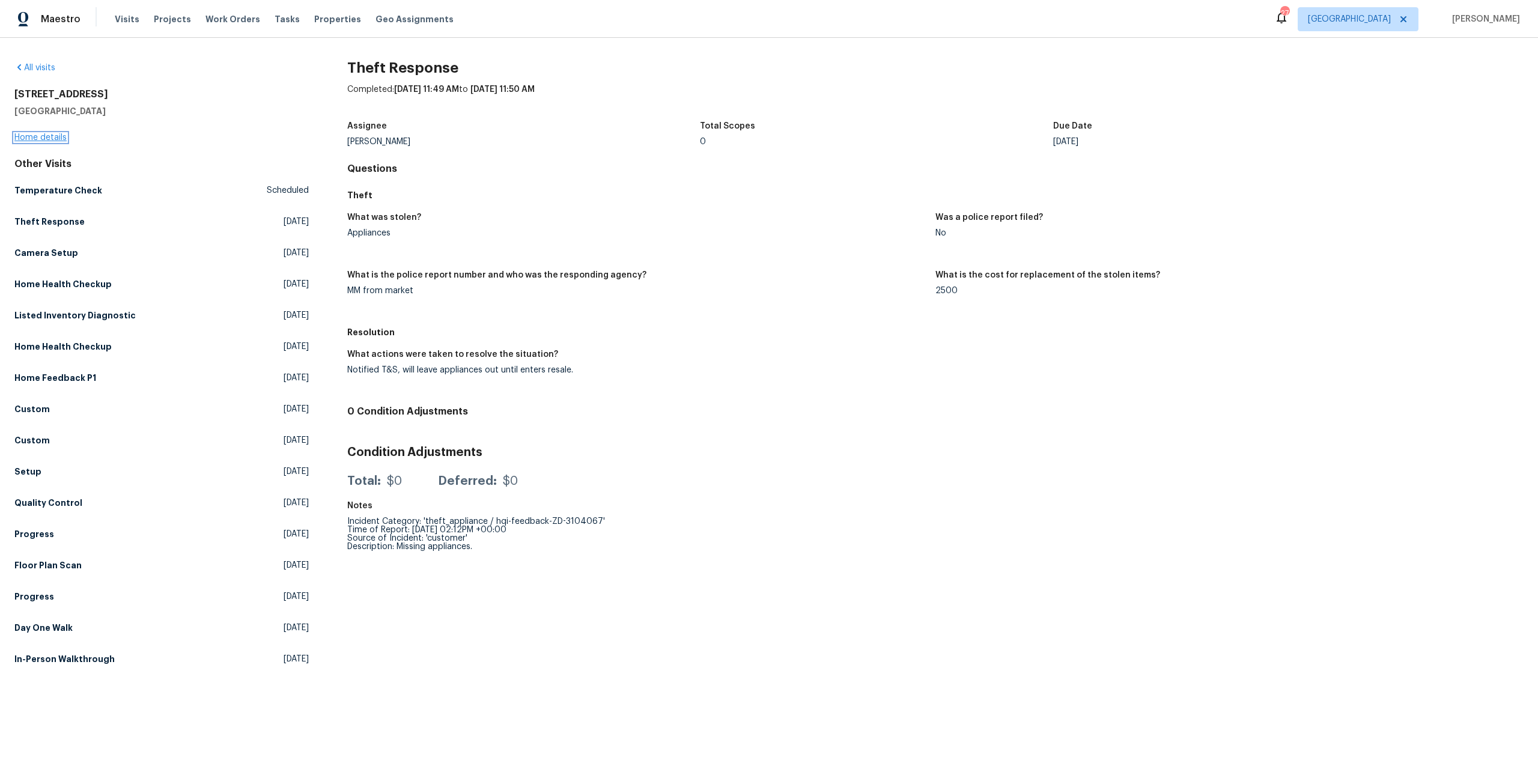
click at [38, 137] on link "Home details" at bounding box center [40, 137] width 52 height 9
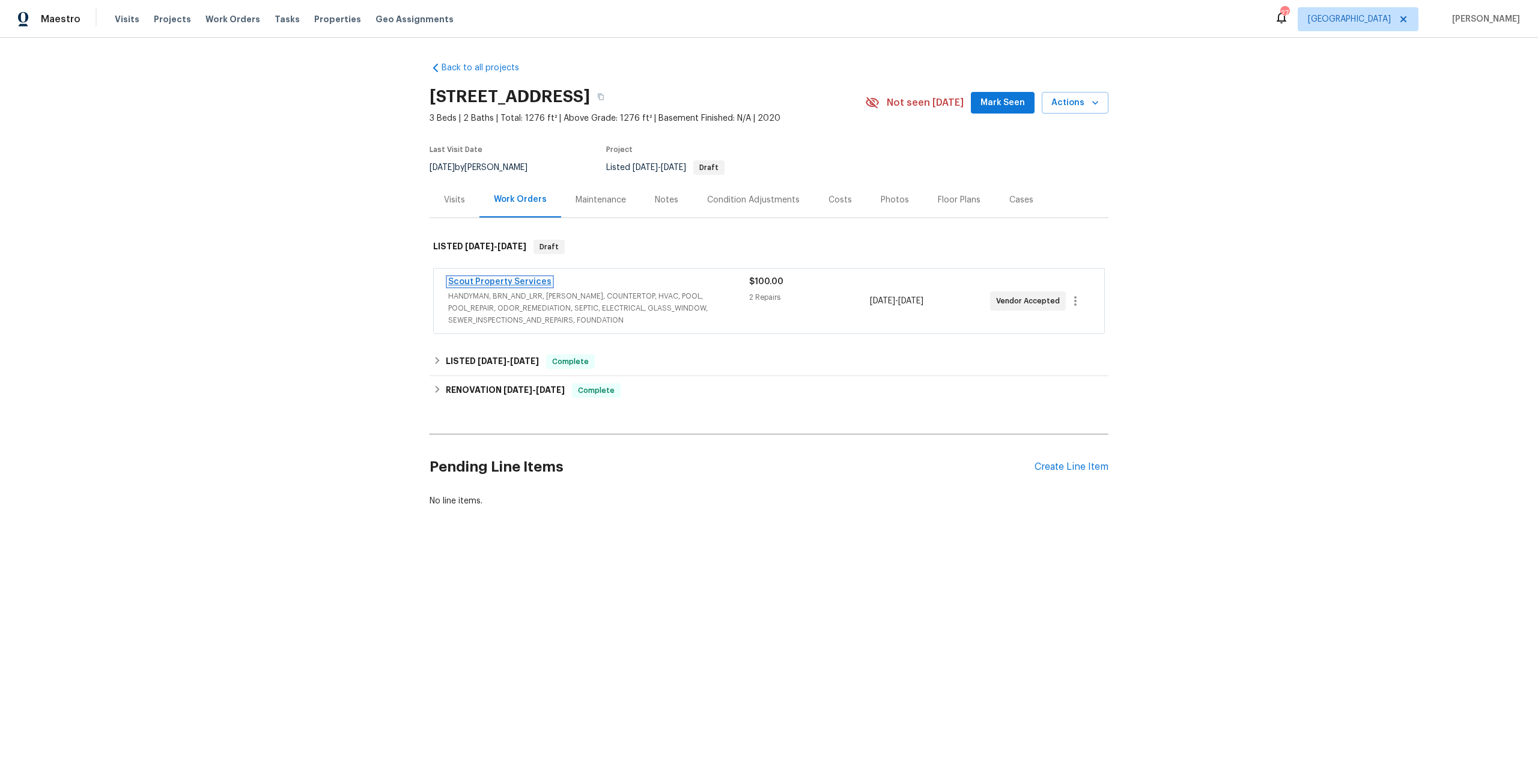
click at [523, 281] on link "Scout Property Services" at bounding box center [500, 282] width 103 height 9
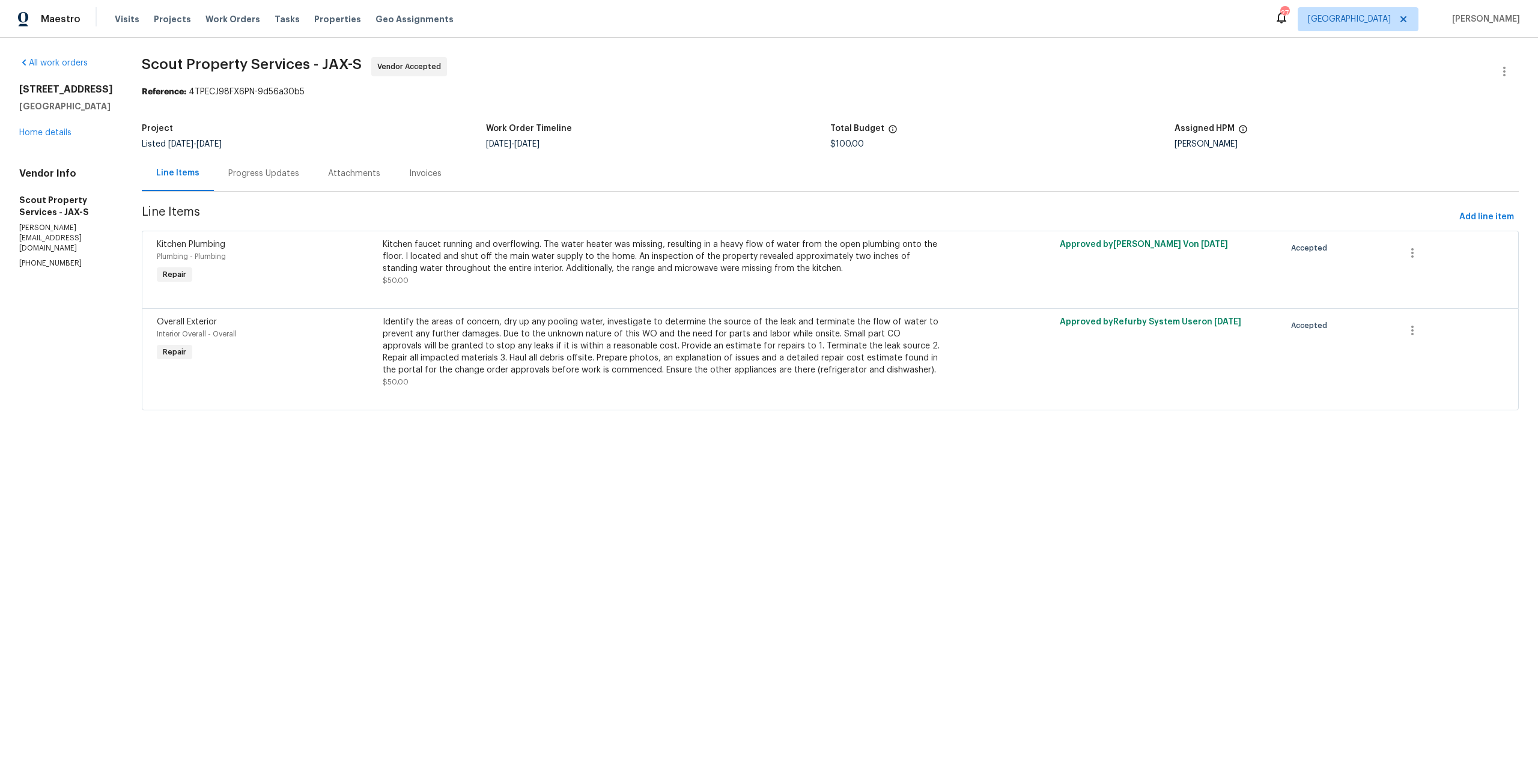
click at [60, 138] on div "5301 Oak Trail Ln Jacksonville, FL 32209 Home details" at bounding box center [67, 111] width 94 height 56
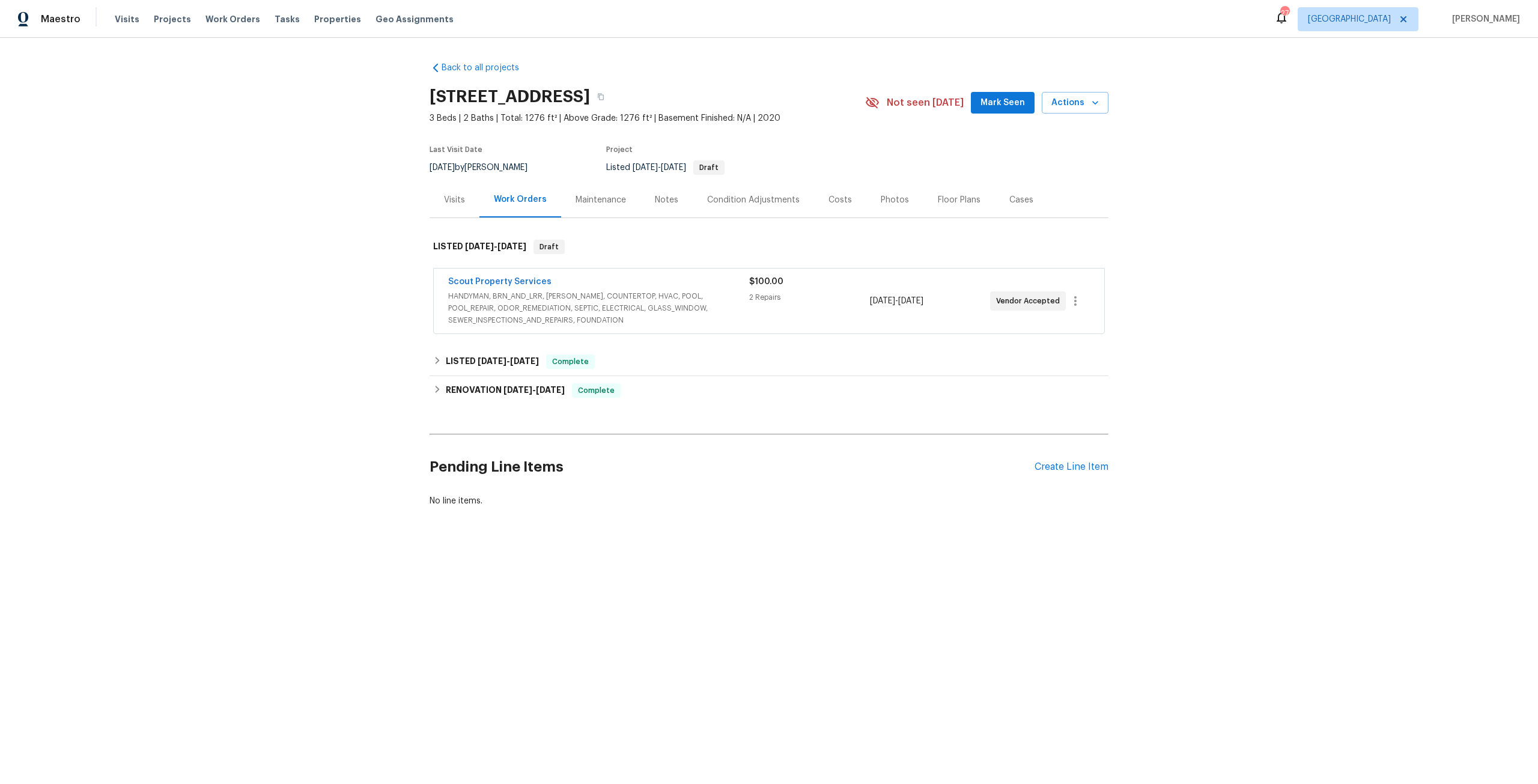
click at [896, 199] on div "Photos" at bounding box center [895, 200] width 28 height 12
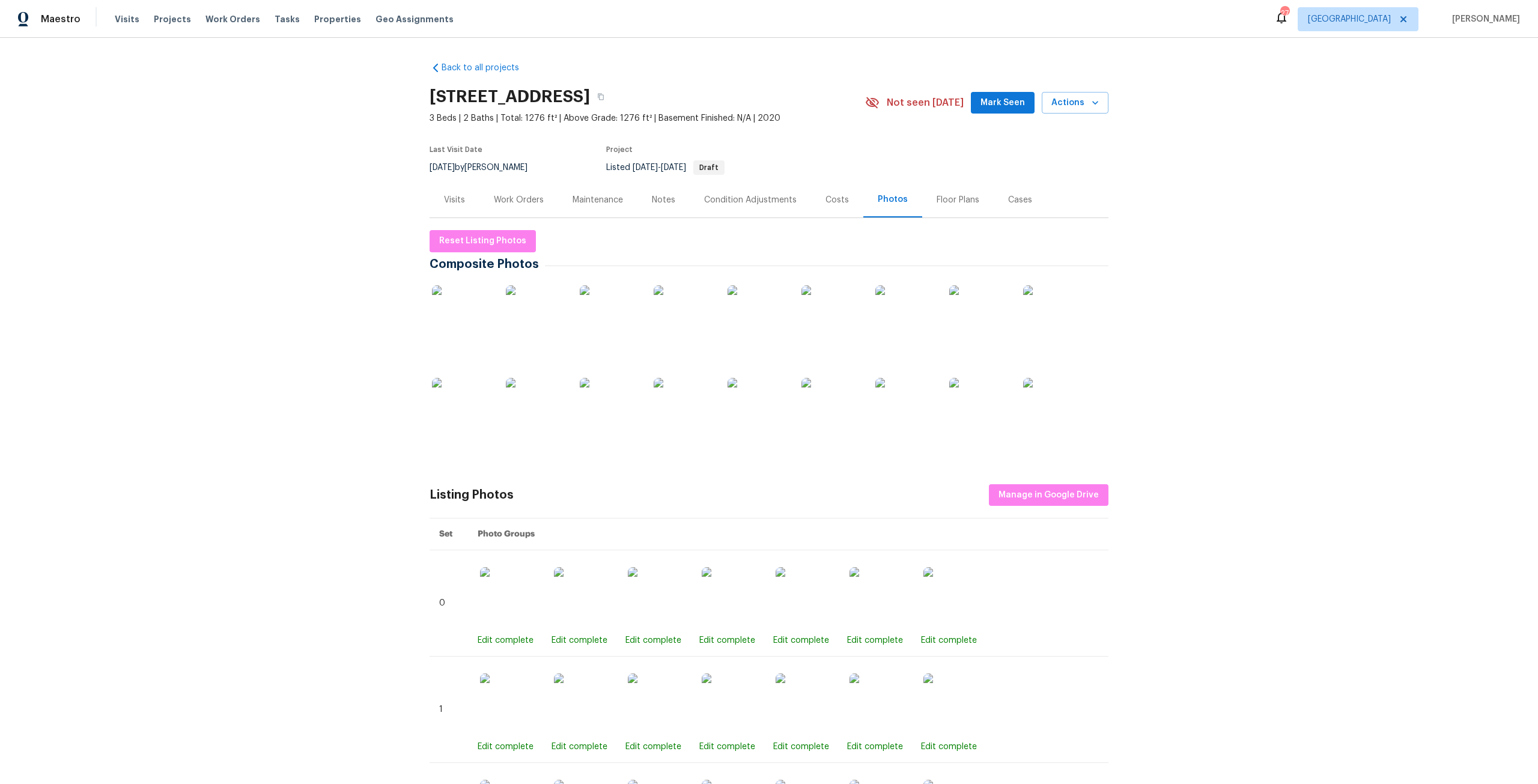
click at [683, 299] on img at bounding box center [684, 315] width 60 height 60
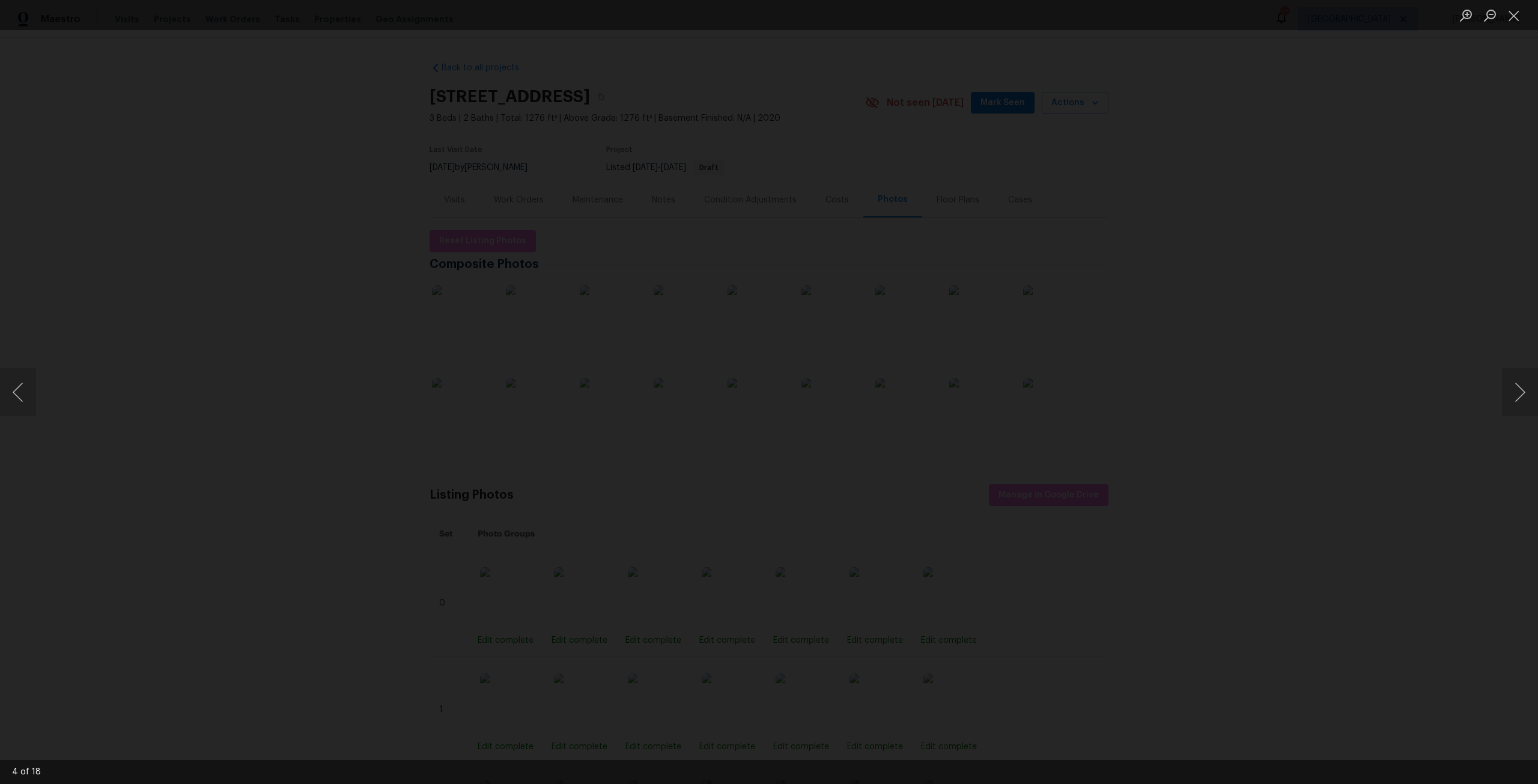
click at [758, 525] on img "Lightbox" at bounding box center [655, 391] width 3090 height 1575
click at [1505, 395] on button "Next image" at bounding box center [1520, 392] width 36 height 48
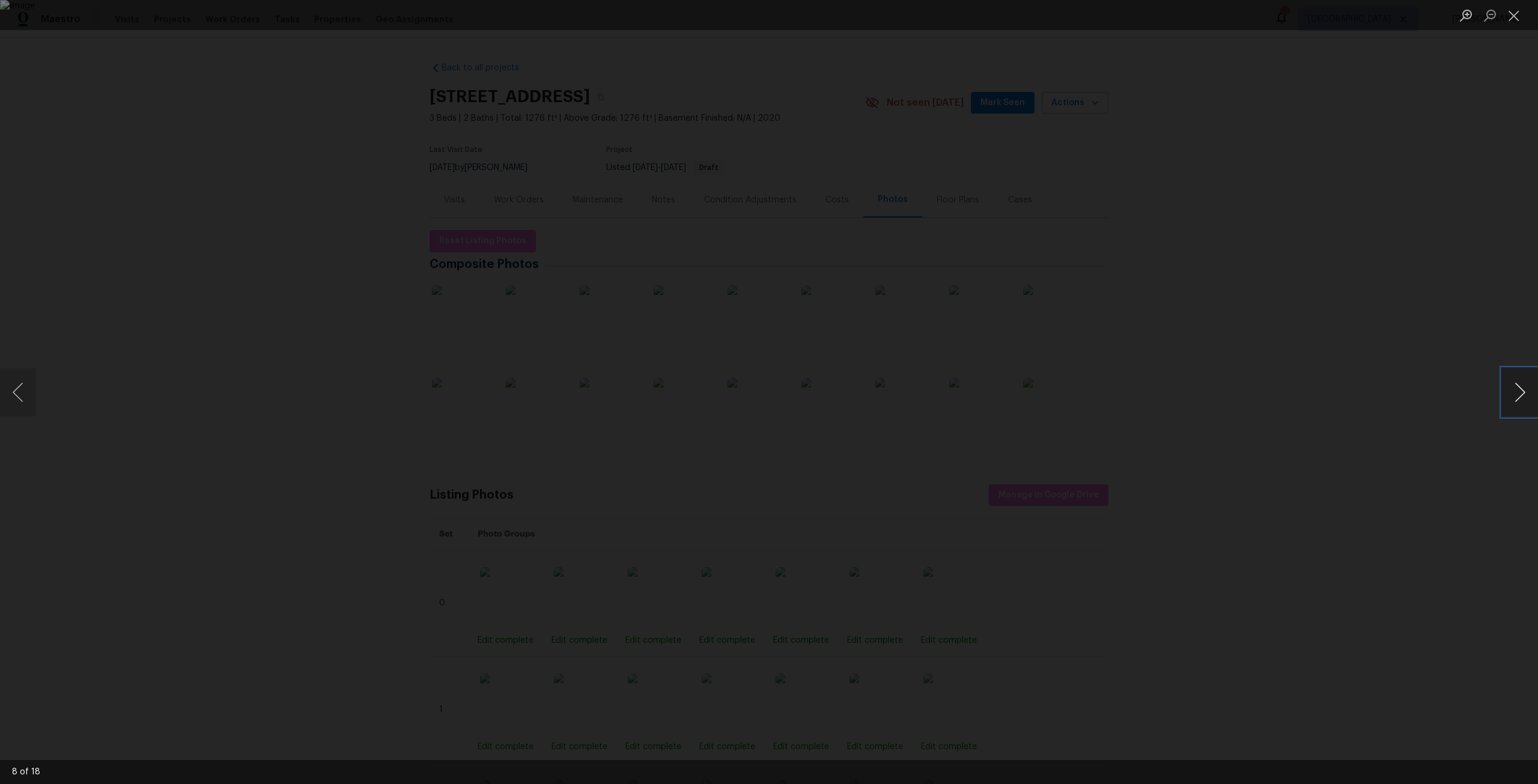
click at [1505, 395] on button "Next image" at bounding box center [1520, 392] width 36 height 48
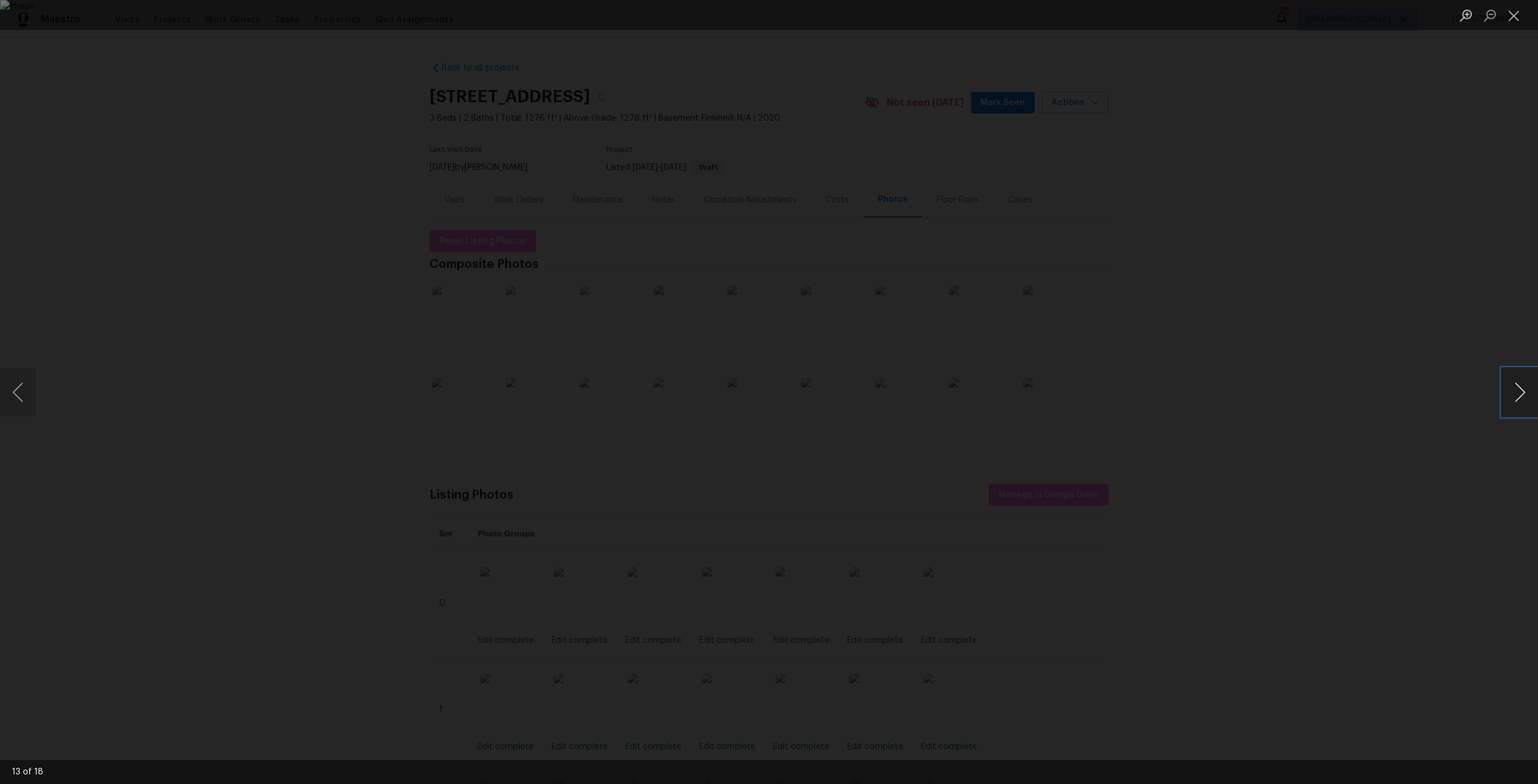
click at [1505, 395] on button "Next image" at bounding box center [1520, 392] width 36 height 48
click at [31, 404] on button "Previous image" at bounding box center [18, 392] width 36 height 48
click at [1515, 389] on button "Next image" at bounding box center [1520, 392] width 36 height 48
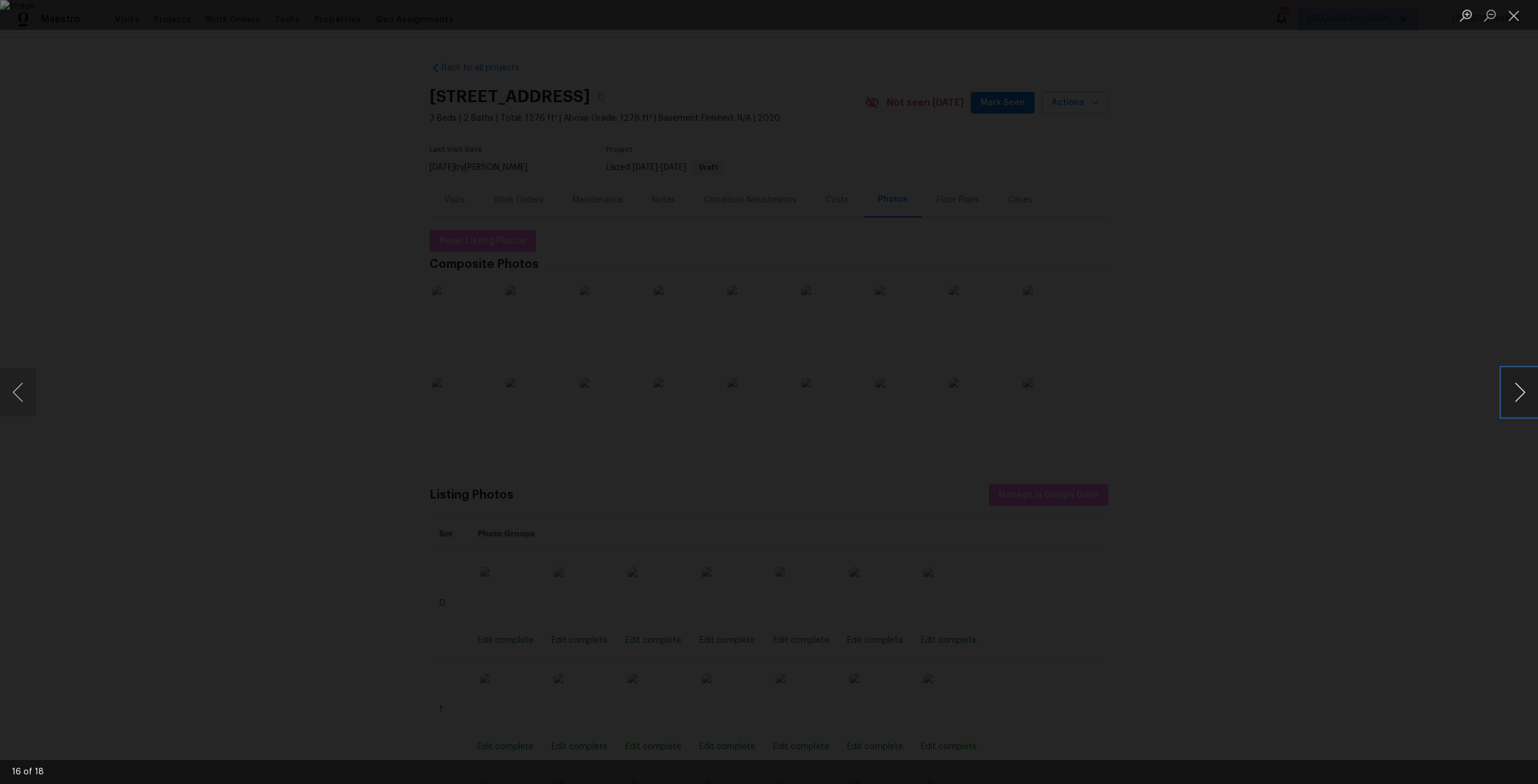
click at [1507, 394] on button "Next image" at bounding box center [1520, 392] width 36 height 48
click at [1516, 386] on button "Next image" at bounding box center [1520, 392] width 36 height 48
click at [806, 58] on div "Lightbox" at bounding box center [769, 392] width 1538 height 784
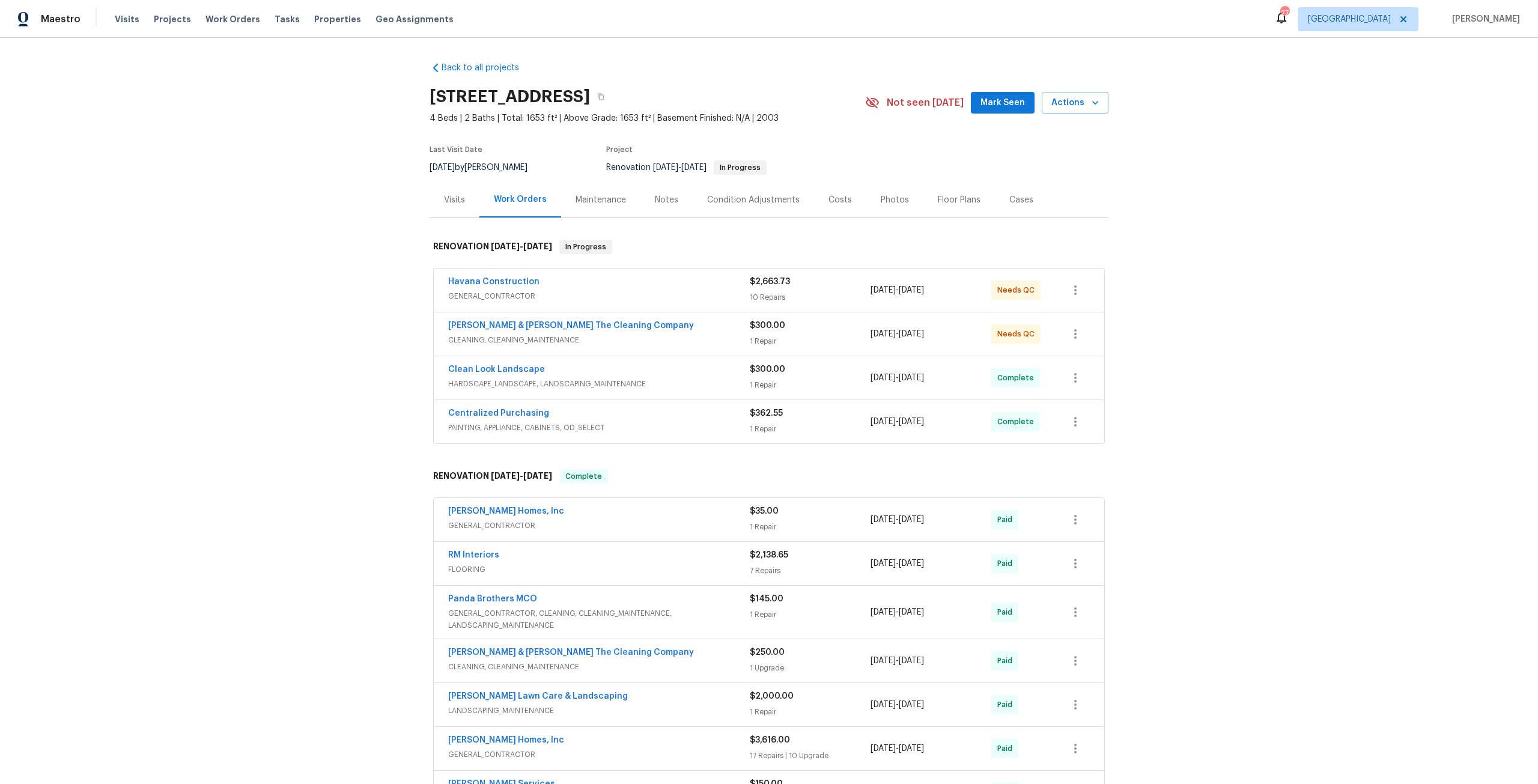
click at [837, 197] on div "Costs" at bounding box center [840, 200] width 23 height 12
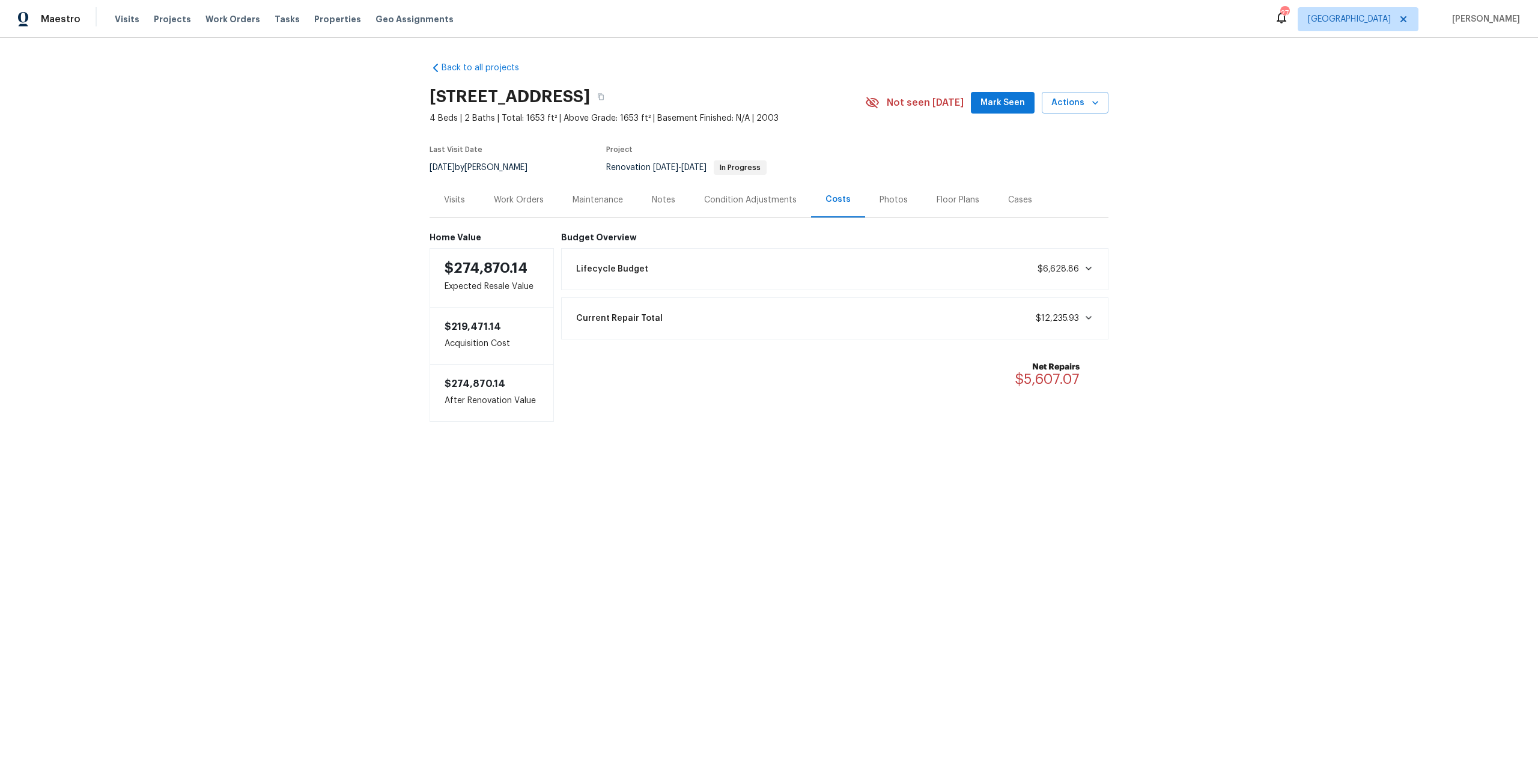
click at [523, 199] on div "Work Orders" at bounding box center [519, 200] width 50 height 12
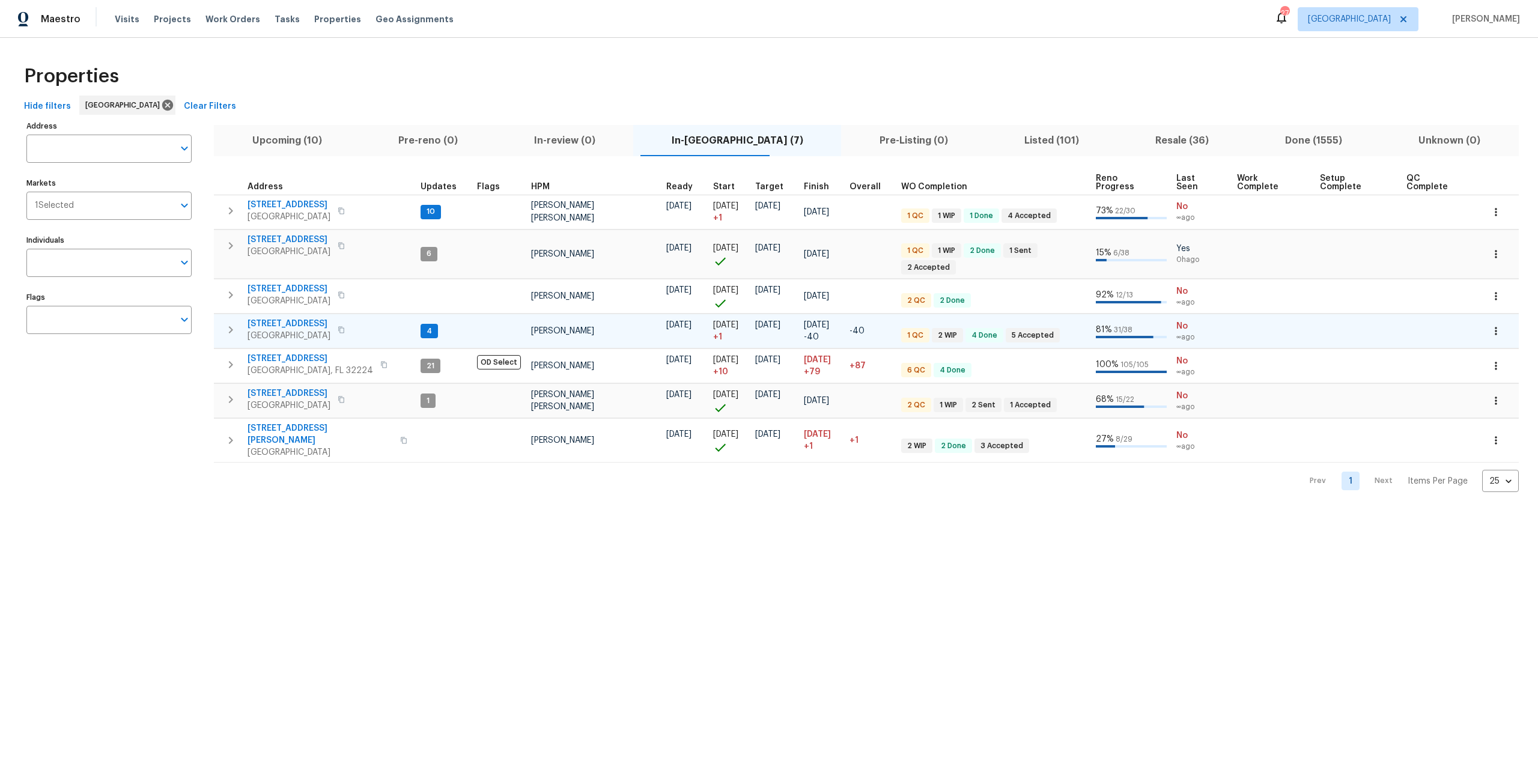
click at [264, 318] on span "[STREET_ADDRESS]" at bounding box center [289, 324] width 83 height 12
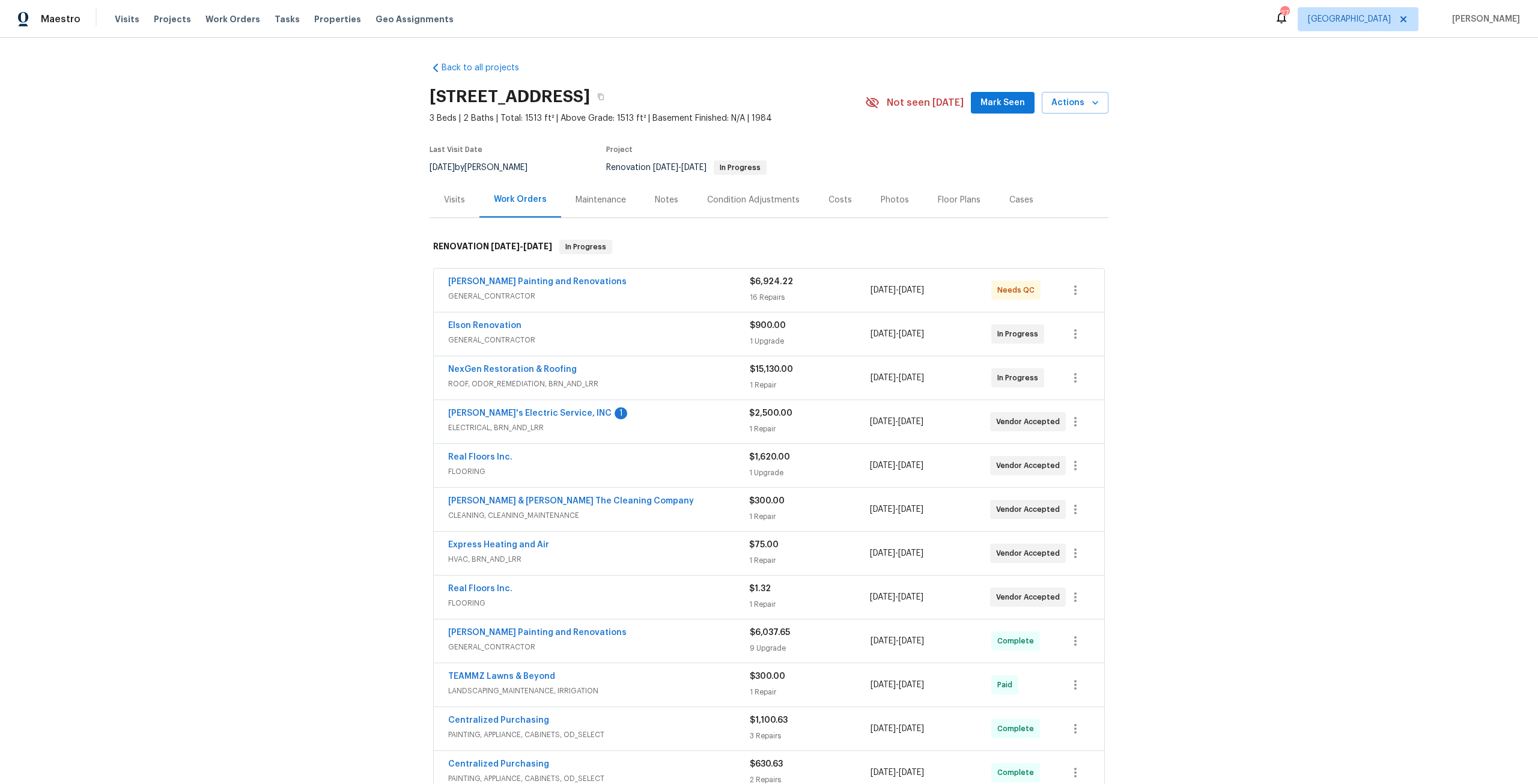
click at [829, 201] on div "Costs" at bounding box center [840, 200] width 23 height 12
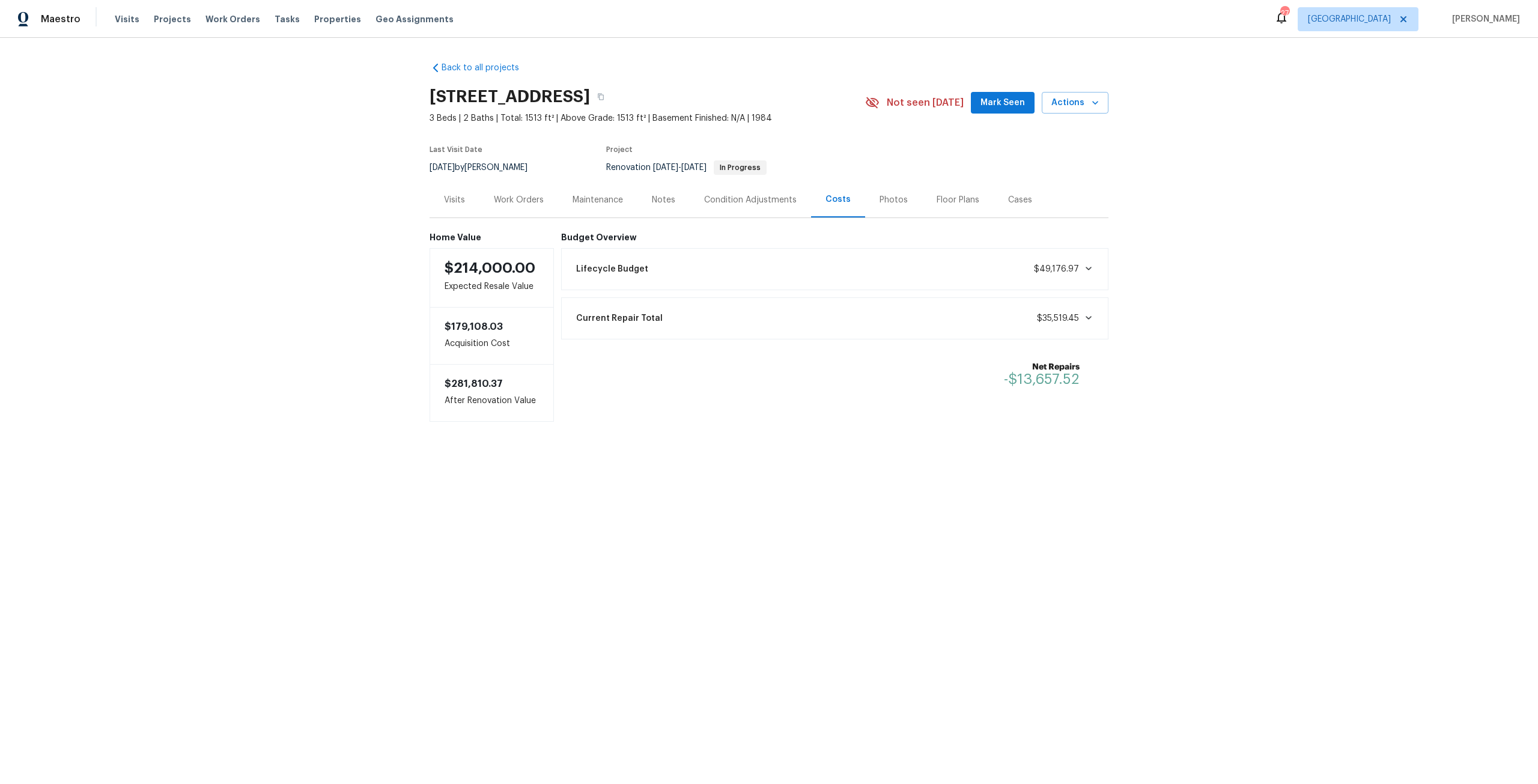
click at [534, 199] on div "Work Orders" at bounding box center [519, 200] width 50 height 12
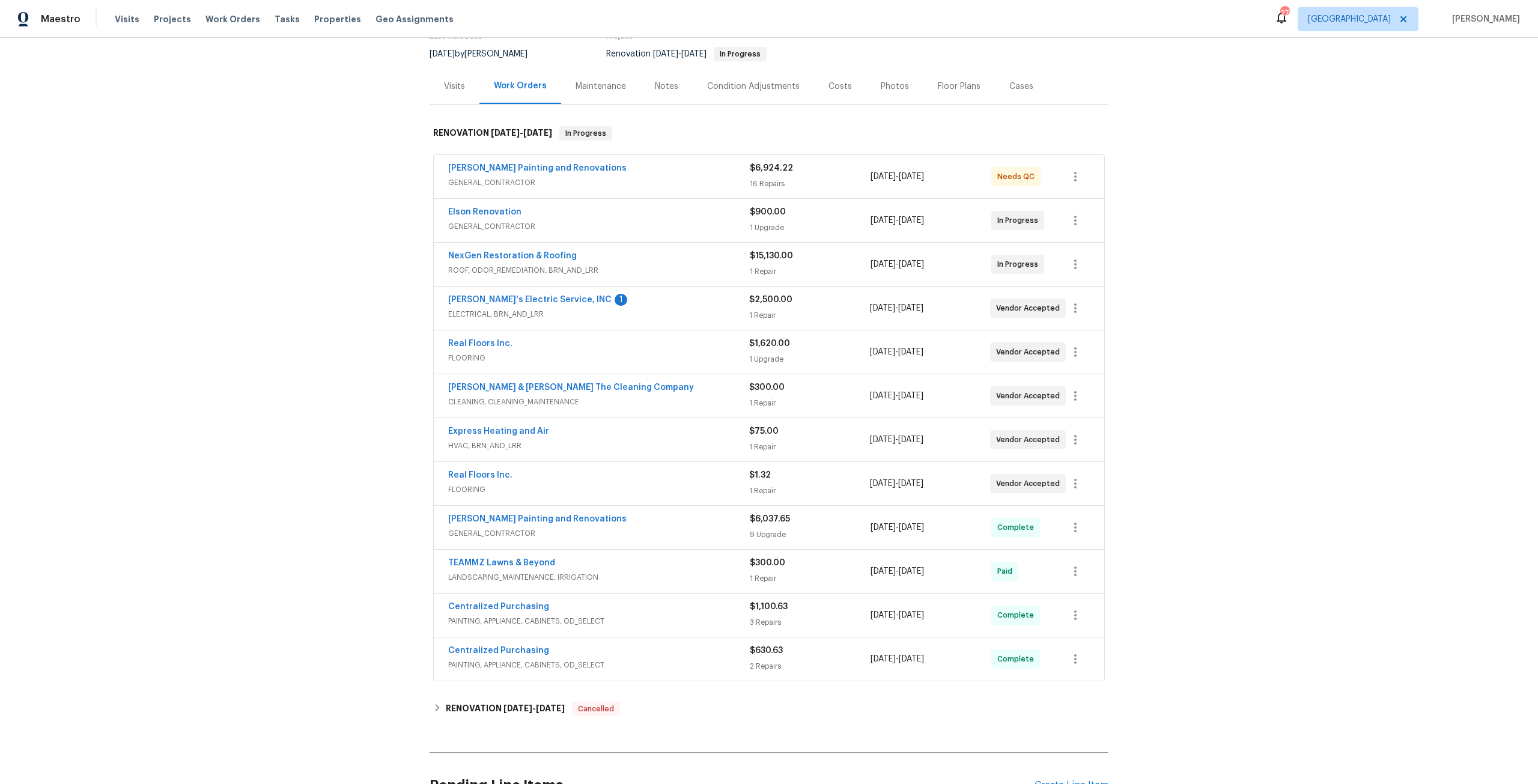
scroll to position [120, 0]
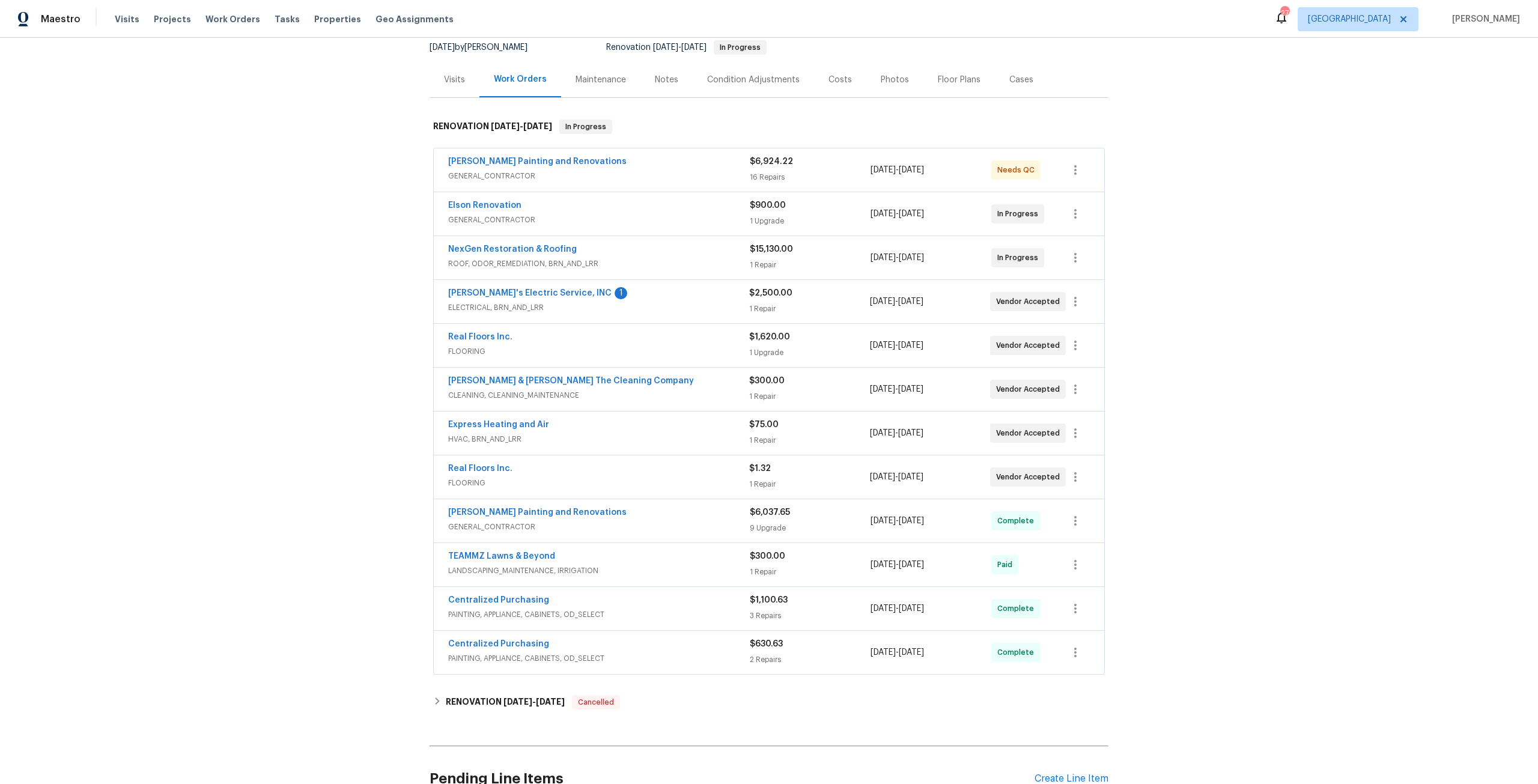
click at [531, 289] on span "Jack's Electric Service, INC" at bounding box center [530, 293] width 163 height 12
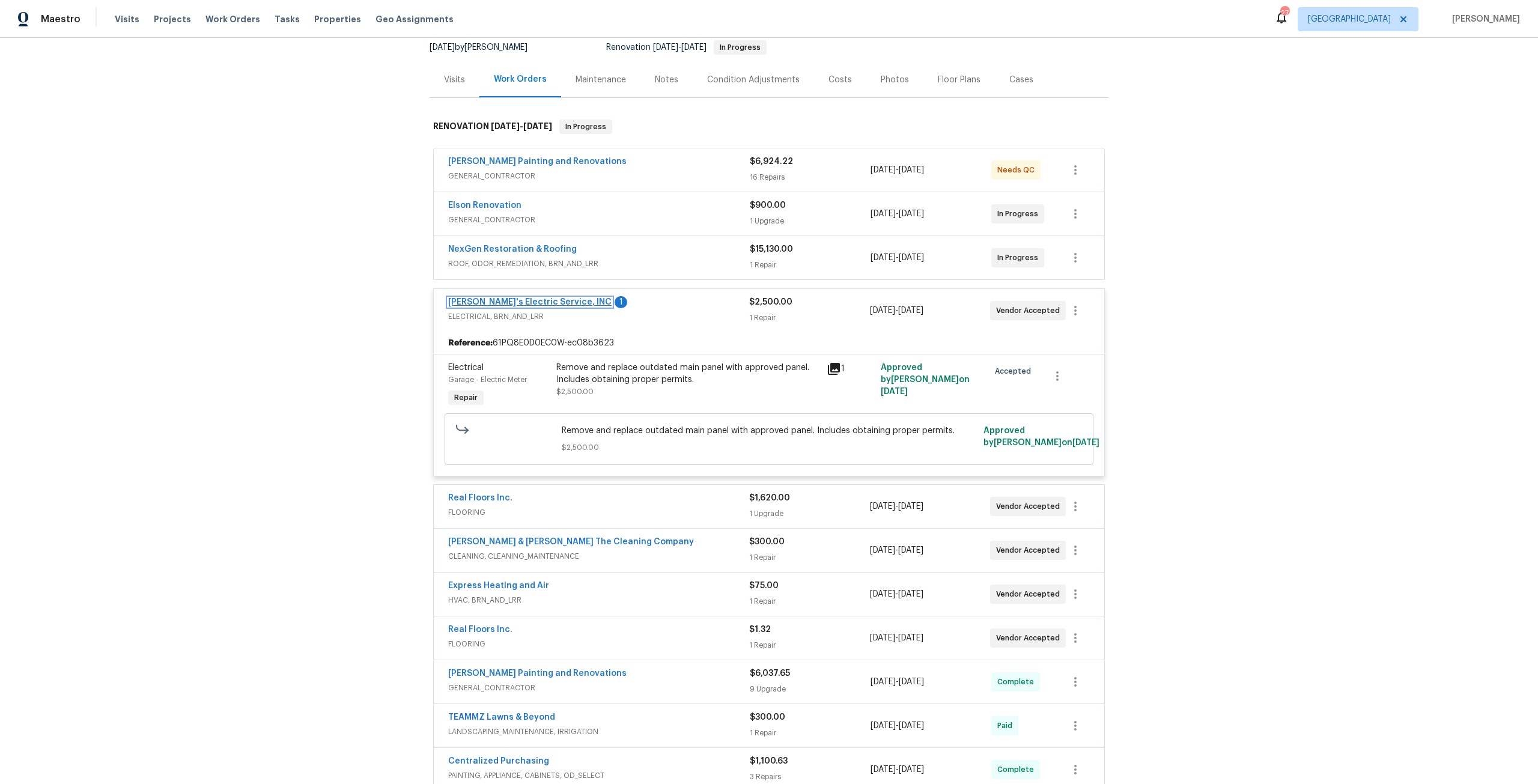
click at [509, 301] on link "Jack's Electric Service, INC" at bounding box center [530, 302] width 163 height 9
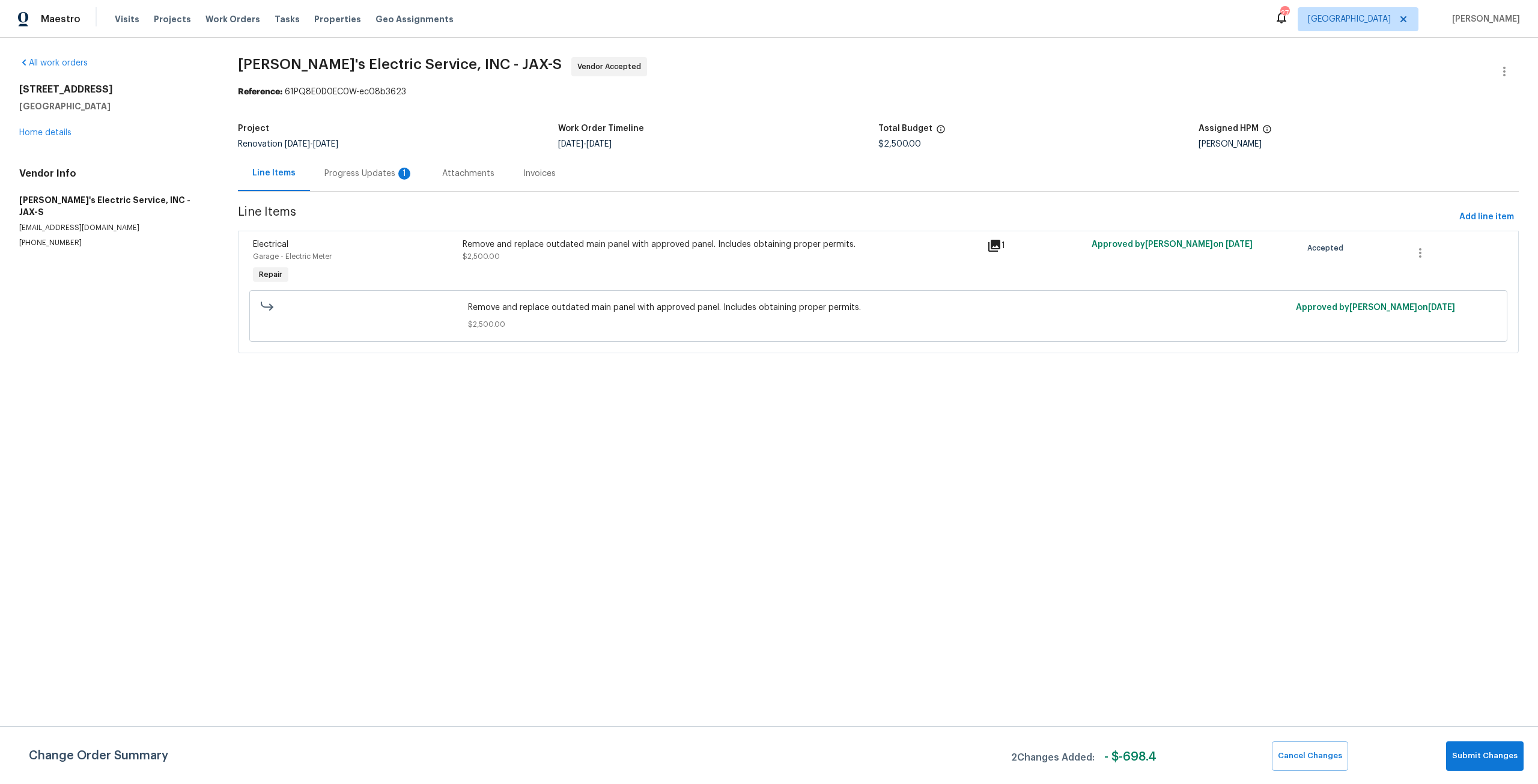
click at [332, 167] on div "Progress Updates 1" at bounding box center [369, 173] width 89 height 12
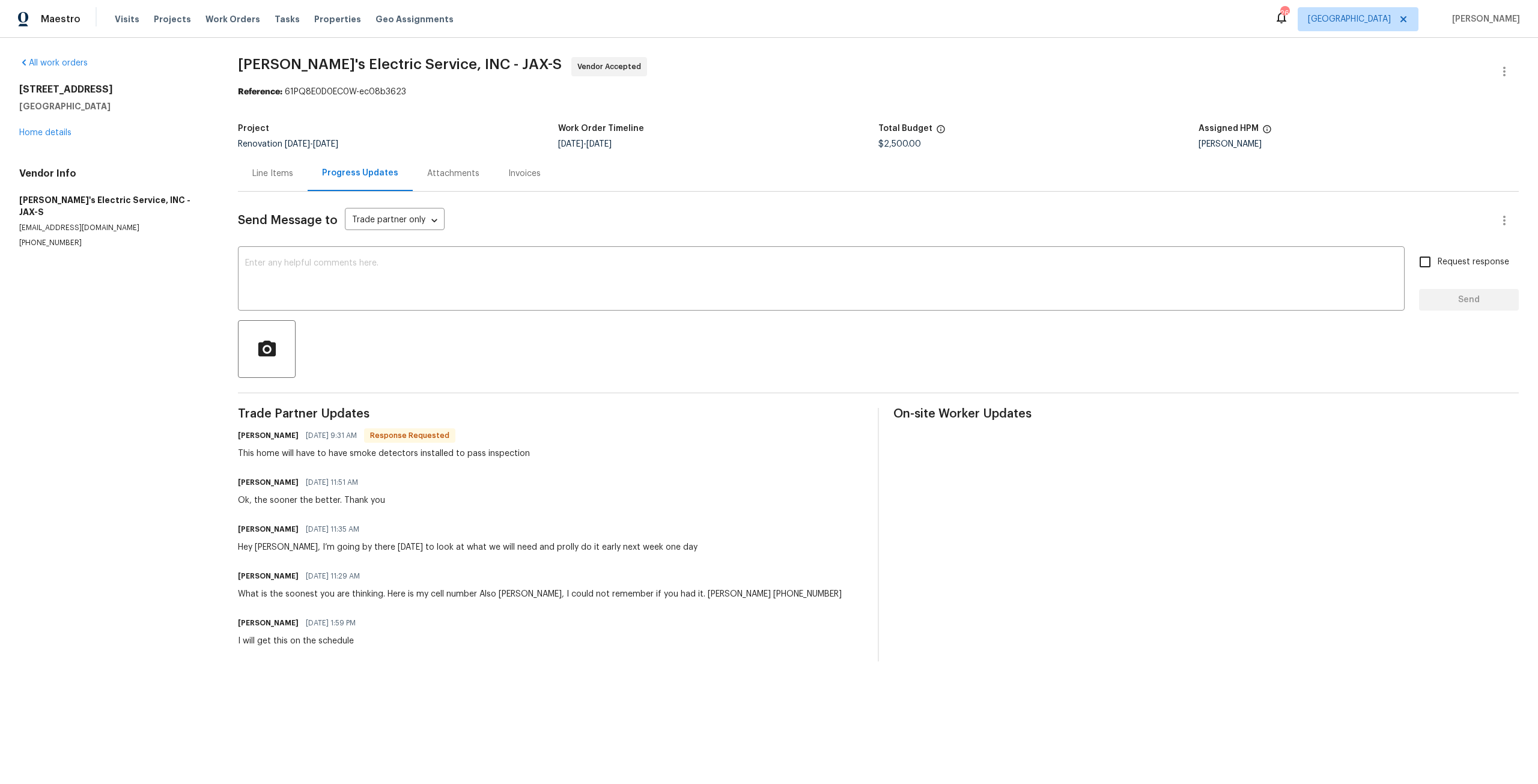
click at [276, 165] on div "Line Items" at bounding box center [273, 173] width 70 height 35
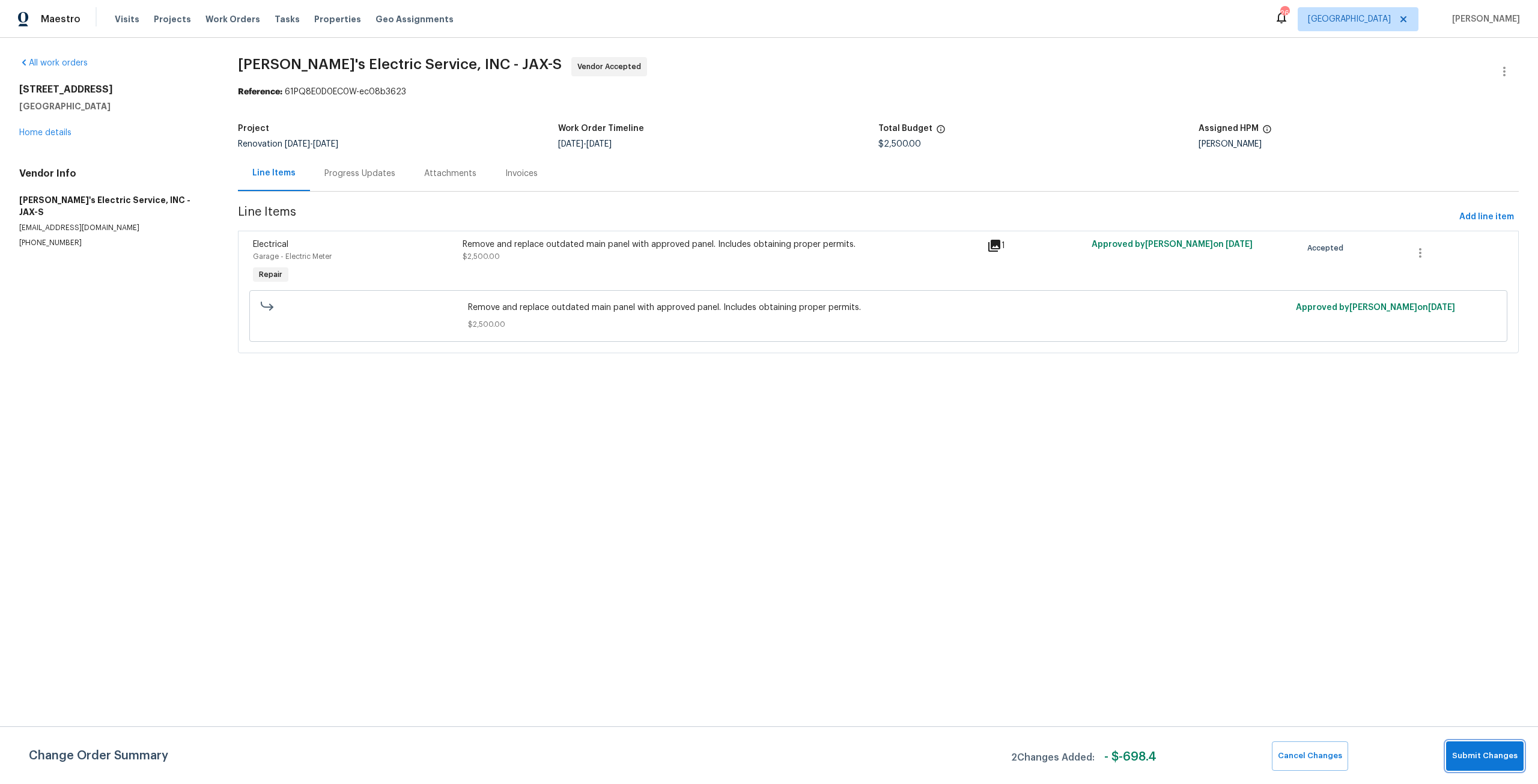
click at [1493, 766] on button "Submit Changes" at bounding box center [1484, 756] width 78 height 29
click at [56, 136] on link "Home details" at bounding box center [45, 132] width 52 height 9
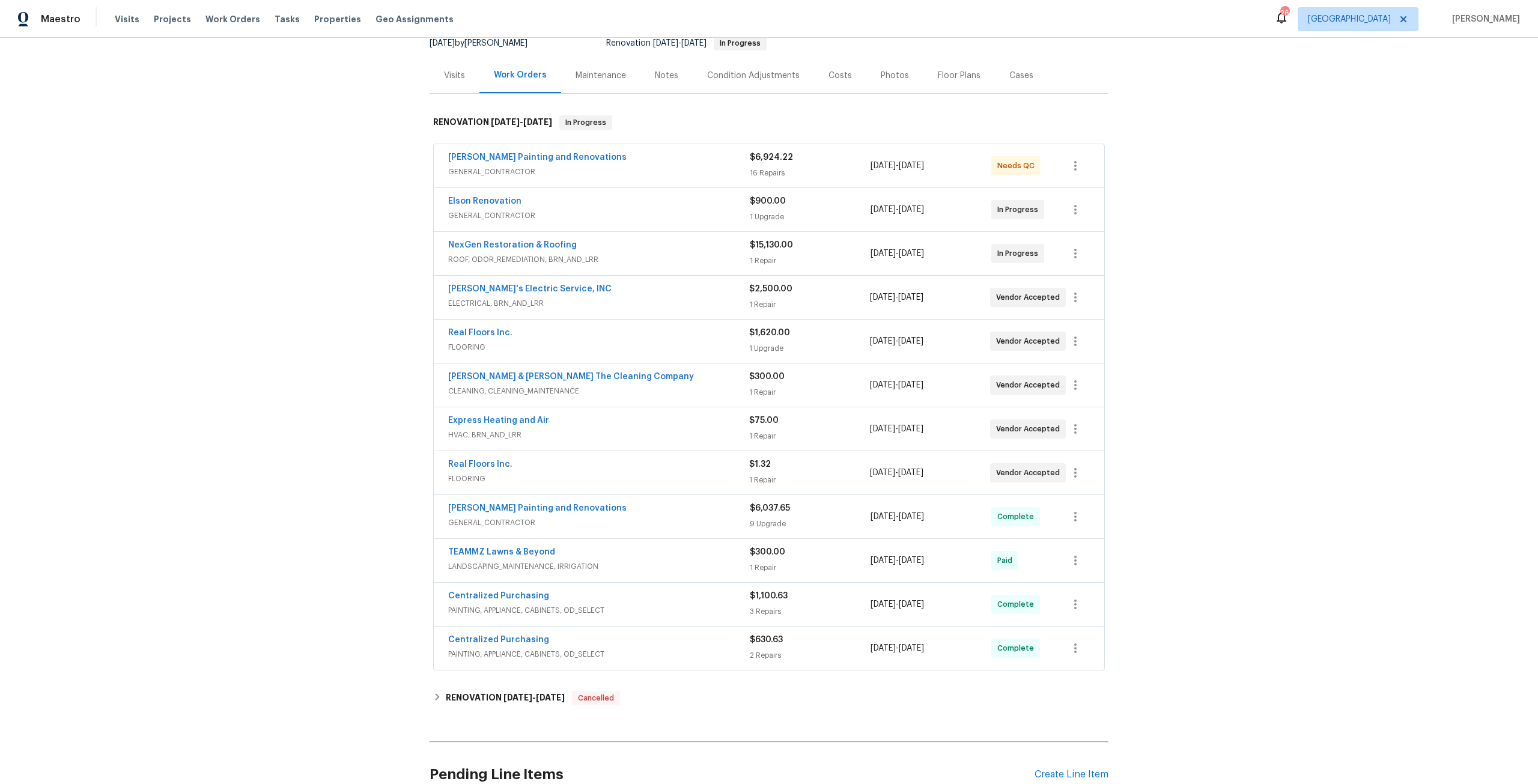
scroll to position [120, 0]
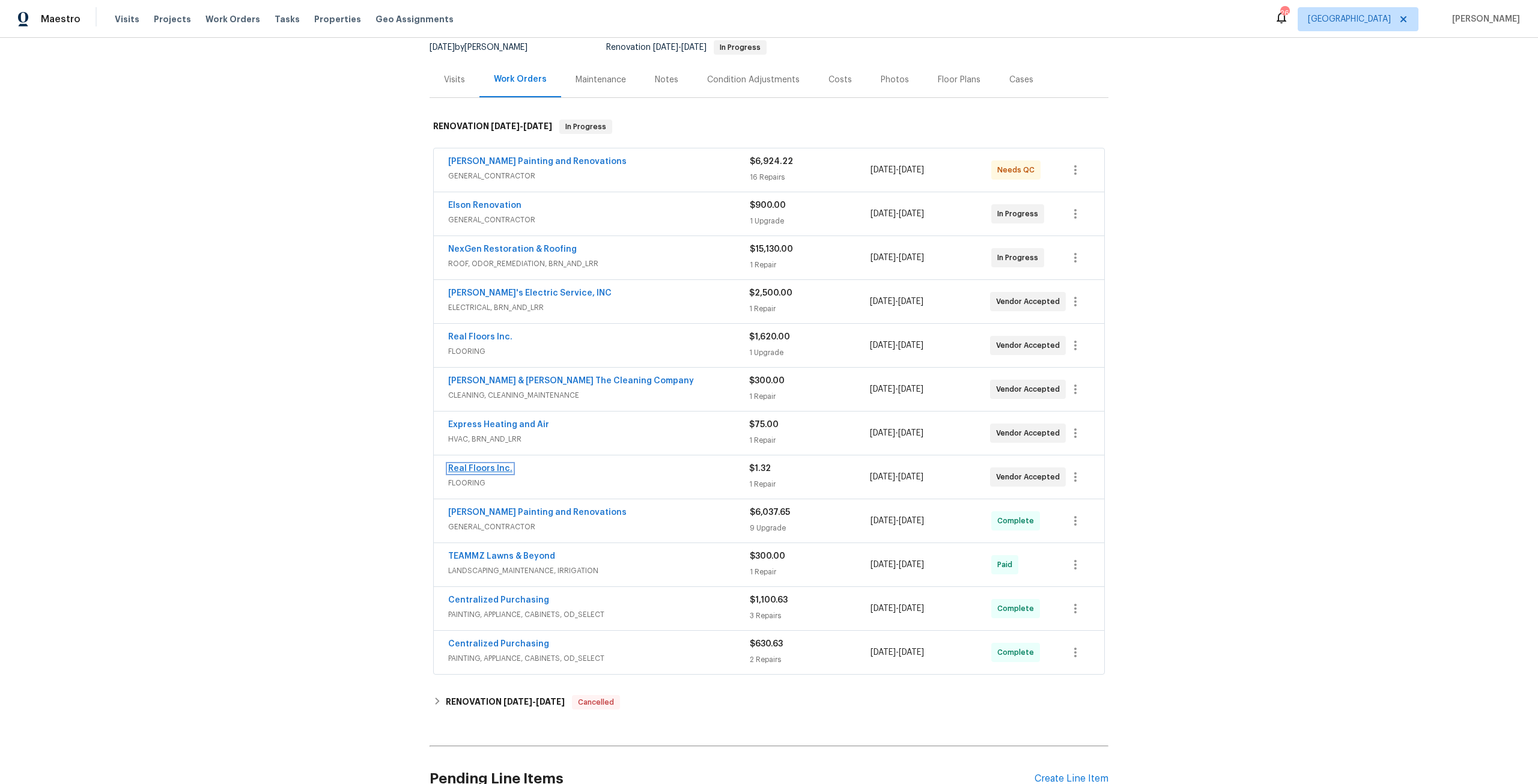
click at [491, 468] on link "Real Floors Inc." at bounding box center [480, 469] width 64 height 9
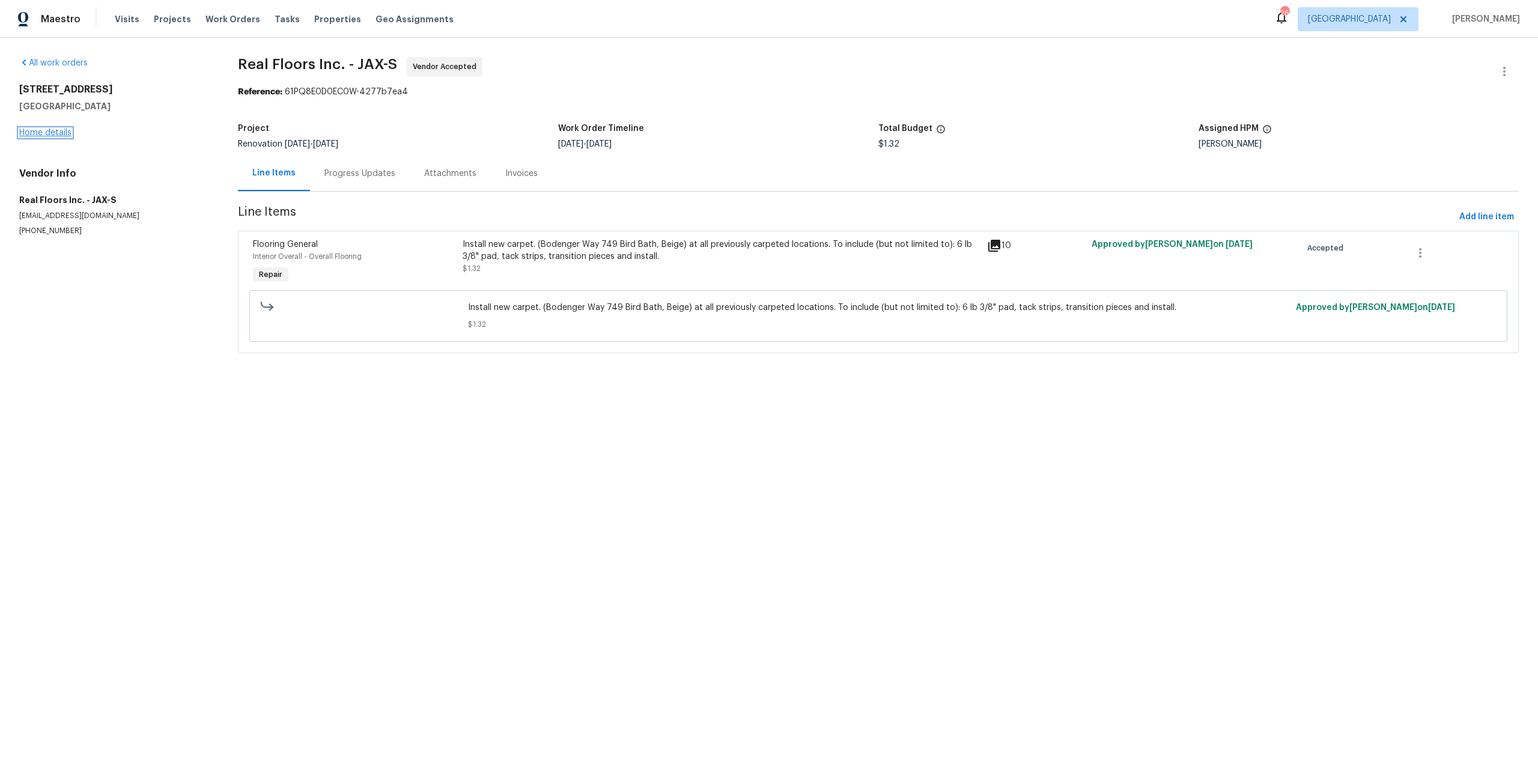
click at [44, 132] on link "Home details" at bounding box center [45, 132] width 52 height 9
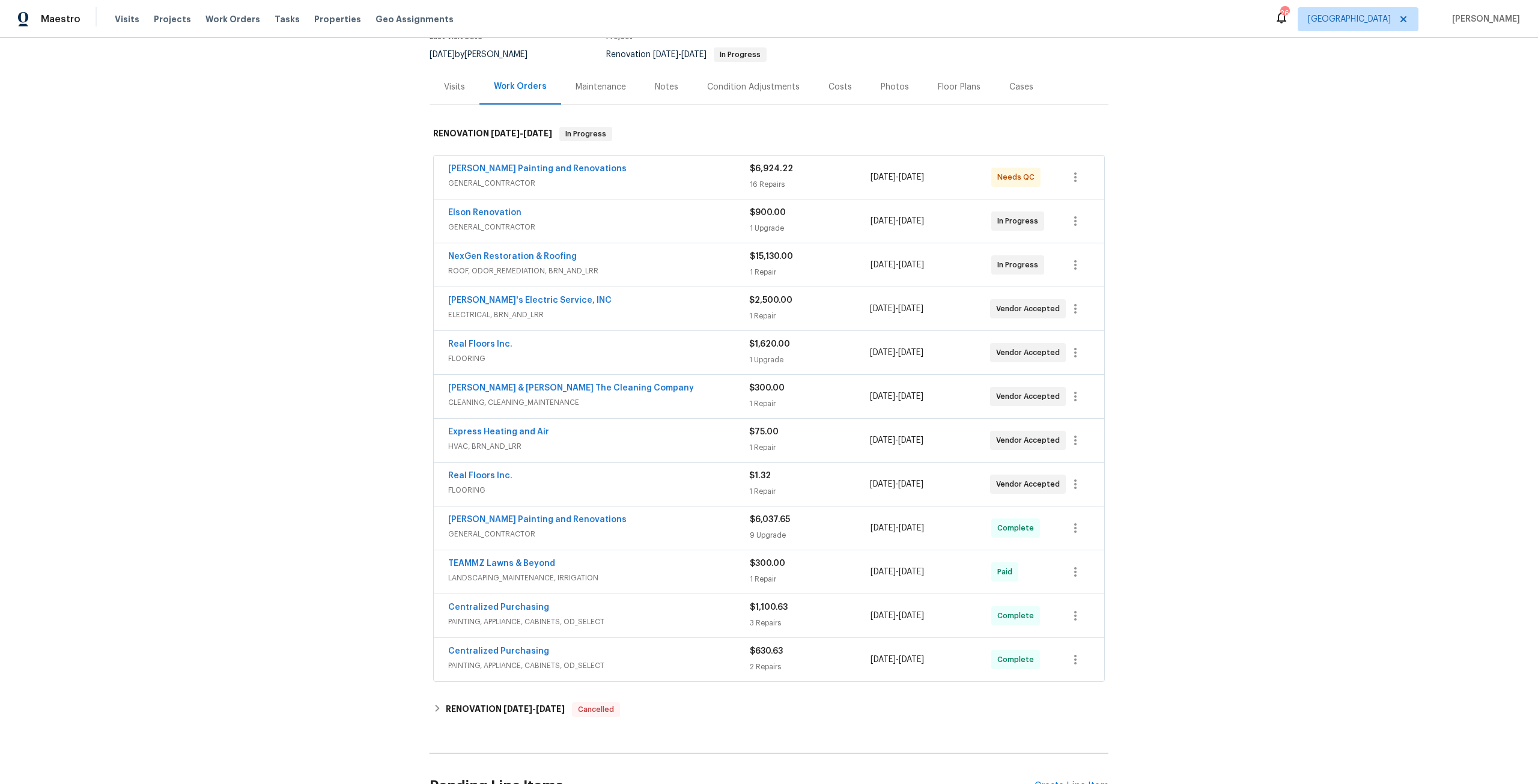
scroll to position [120, 0]
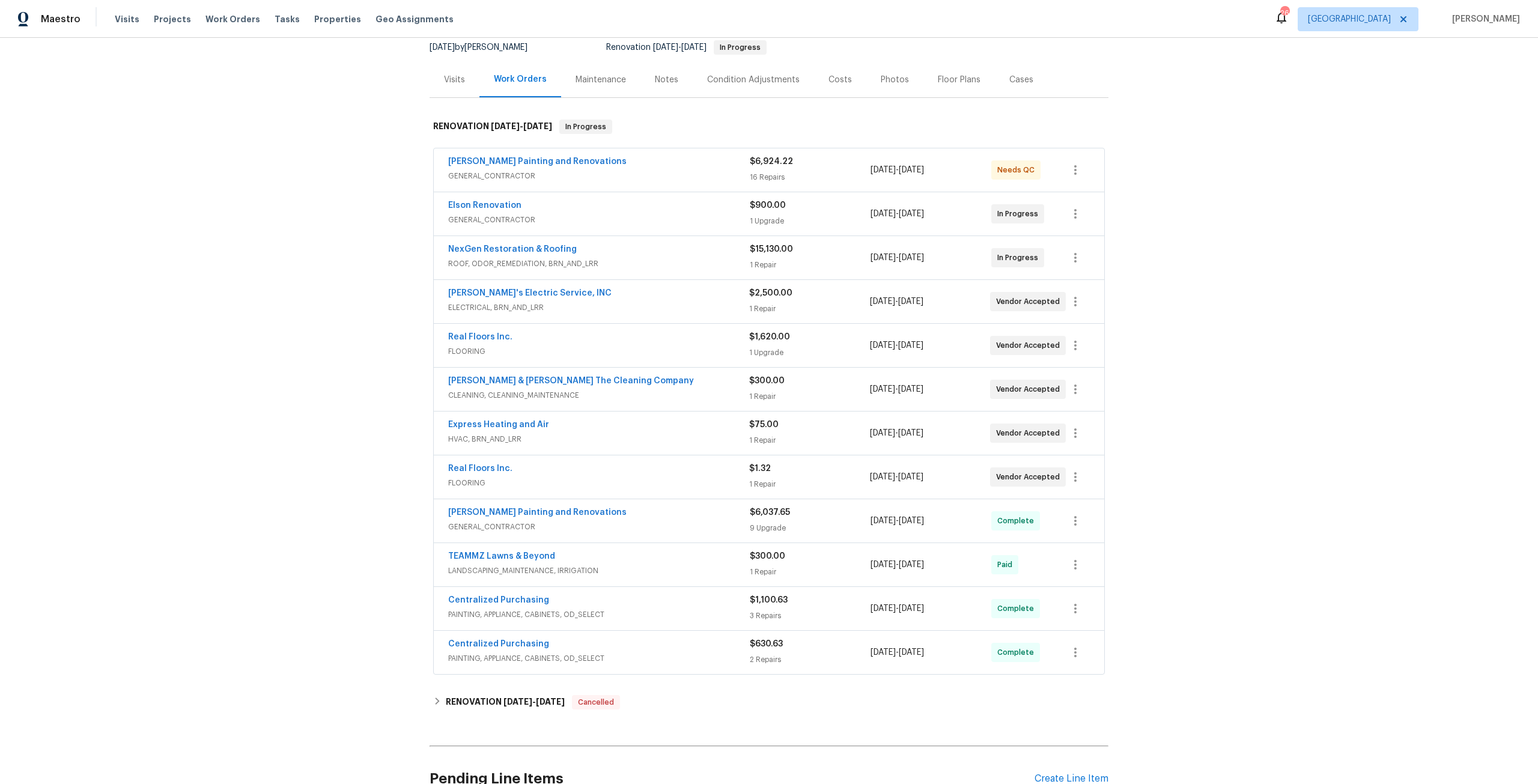
click at [833, 79] on div "Costs" at bounding box center [840, 79] width 23 height 12
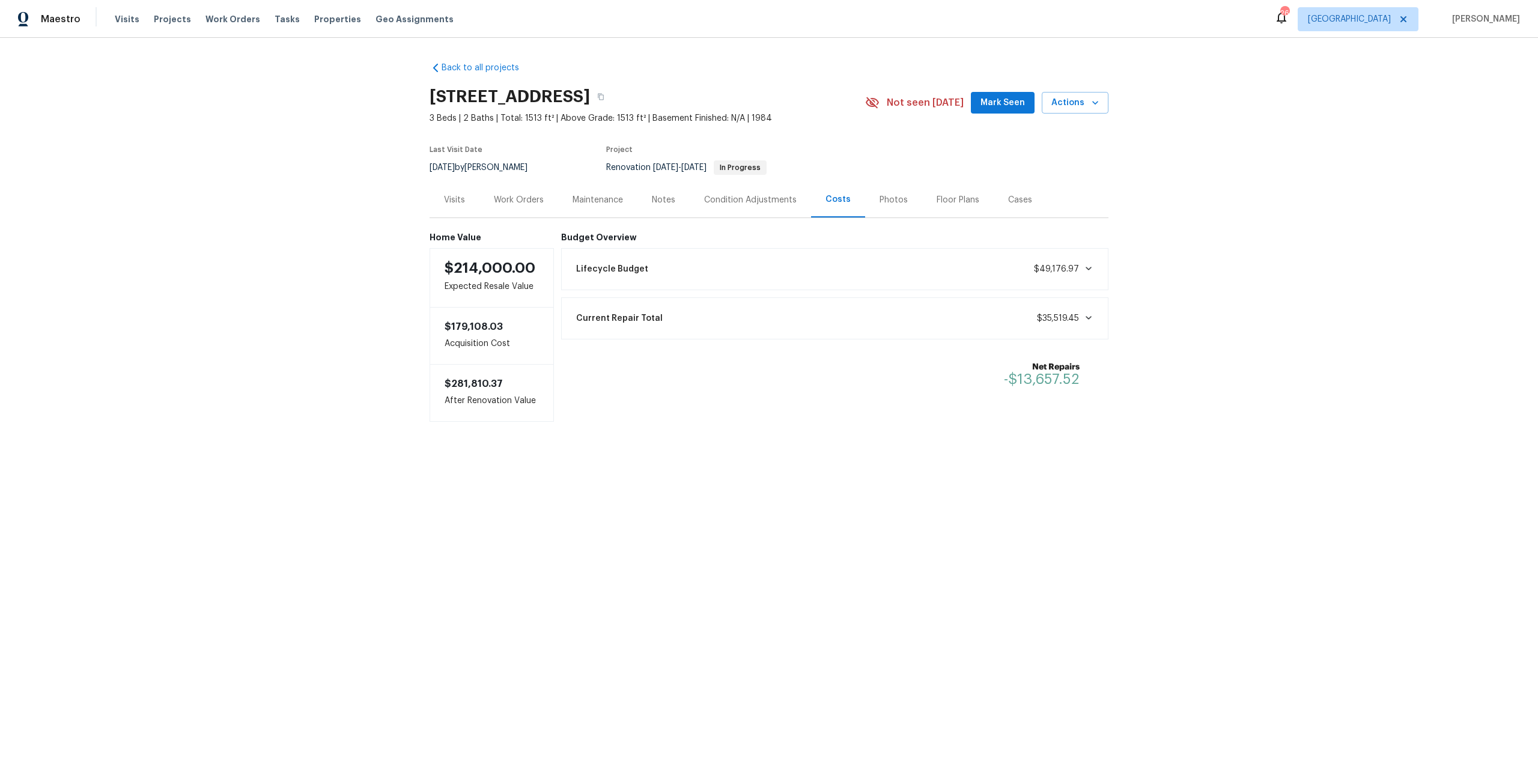
click at [502, 195] on div "Work Orders" at bounding box center [519, 200] width 50 height 12
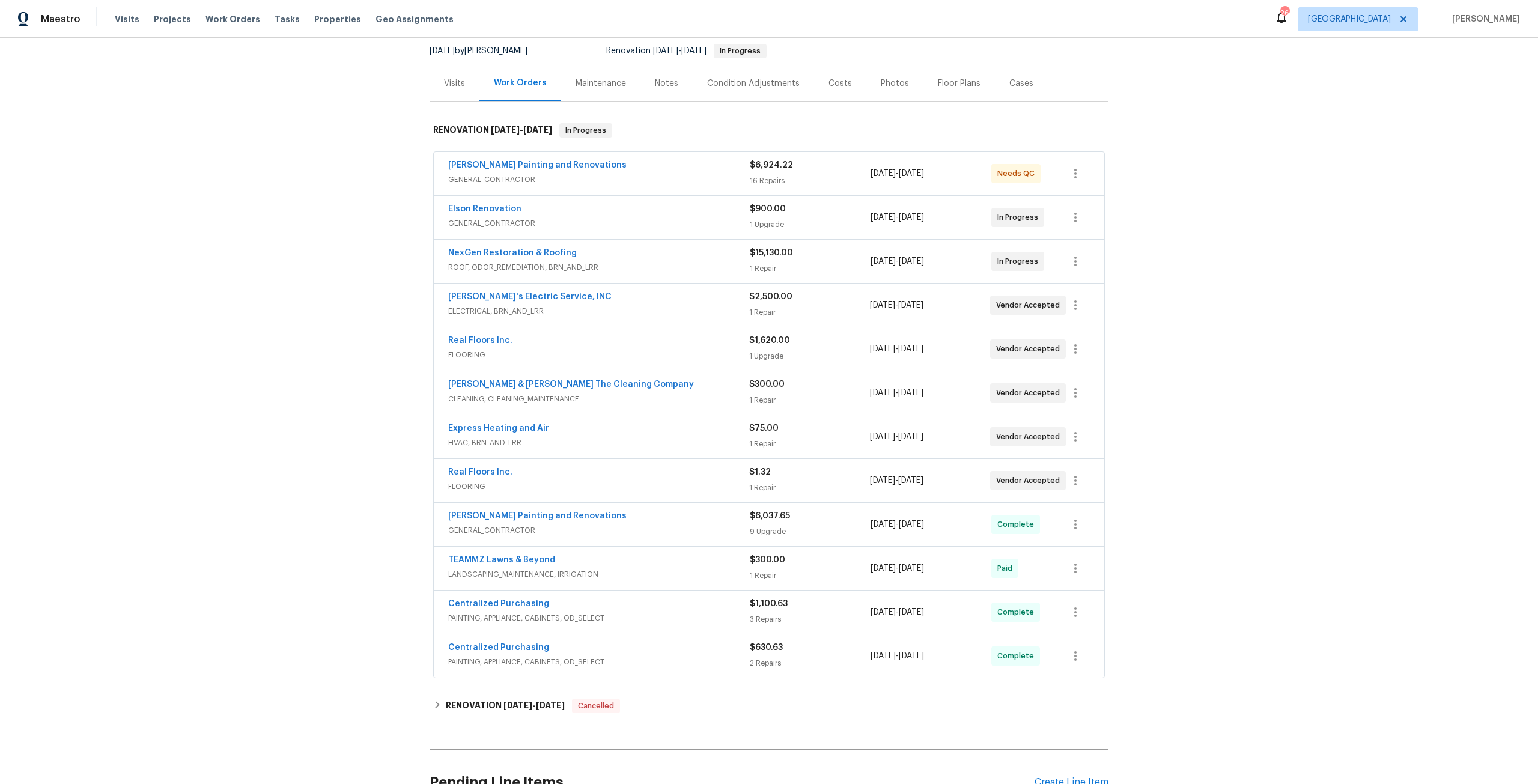
scroll to position [120, 0]
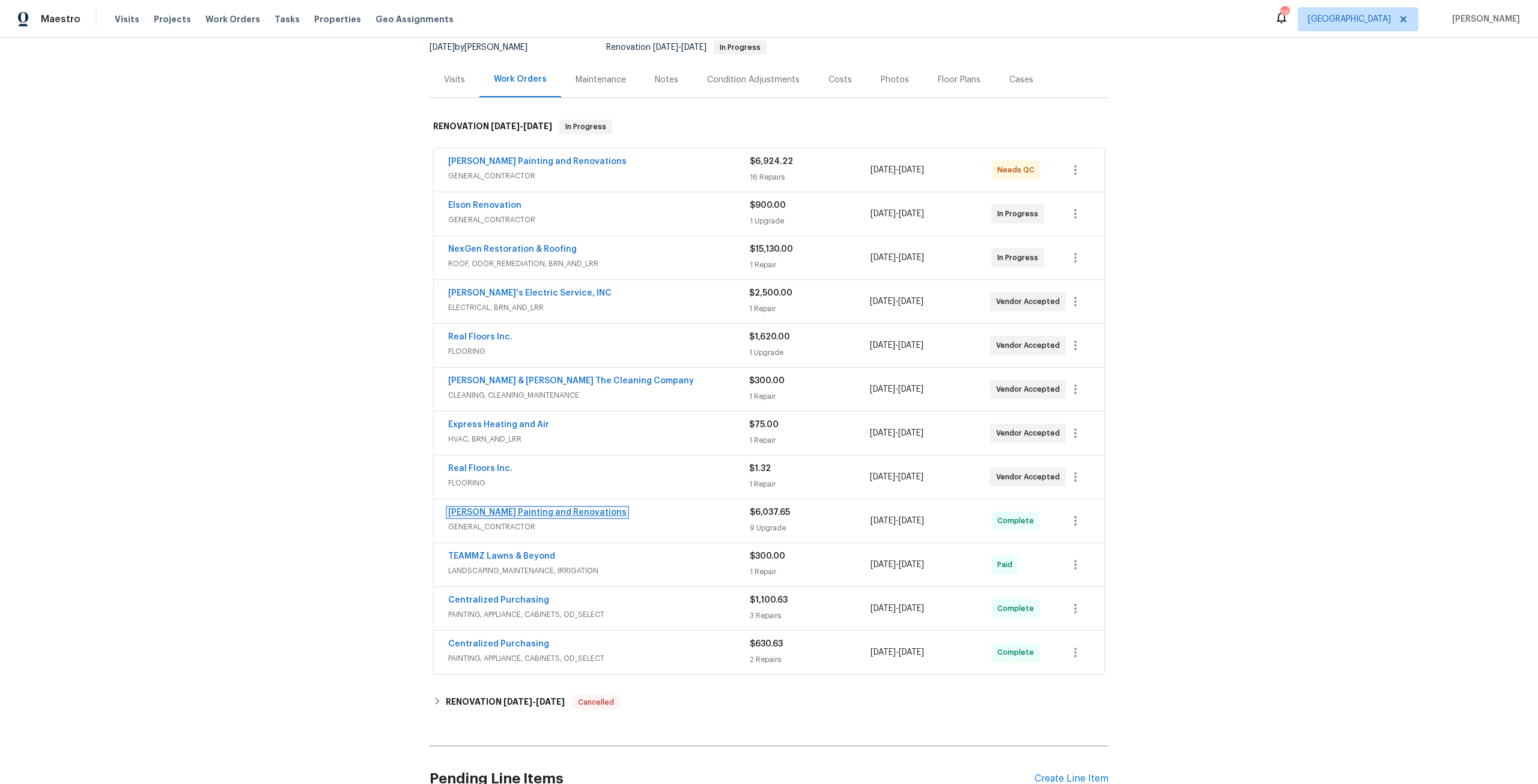
click at [548, 511] on link "Hildebrandt Painting and Renovations" at bounding box center [537, 512] width 179 height 9
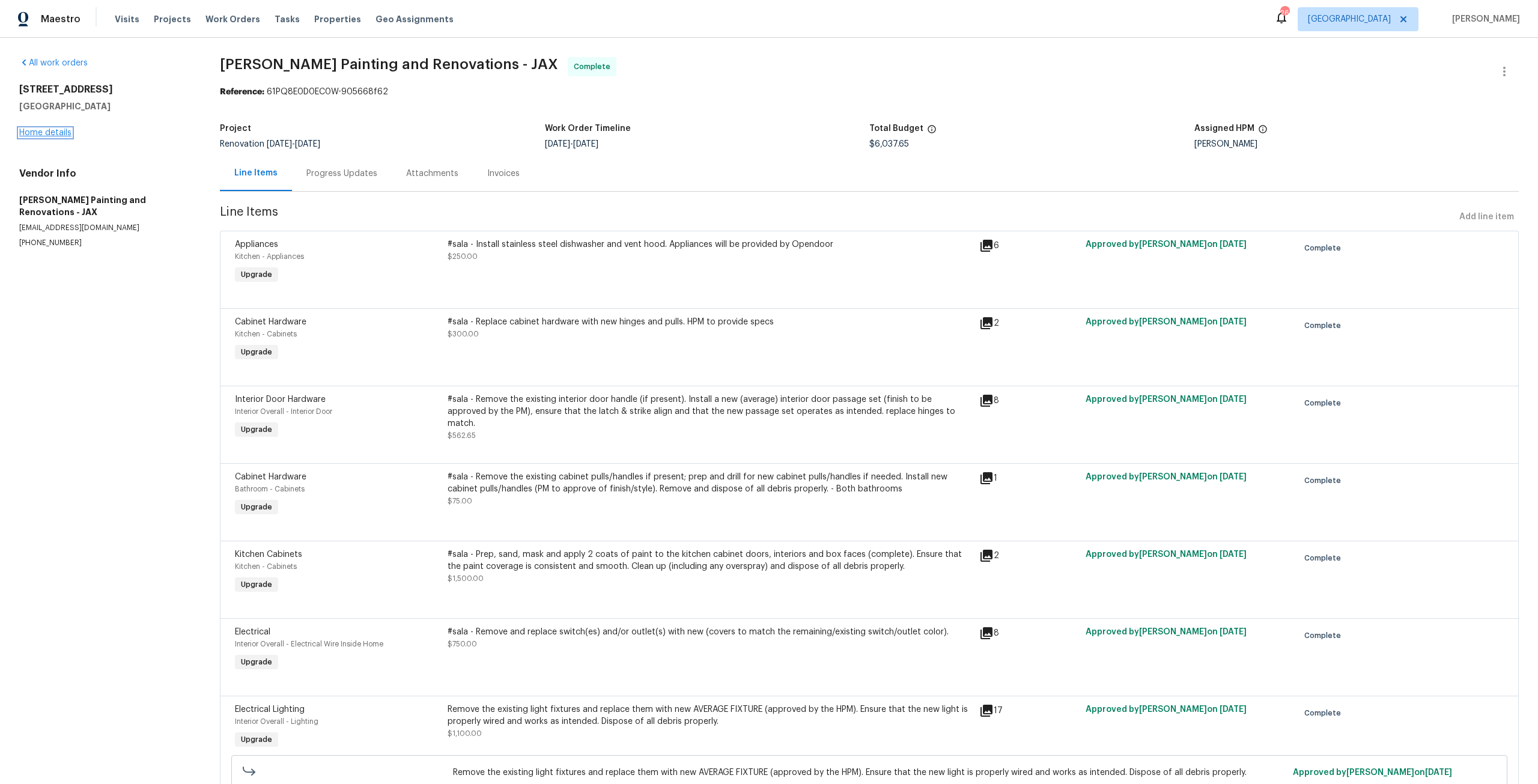
click at [56, 132] on link "Home details" at bounding box center [45, 132] width 52 height 9
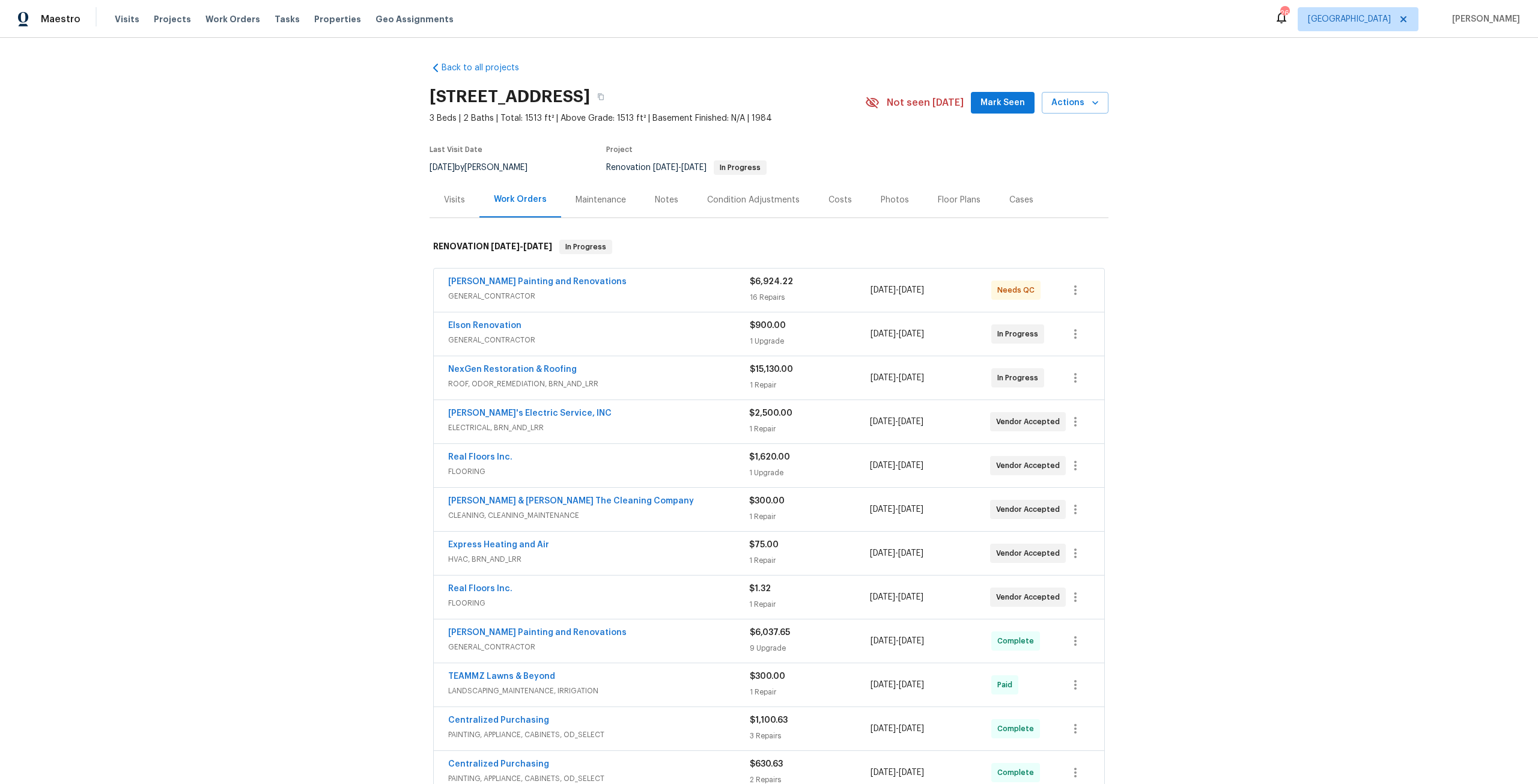
click at [561, 277] on span "Hildebrandt Painting and Renovations" at bounding box center [537, 282] width 179 height 12
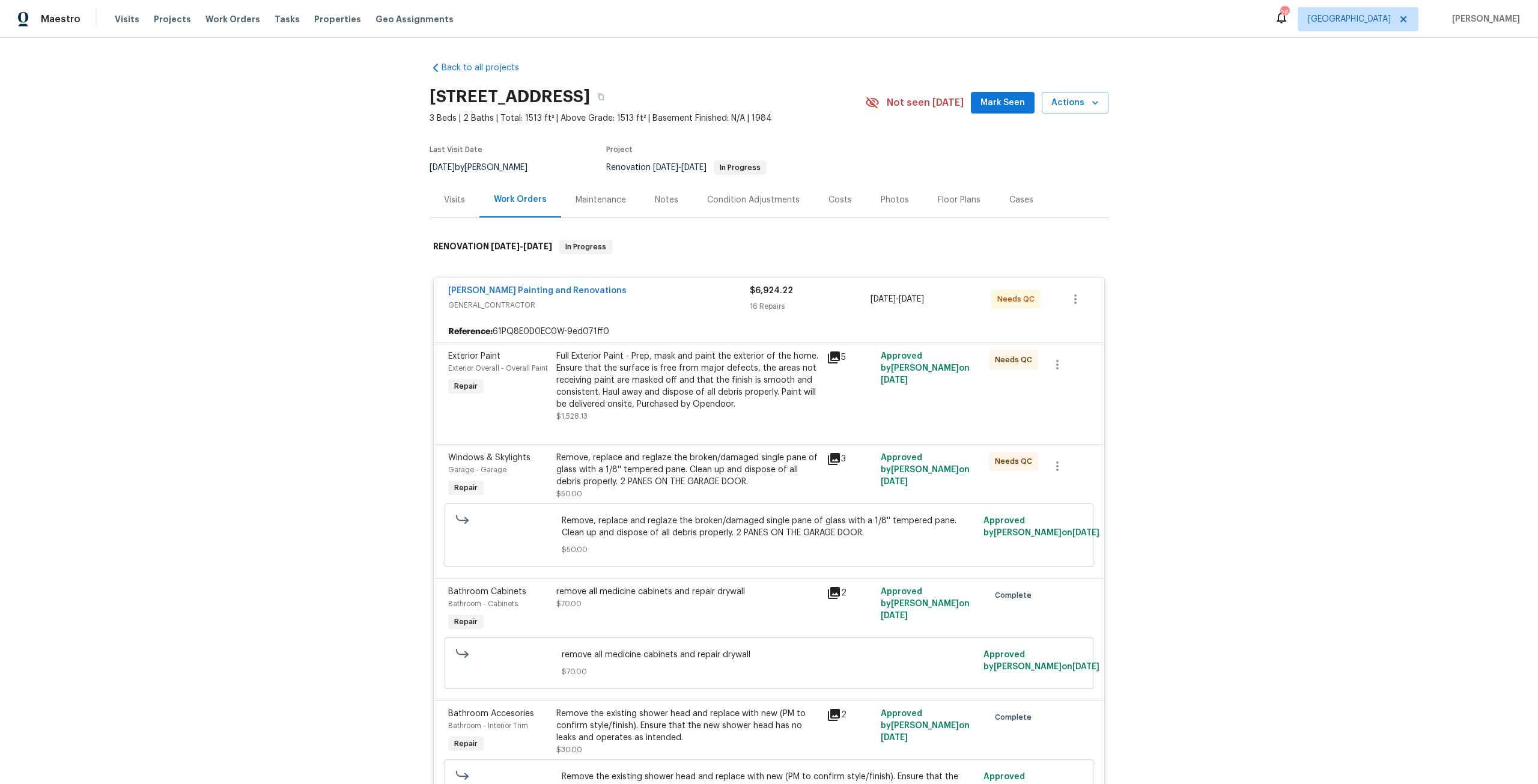
click at [522, 295] on span "Hildebrandt Painting and Renovations" at bounding box center [537, 290] width 179 height 12
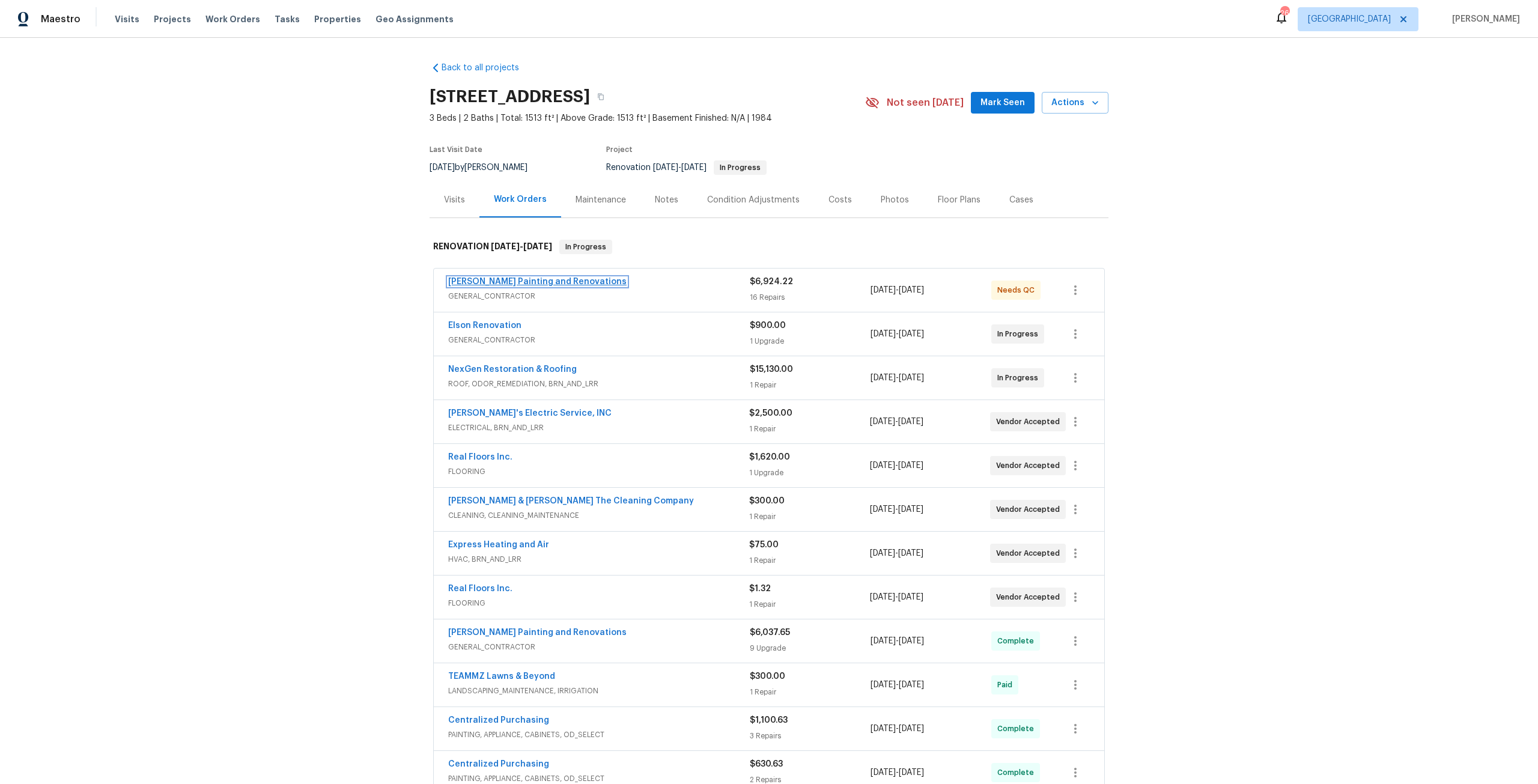
click at [543, 278] on link "Hildebrandt Painting and Renovations" at bounding box center [537, 282] width 179 height 9
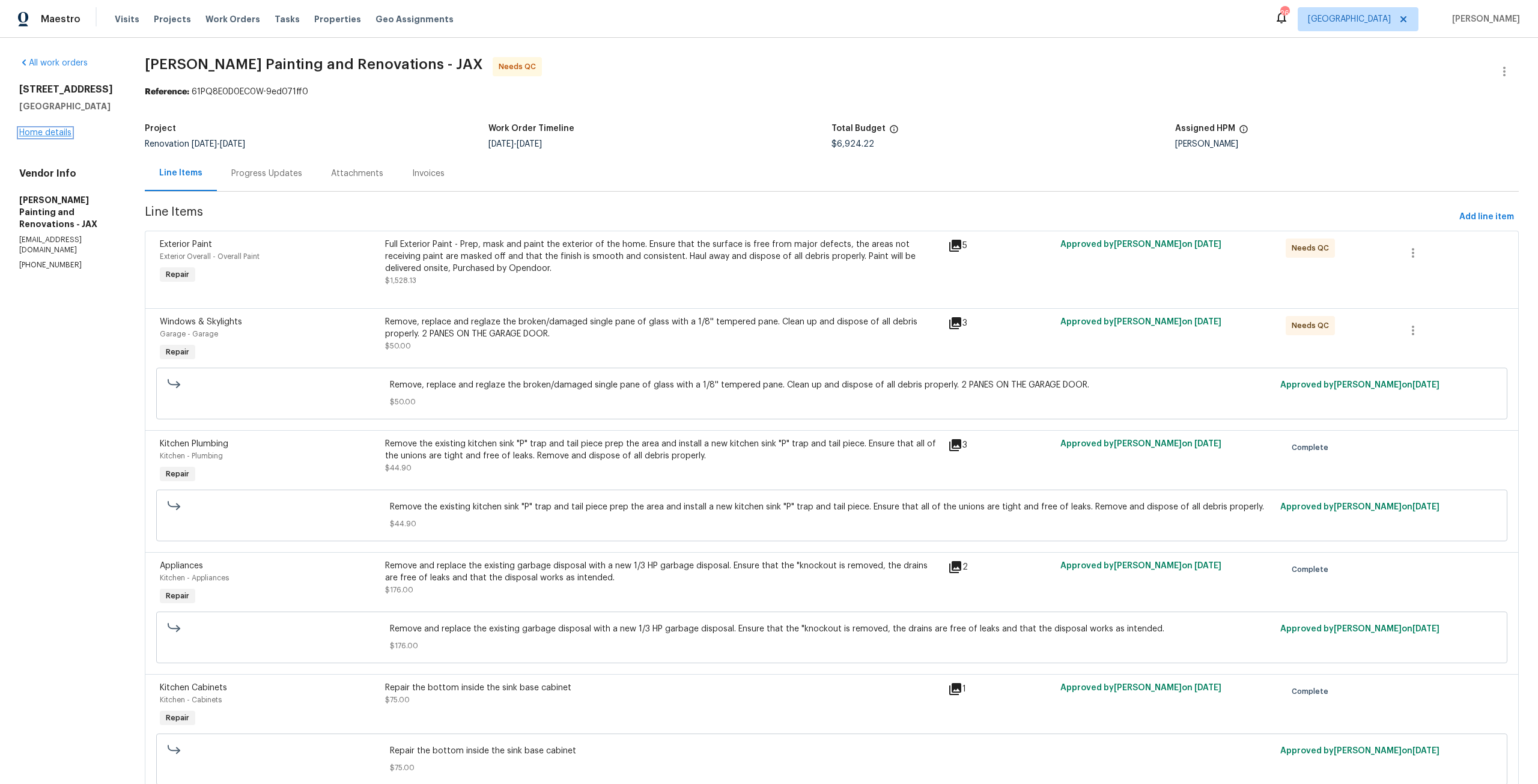
click at [37, 131] on link "Home details" at bounding box center [45, 132] width 52 height 9
